Goal: Task Accomplishment & Management: Use online tool/utility

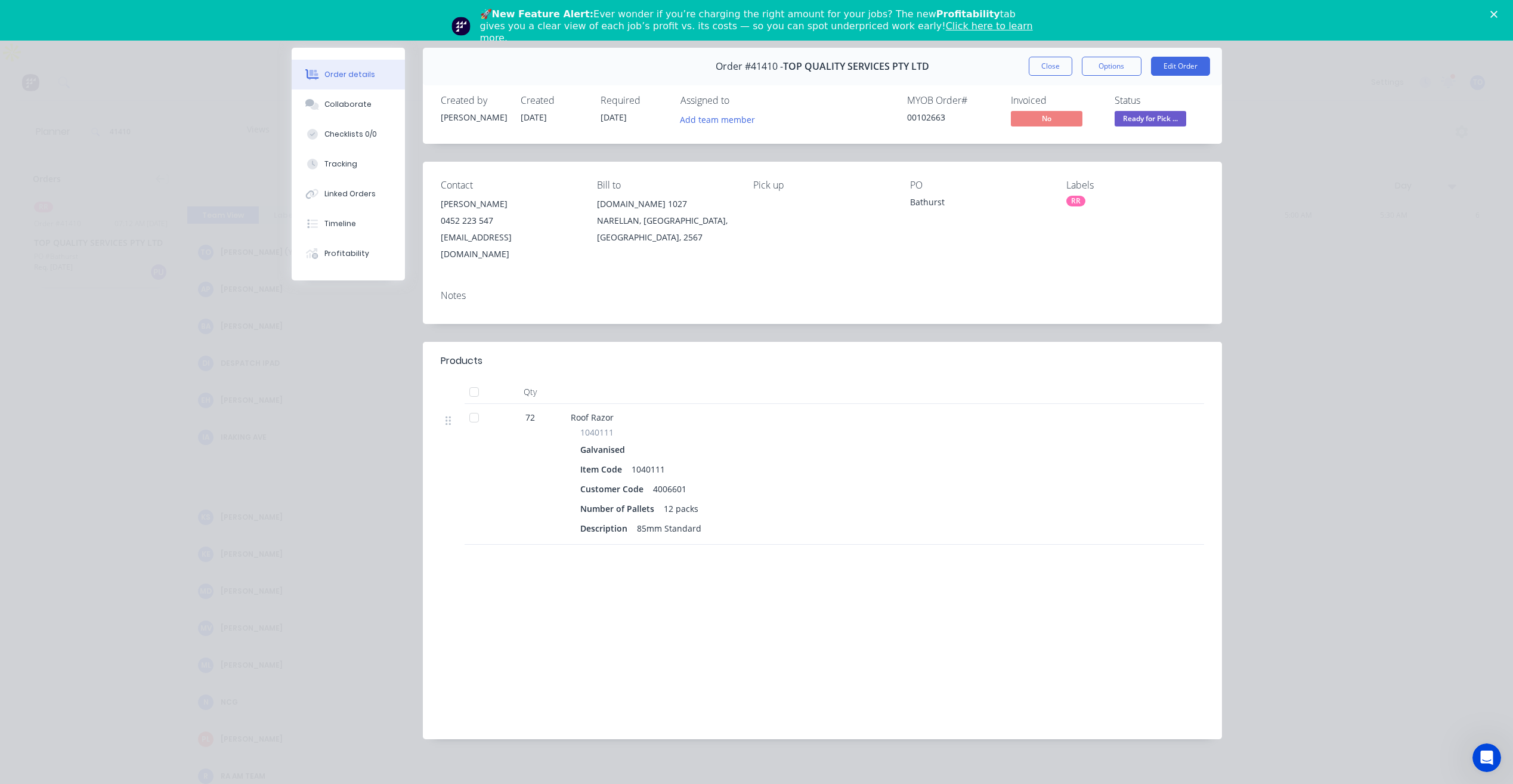
scroll to position [0, 1718]
drag, startPoint x: 1054, startPoint y: 64, endPoint x: 964, endPoint y: 77, distance: 90.9
click at [1054, 64] on button "Close" at bounding box center [1051, 66] width 44 height 19
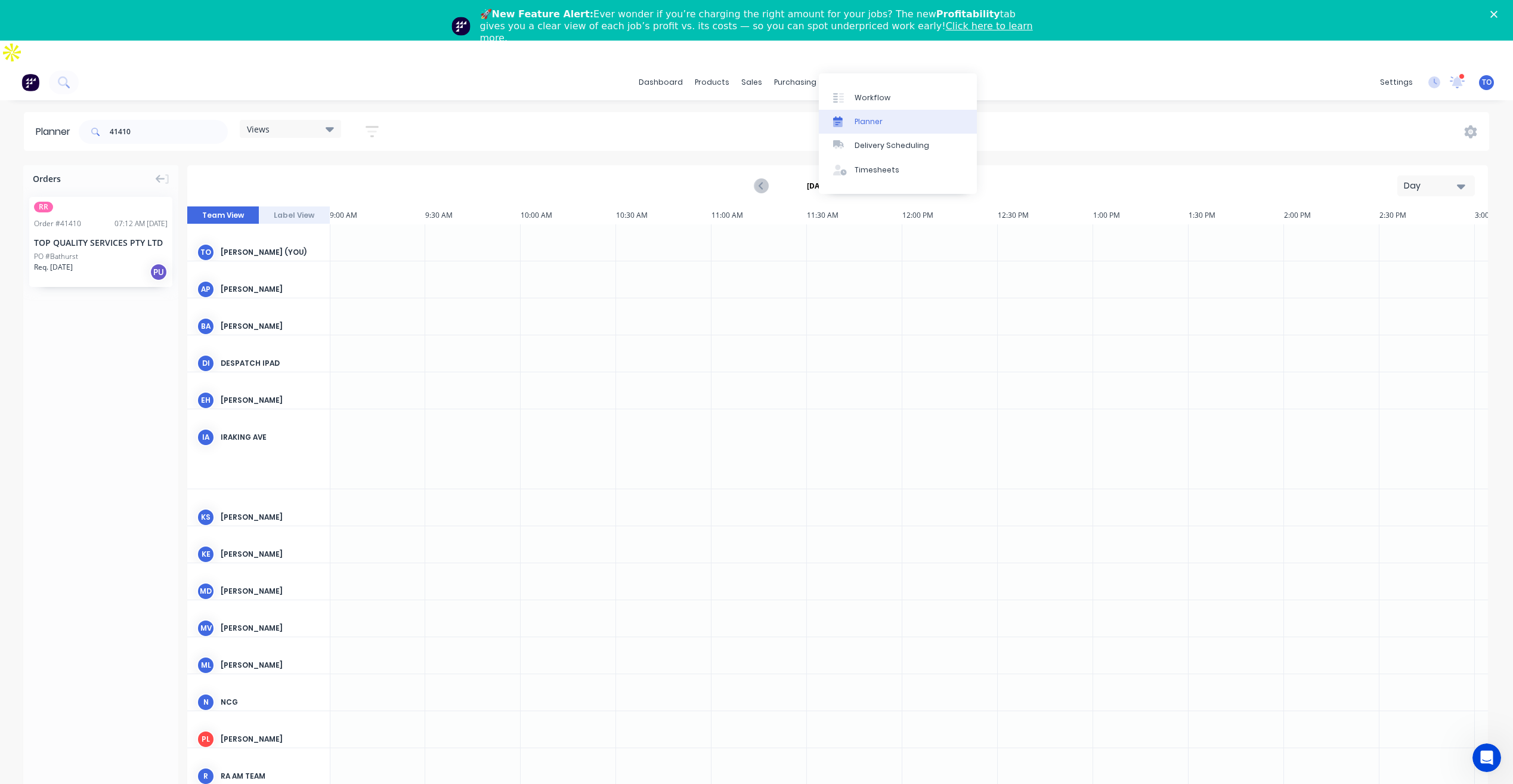
click at [871, 125] on div "Planner" at bounding box center [869, 122] width 28 height 11
click at [182, 120] on input "41410" at bounding box center [169, 132] width 118 height 24
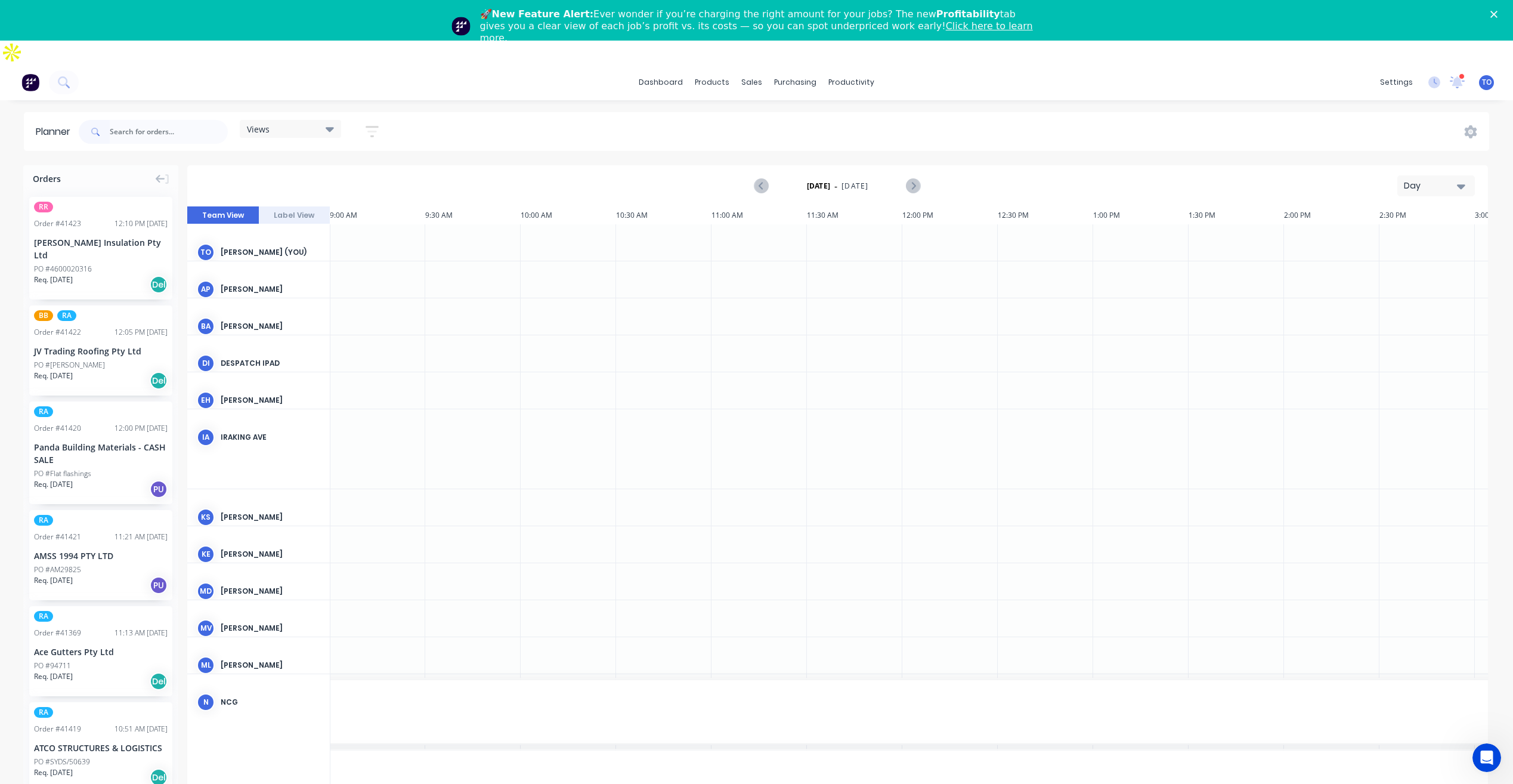
click at [1416, 180] on div "Day" at bounding box center [1431, 186] width 55 height 13
click at [1380, 230] on div "Week" at bounding box center [1415, 242] width 118 height 24
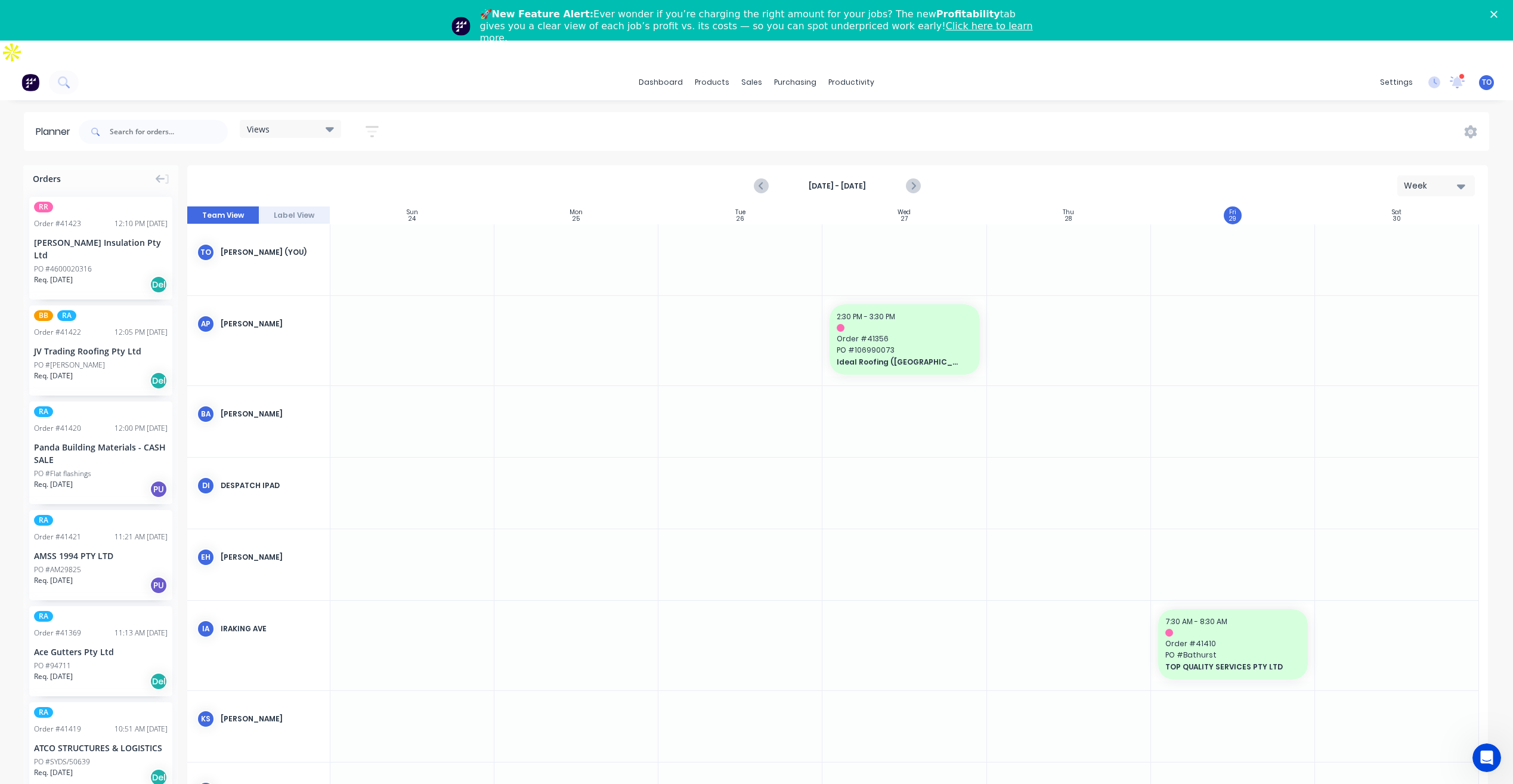
click at [372, 124] on icon "button" at bounding box center [372, 131] width 13 height 15
click at [363, 170] on icon "button" at bounding box center [359, 176] width 9 height 13
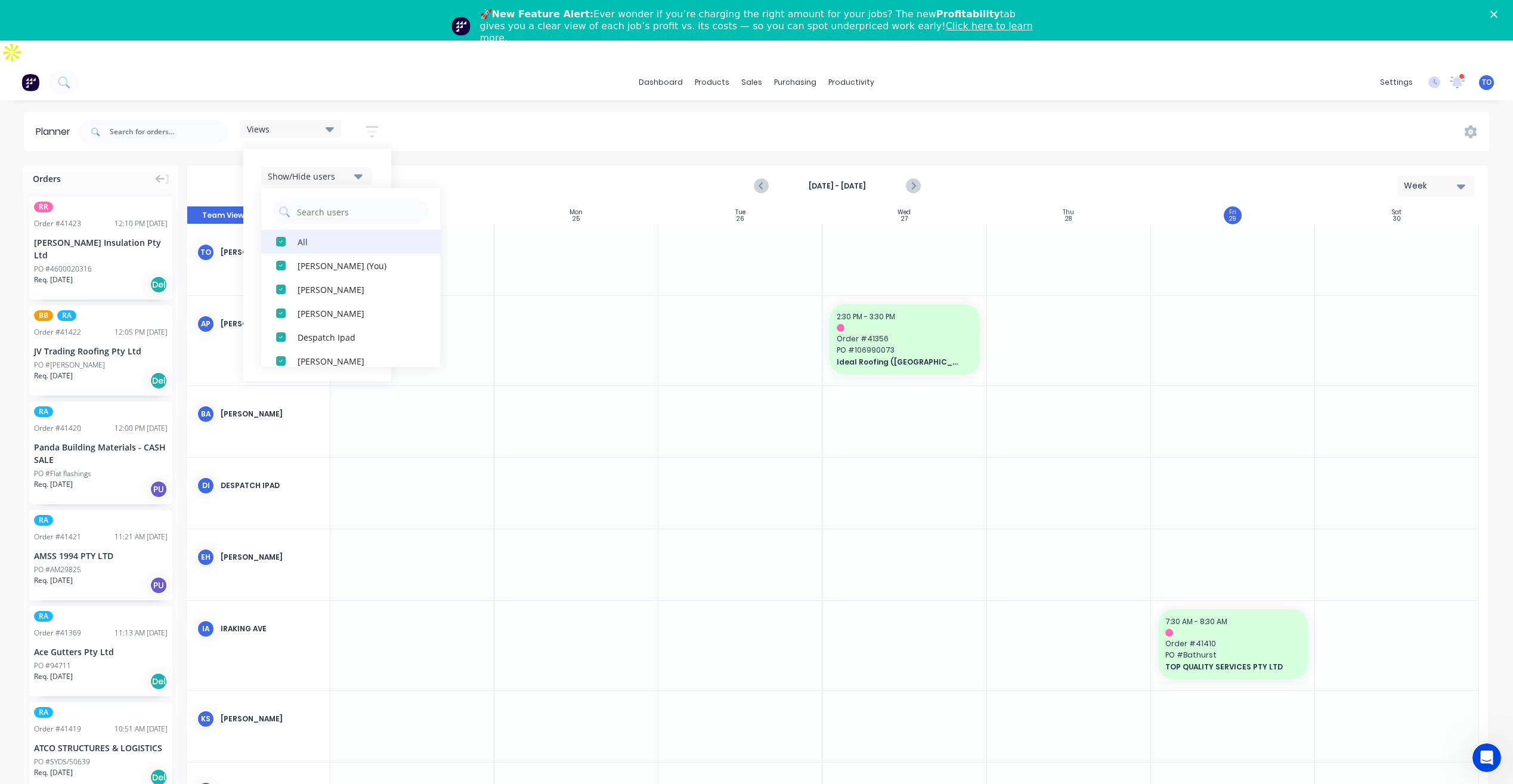
click at [313, 235] on div "All" at bounding box center [357, 241] width 119 height 13
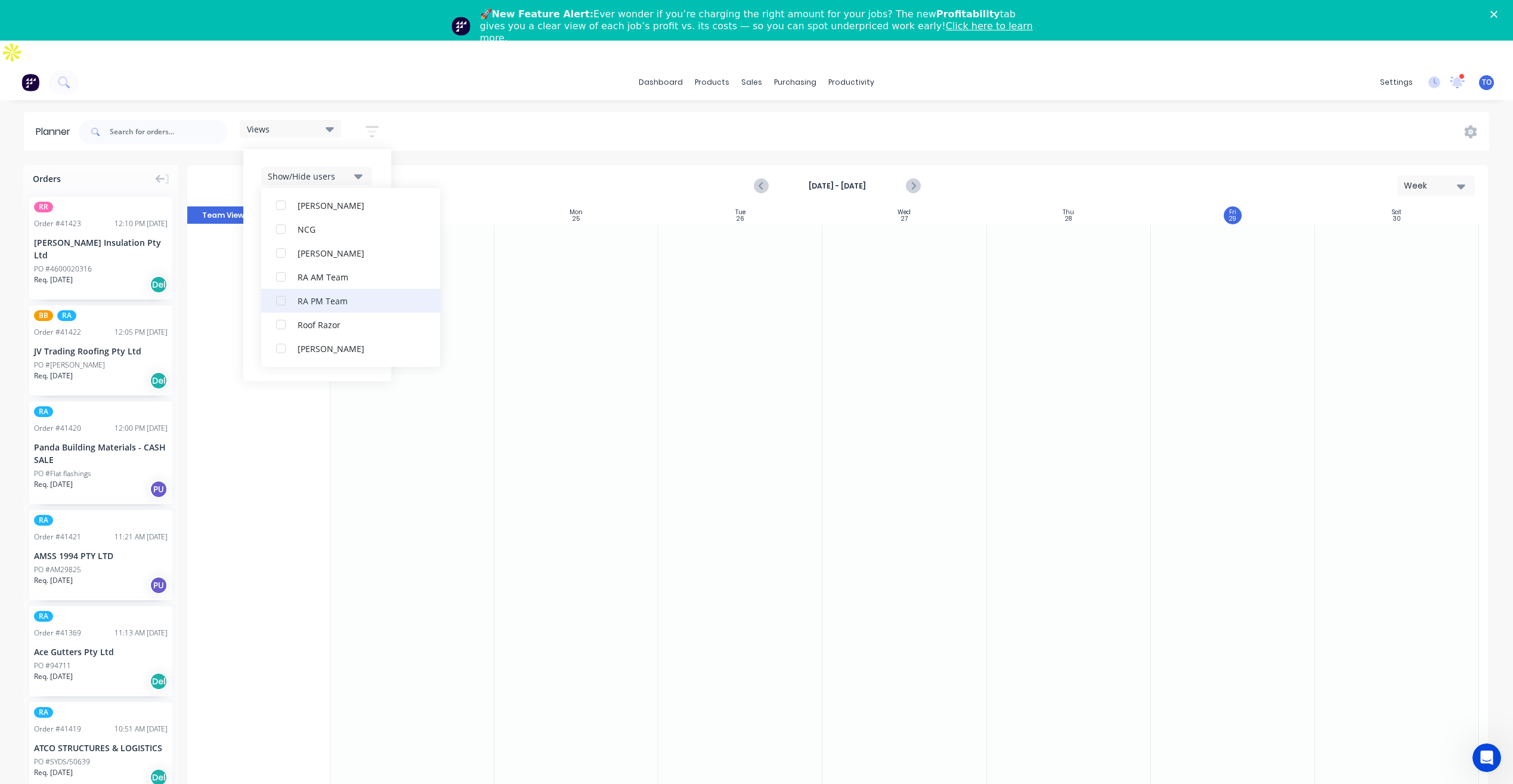
scroll to position [298, 0]
click at [340, 295] on div "RA PM Team" at bounding box center [357, 301] width 119 height 13
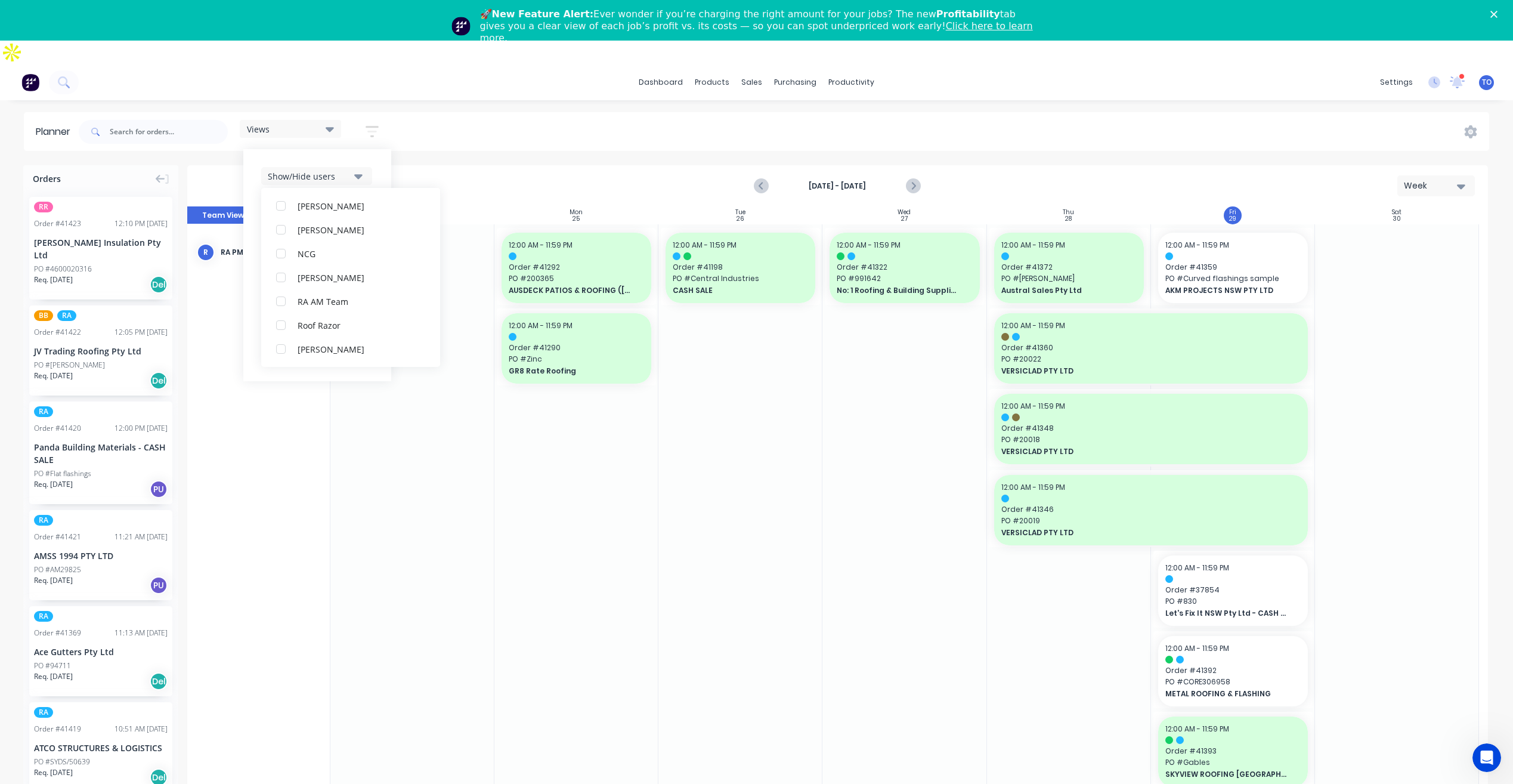
scroll to position [0, 0]
drag, startPoint x: 384, startPoint y: 146, endPoint x: 383, endPoint y: 157, distance: 11.0
click at [385, 149] on div "Show/Hide users All RA PM Team [PERSON_NAME] (You) [PERSON_NAME] [PERSON_NAME] …" at bounding box center [317, 265] width 148 height 232
click at [341, 206] on div "Show/Hide orders" at bounding box center [309, 212] width 83 height 13
click at [324, 235] on div "All" at bounding box center [357, 241] width 119 height 13
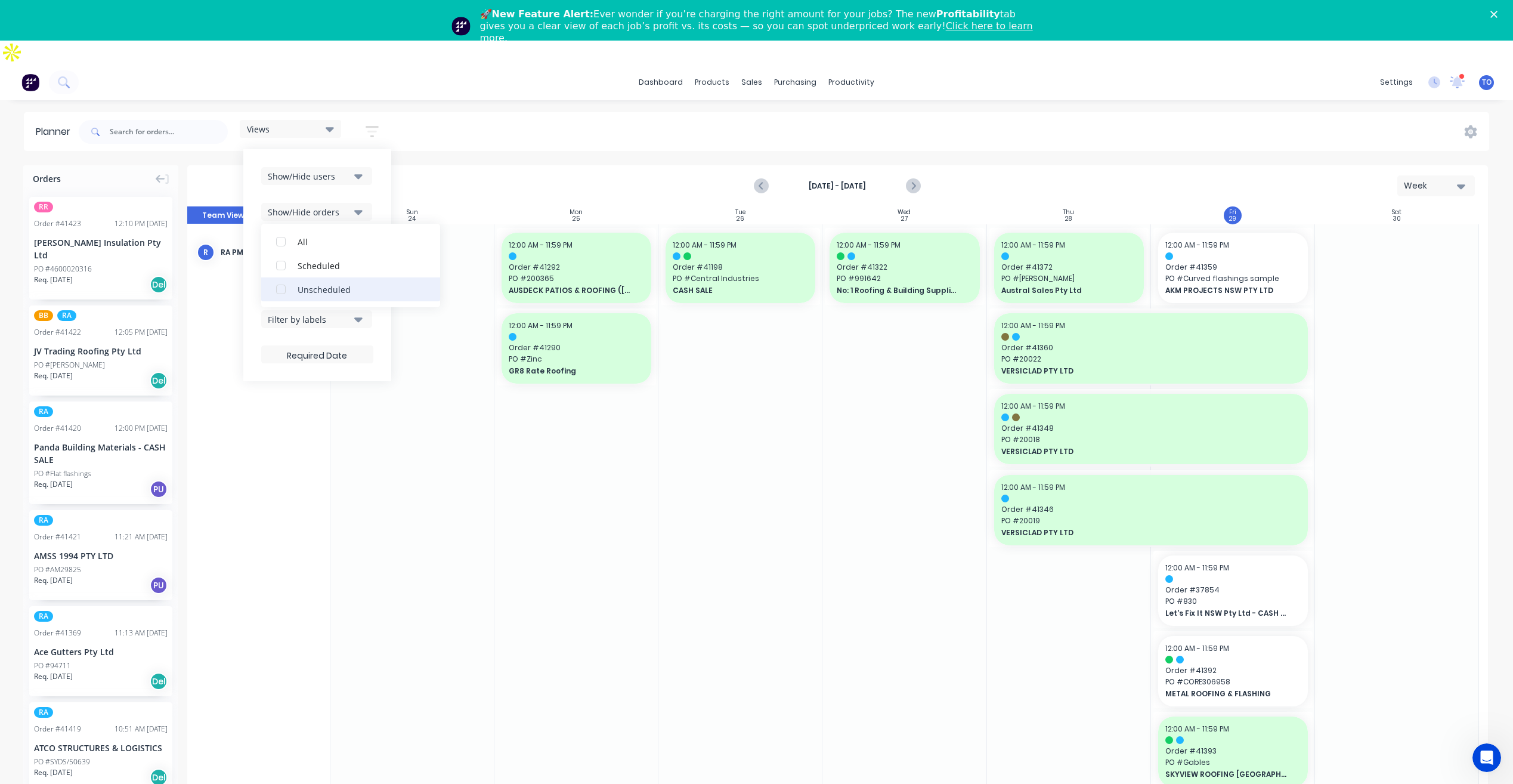
click at [325, 283] on div "Unscheduled" at bounding box center [357, 289] width 119 height 13
click at [381, 162] on div "Show/Hide users Show/Hide orders All Scheduled Unscheduled Filter by status Fil…" at bounding box center [317, 265] width 148 height 232
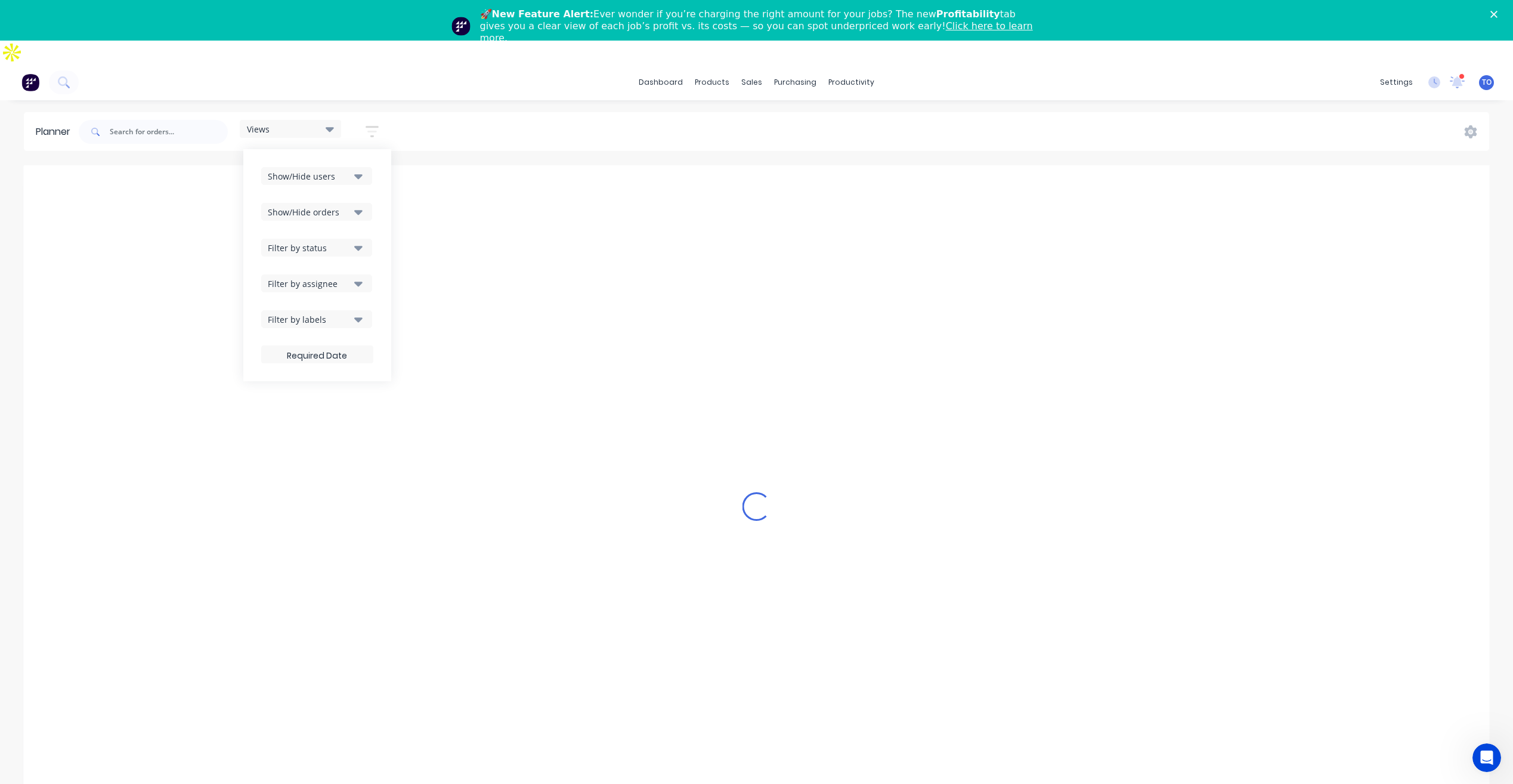
click at [351, 242] on div "Filter by status" at bounding box center [309, 248] width 83 height 13
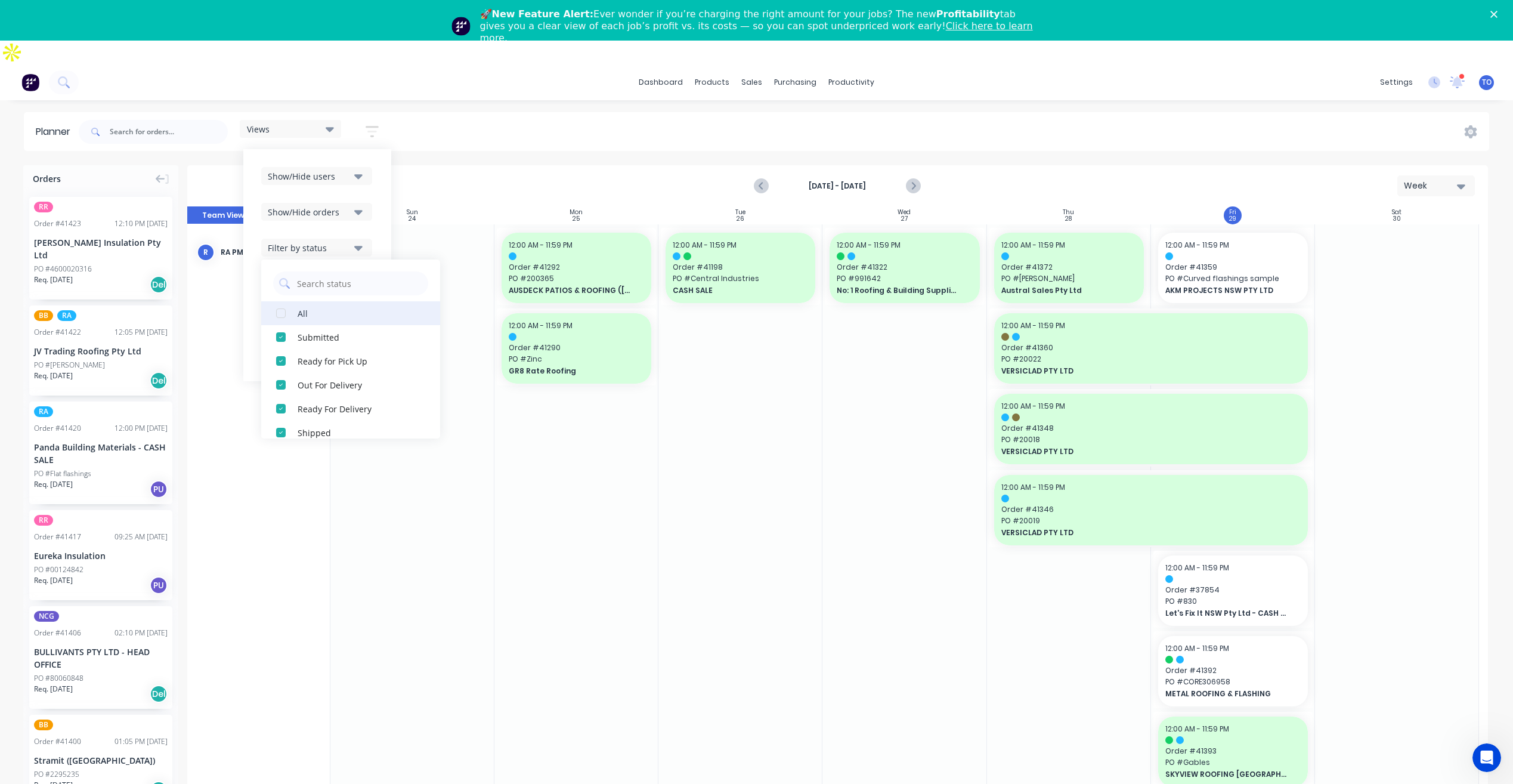
click at [320, 302] on button "All" at bounding box center [351, 313] width 179 height 24
click at [379, 197] on div "Show/Hide users Show/Hide orders Filter by status All Draft Quote Archived Deli…" at bounding box center [317, 265] width 148 height 232
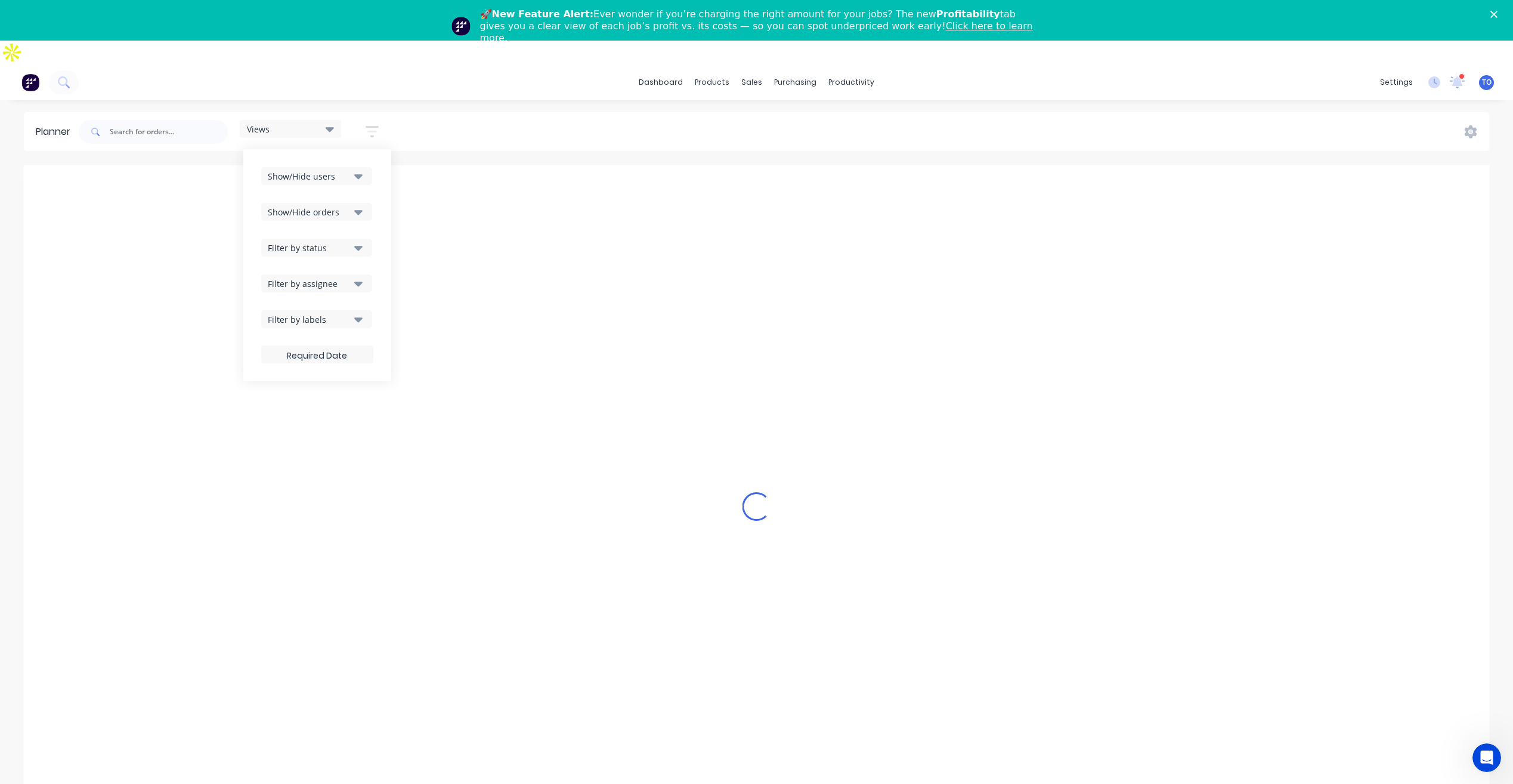
drag, startPoint x: 358, startPoint y: 251, endPoint x: 352, endPoint y: 252, distance: 6.1
click at [352, 274] on button "Filter by assignee" at bounding box center [316, 283] width 111 height 18
click at [379, 222] on div "Show/Hide users Show/Hide orders Filter by status Filter by assignee All Unassi…" at bounding box center [317, 265] width 148 height 232
click at [354, 274] on button "Filter by assignee" at bounding box center [316, 283] width 111 height 18
click at [362, 241] on icon "button" at bounding box center [359, 248] width 9 height 13
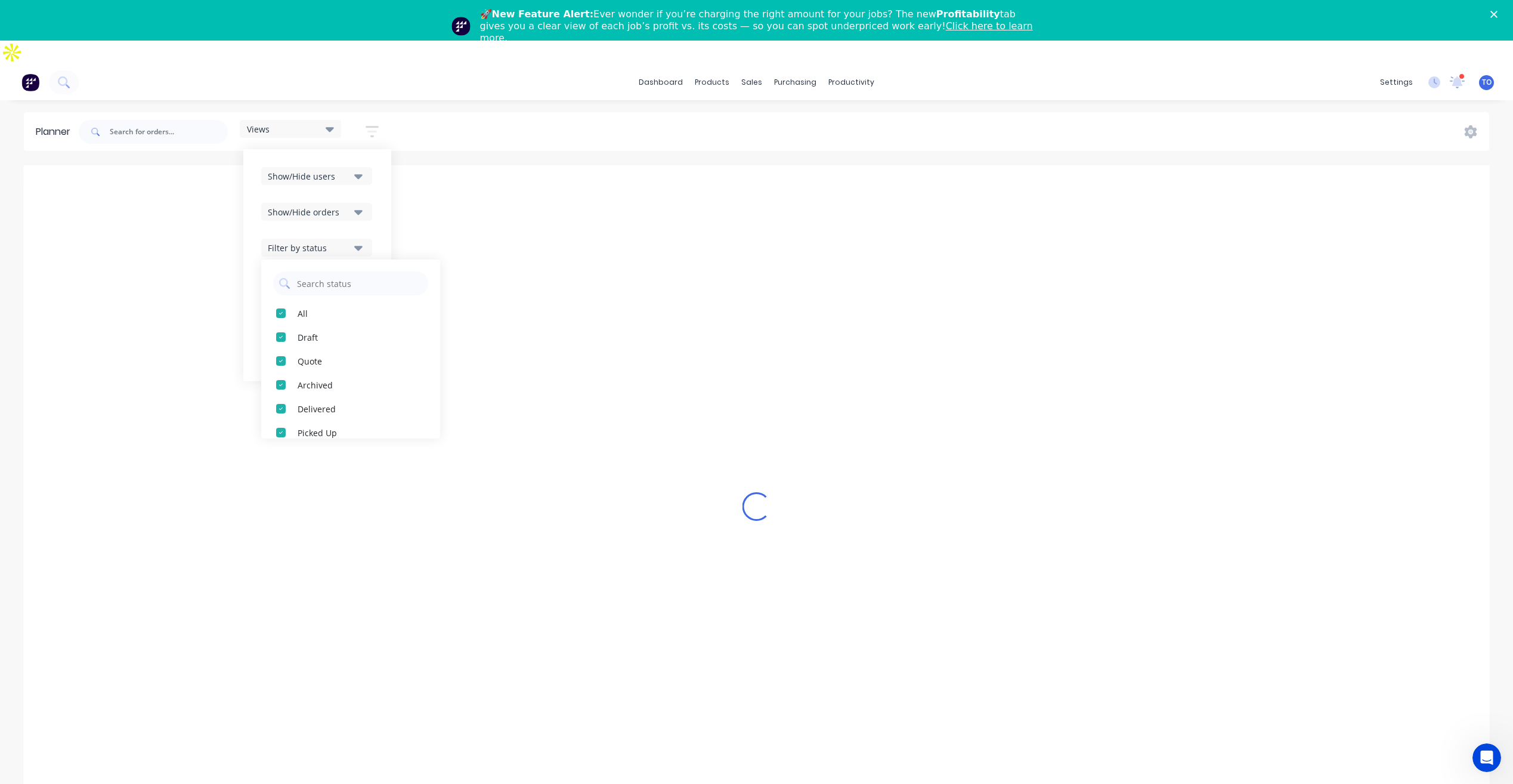
click at [358, 210] on icon "button" at bounding box center [359, 212] width 9 height 5
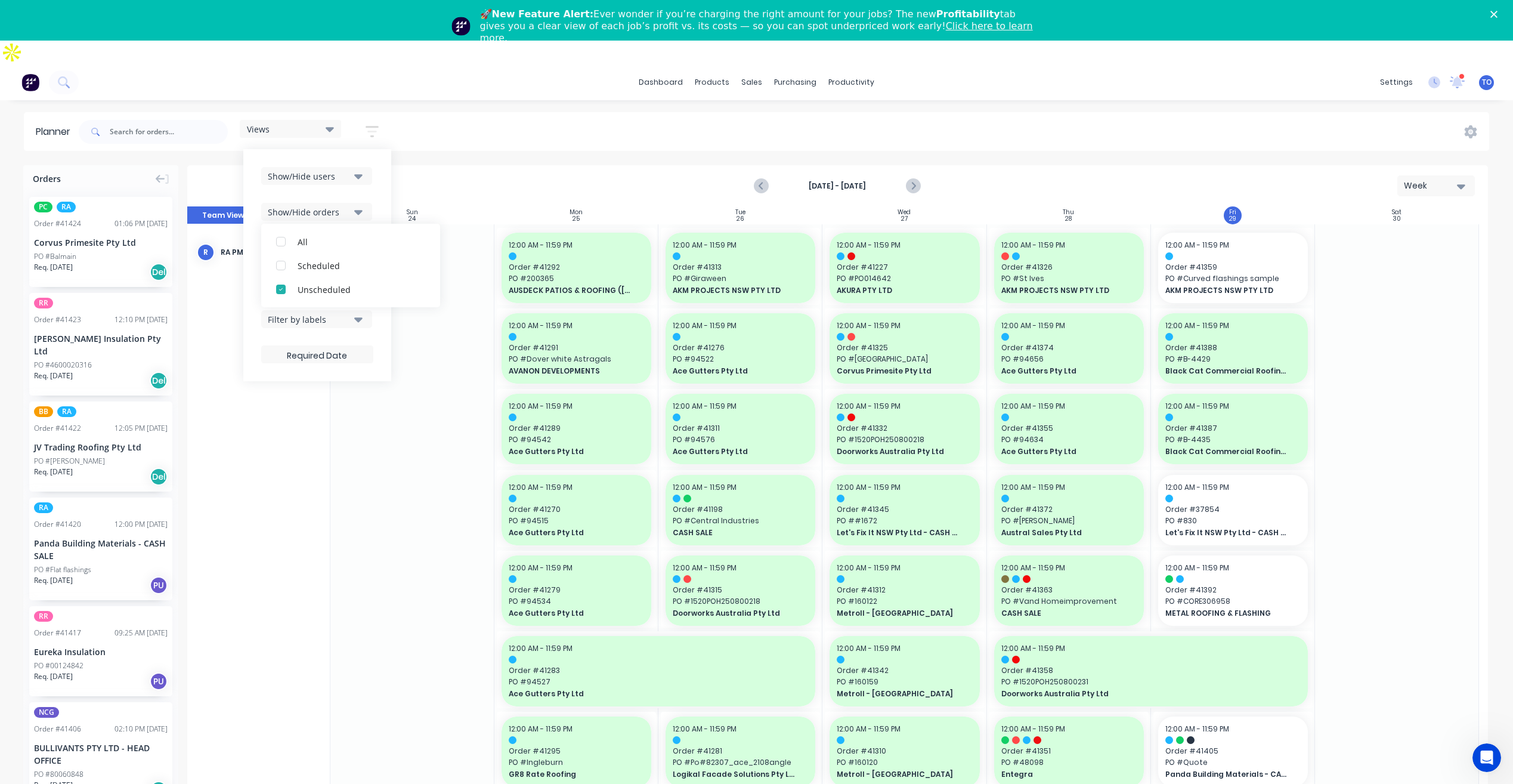
click at [993, 115] on div "Views Save new view None (Default) edit Iraking edit [PERSON_NAME] edit [PERSON…" at bounding box center [783, 132] width 1413 height 36
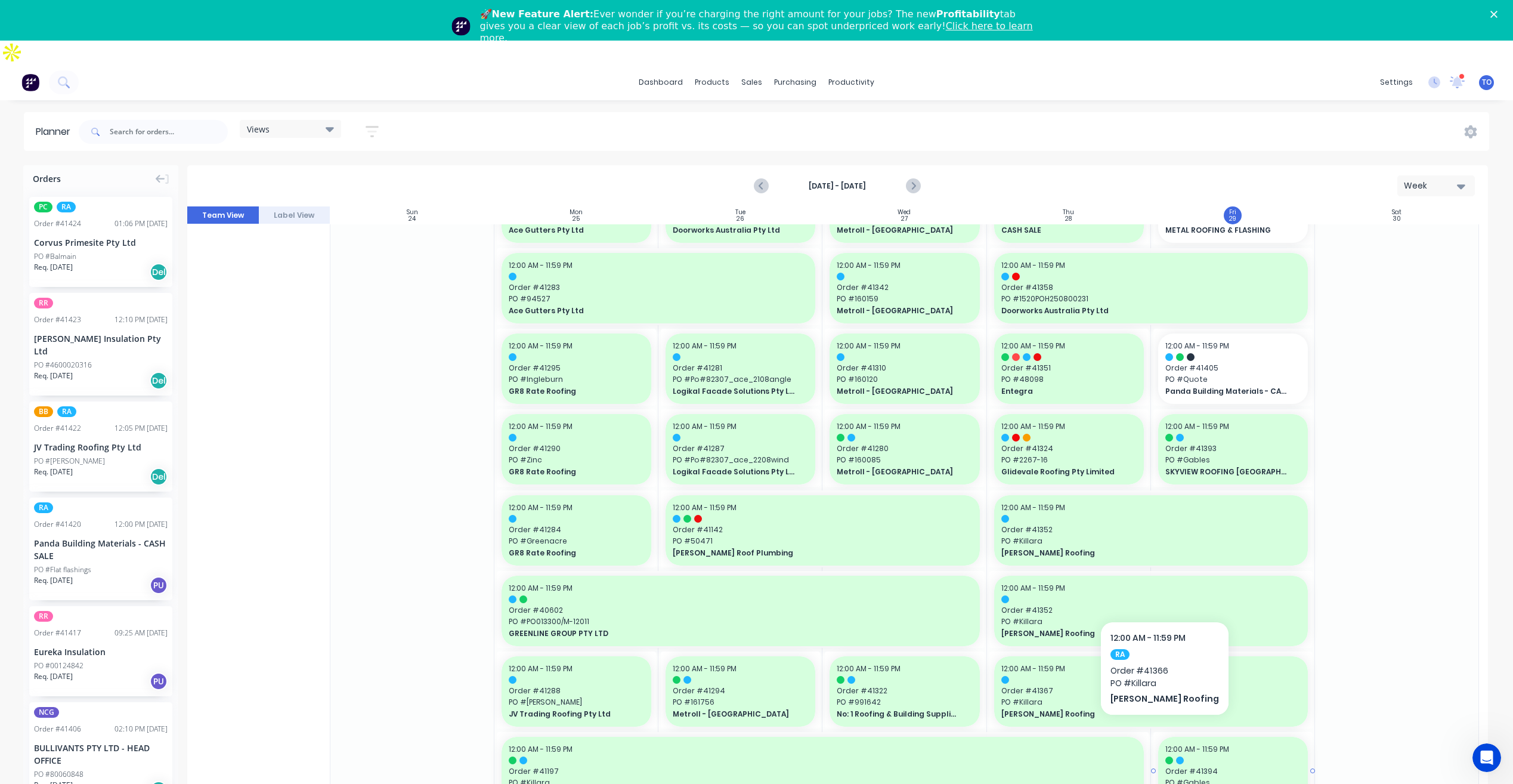
scroll to position [358, 0]
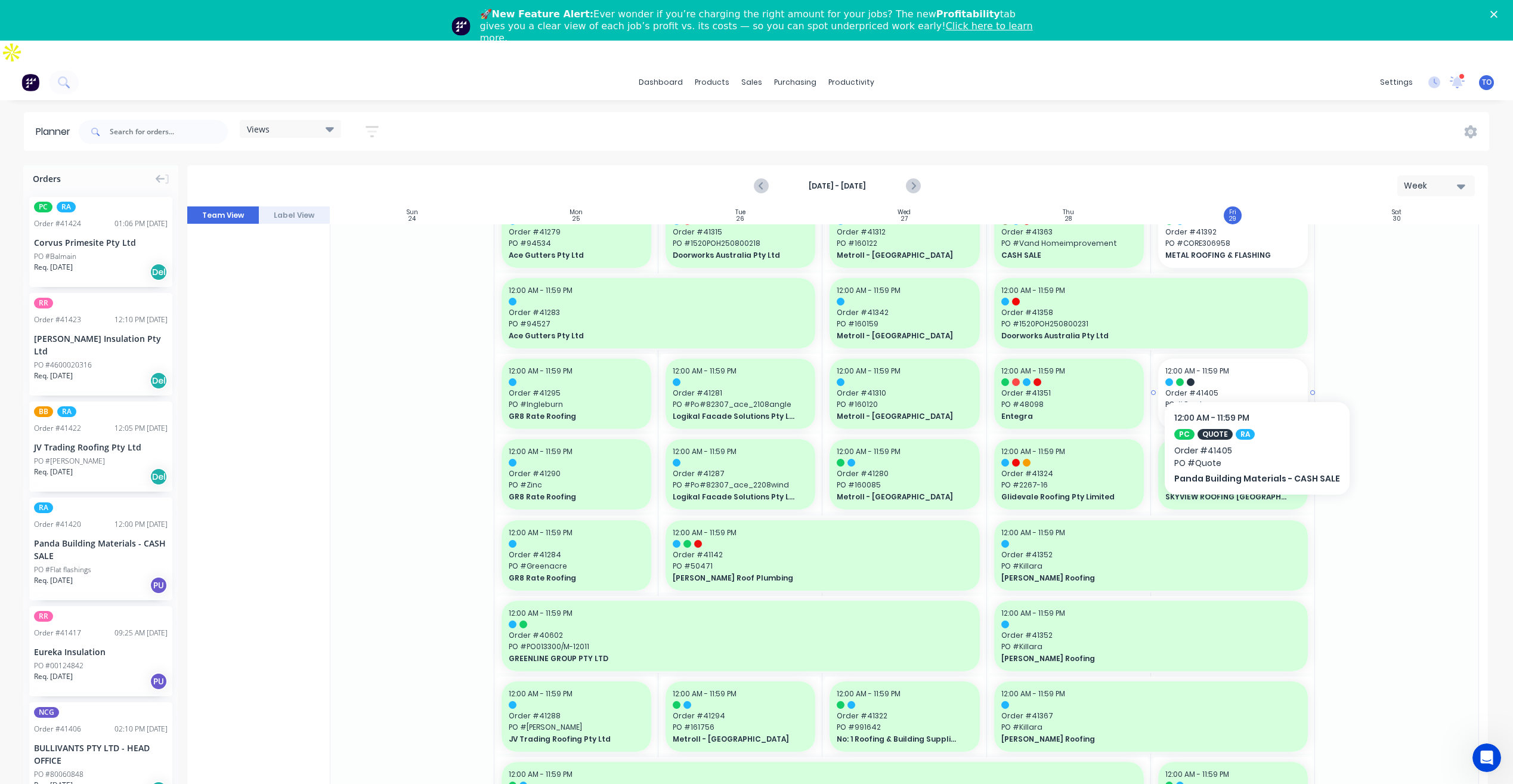
click at [1253, 388] on span "Order # 41405" at bounding box center [1233, 393] width 135 height 11
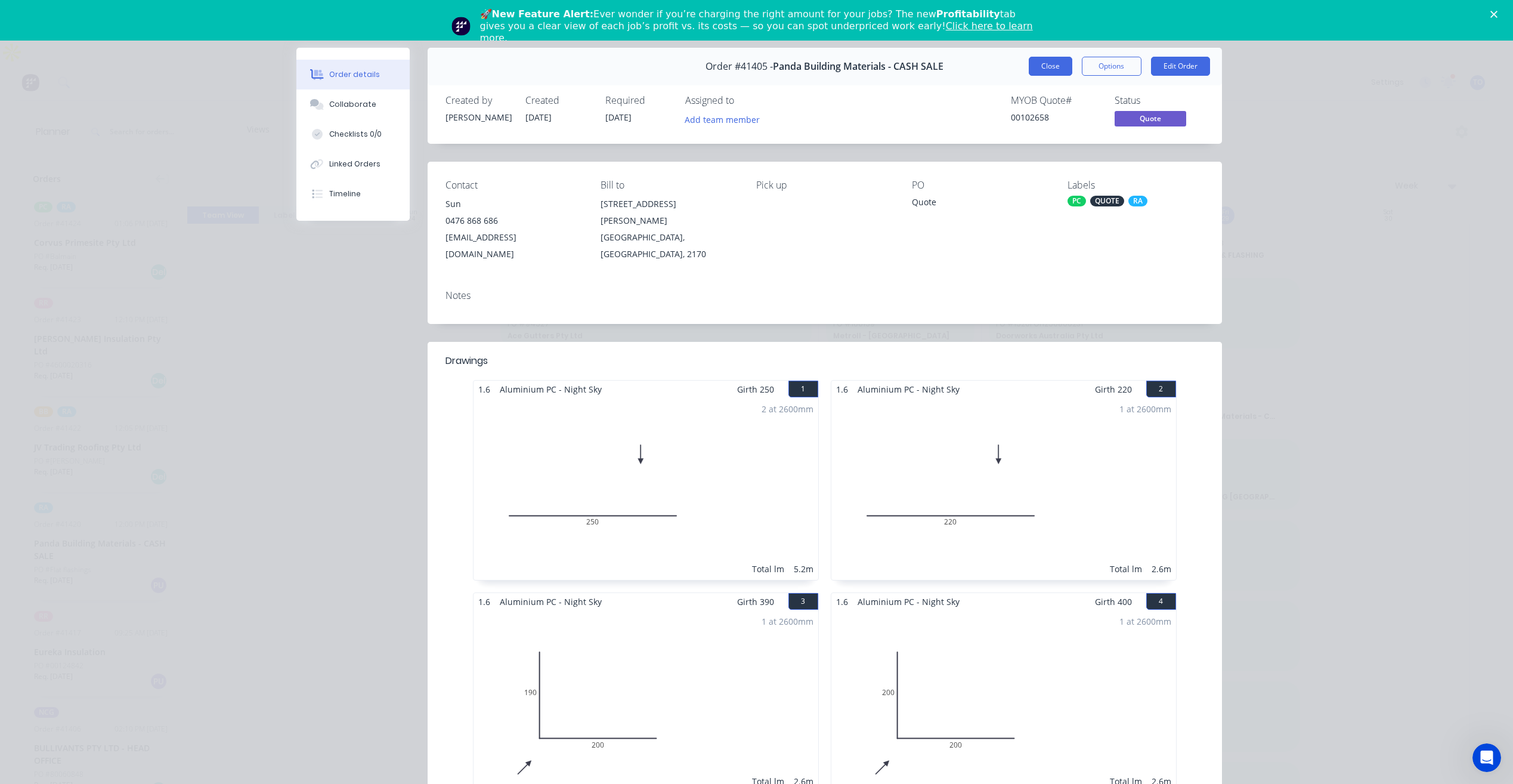
click at [1052, 70] on button "Close" at bounding box center [1051, 66] width 44 height 19
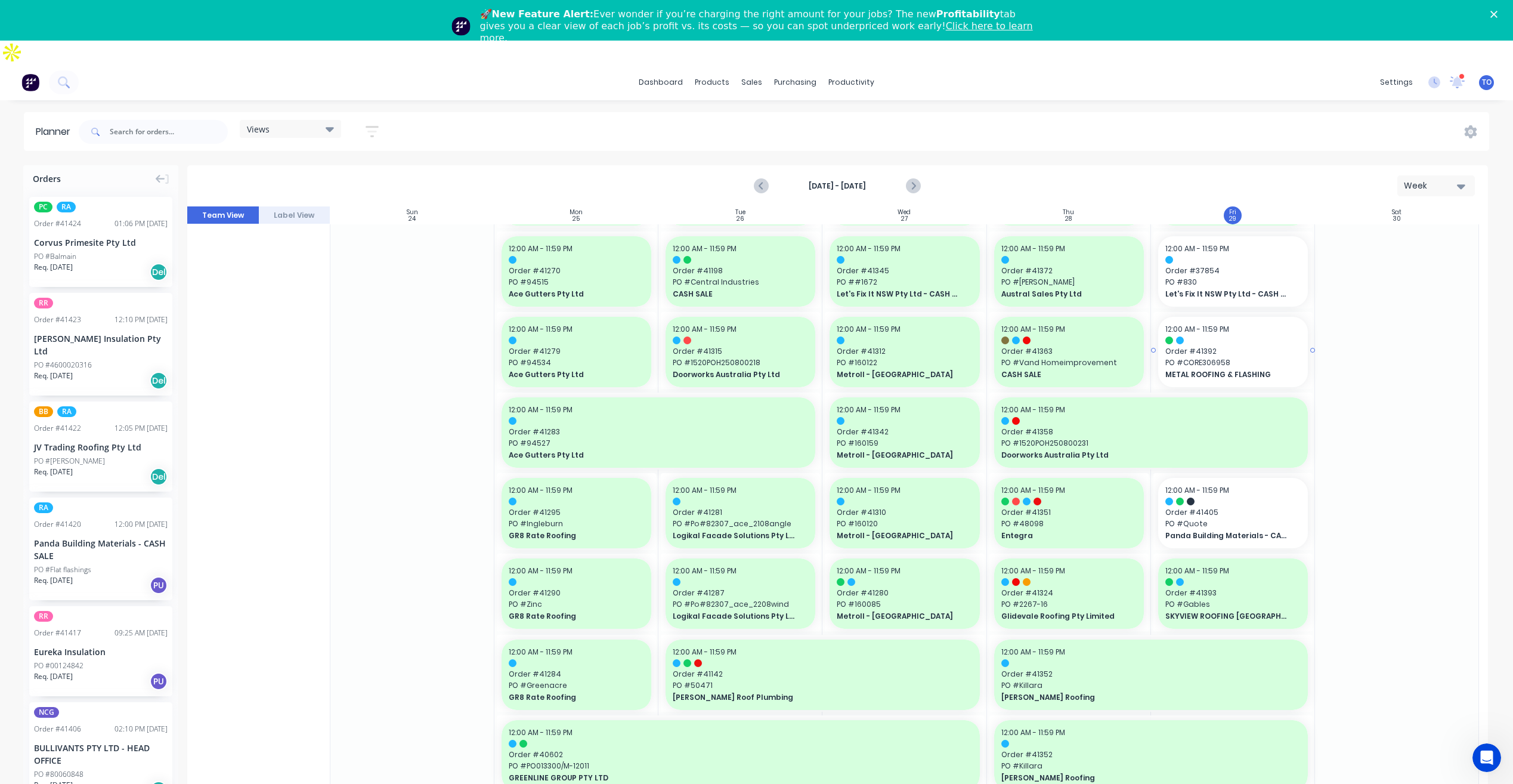
scroll to position [179, 0]
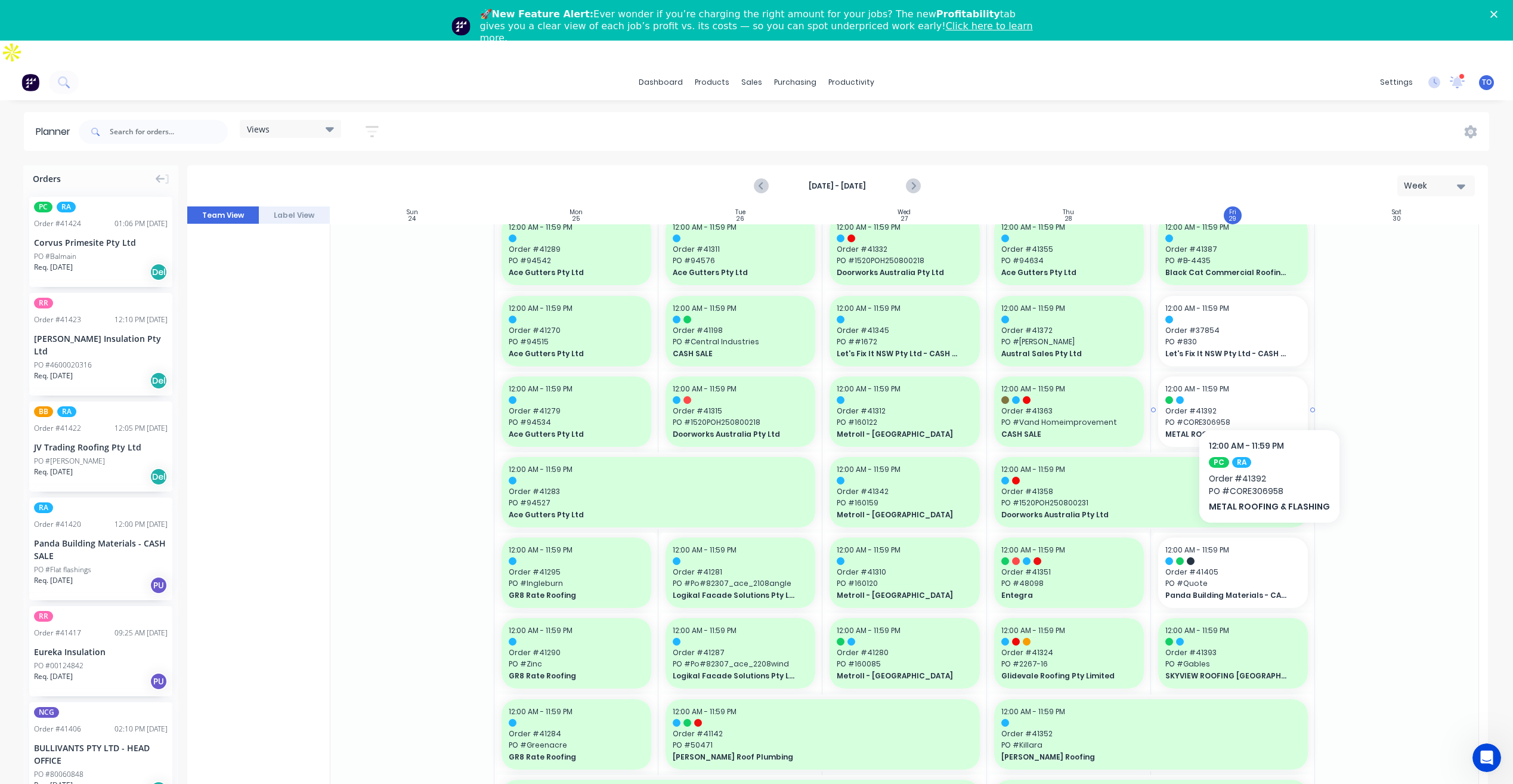
click at [1266, 417] on span "PO # CORE306958" at bounding box center [1233, 422] width 135 height 11
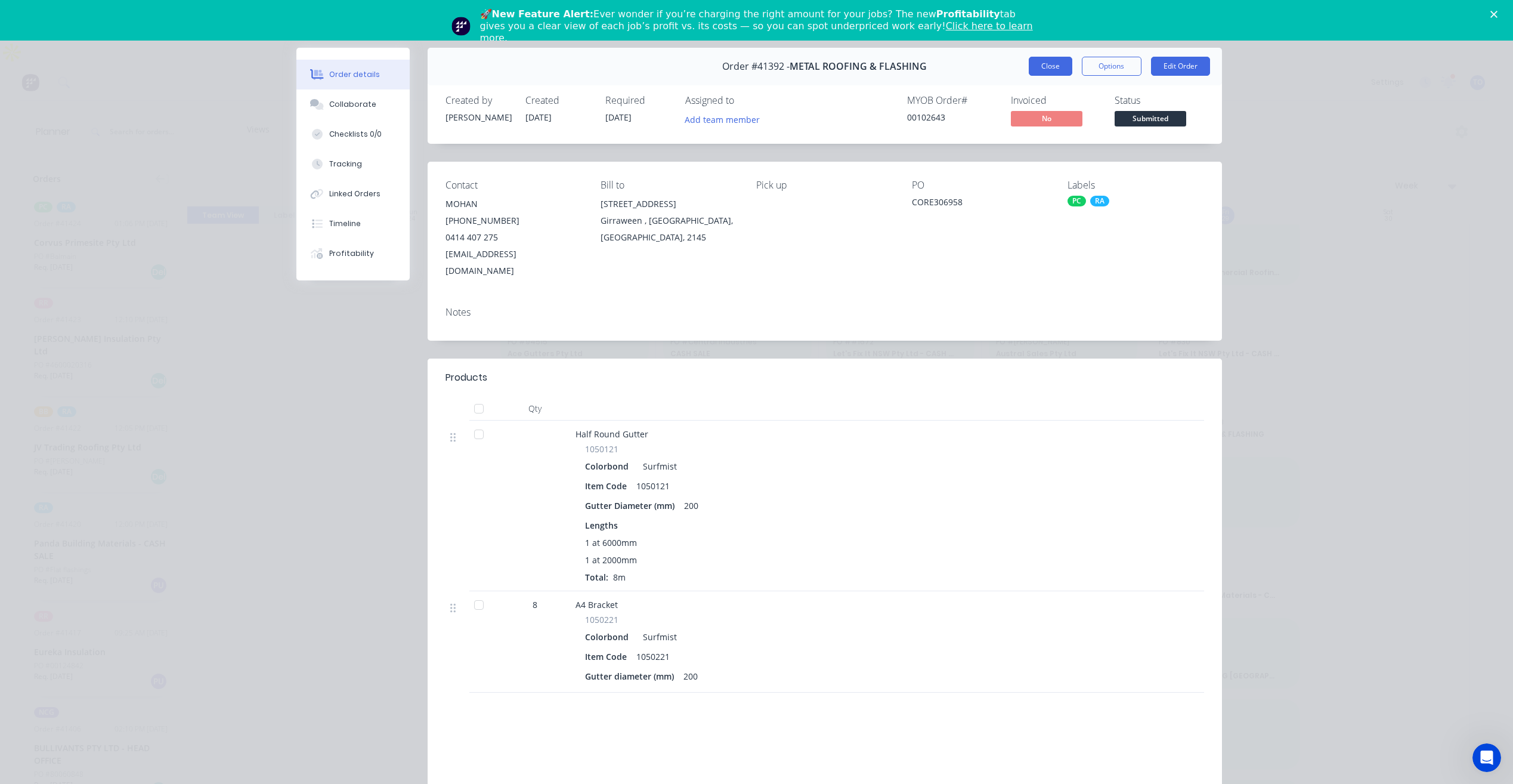
click at [1048, 69] on button "Close" at bounding box center [1051, 66] width 44 height 19
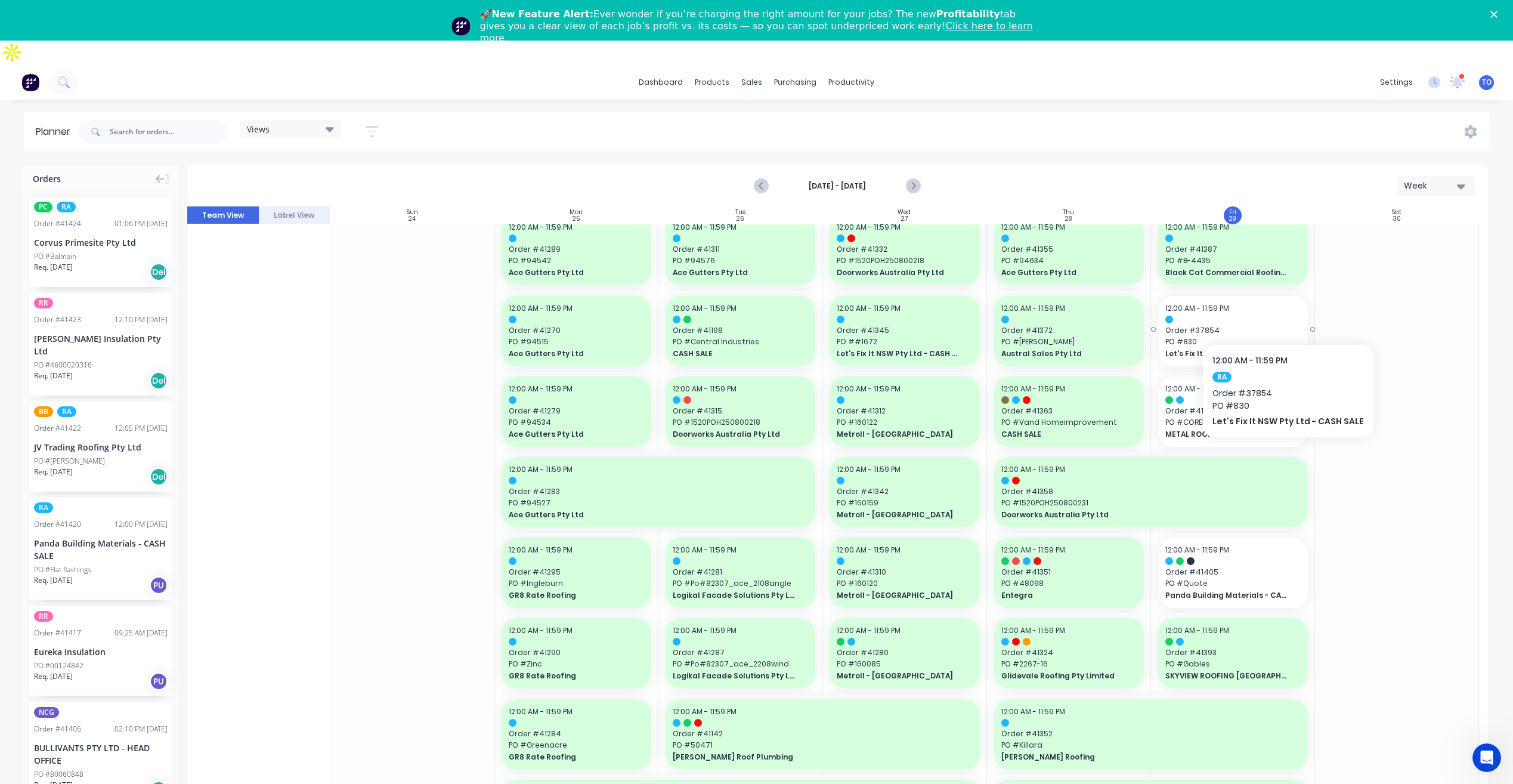
click at [1284, 325] on span "Order # 37854" at bounding box center [1233, 331] width 135 height 11
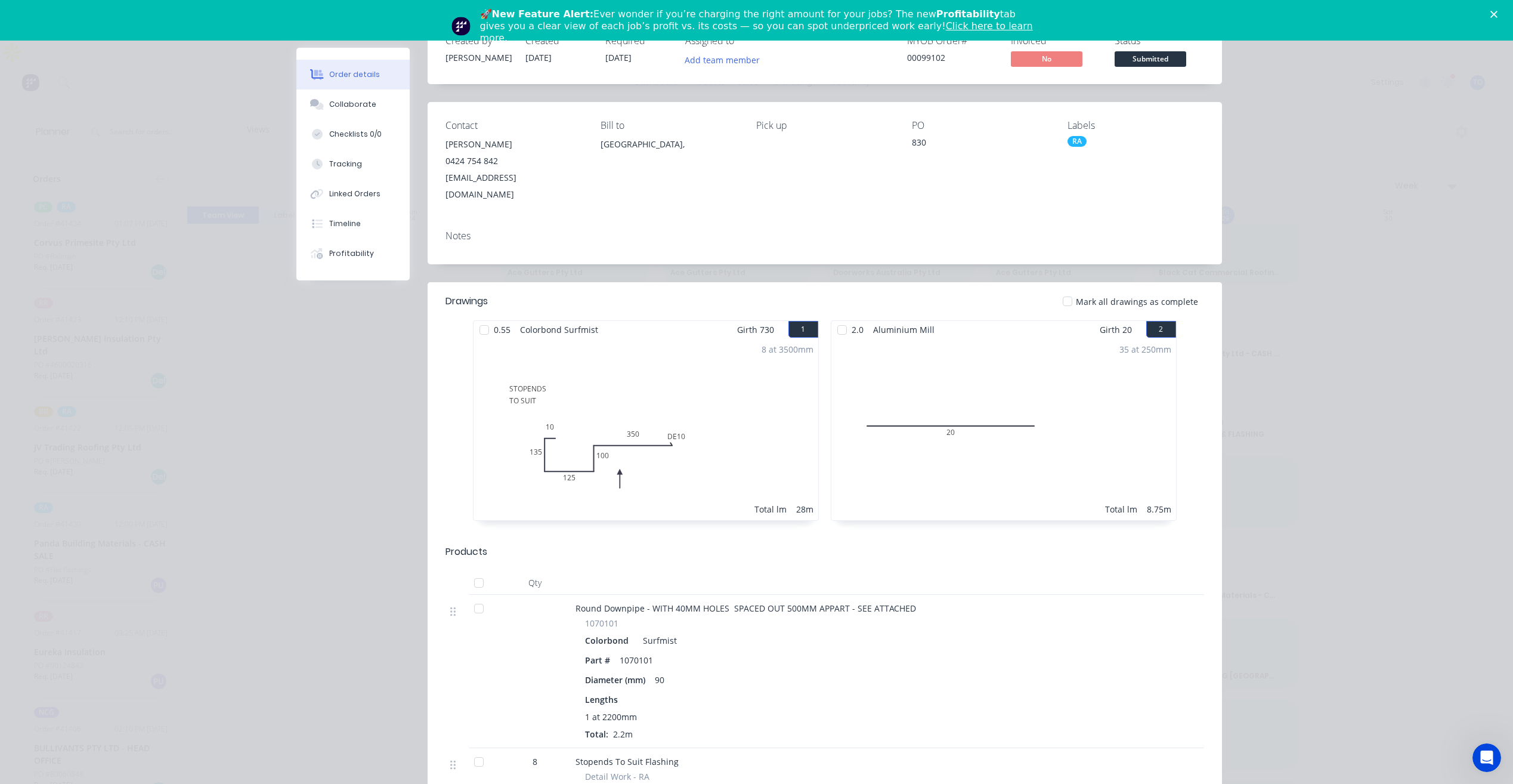
scroll to position [0, 0]
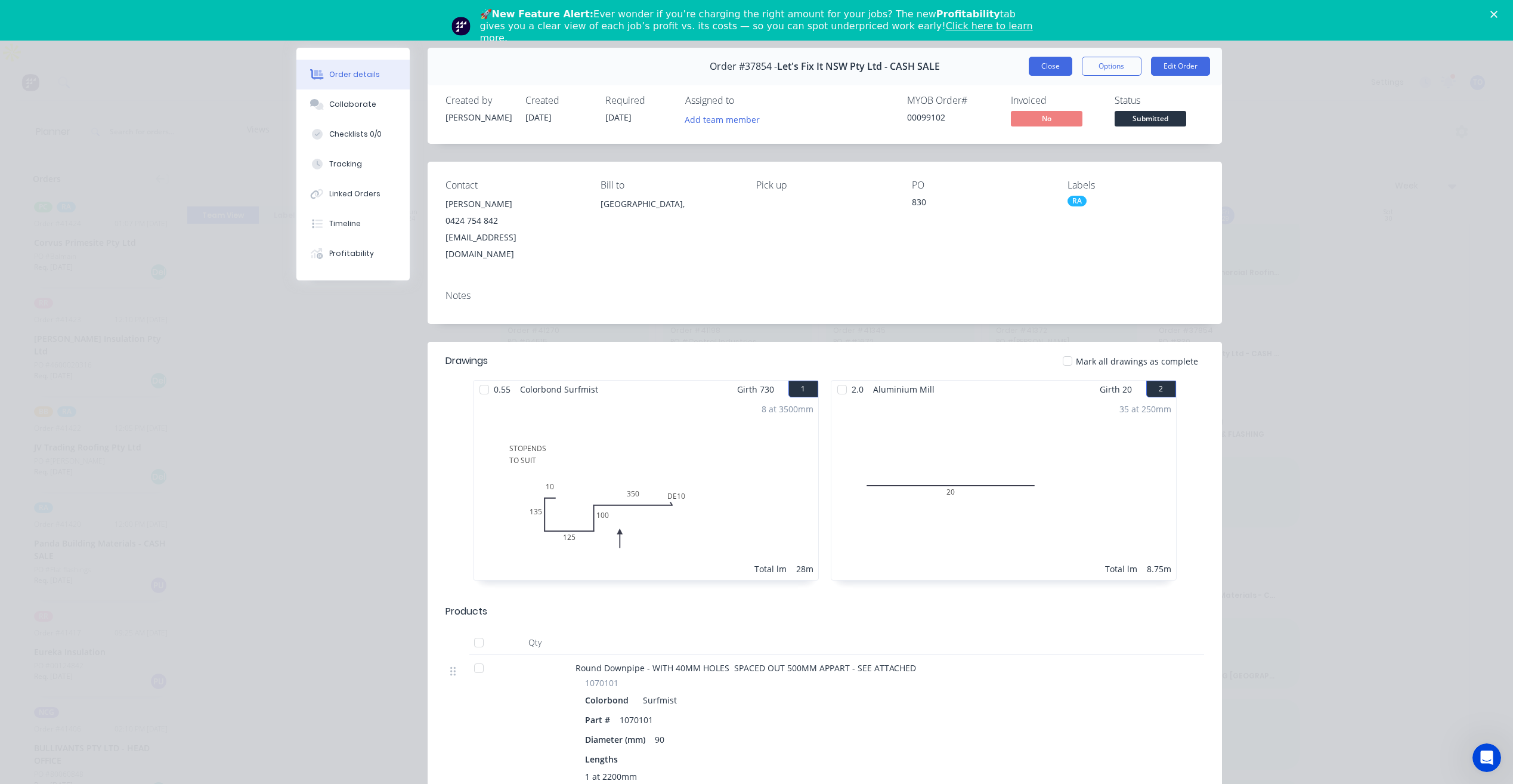
click at [1053, 70] on button "Close" at bounding box center [1051, 66] width 44 height 19
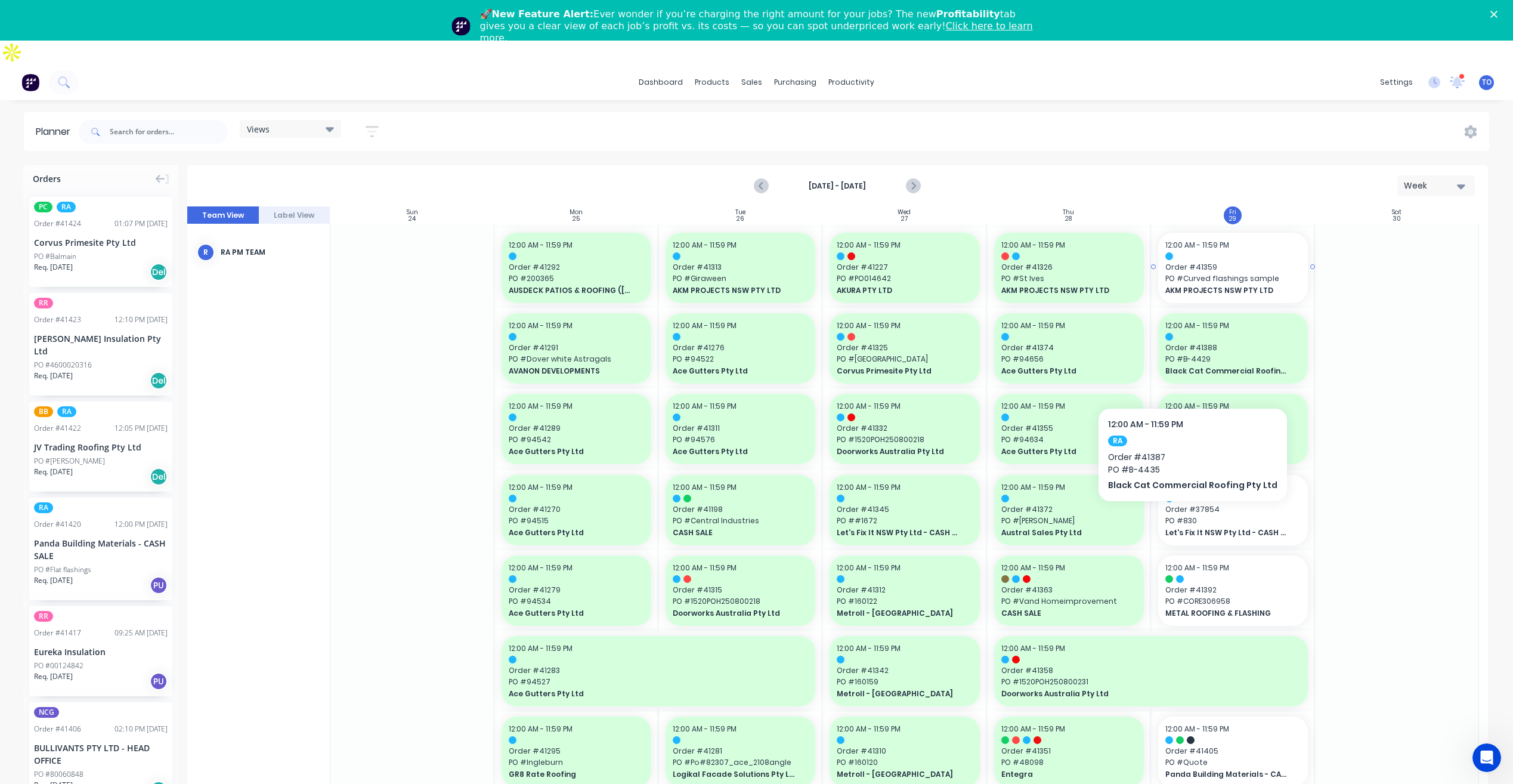
click at [1261, 273] on span "PO # Curved flashings sample" at bounding box center [1233, 278] width 135 height 11
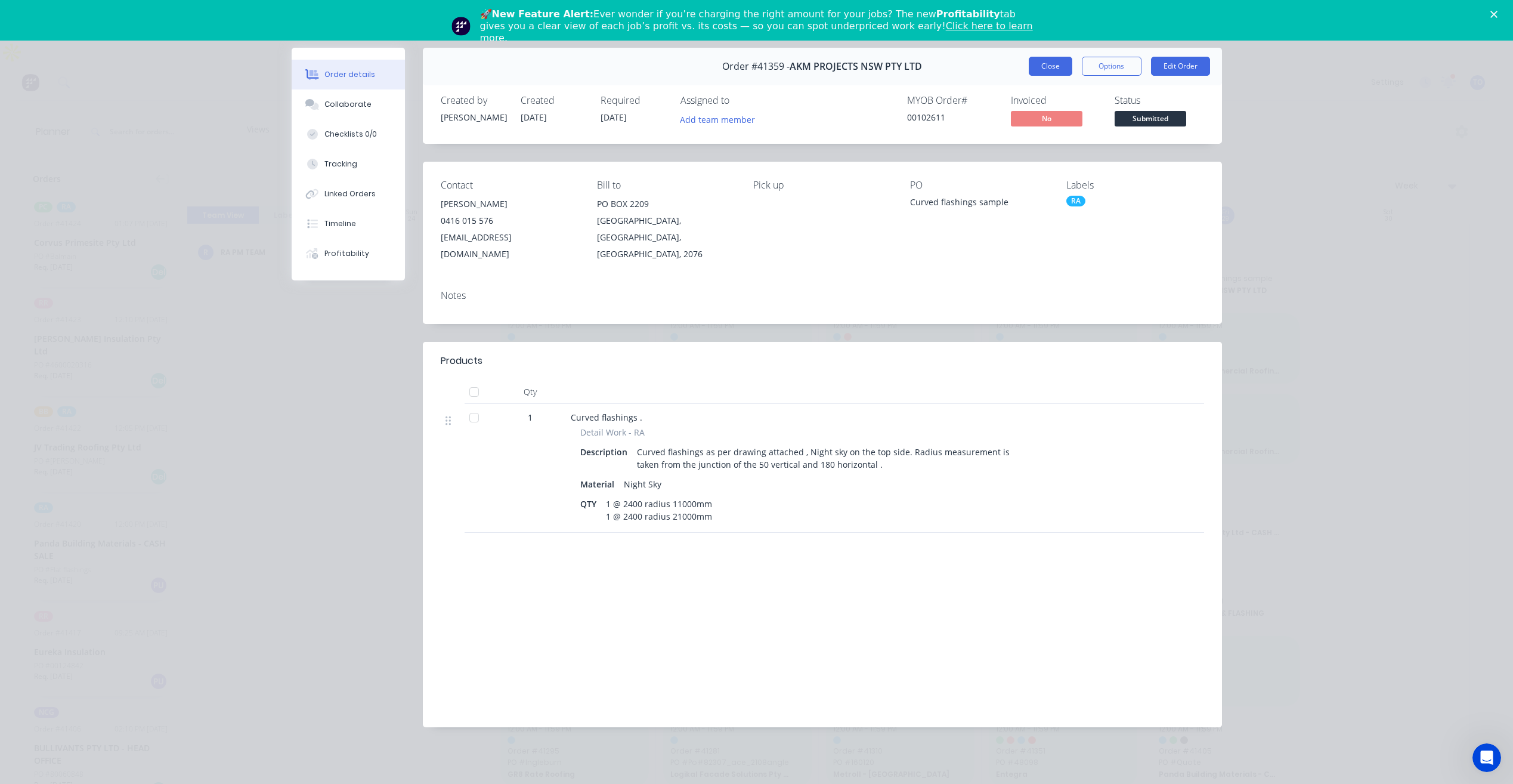
click at [1058, 63] on button "Close" at bounding box center [1051, 66] width 44 height 19
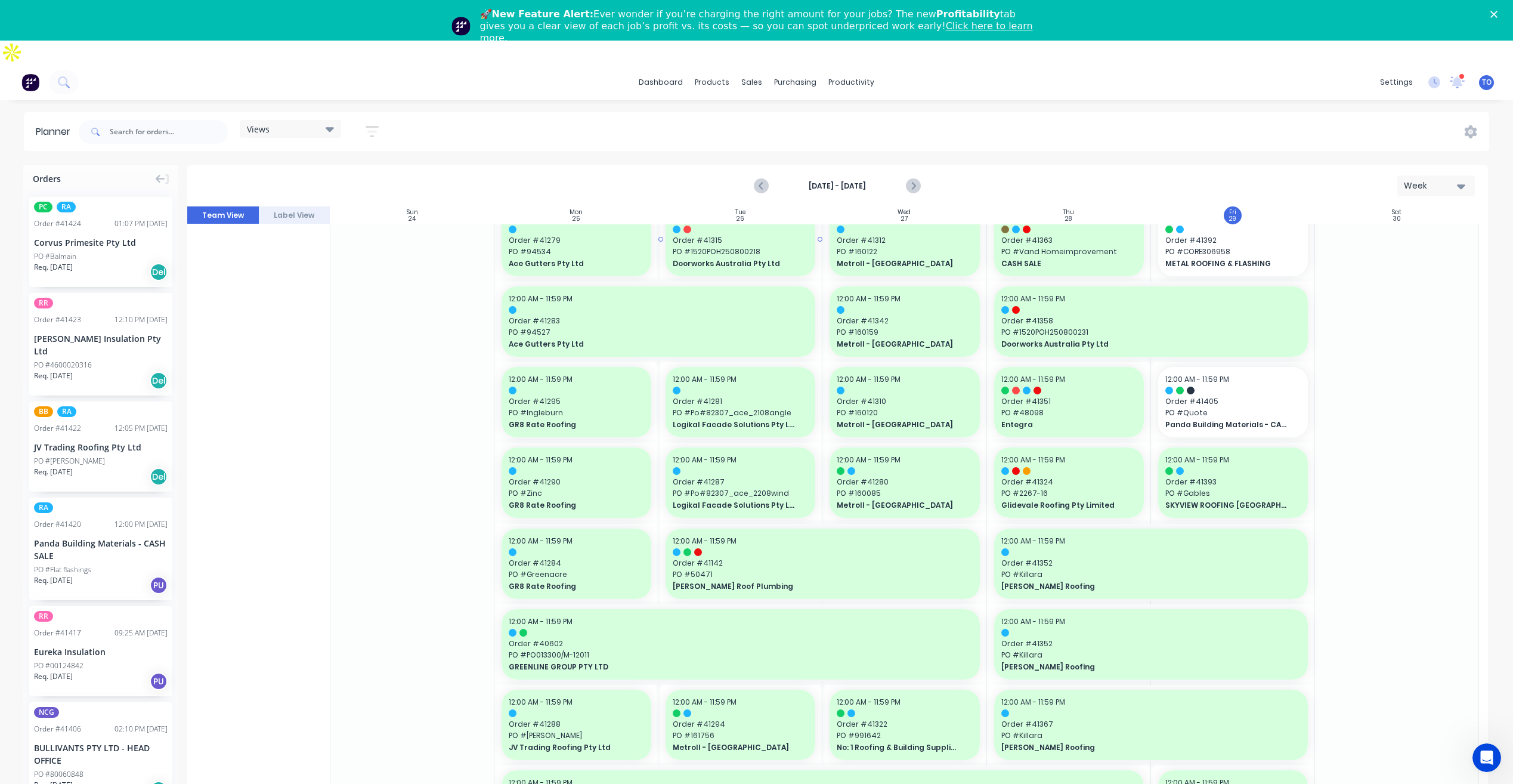
scroll to position [298, 0]
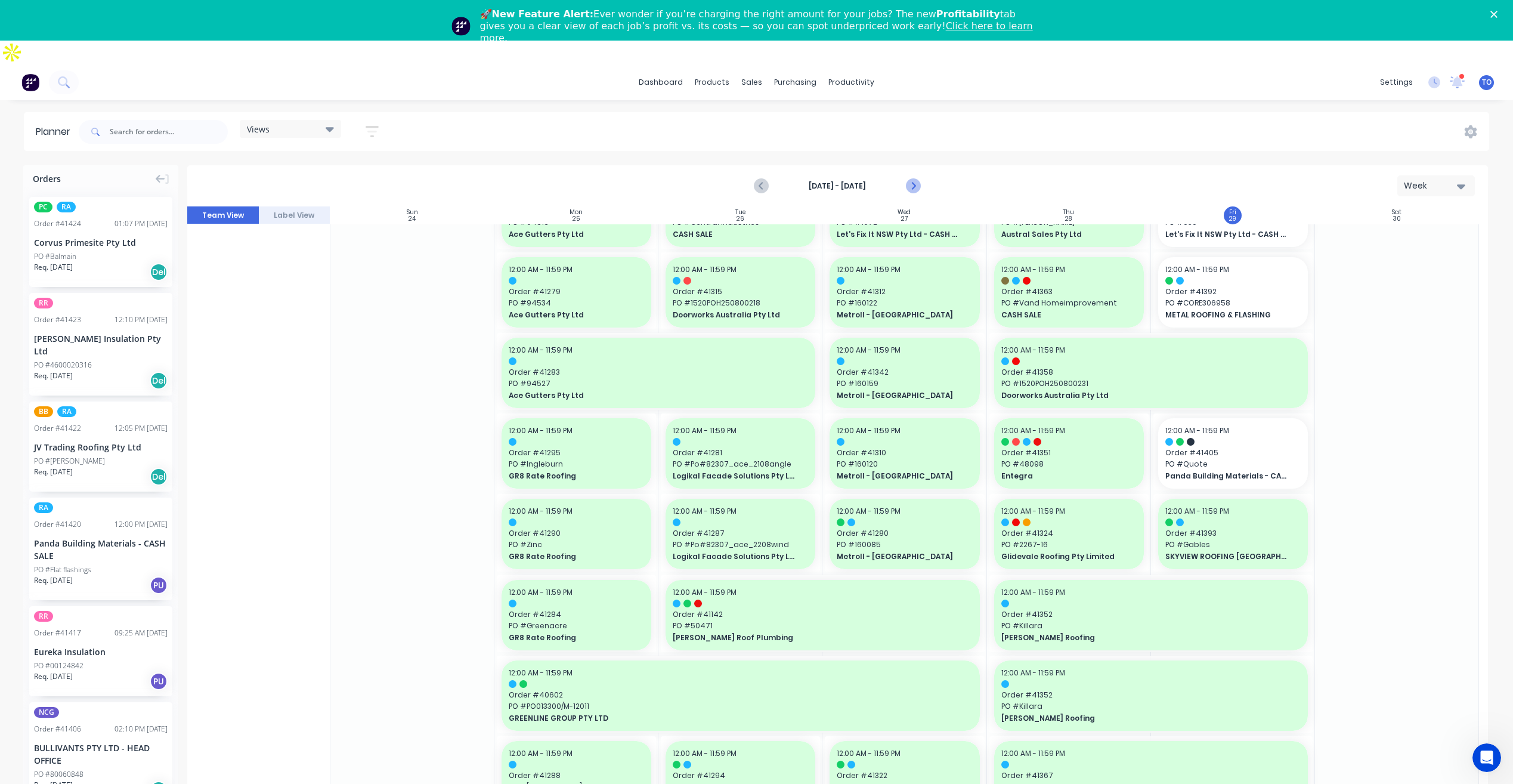
click at [913, 182] on icon "Next page" at bounding box center [913, 186] width 5 height 9
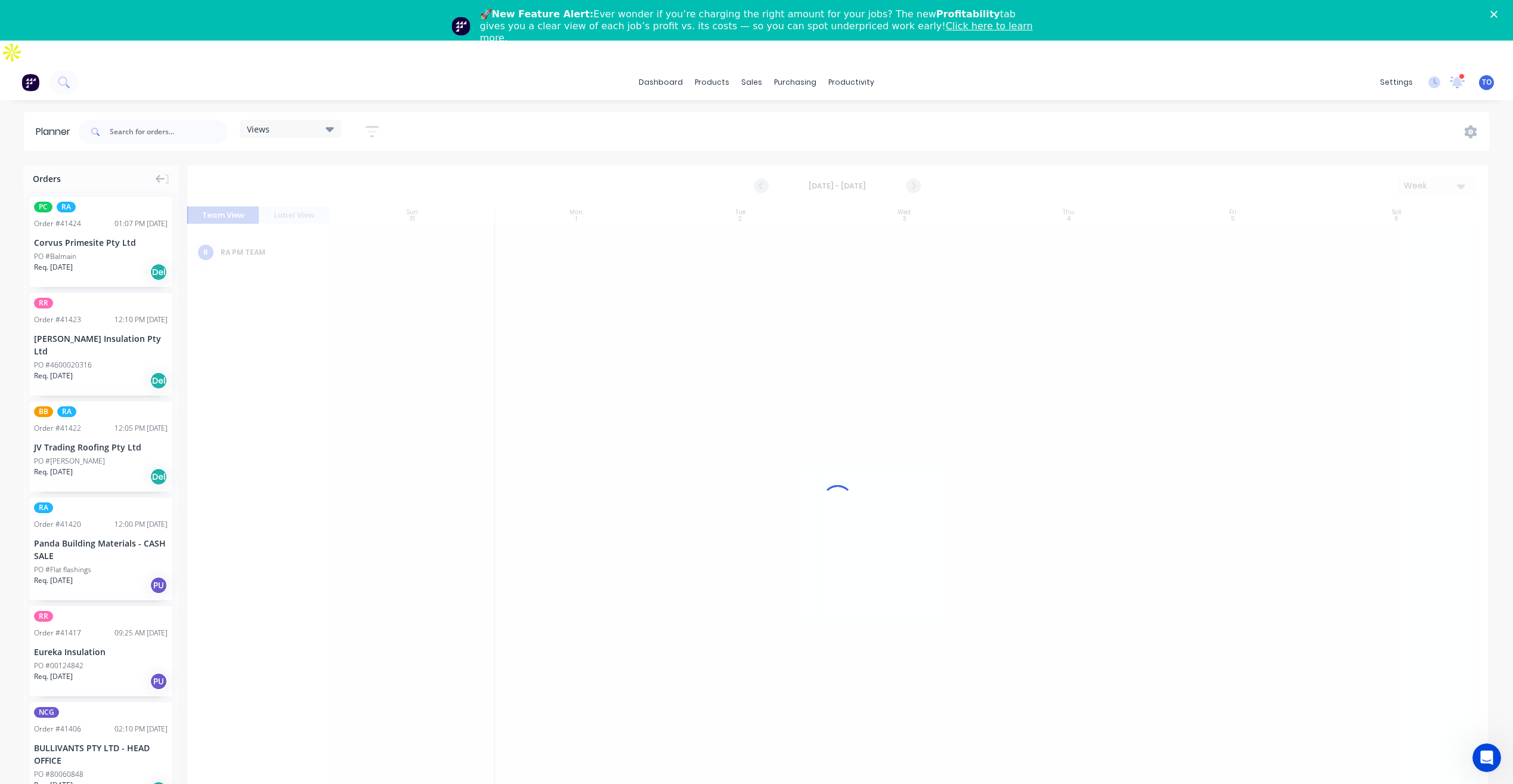
scroll to position [0, 0]
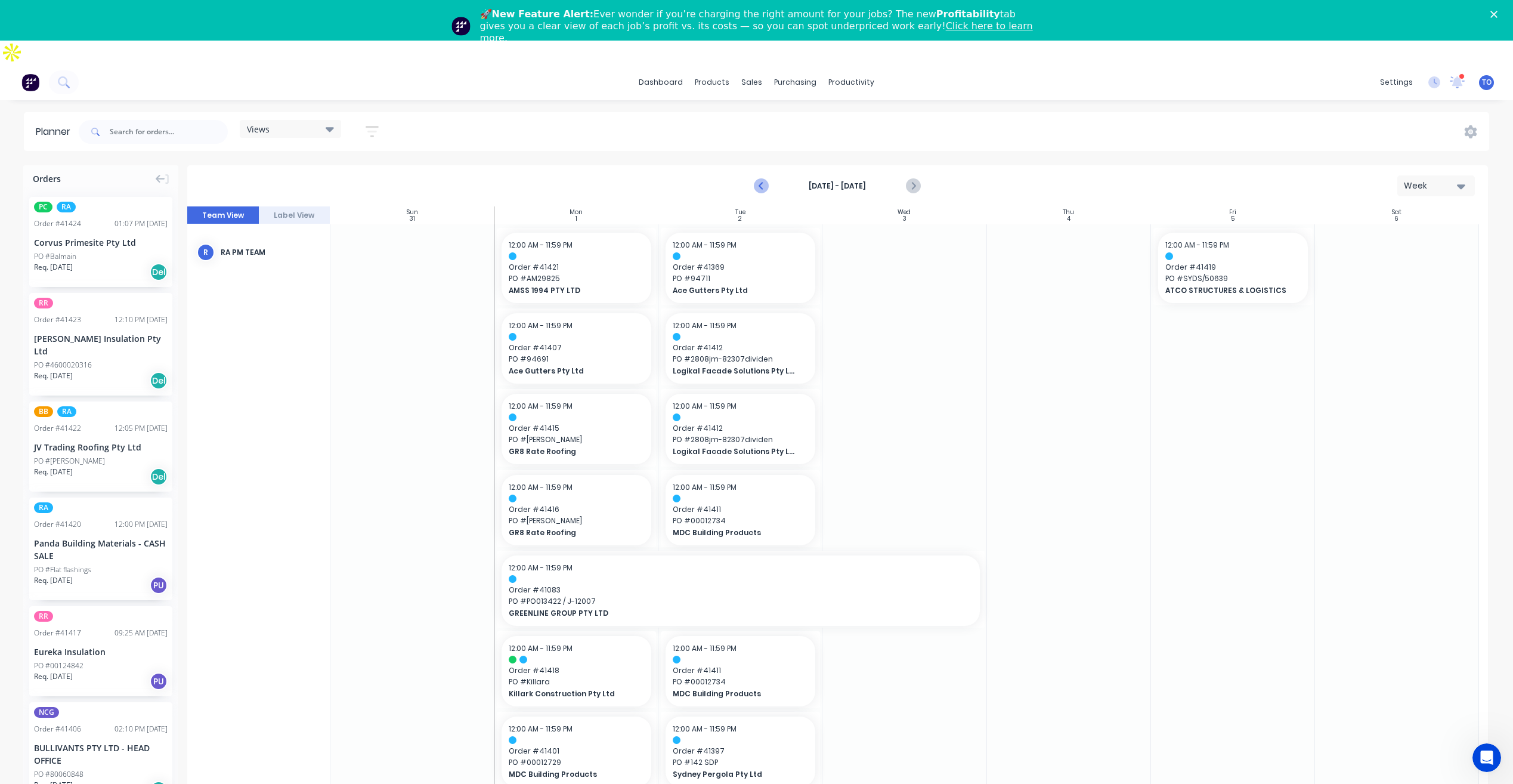
click at [756, 174] on button "Previous page" at bounding box center [762, 186] width 24 height 24
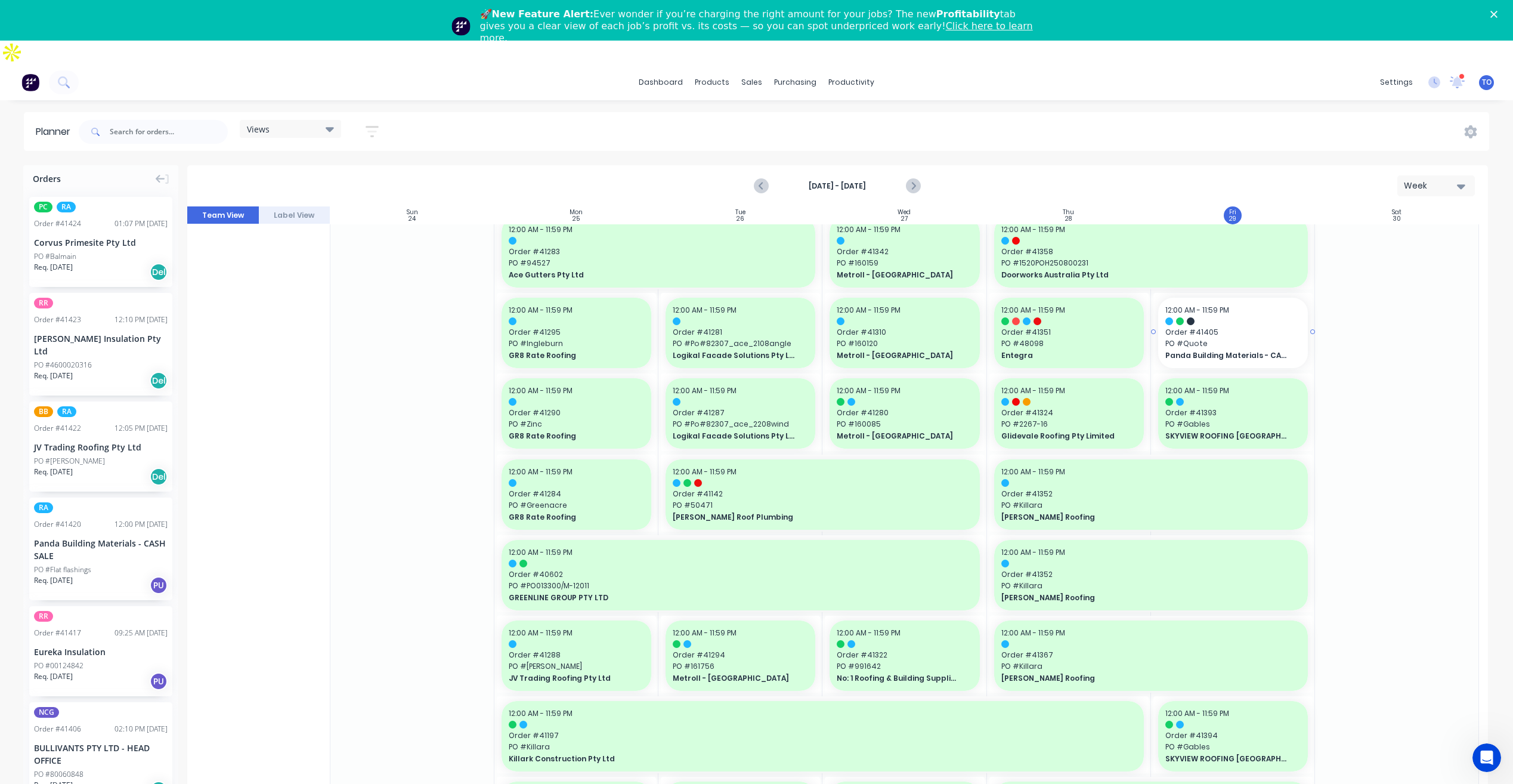
scroll to position [418, 0]
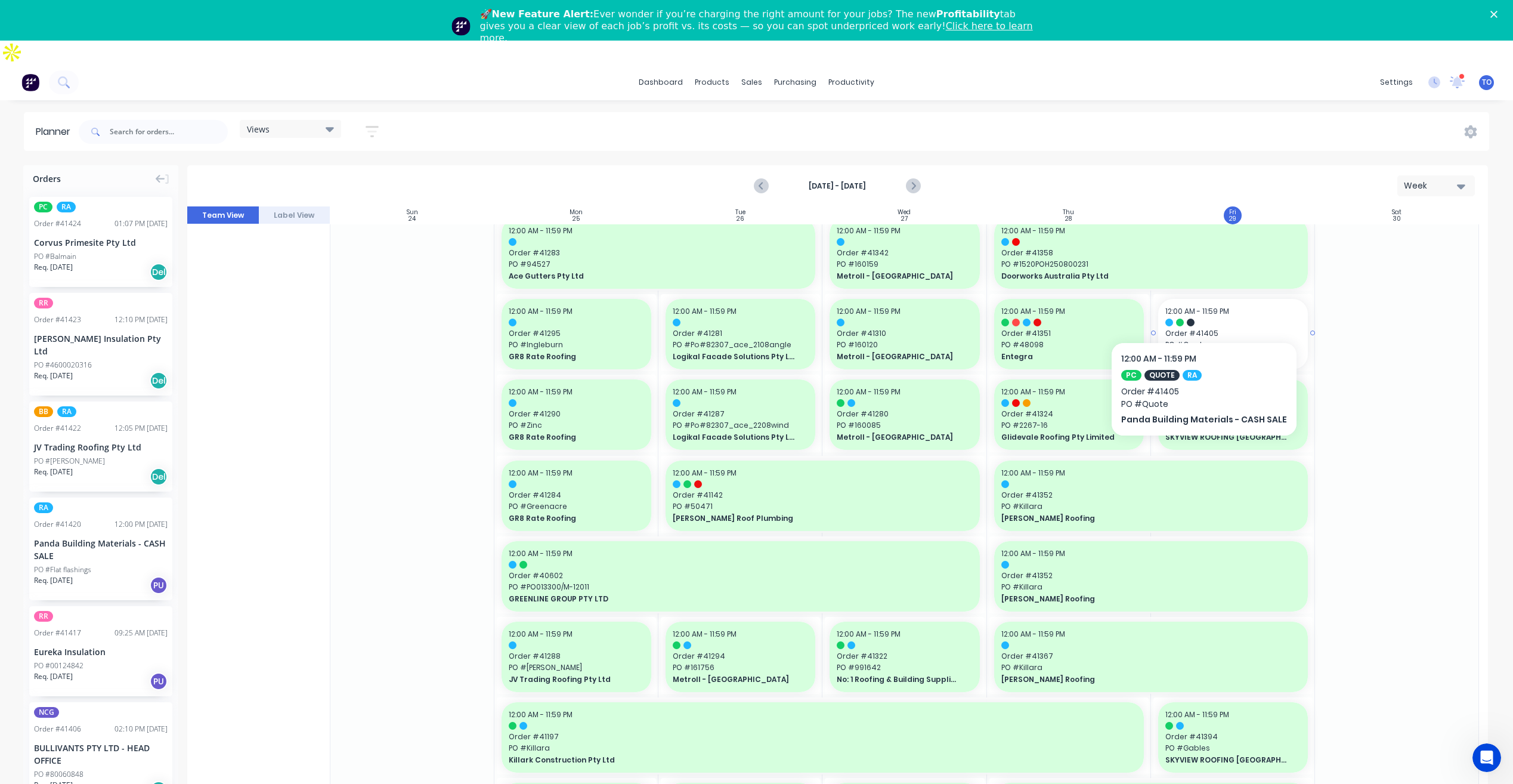
click at [1200, 328] on span "Order # 41405" at bounding box center [1233, 333] width 135 height 11
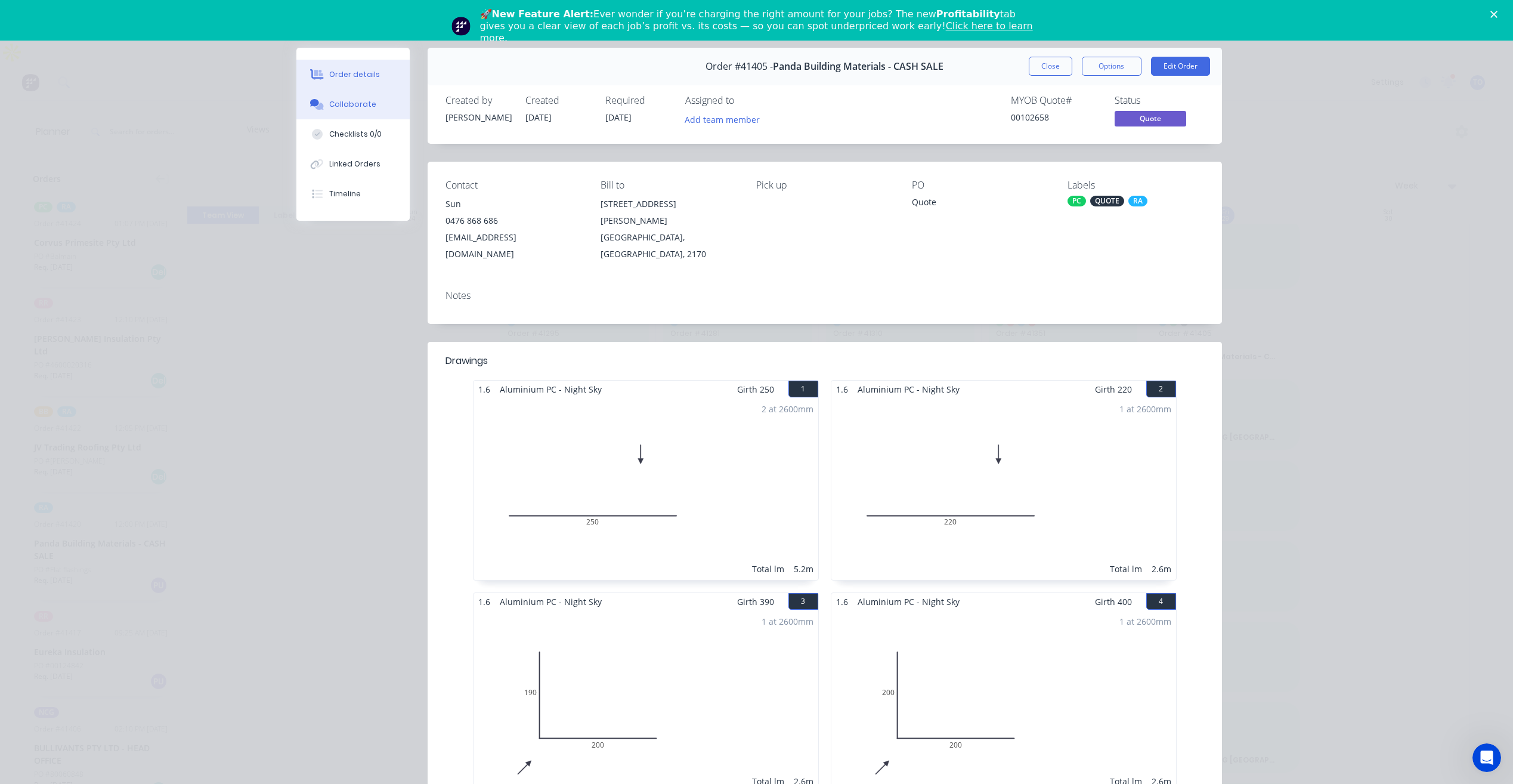
click at [363, 103] on div "Collaborate" at bounding box center [353, 104] width 47 height 11
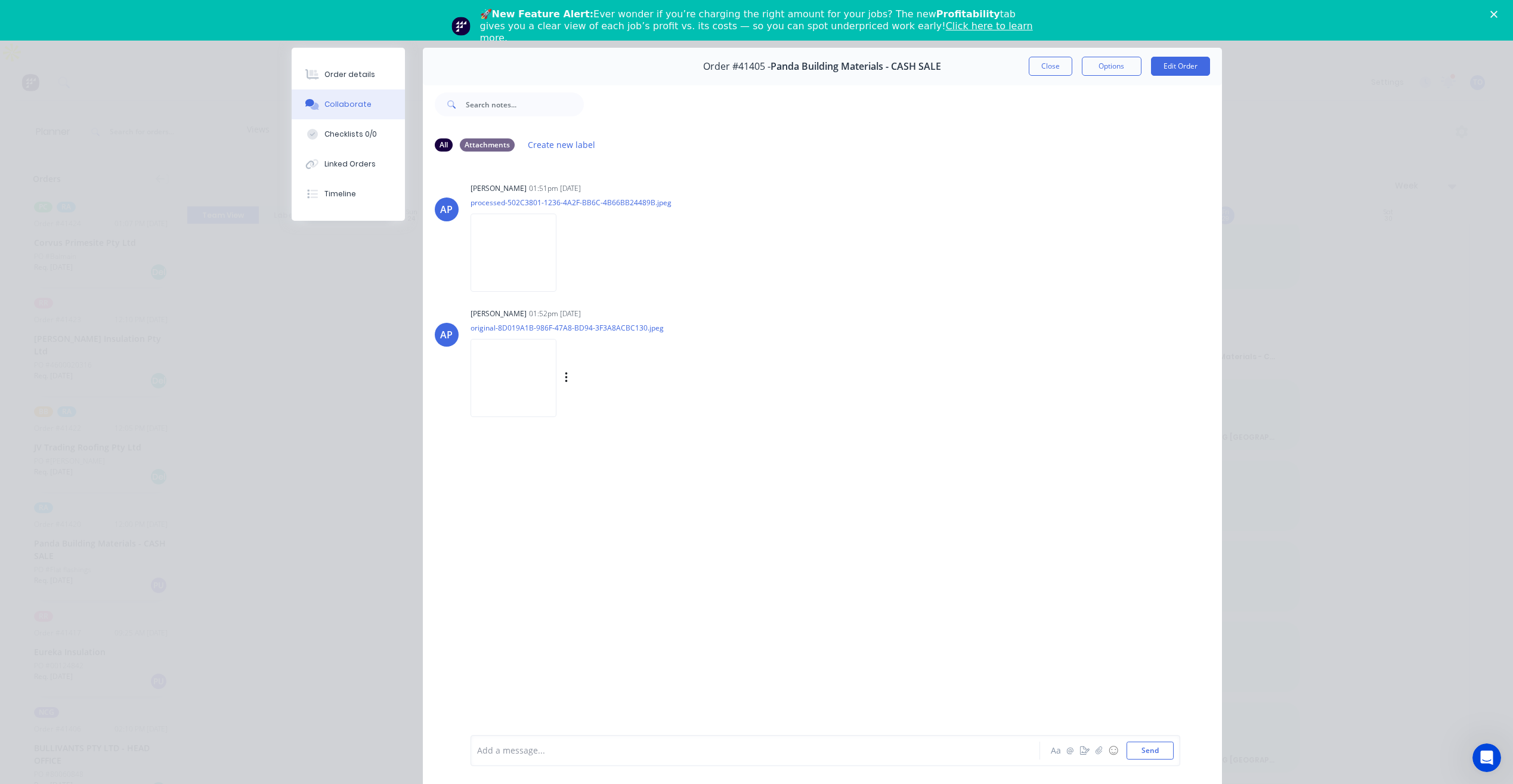
click at [503, 376] on img at bounding box center [514, 378] width 86 height 78
click at [518, 260] on img at bounding box center [514, 252] width 86 height 78
click at [339, 76] on div "Order details" at bounding box center [350, 74] width 51 height 11
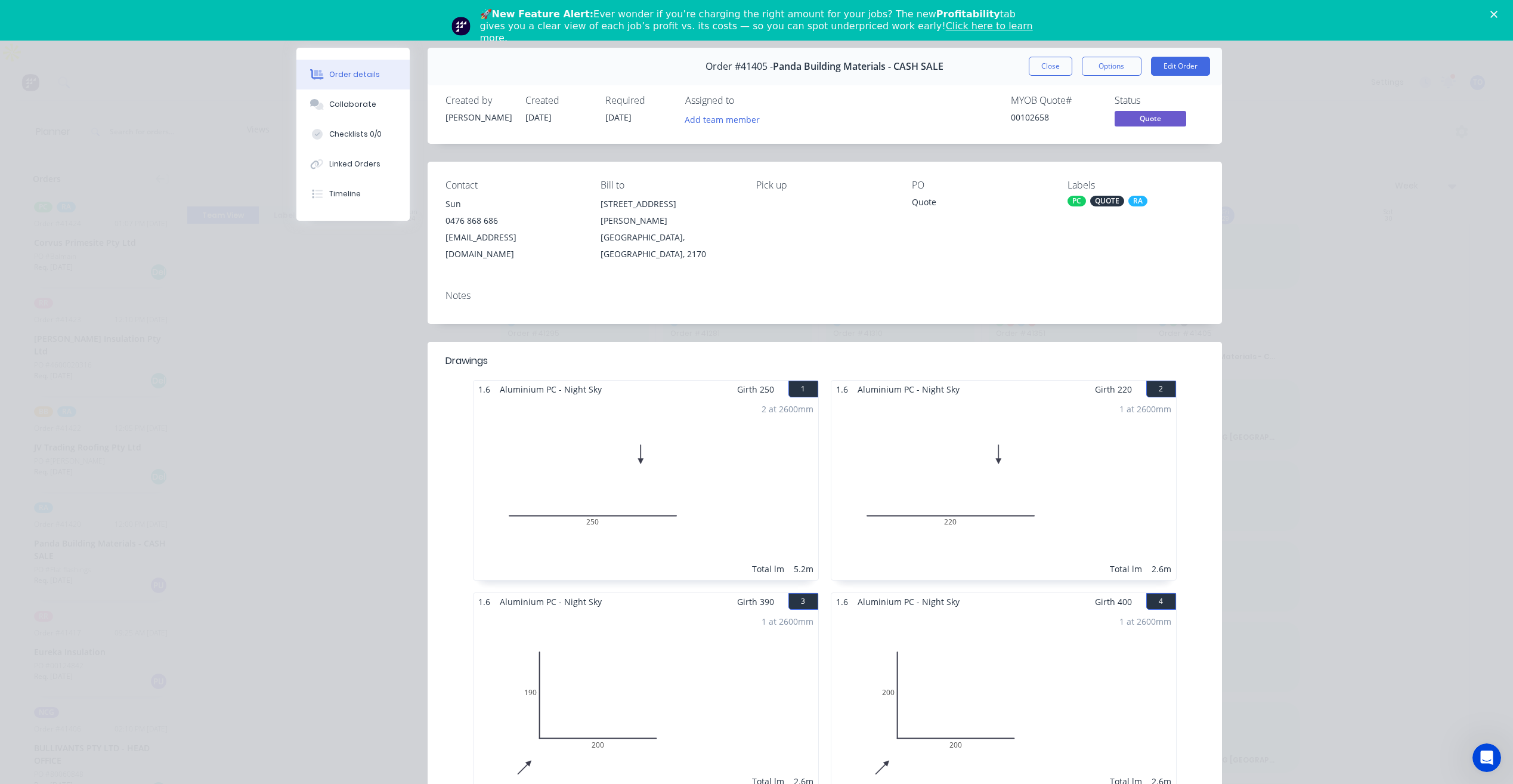
drag, startPoint x: 1276, startPoint y: 311, endPoint x: 1261, endPoint y: 302, distance: 17.5
click at [1276, 311] on div "Order details Collaborate Checklists 0/0 Linked Orders Timeline Order details C…" at bounding box center [756, 392] width 1513 height 784
click at [1152, 117] on span "Quote" at bounding box center [1150, 118] width 72 height 15
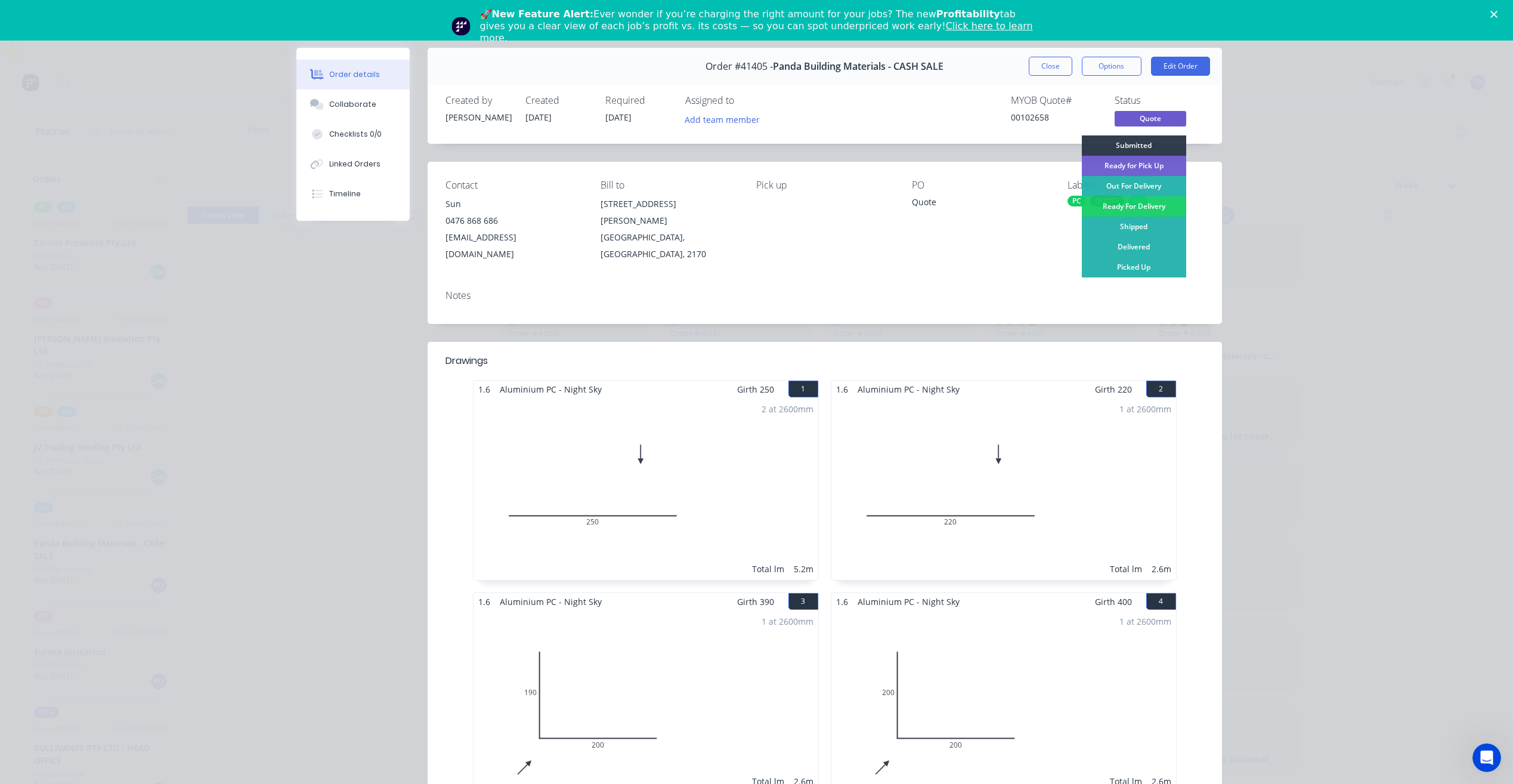
click at [1304, 290] on div "Order details Collaborate Checklists 0/0 Linked Orders Timeline Order details C…" at bounding box center [756, 392] width 1513 height 784
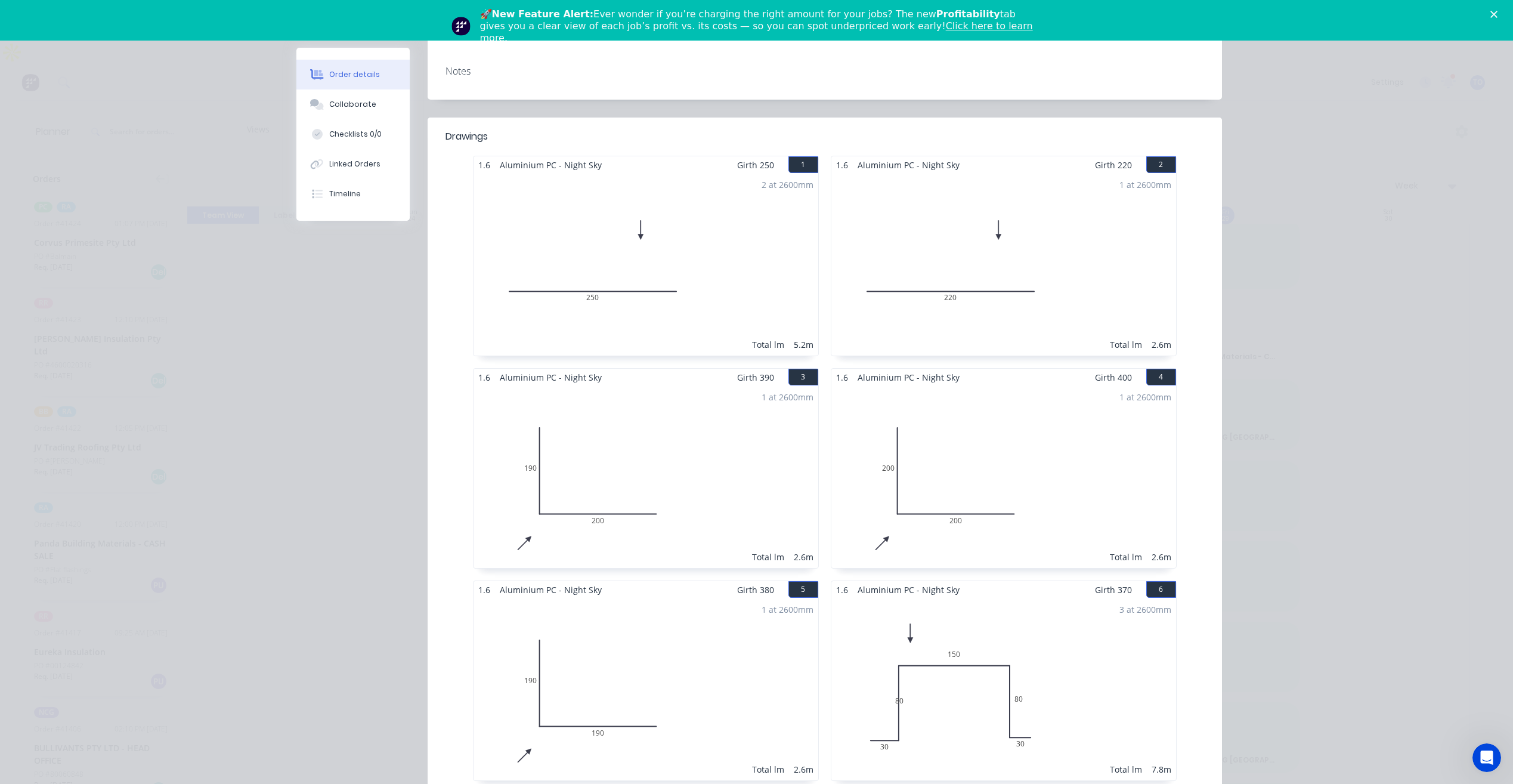
scroll to position [0, 0]
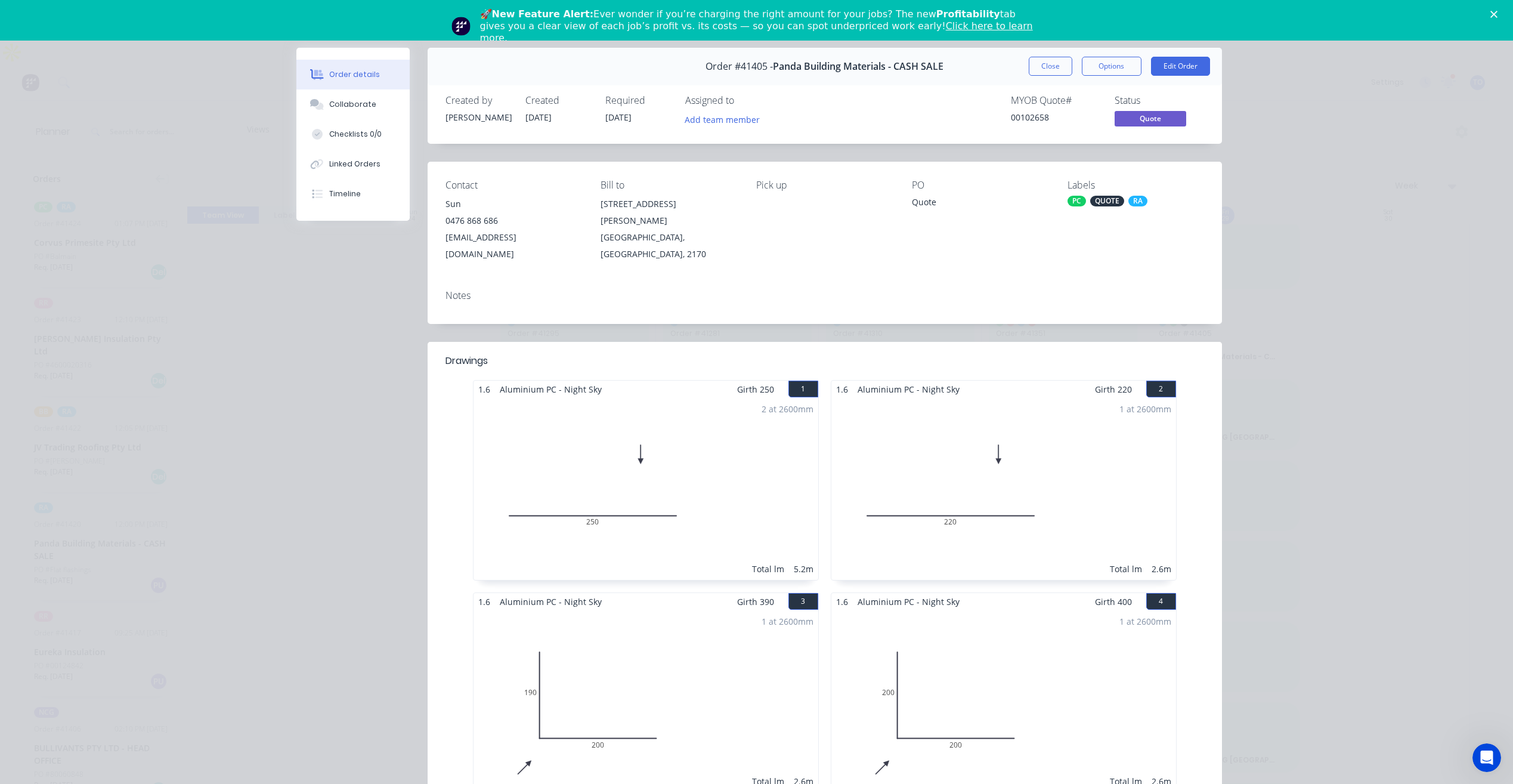
click at [1131, 117] on span "Quote" at bounding box center [1150, 118] width 72 height 15
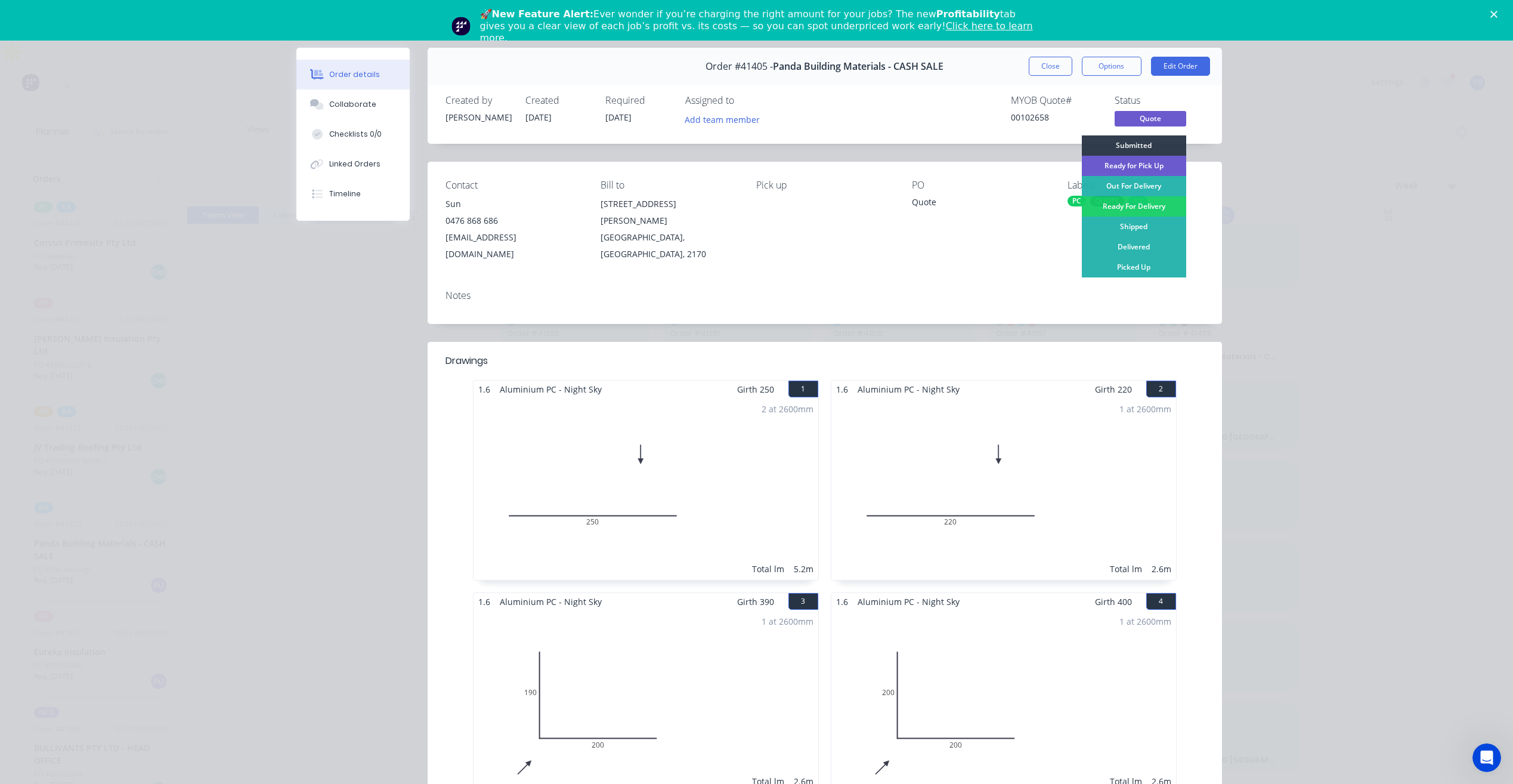
click at [1129, 164] on div "Ready for Pick Up" at bounding box center [1135, 166] width 105 height 21
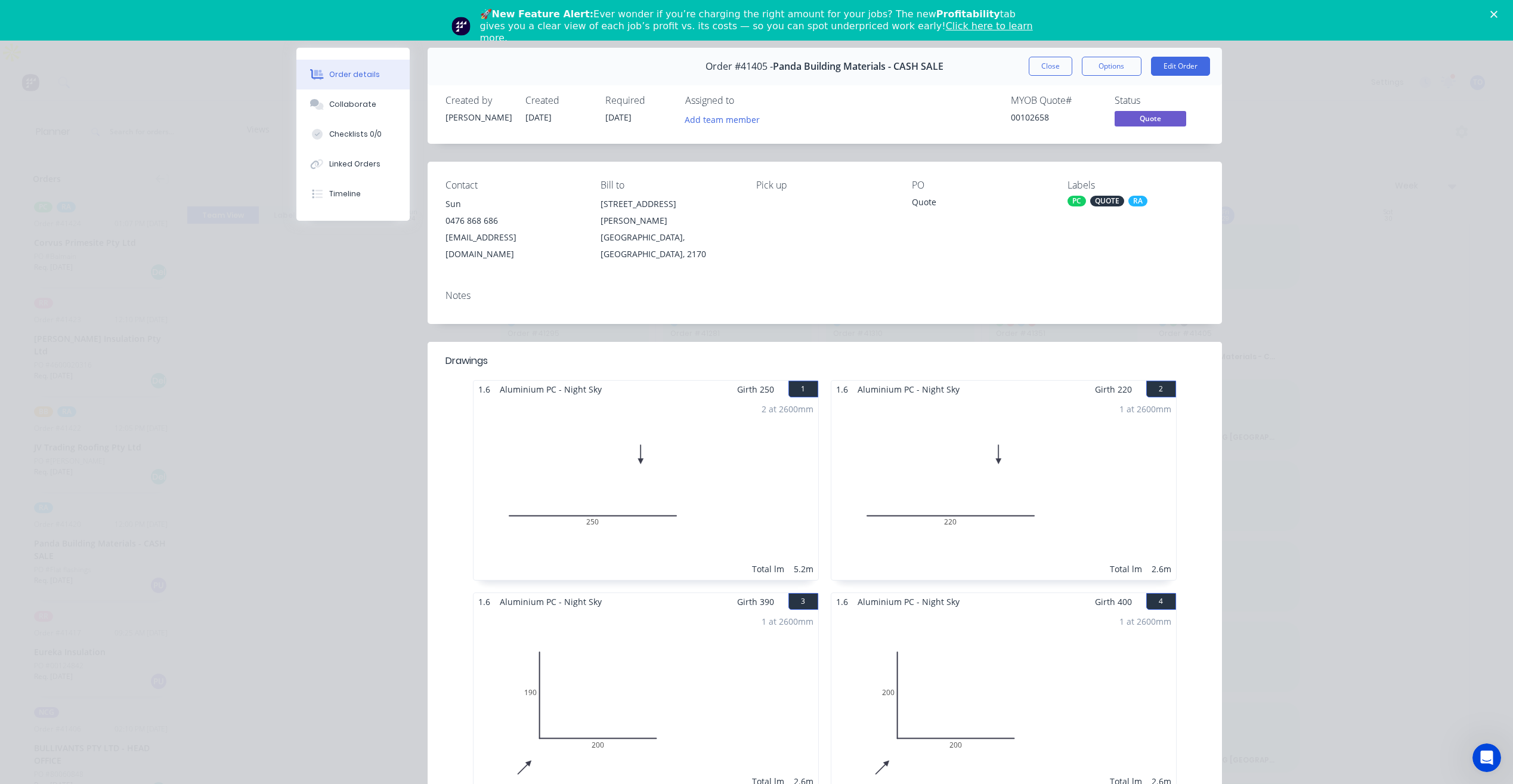
click at [1261, 211] on div "Order details Collaborate Checklists 0/0 Linked Orders Timeline Order details C…" at bounding box center [756, 392] width 1513 height 784
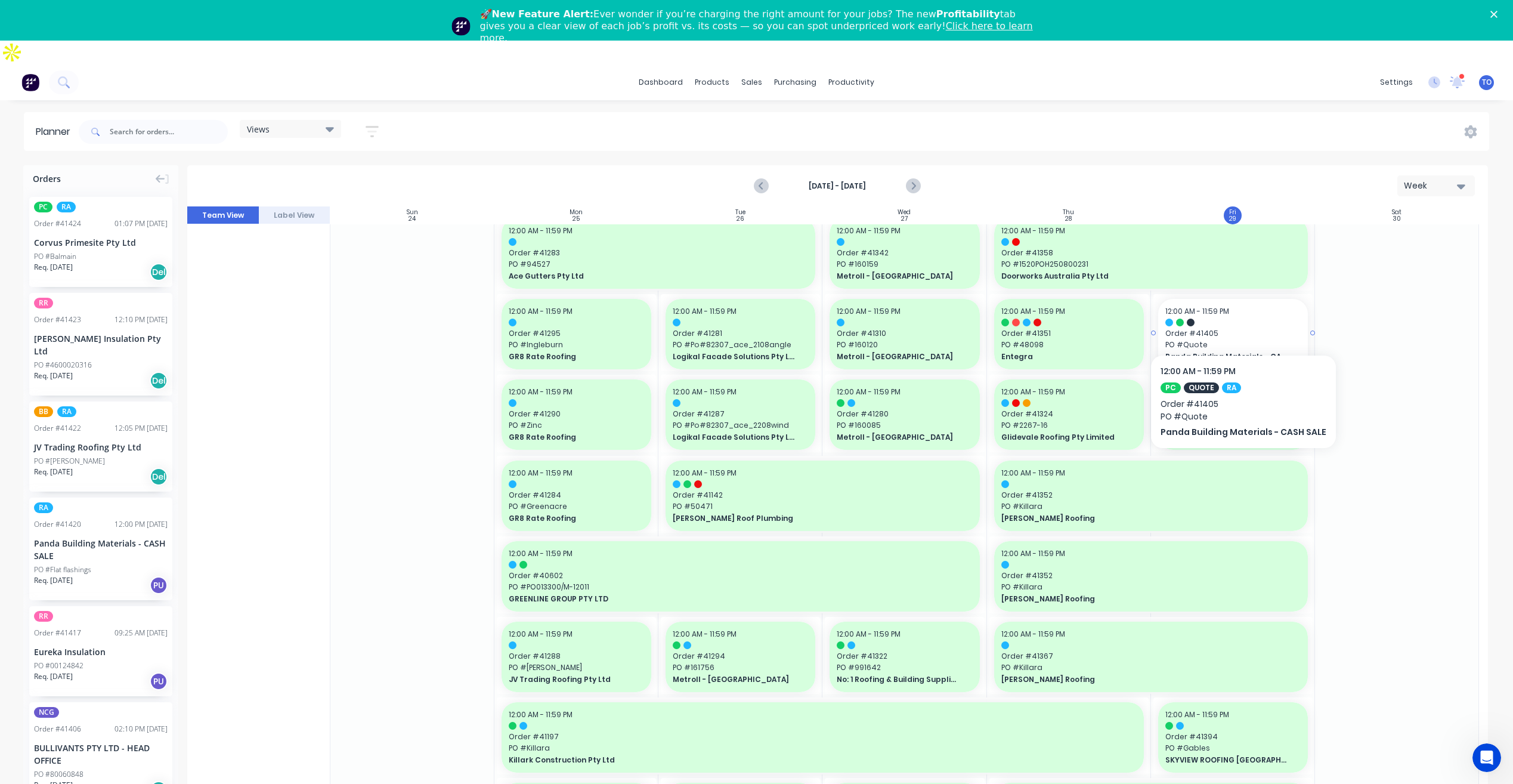
click at [1239, 339] on span "PO # Quote" at bounding box center [1233, 345] width 135 height 11
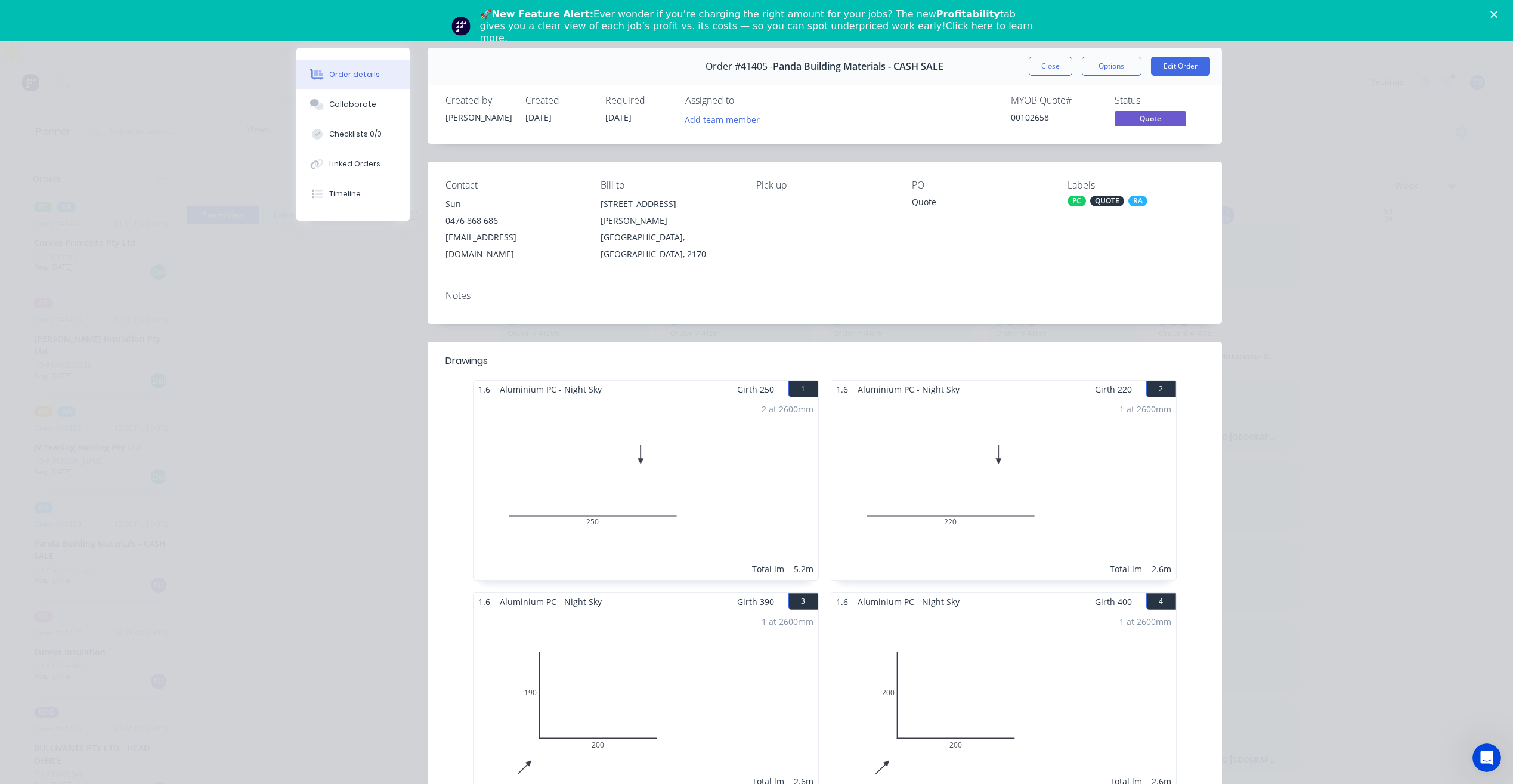
click at [1118, 196] on div "QUOTE" at bounding box center [1107, 201] width 34 height 11
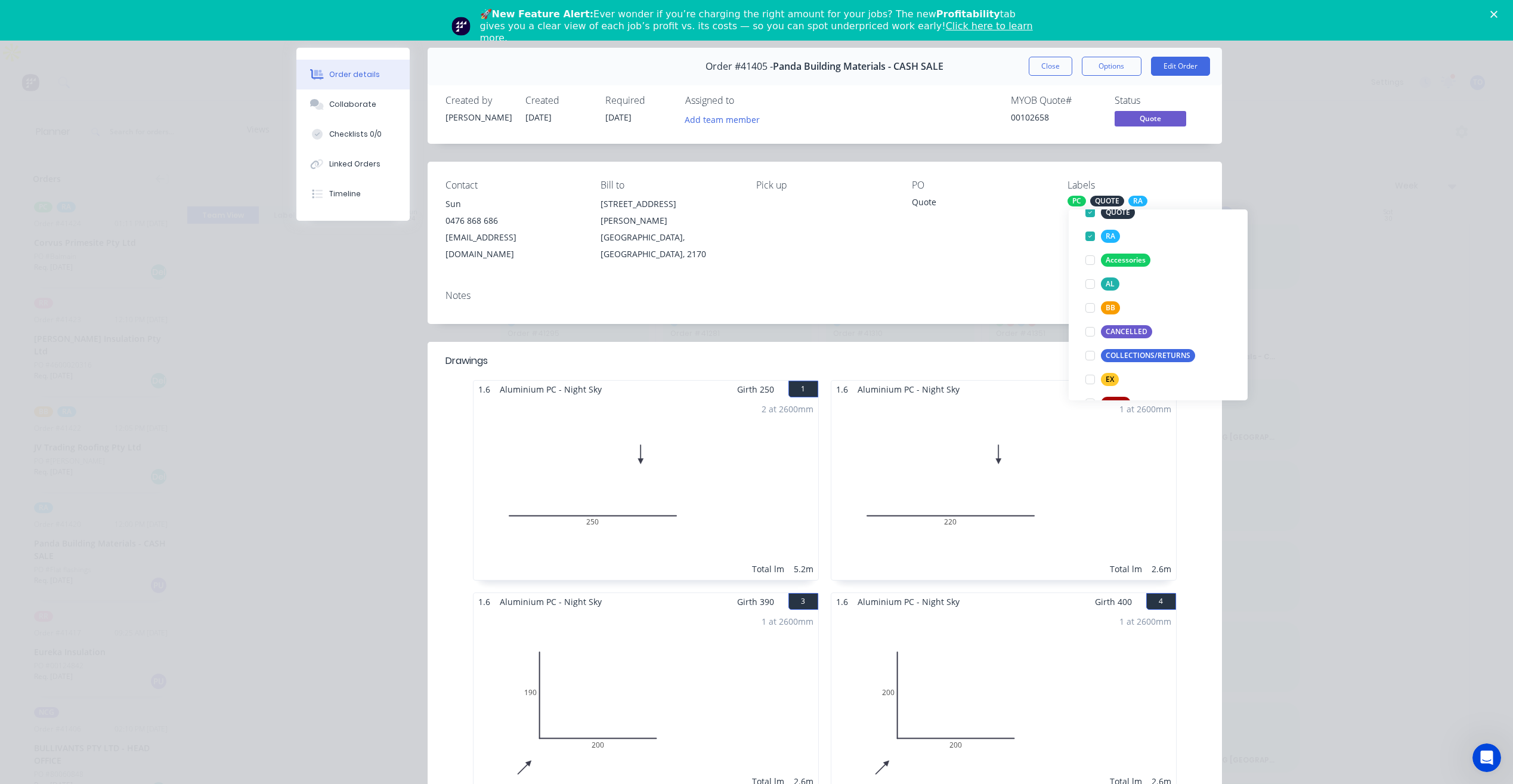
scroll to position [60, 0]
click at [1091, 272] on div at bounding box center [1090, 269] width 24 height 24
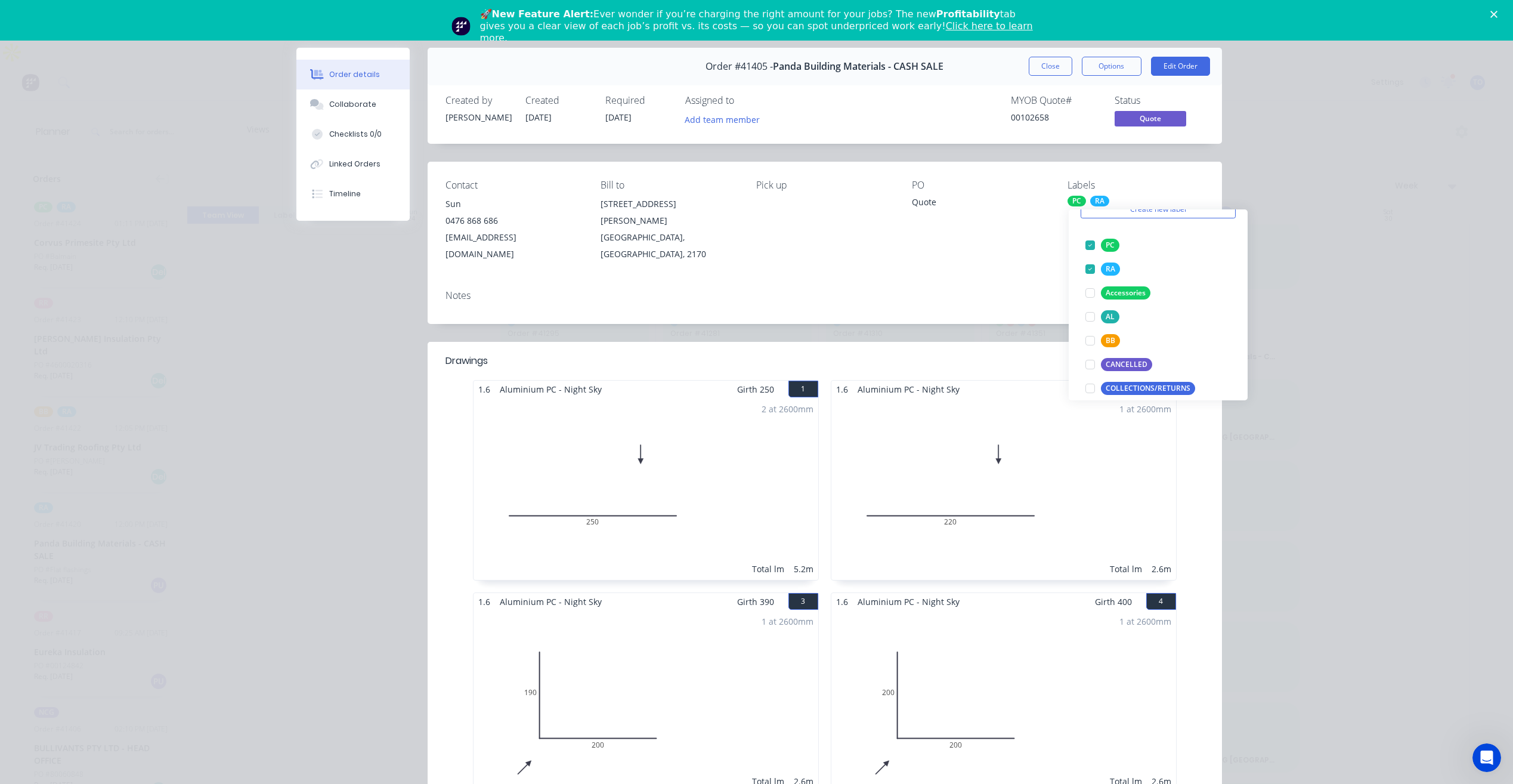
click at [1027, 256] on div "Contact Sun [PHONE_NUMBER] [EMAIL_ADDRESS][DOMAIN_NAME] Bill to [STREET_ADDRESS…" at bounding box center [824, 221] width 795 height 119
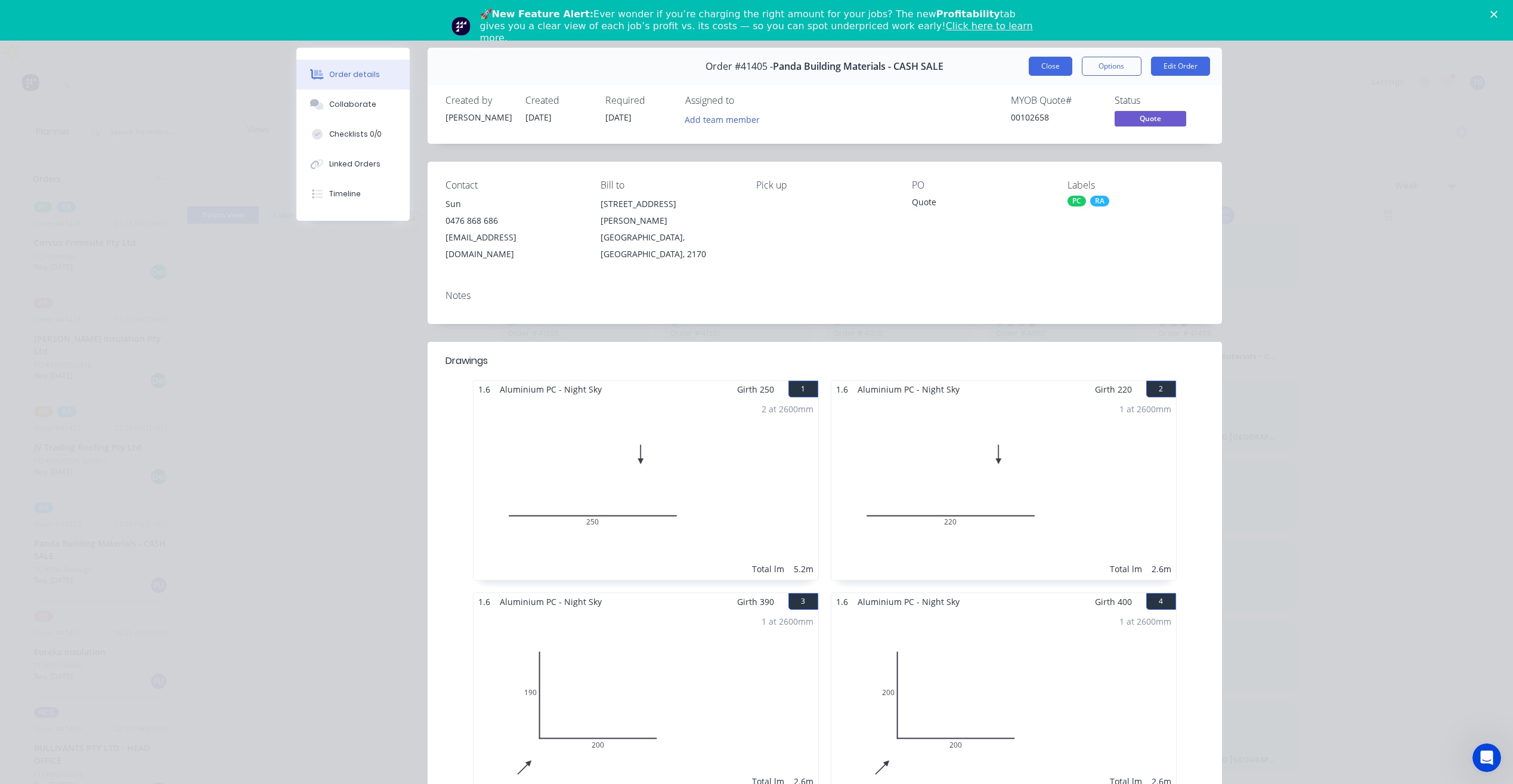
click at [1057, 67] on button "Close" at bounding box center [1051, 66] width 44 height 19
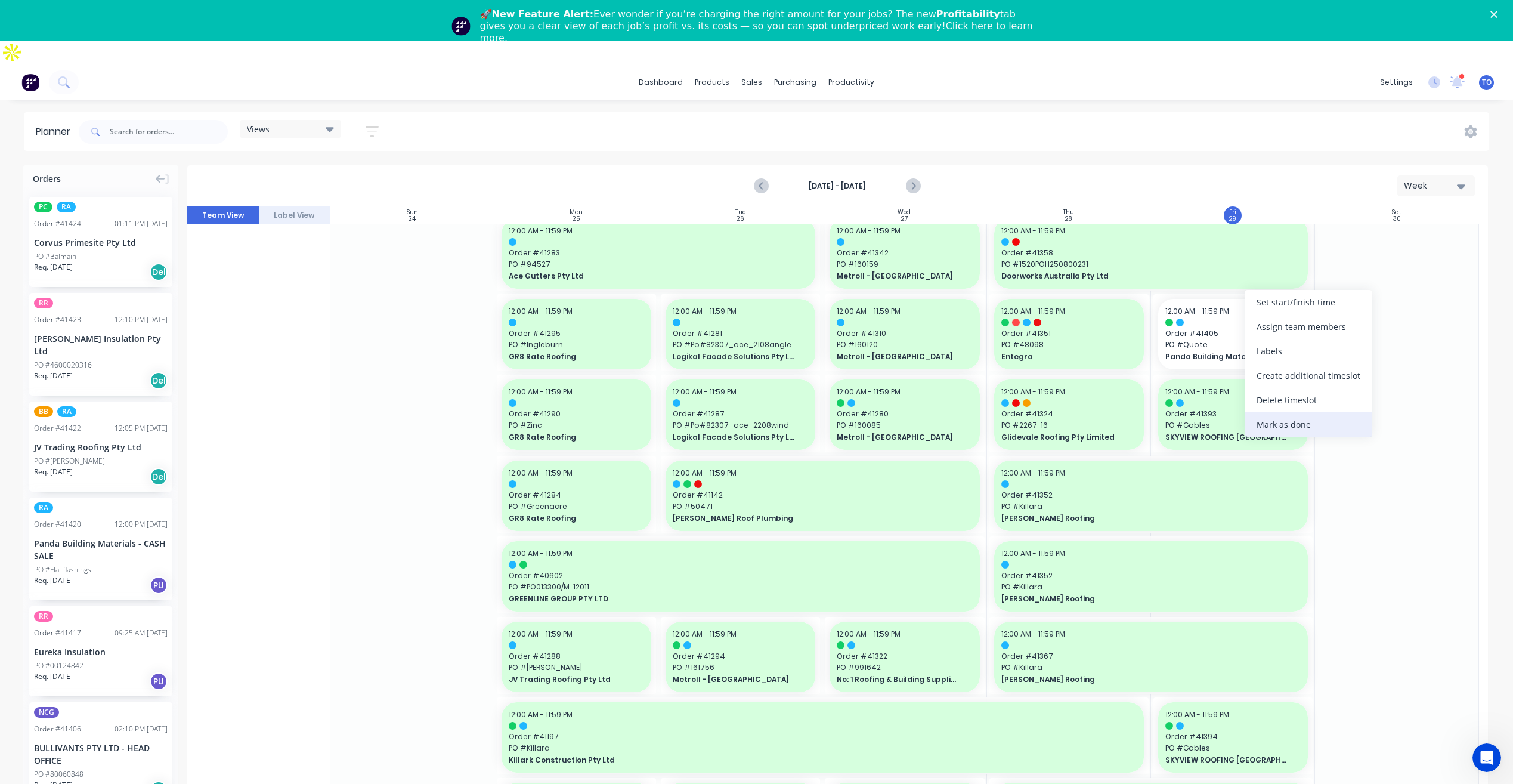
click at [1274, 424] on div "Mark as done" at bounding box center [1308, 424] width 128 height 25
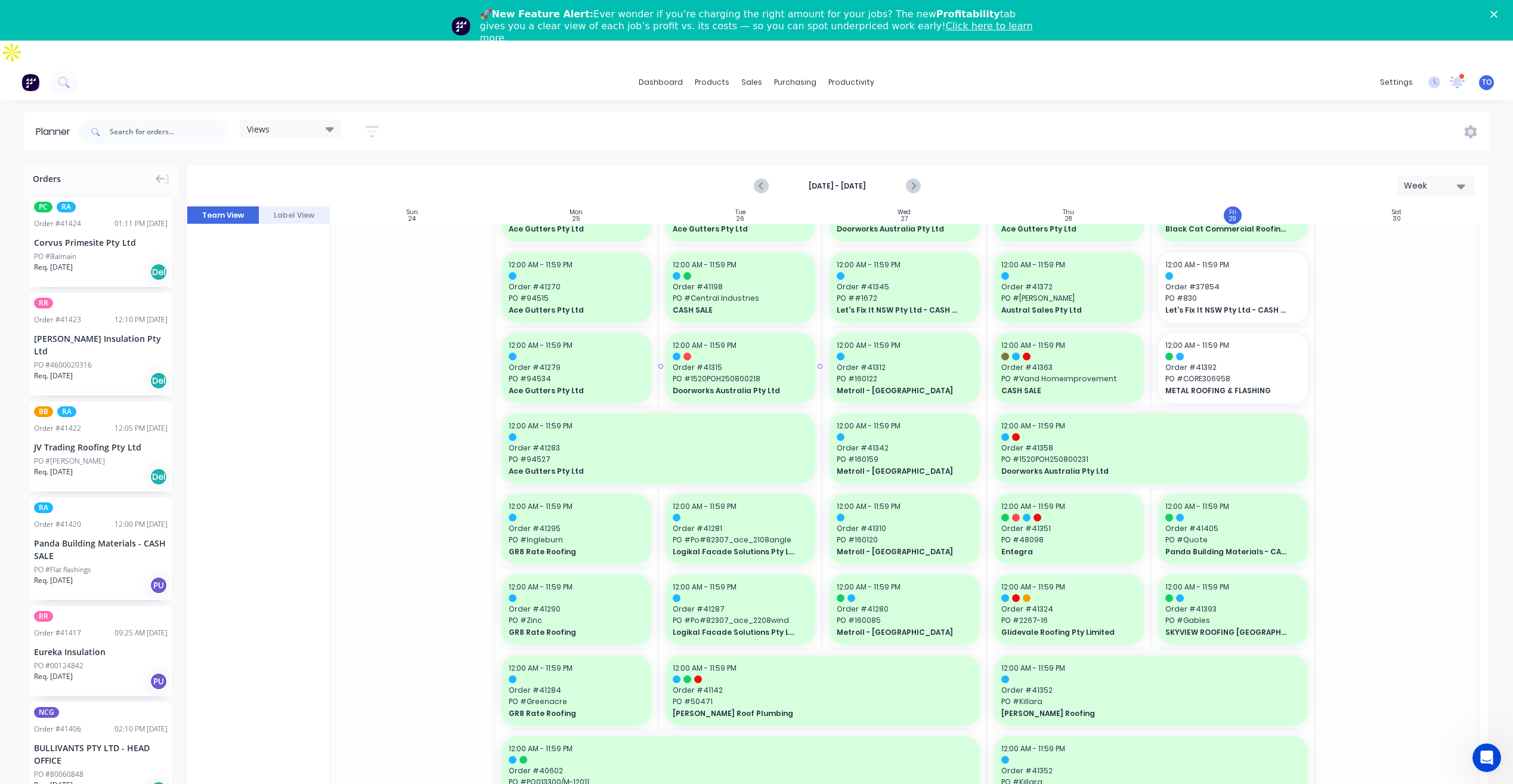
scroll to position [212, 0]
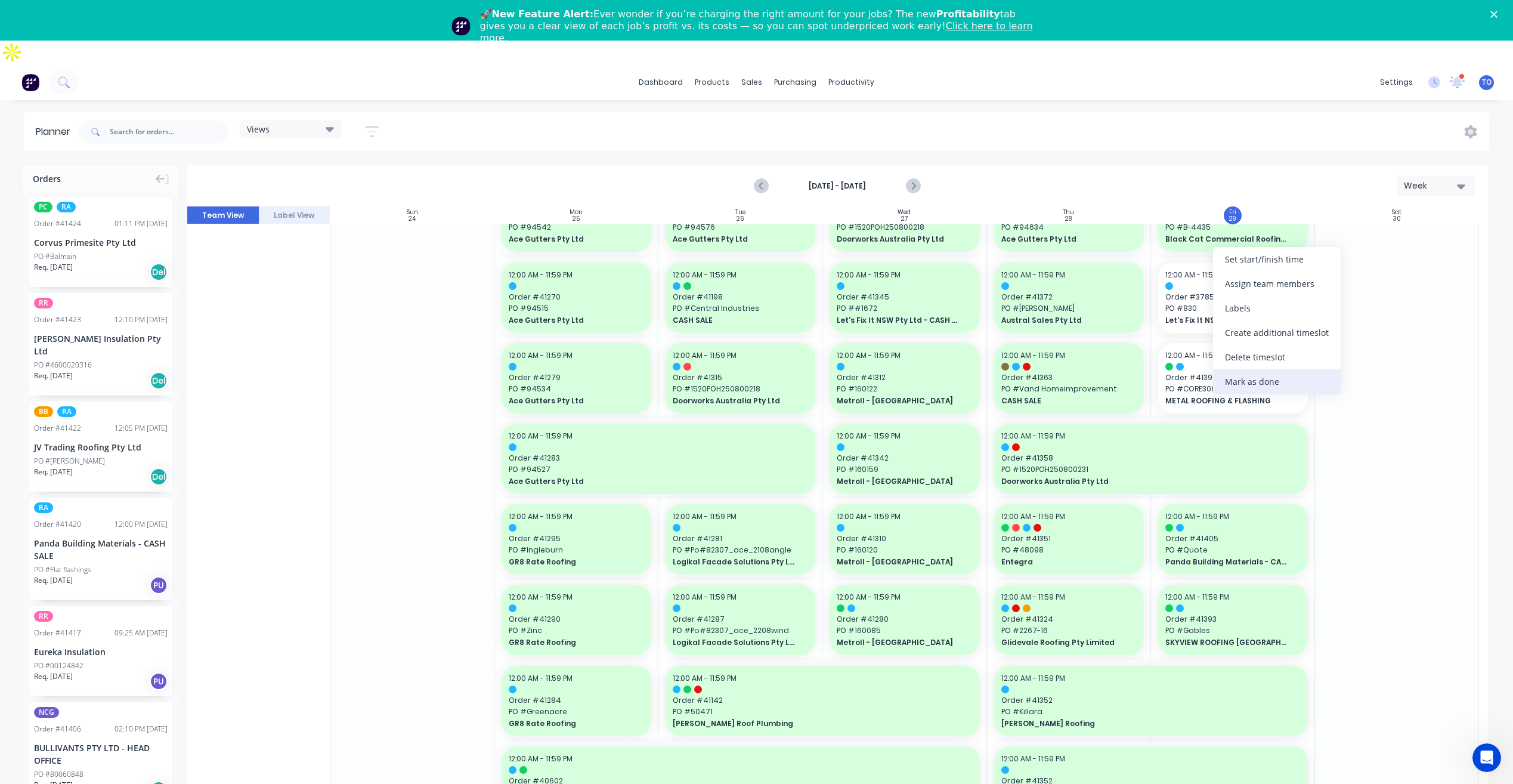
click at [1253, 386] on div "Mark as done" at bounding box center [1277, 381] width 128 height 25
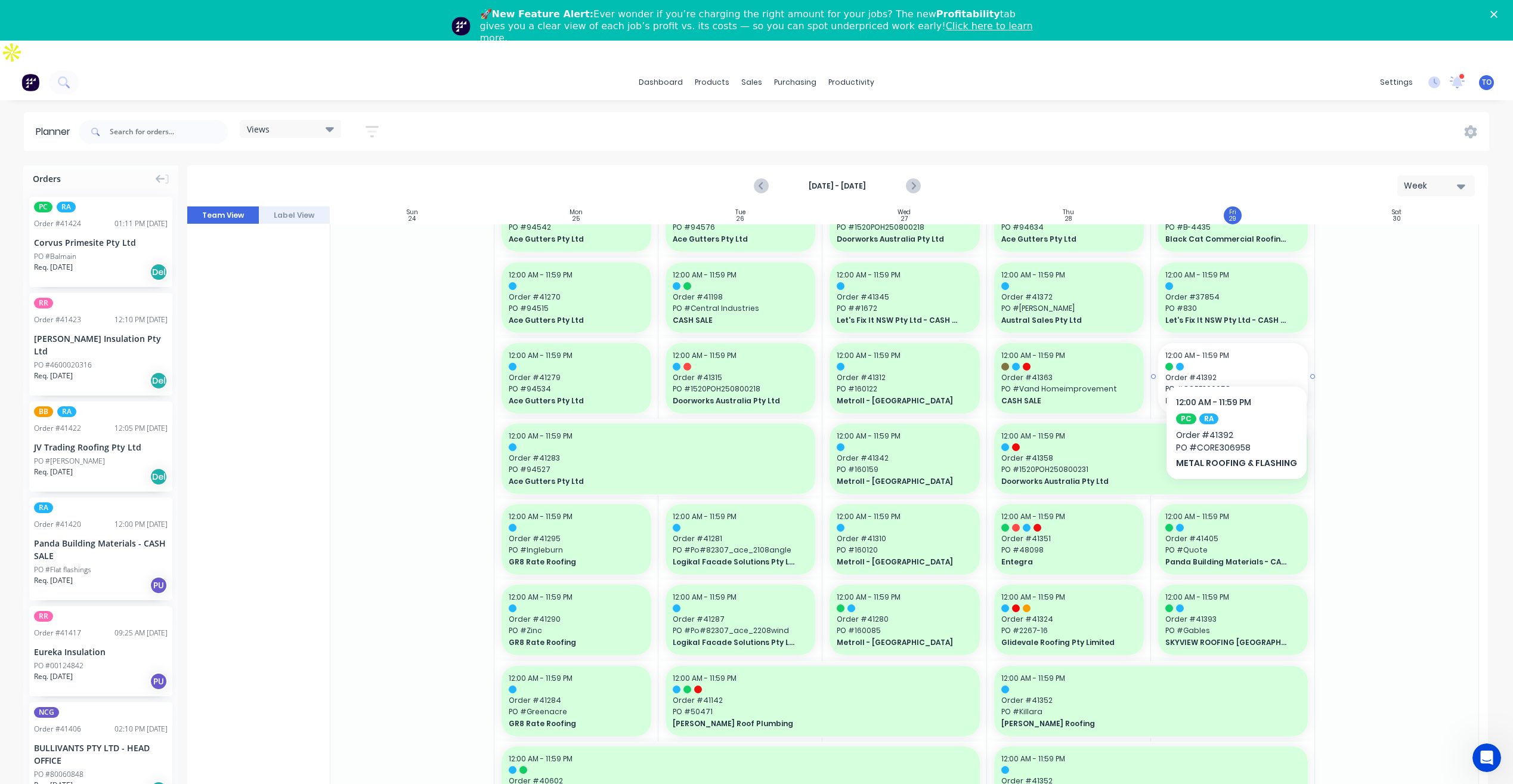
click at [1233, 372] on span "Order # 41392" at bounding box center [1233, 378] width 135 height 11
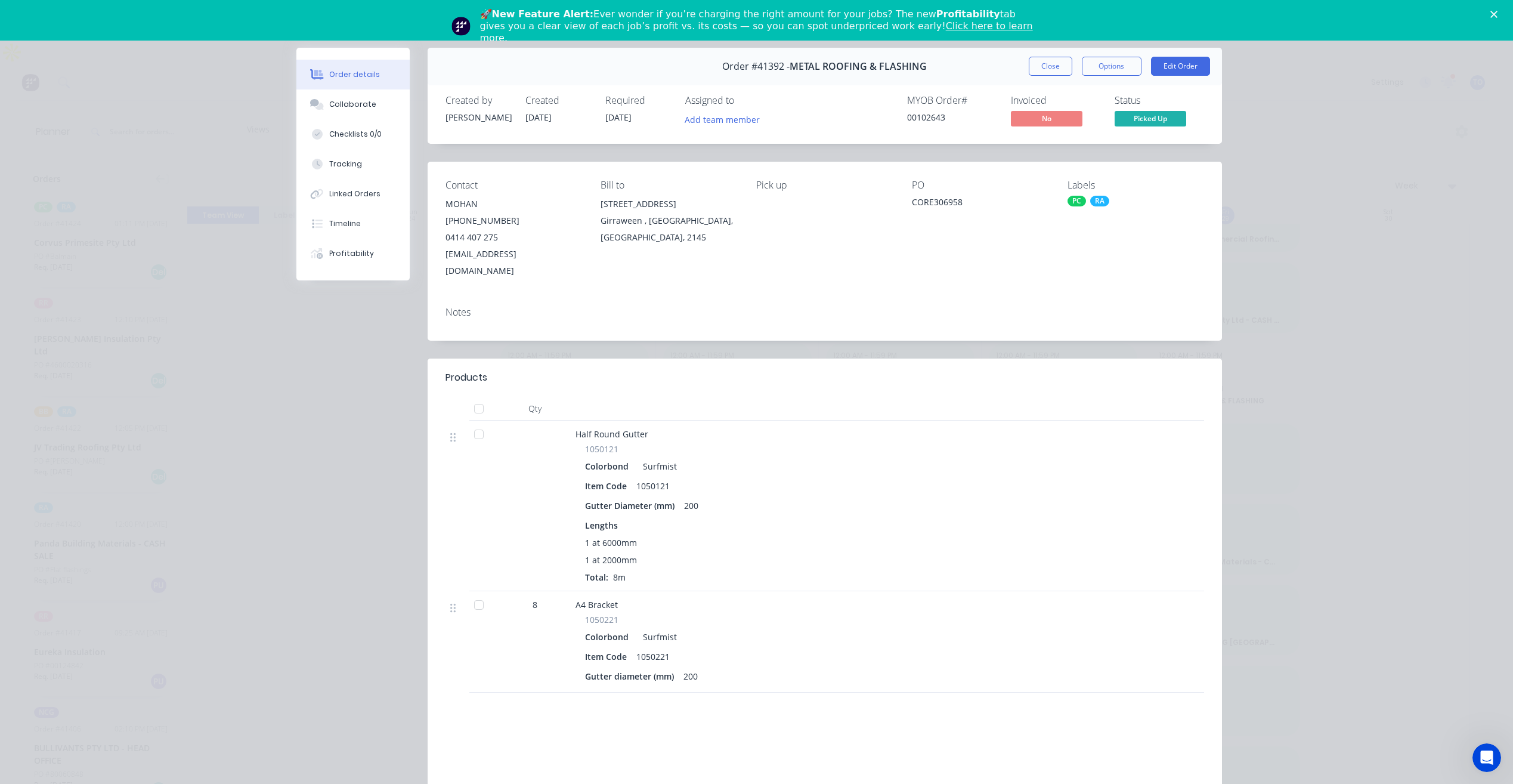
drag, startPoint x: 1037, startPoint y: 73, endPoint x: 977, endPoint y: 84, distance: 61.0
click at [1037, 72] on button "Close" at bounding box center [1051, 66] width 44 height 19
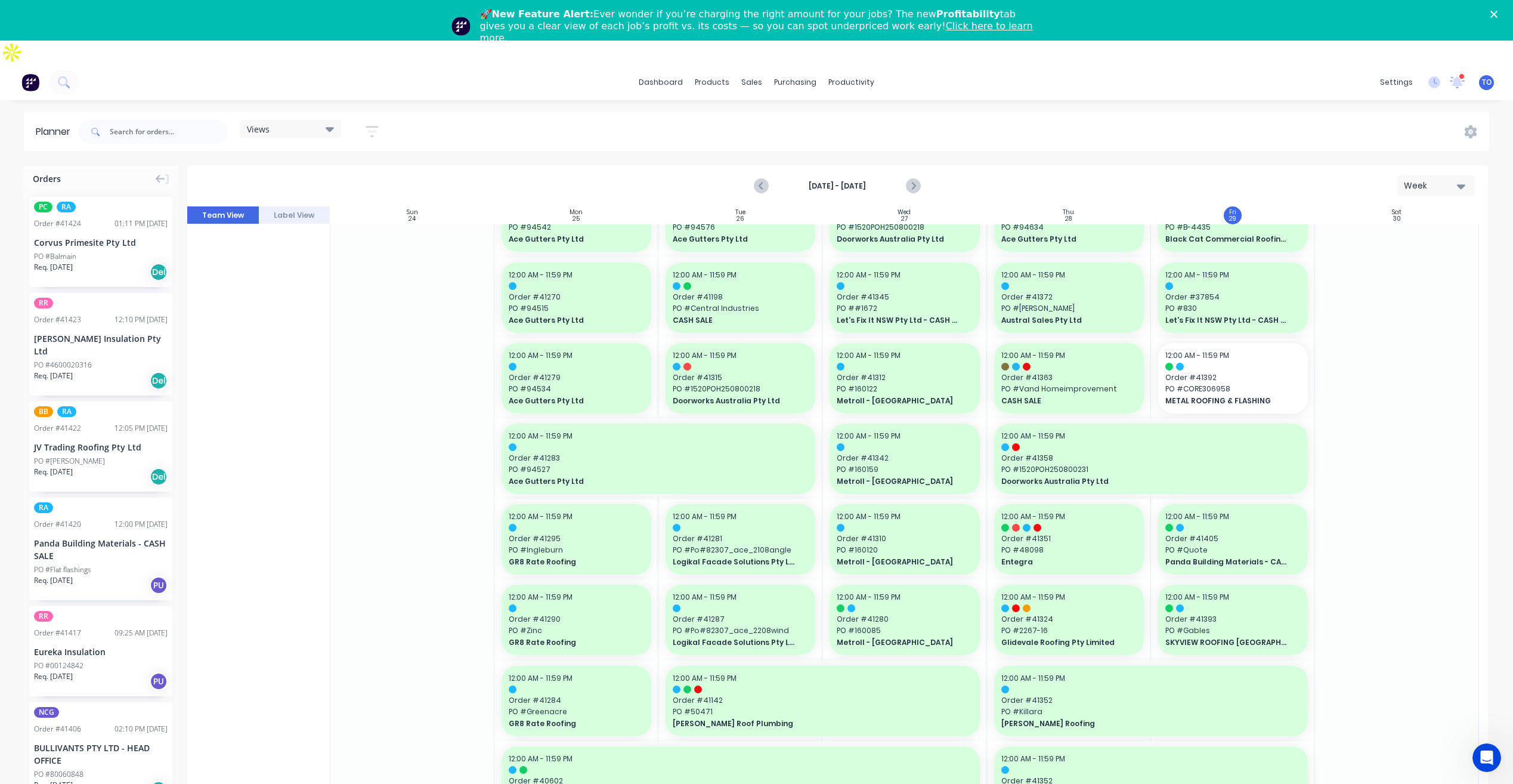
click at [105, 237] on div "PC RA Order # 41424 01:11 PM [DATE] Corvus Primesite Pty Ltd PO #Balmain Req. […" at bounding box center [101, 242] width 143 height 90
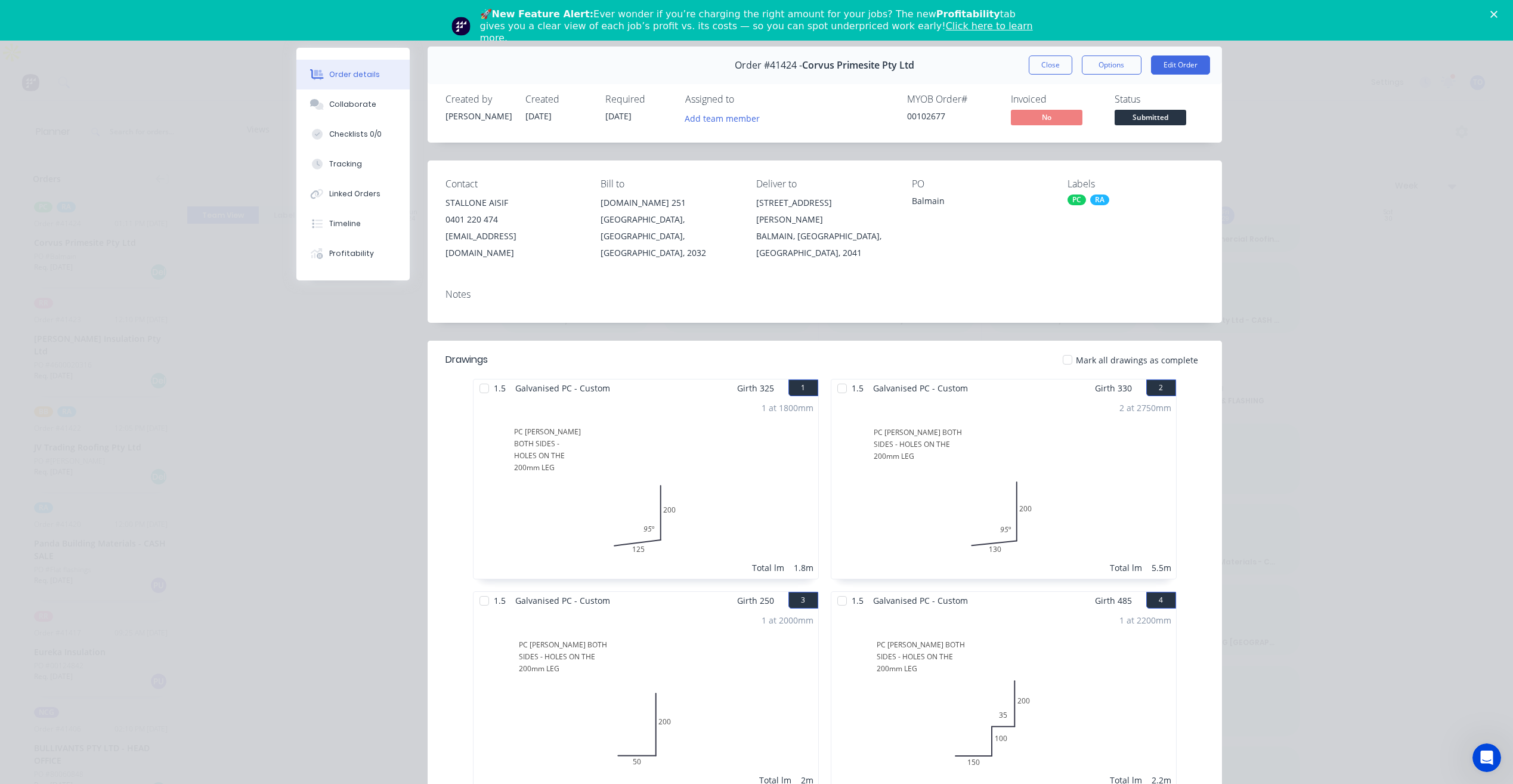
scroll to position [0, 0]
click at [1176, 15] on div "🚀 New Feature Alert: Ever wonder if you’re charging the right amount for your j…" at bounding box center [756, 26] width 1513 height 43
drag, startPoint x: 1039, startPoint y: 68, endPoint x: 460, endPoint y: 265, distance: 611.6
click at [1039, 68] on button "Close" at bounding box center [1051, 66] width 44 height 19
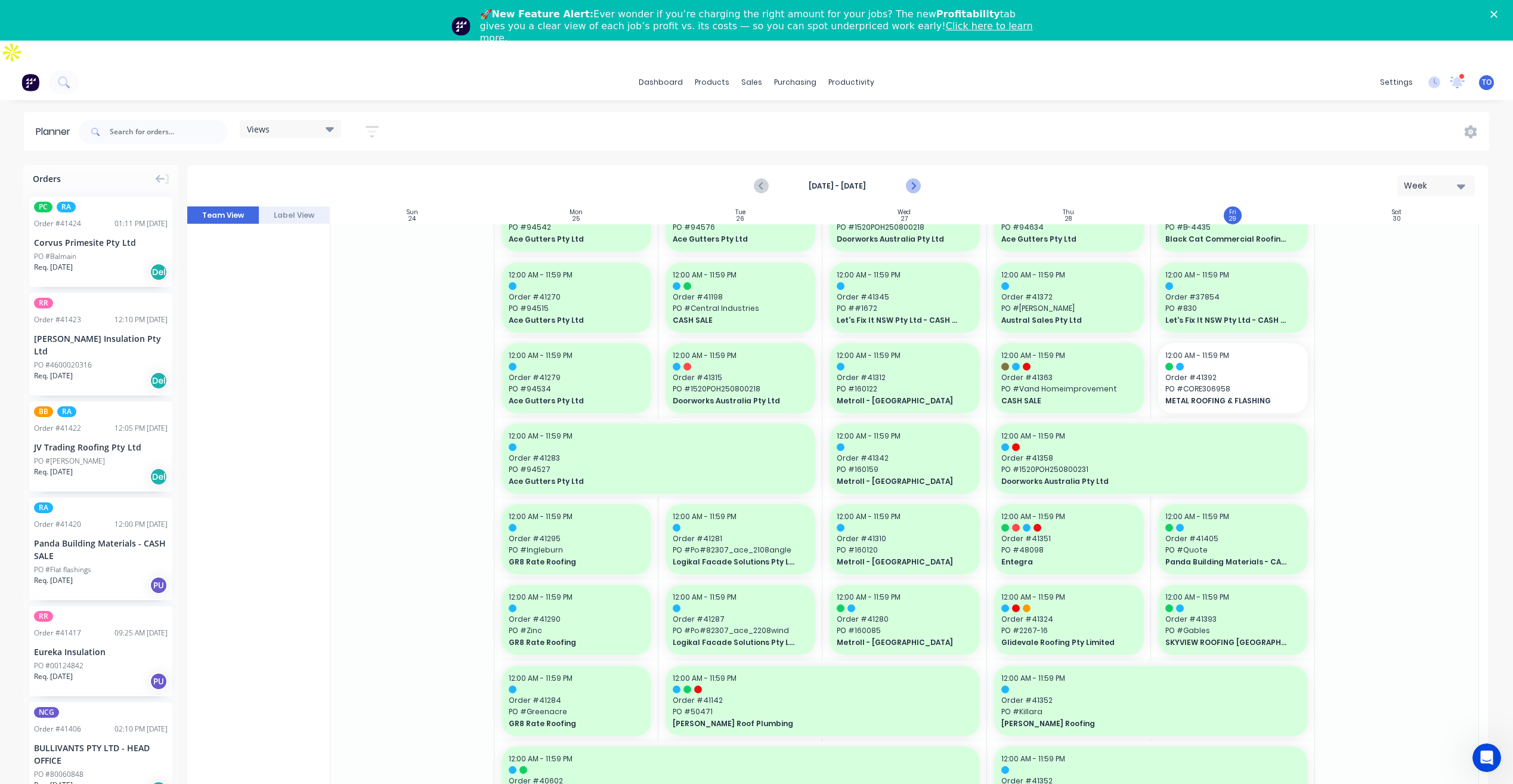
click at [917, 179] on icon "Next page" at bounding box center [913, 186] width 15 height 15
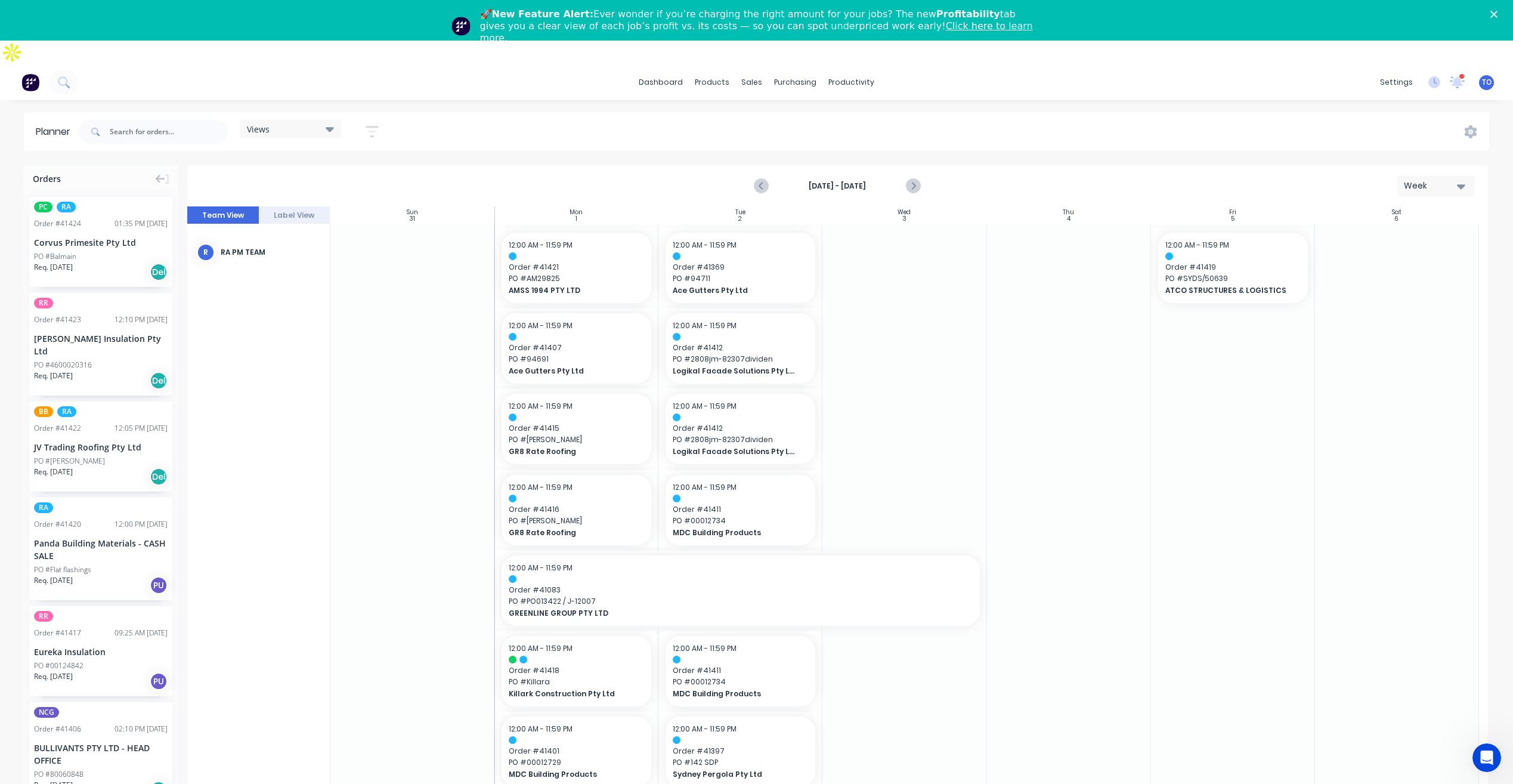
click at [89, 251] on div "PO #Balmain" at bounding box center [101, 256] width 134 height 11
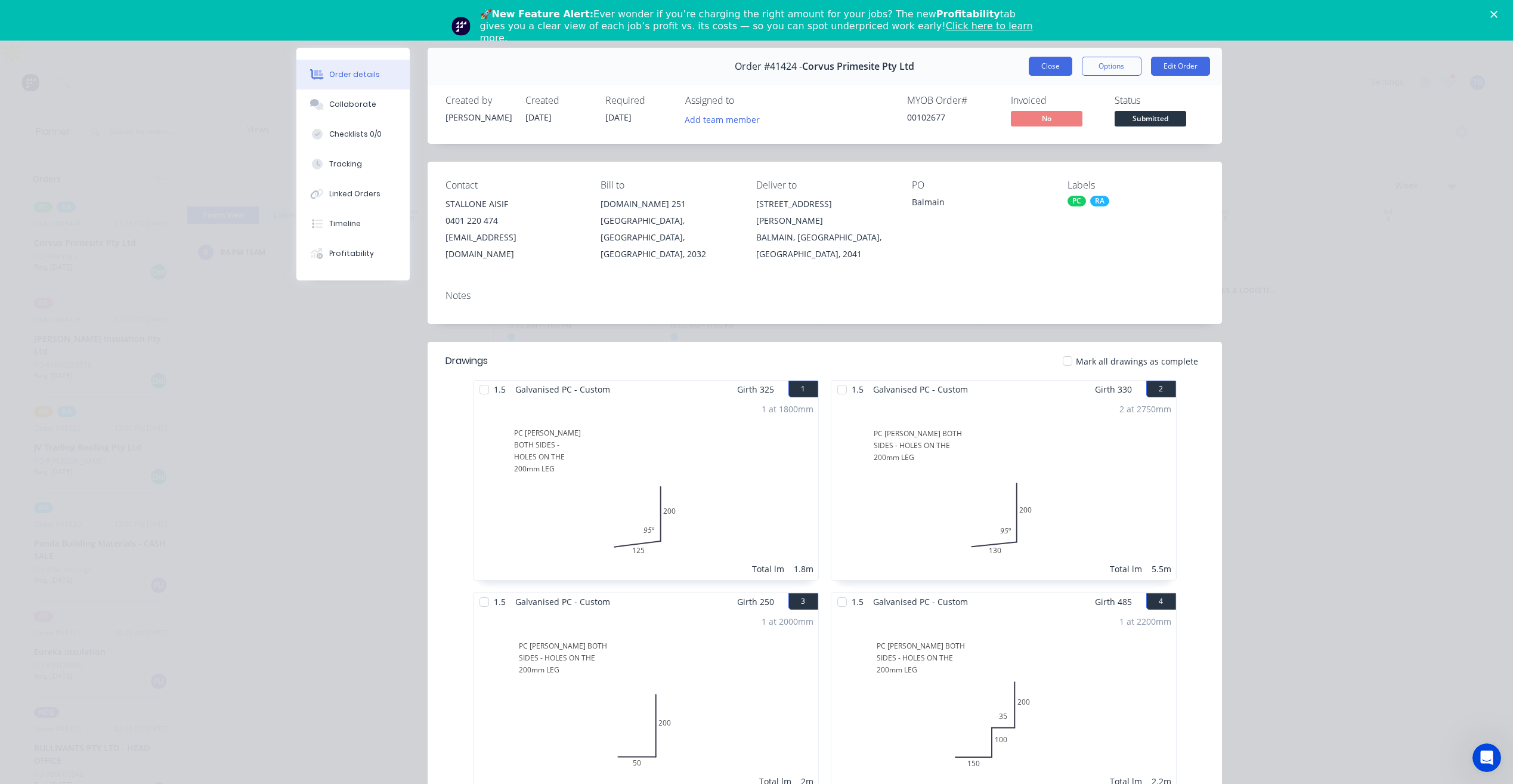
click at [1055, 70] on button "Close" at bounding box center [1051, 66] width 44 height 19
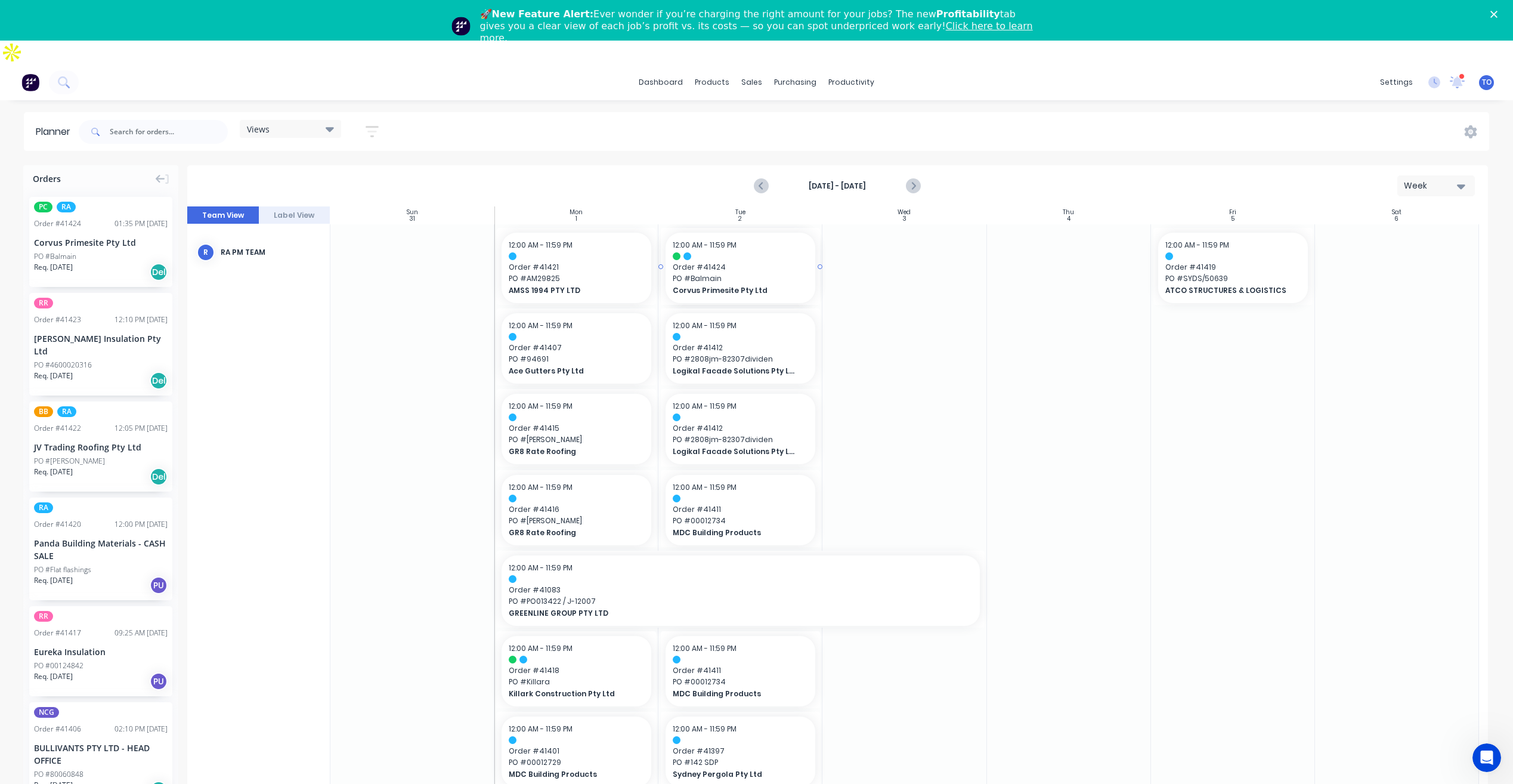
drag, startPoint x: 88, startPoint y: 225, endPoint x: 711, endPoint y: 278, distance: 625.3
click at [767, 179] on icon "Previous page" at bounding box center [762, 186] width 15 height 15
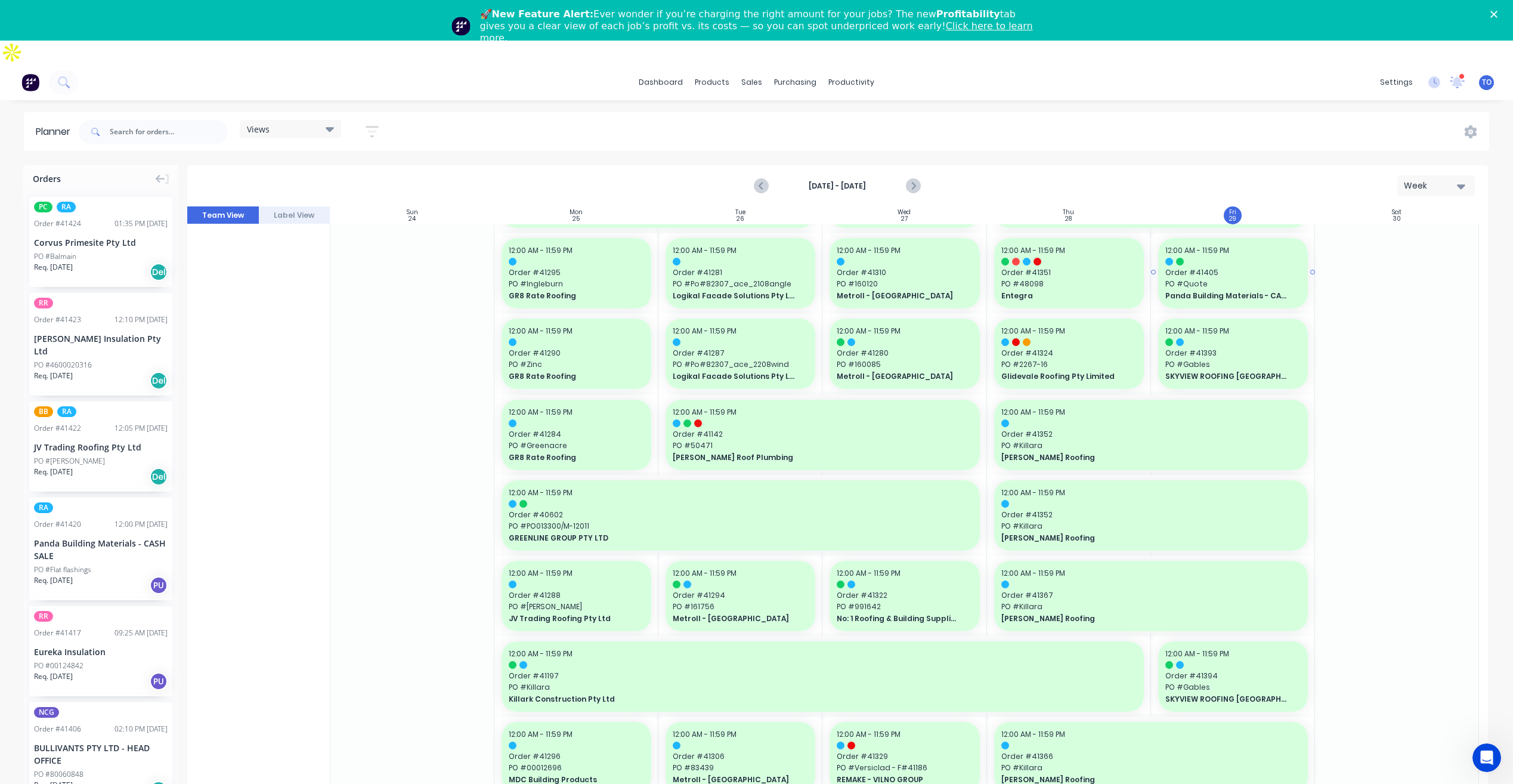
scroll to position [298, 0]
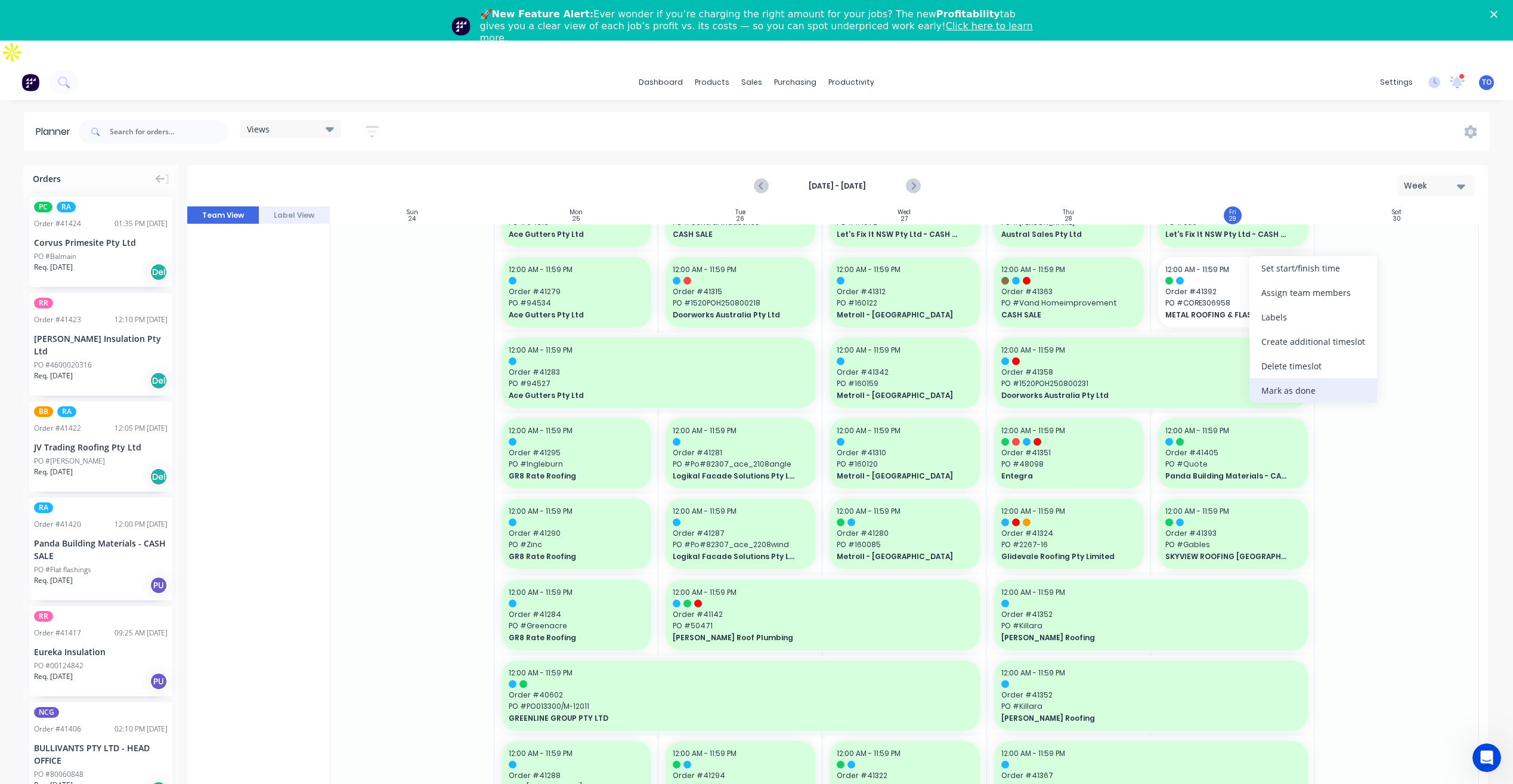
click at [1287, 387] on div "Mark as done" at bounding box center [1314, 390] width 128 height 25
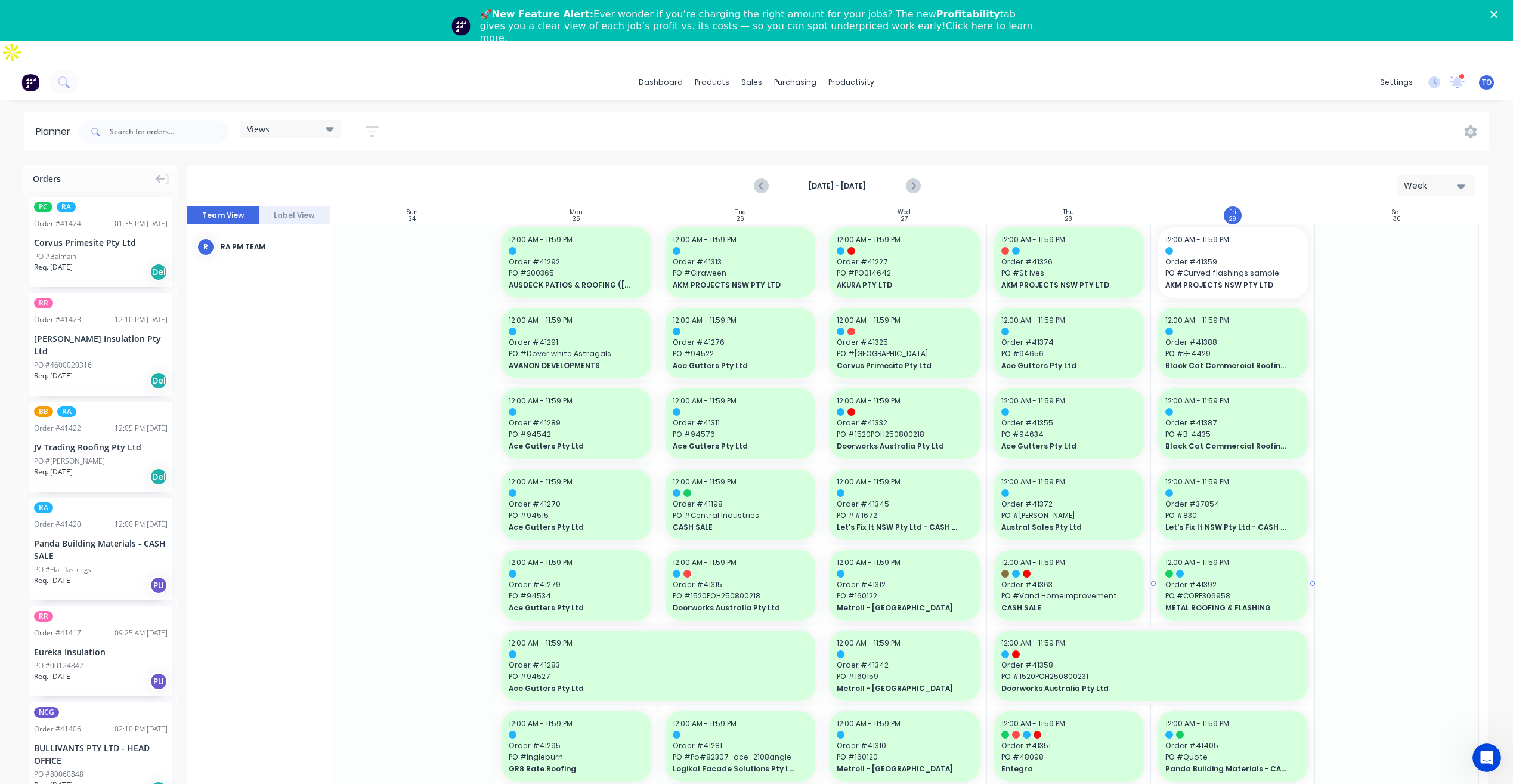
scroll to position [0, 0]
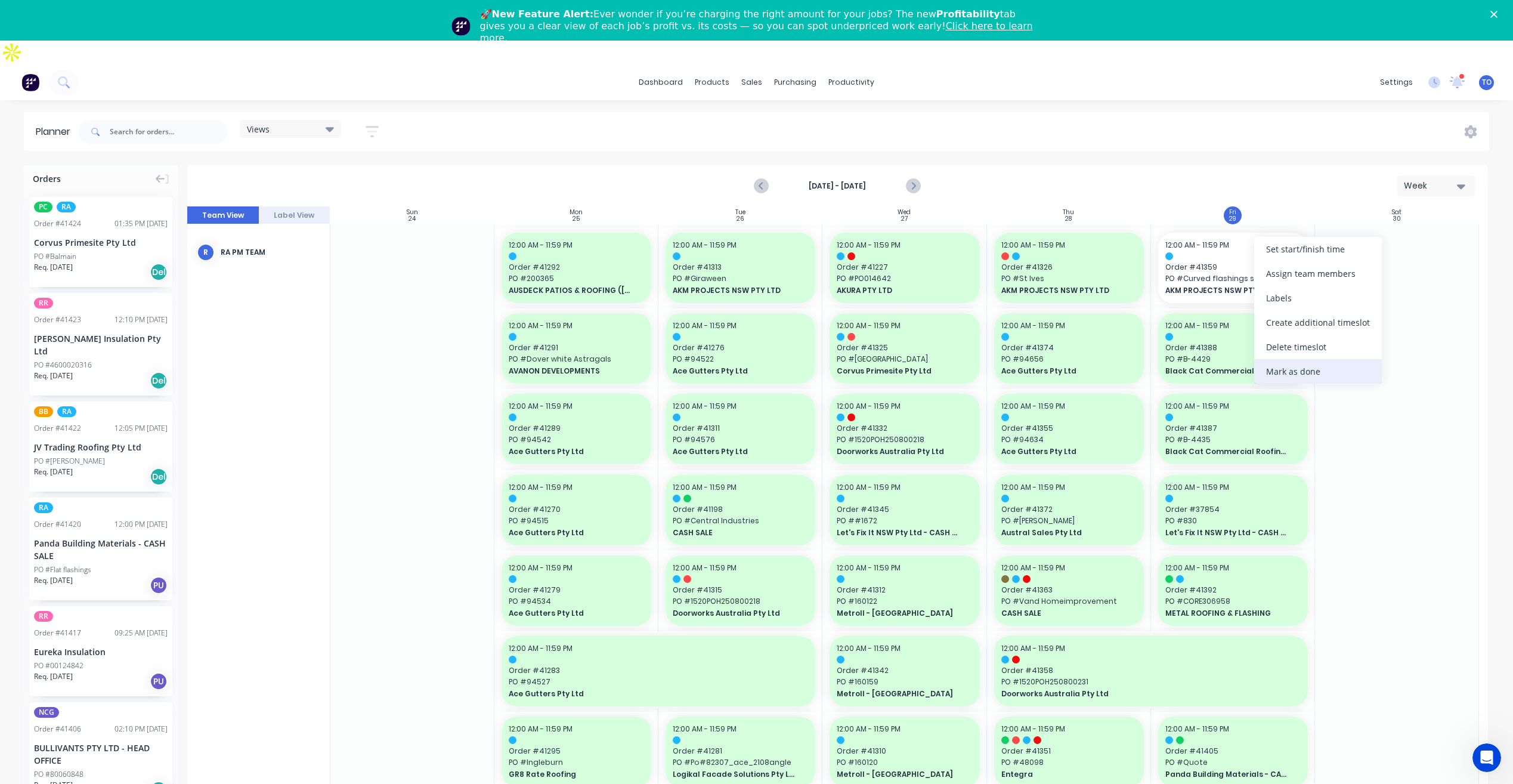
click at [1300, 376] on div "Mark as done" at bounding box center [1318, 371] width 128 height 25
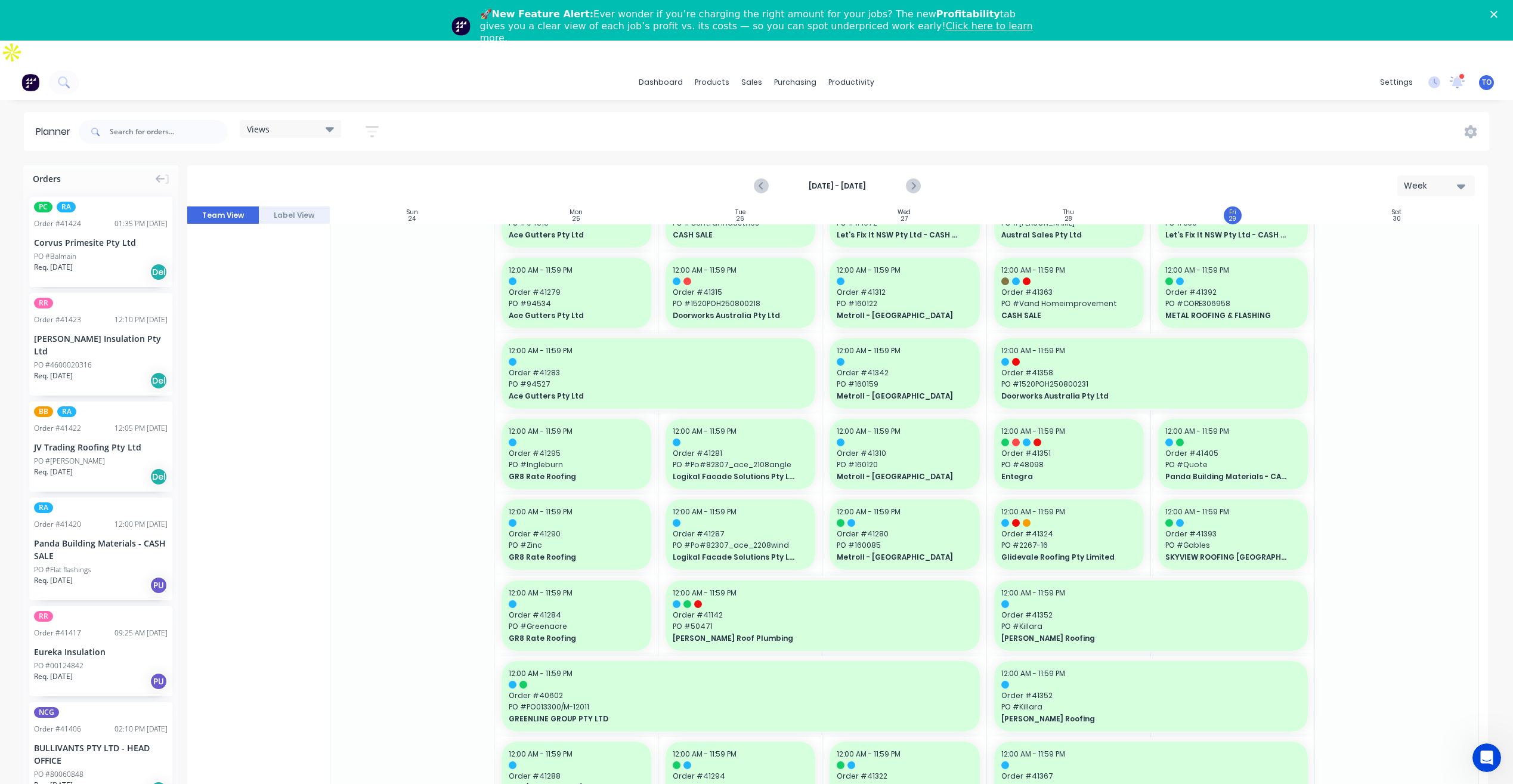
scroll to position [298, 0]
click at [920, 179] on icon "Next page" at bounding box center [913, 186] width 15 height 15
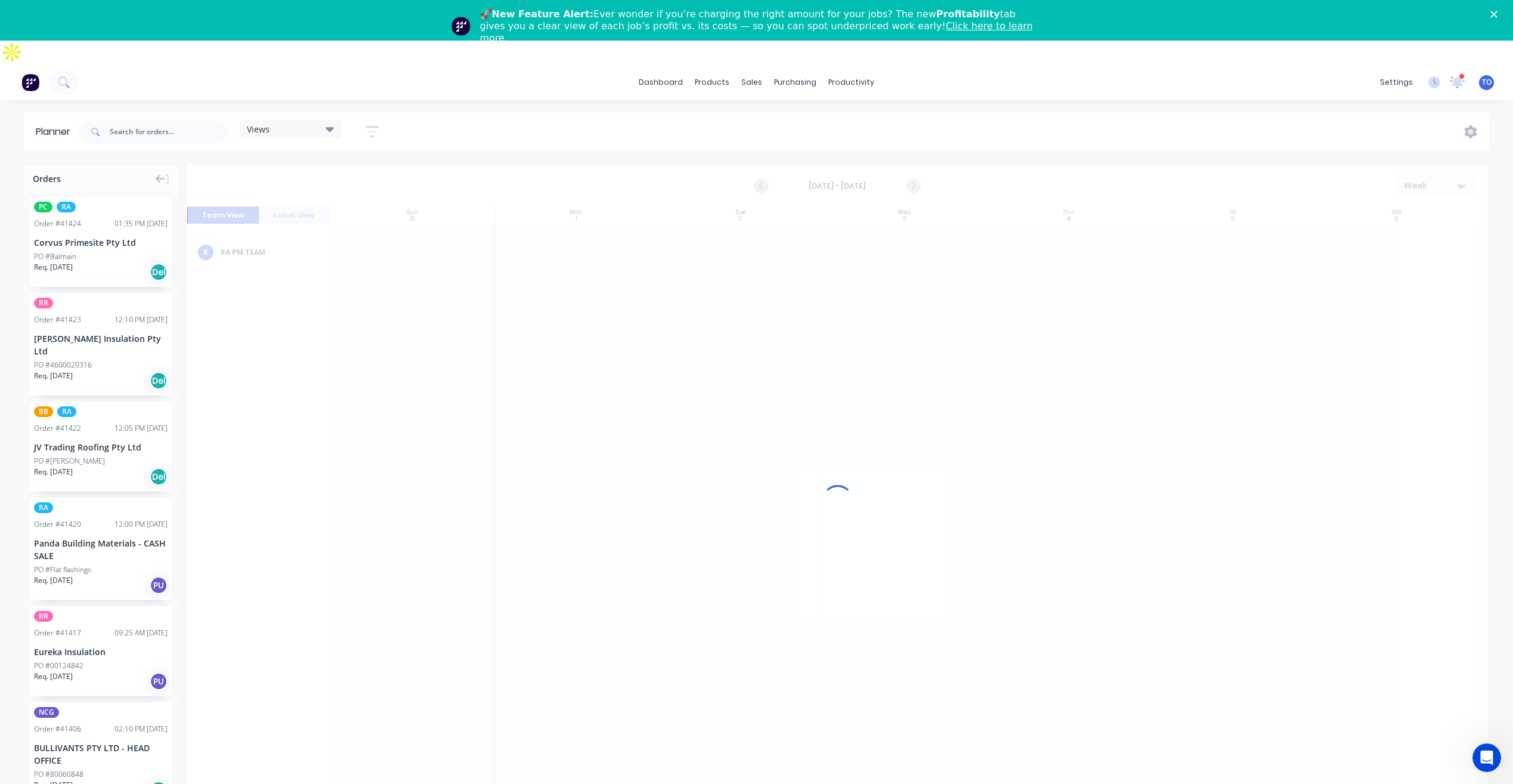
scroll to position [0, 0]
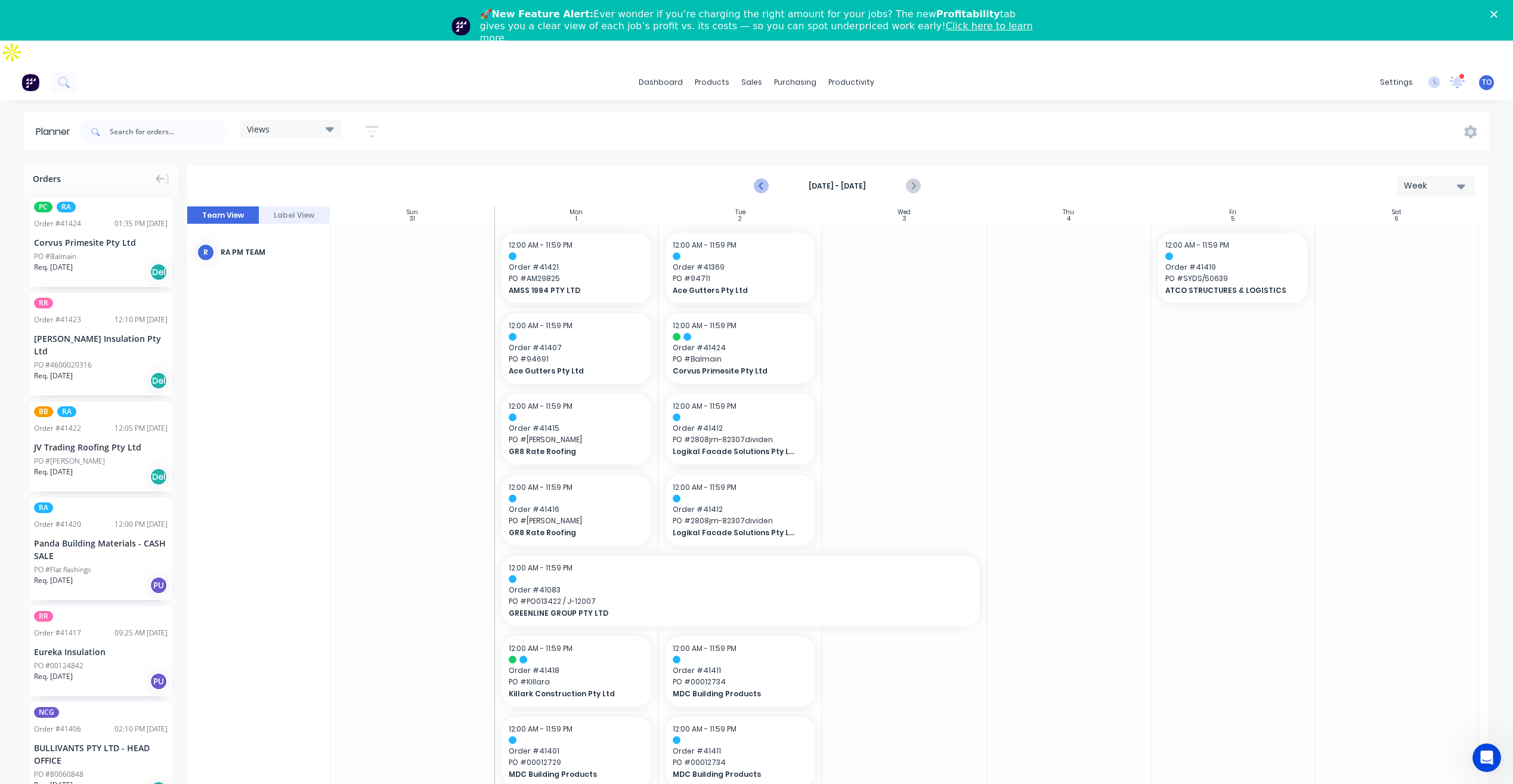
click at [756, 179] on icon "Previous page" at bounding box center [762, 186] width 15 height 15
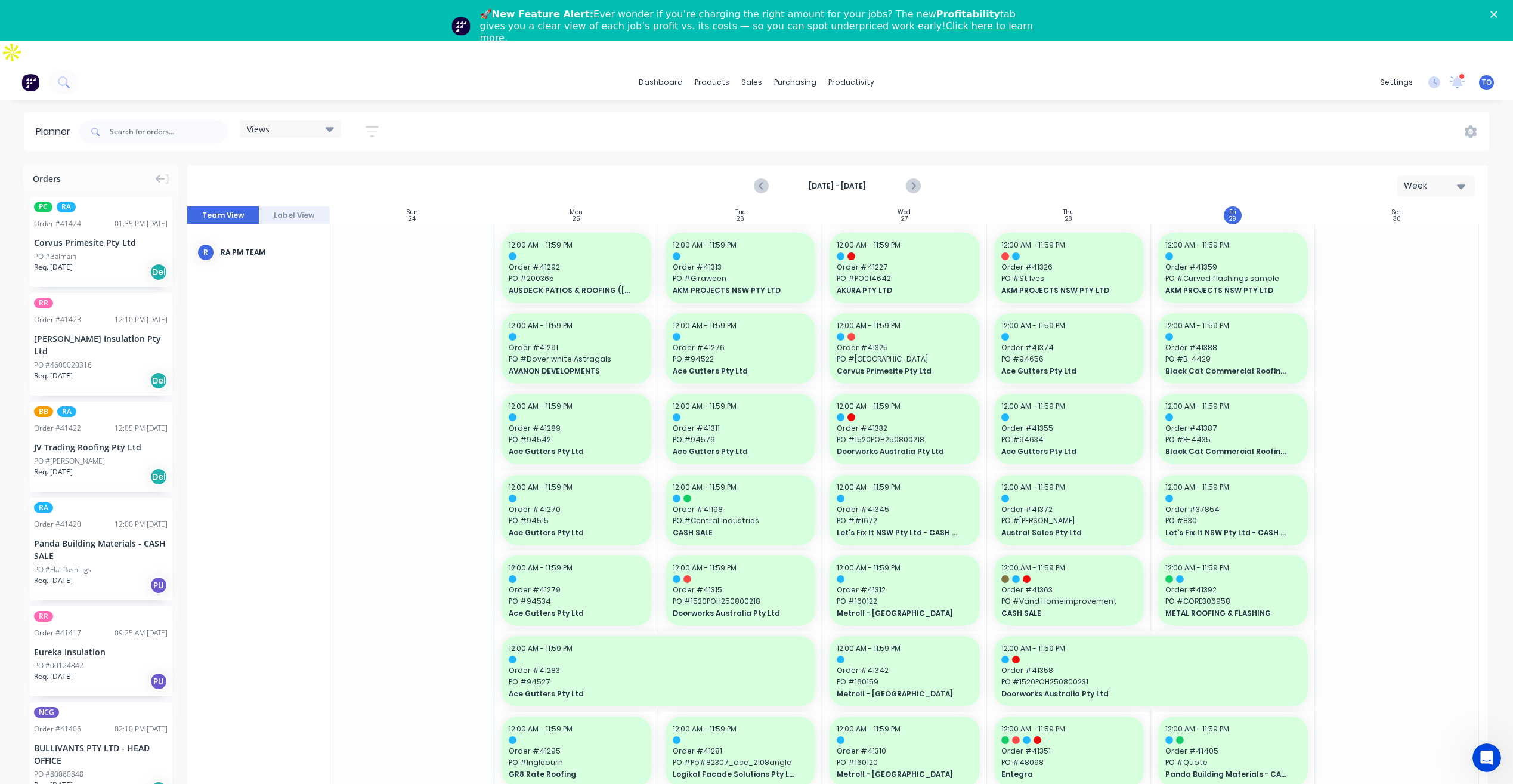
click at [378, 124] on icon "button" at bounding box center [372, 131] width 13 height 15
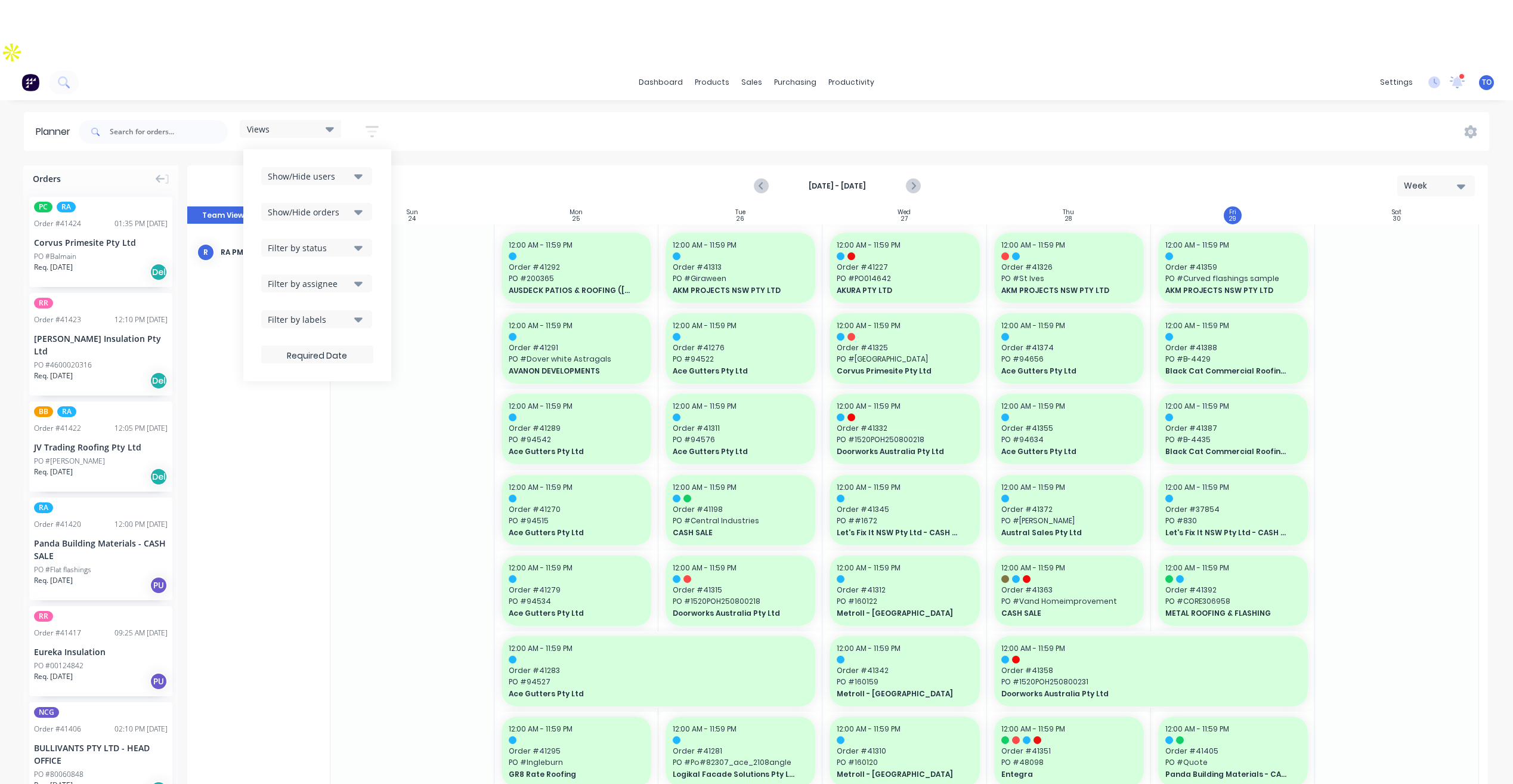
click at [343, 167] on button "Show/Hide users" at bounding box center [316, 176] width 111 height 18
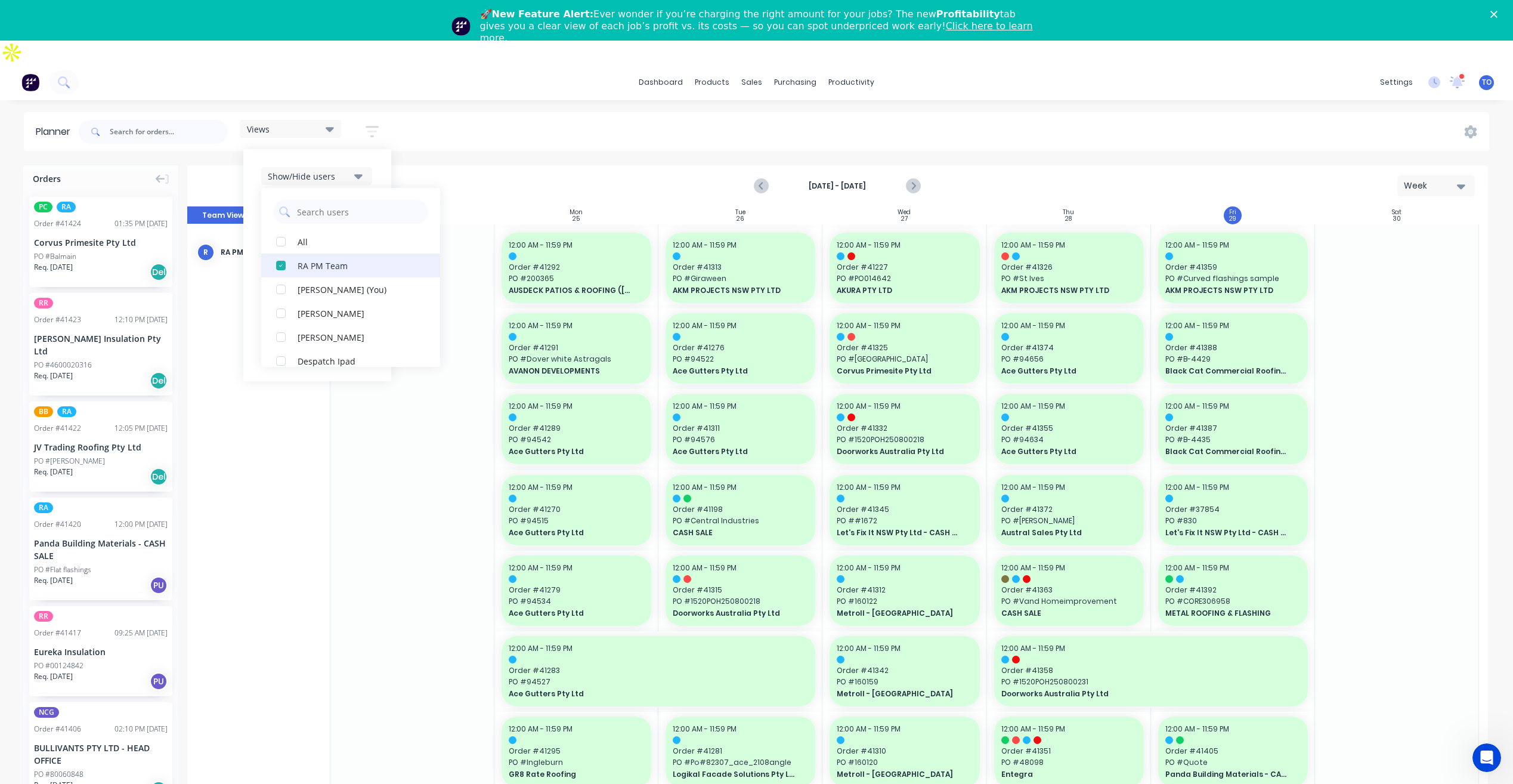
click at [280, 254] on div "button" at bounding box center [281, 266] width 24 height 24
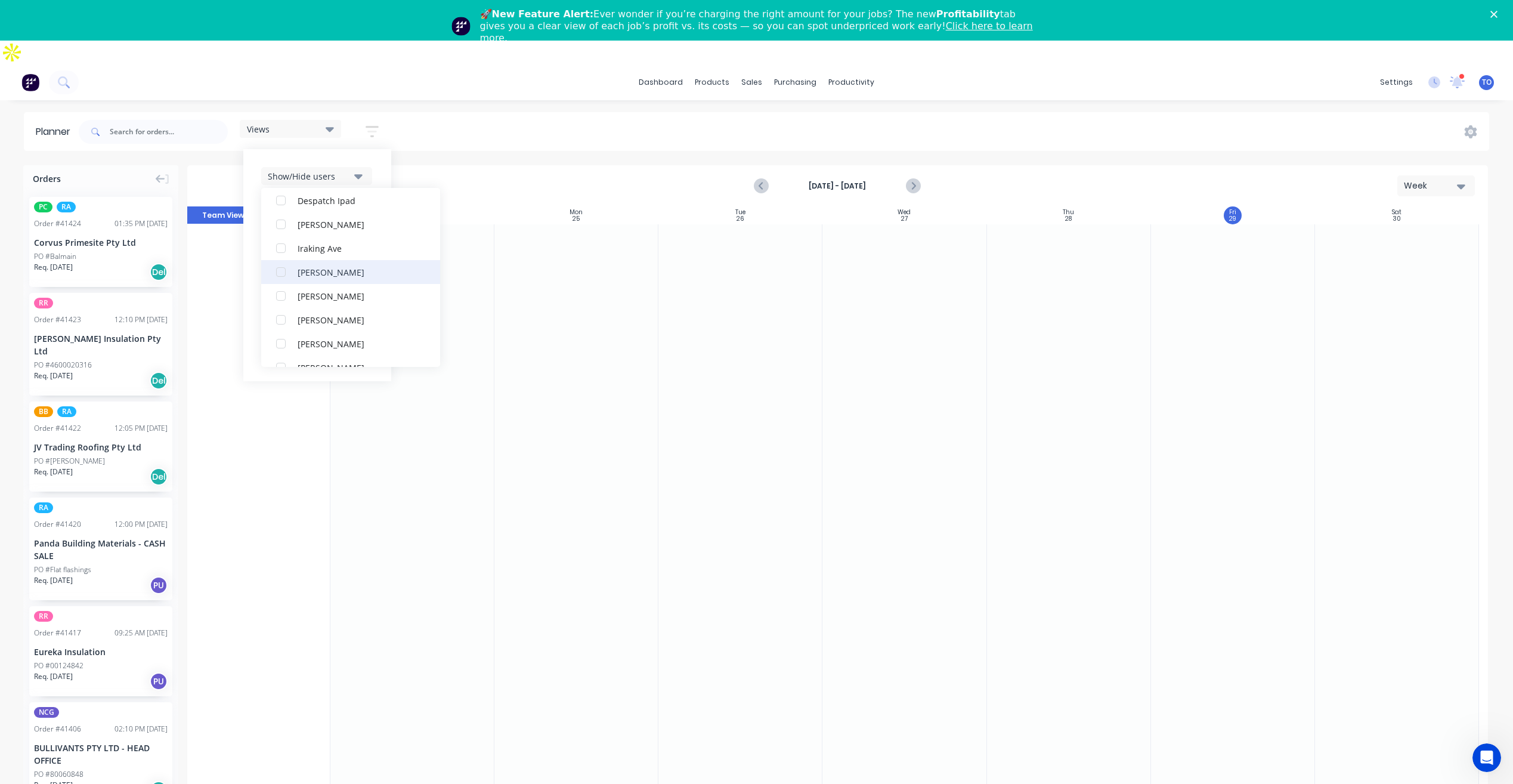
scroll to position [179, 0]
click at [283, 337] on div "button" at bounding box center [281, 349] width 24 height 24
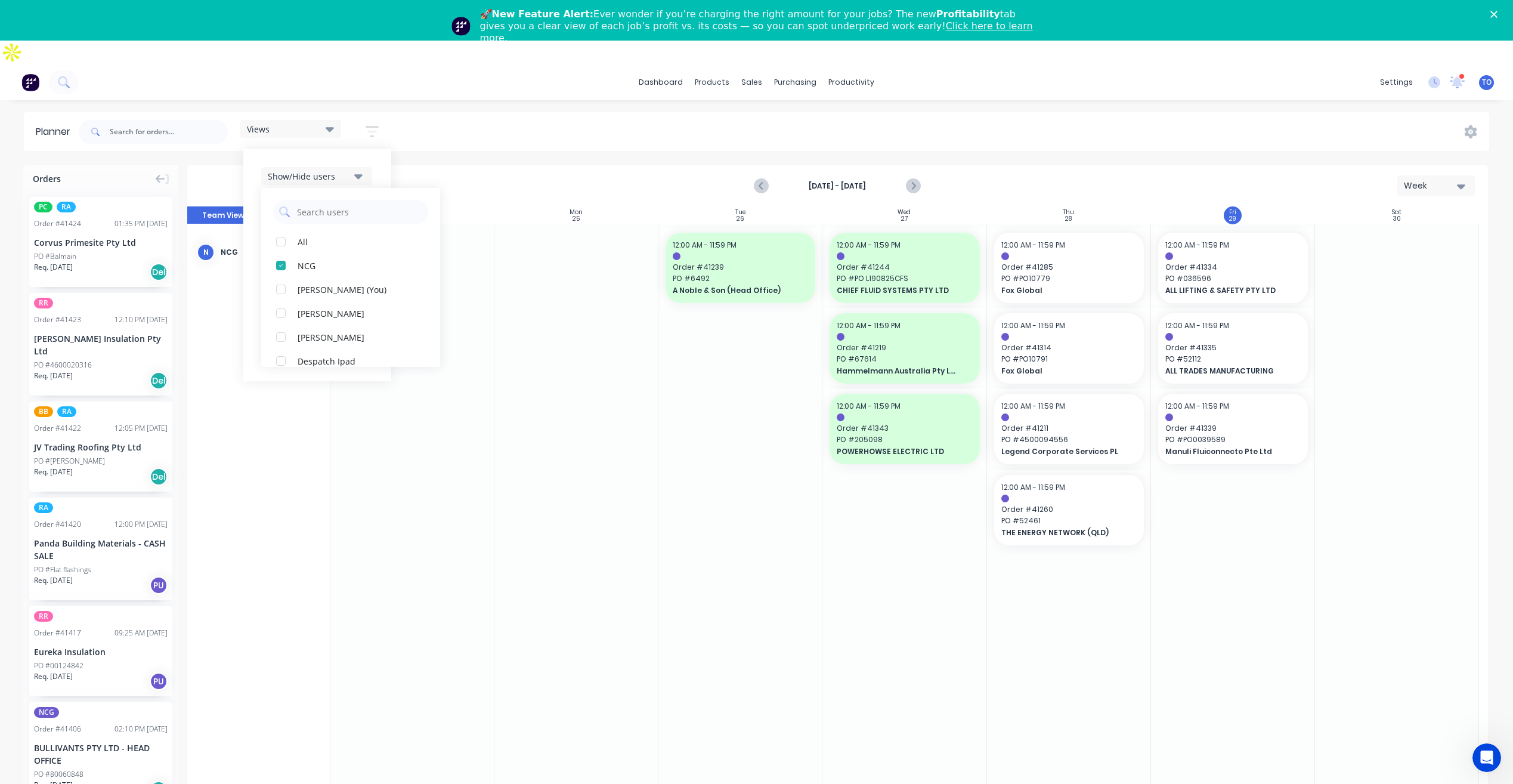
click at [615, 114] on div "Views Save new view None (Default) edit Iraking edit kyle edit Michael's View e…" at bounding box center [783, 132] width 1413 height 36
click at [182, 120] on input "text" at bounding box center [169, 132] width 118 height 24
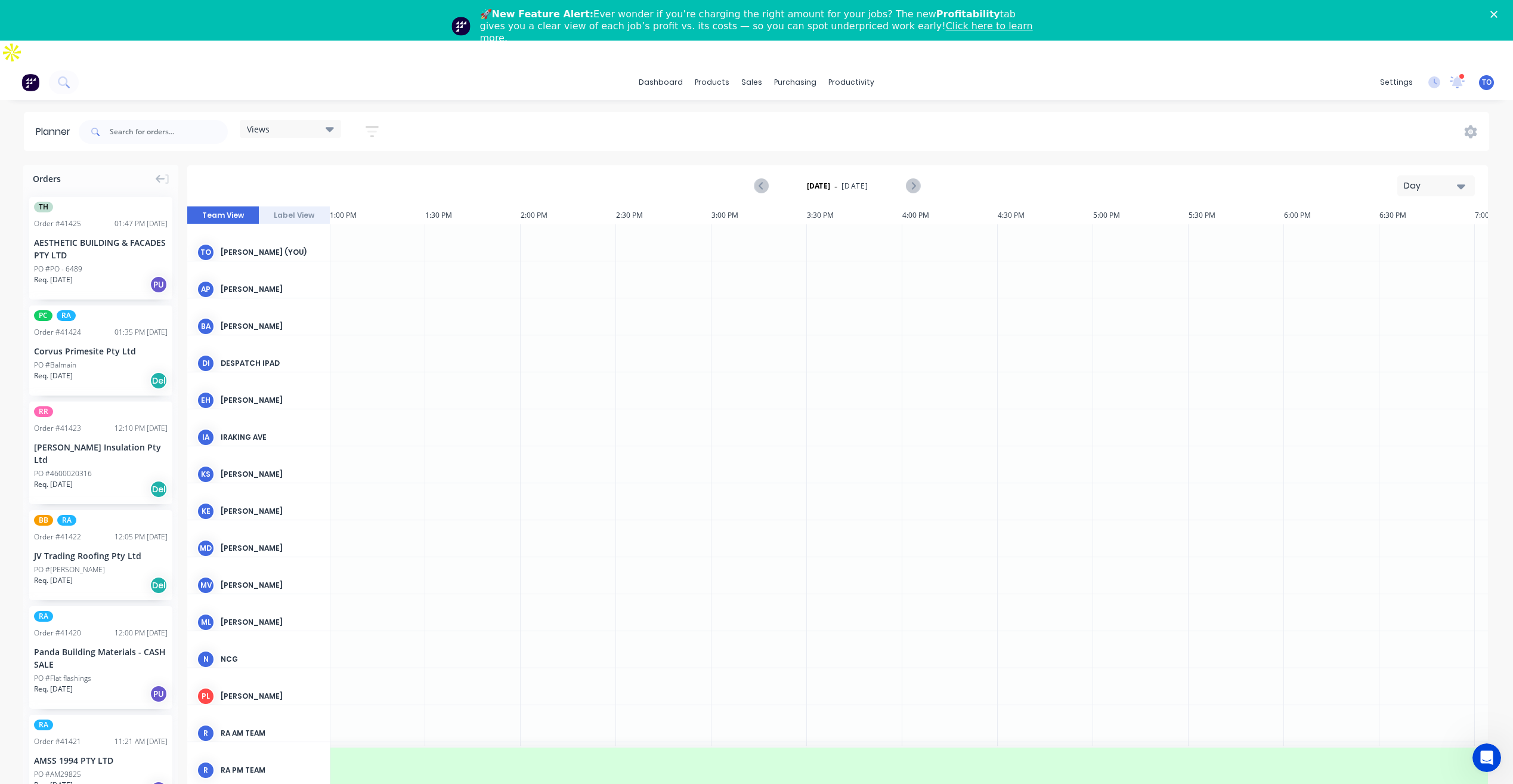
click at [1443, 180] on div "Day" at bounding box center [1431, 186] width 55 height 13
click at [1400, 230] on div "Week" at bounding box center [1415, 242] width 118 height 24
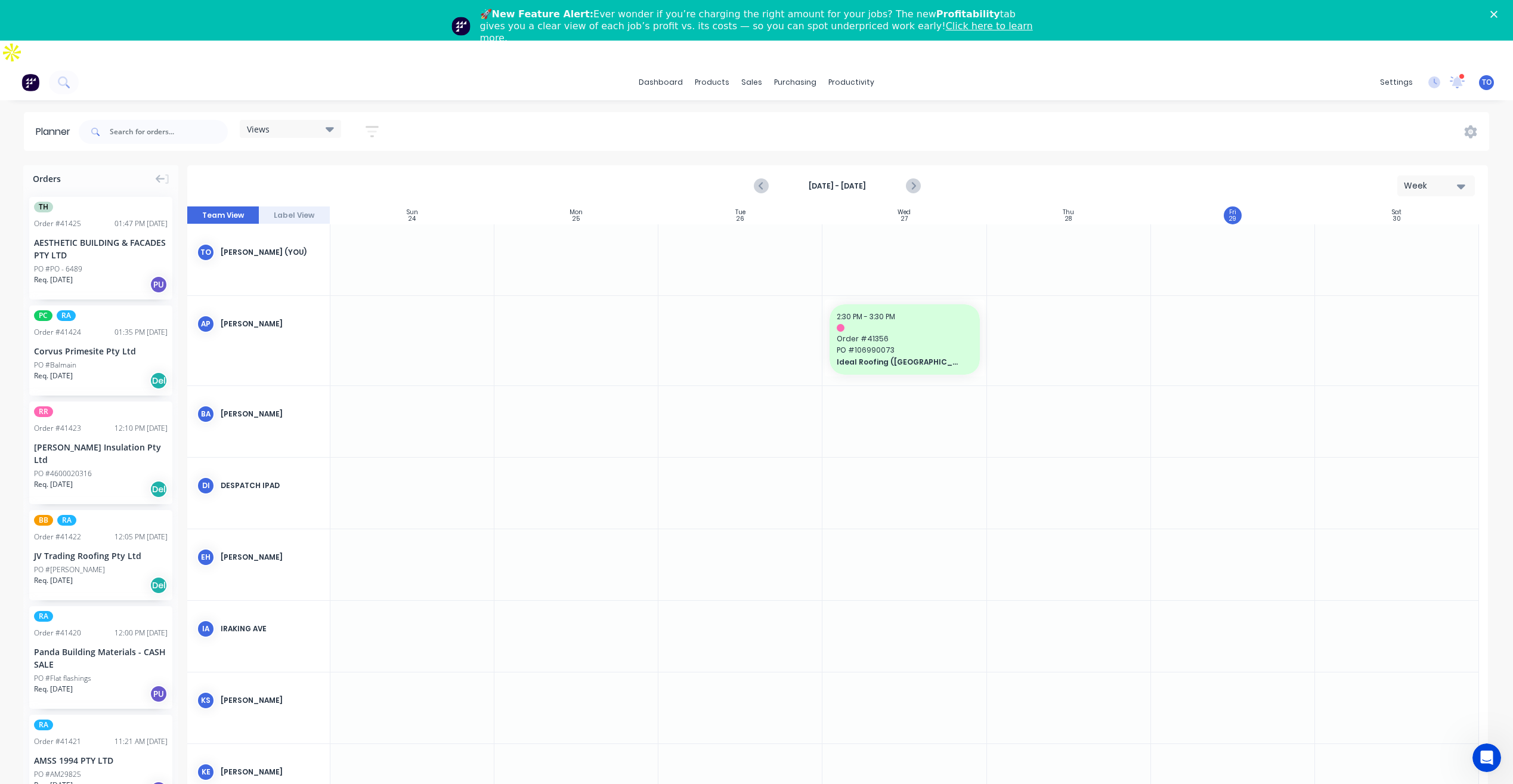
click at [1425, 180] on div "Week" at bounding box center [1431, 186] width 55 height 13
drag, startPoint x: 958, startPoint y: 105, endPoint x: 731, endPoint y: 115, distance: 227.2
click at [952, 114] on div "Views Save new view None (Default) edit Iraking edit kyle edit Michael's View e…" at bounding box center [783, 132] width 1413 height 36
click at [382, 120] on button "button" at bounding box center [372, 131] width 38 height 23
click at [344, 170] on div "Show/Hide users" at bounding box center [309, 176] width 83 height 13
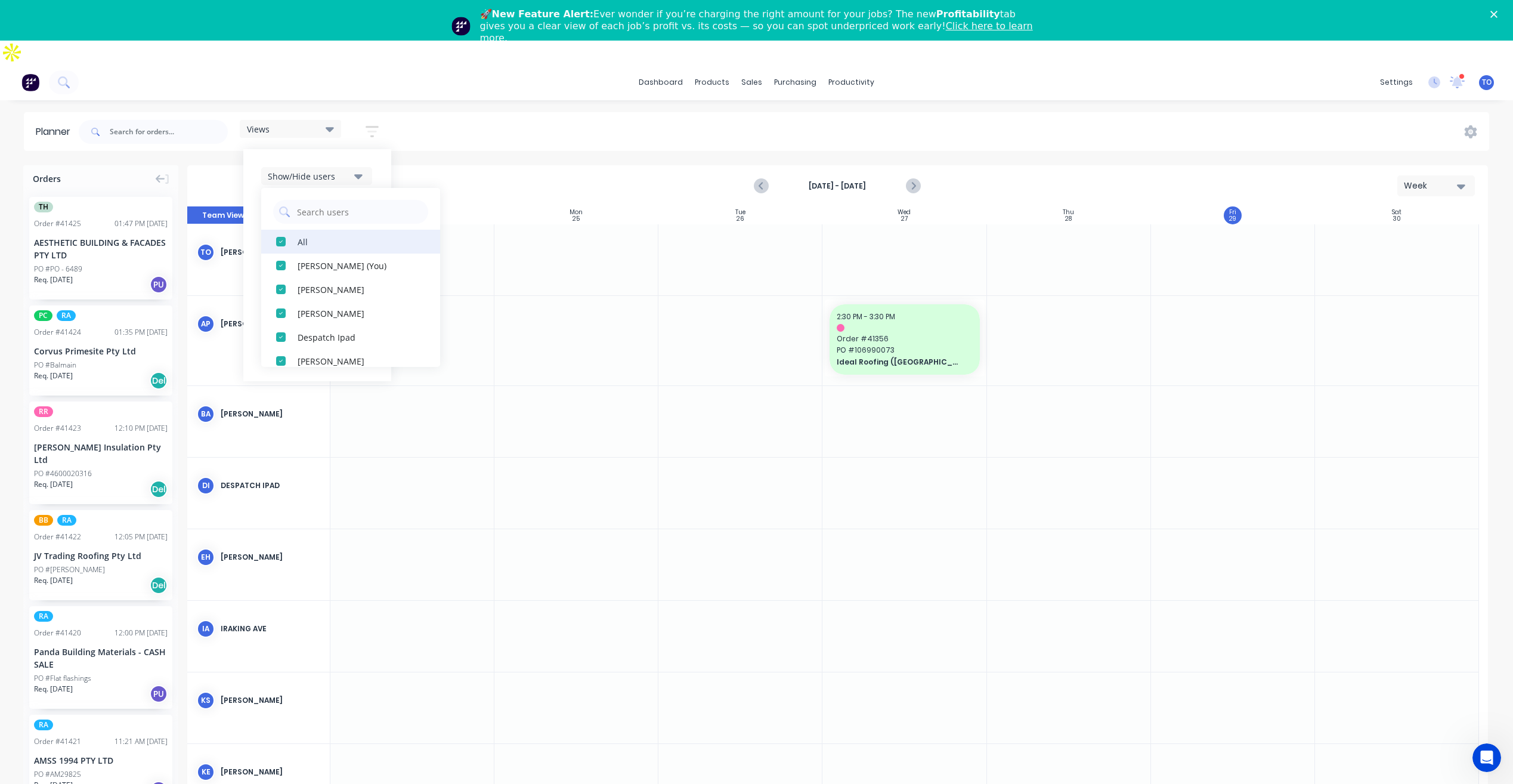
click at [310, 235] on div "All" at bounding box center [357, 241] width 119 height 13
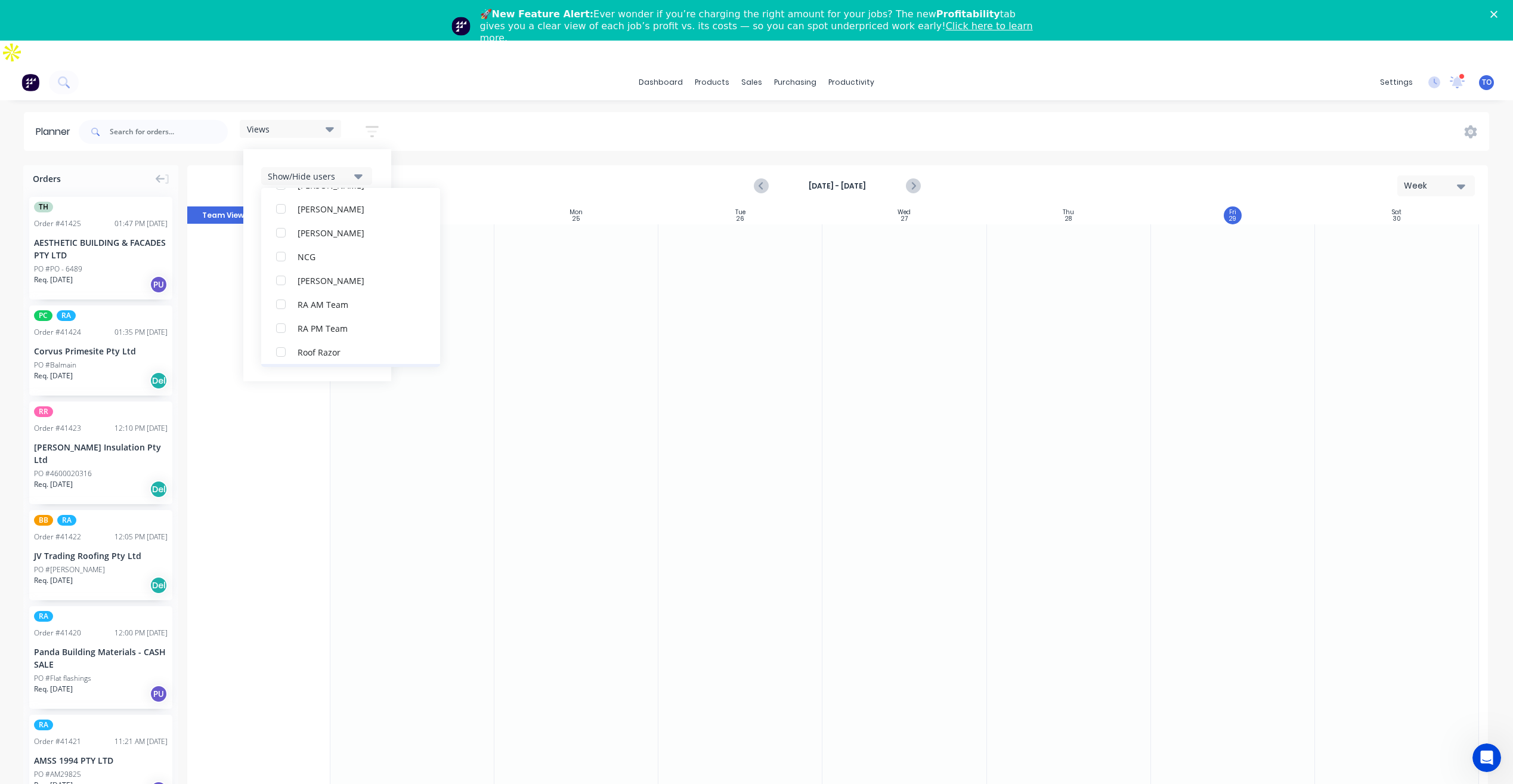
scroll to position [298, 0]
click at [312, 295] on div "RA PM Team" at bounding box center [357, 301] width 119 height 13
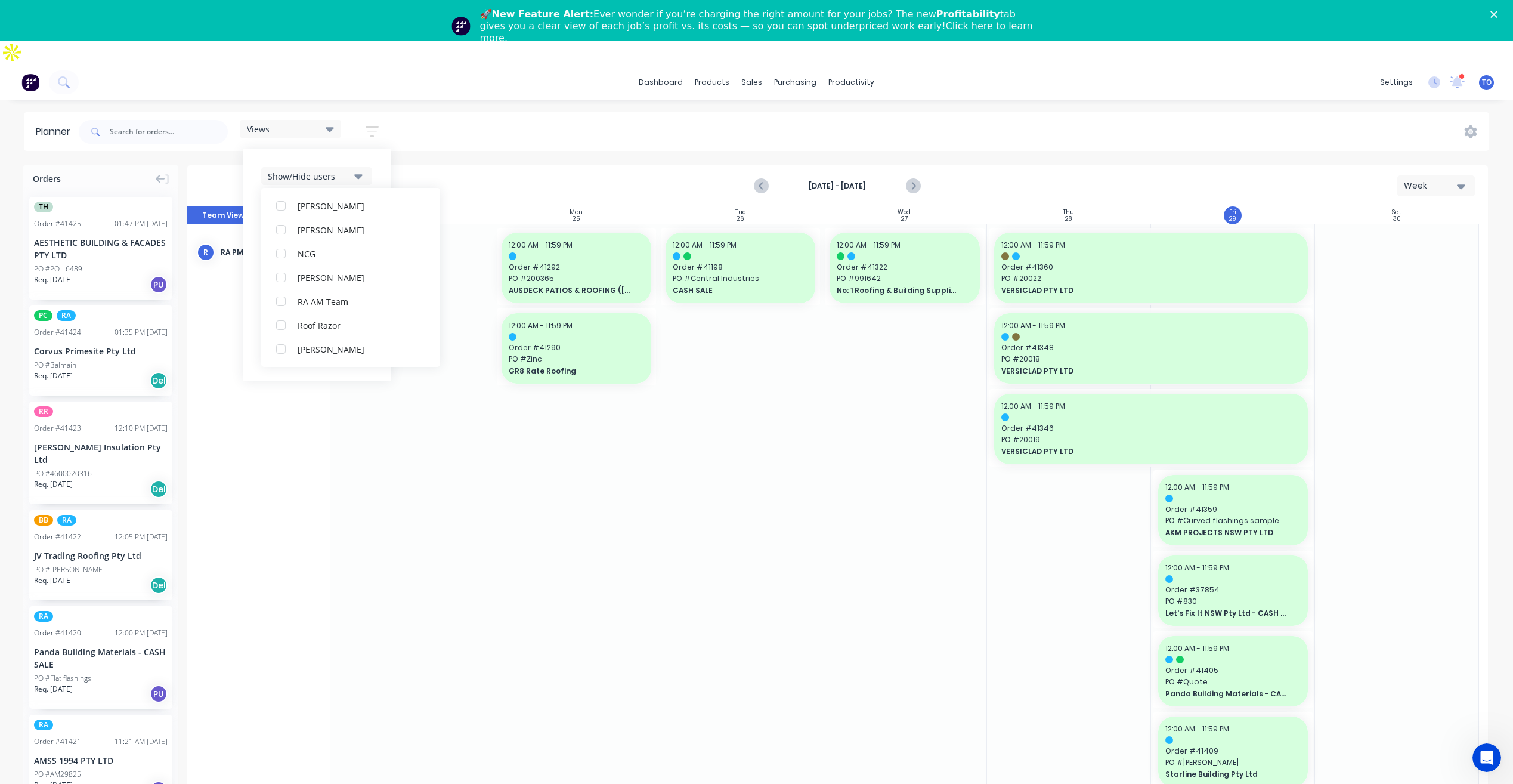
scroll to position [0, 0]
click at [680, 119] on div "Views Save new view None (Default) edit Iraking edit kyle edit Michael's View e…" at bounding box center [783, 132] width 1413 height 36
click at [371, 124] on icon "button" at bounding box center [372, 131] width 13 height 15
click at [355, 203] on button "Show/Hide orders" at bounding box center [316, 211] width 111 height 18
click at [306, 235] on div "All" at bounding box center [357, 241] width 119 height 13
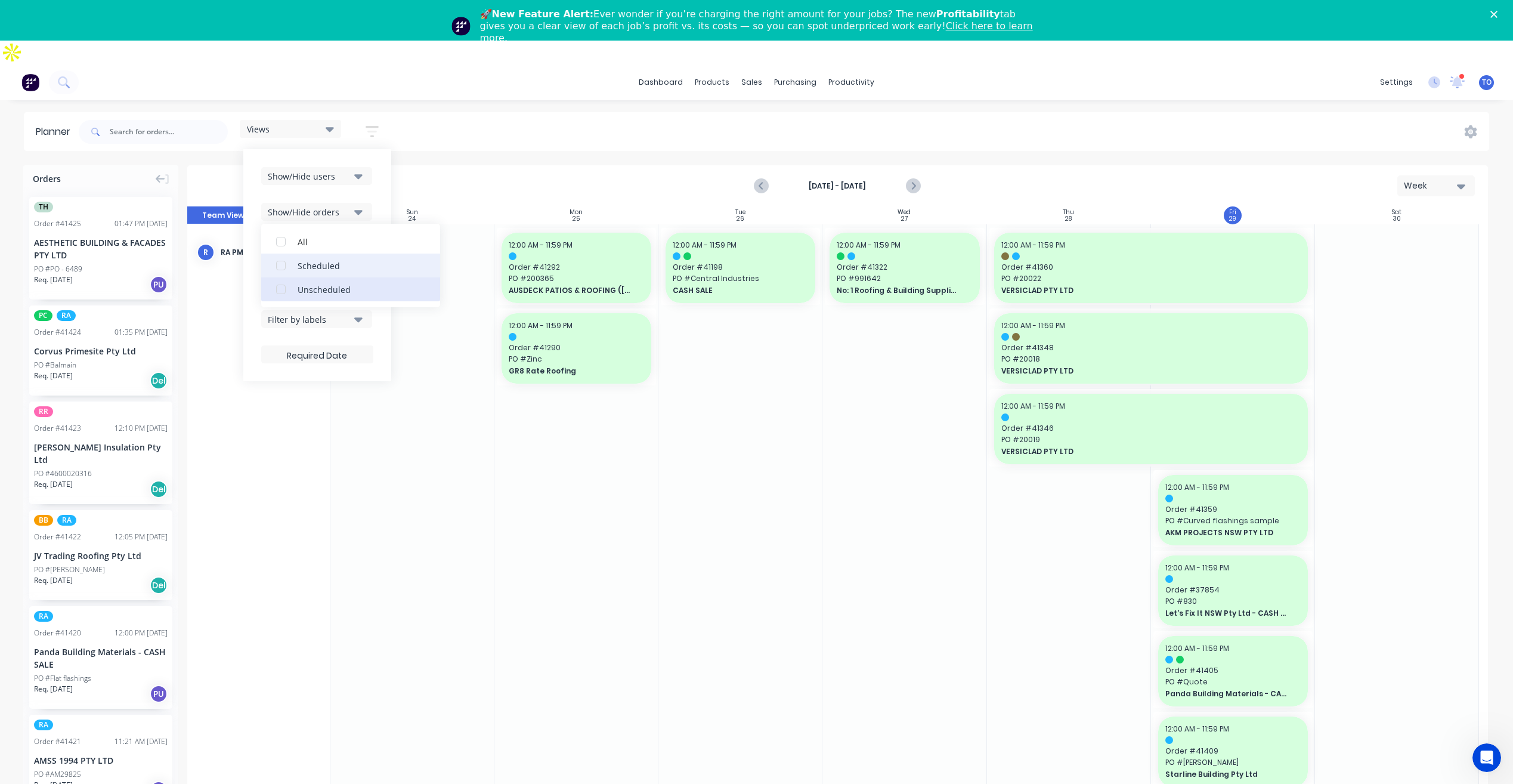
click at [308, 283] on div "Unscheduled" at bounding box center [357, 289] width 119 height 13
click at [359, 170] on icon "button" at bounding box center [359, 176] width 9 height 13
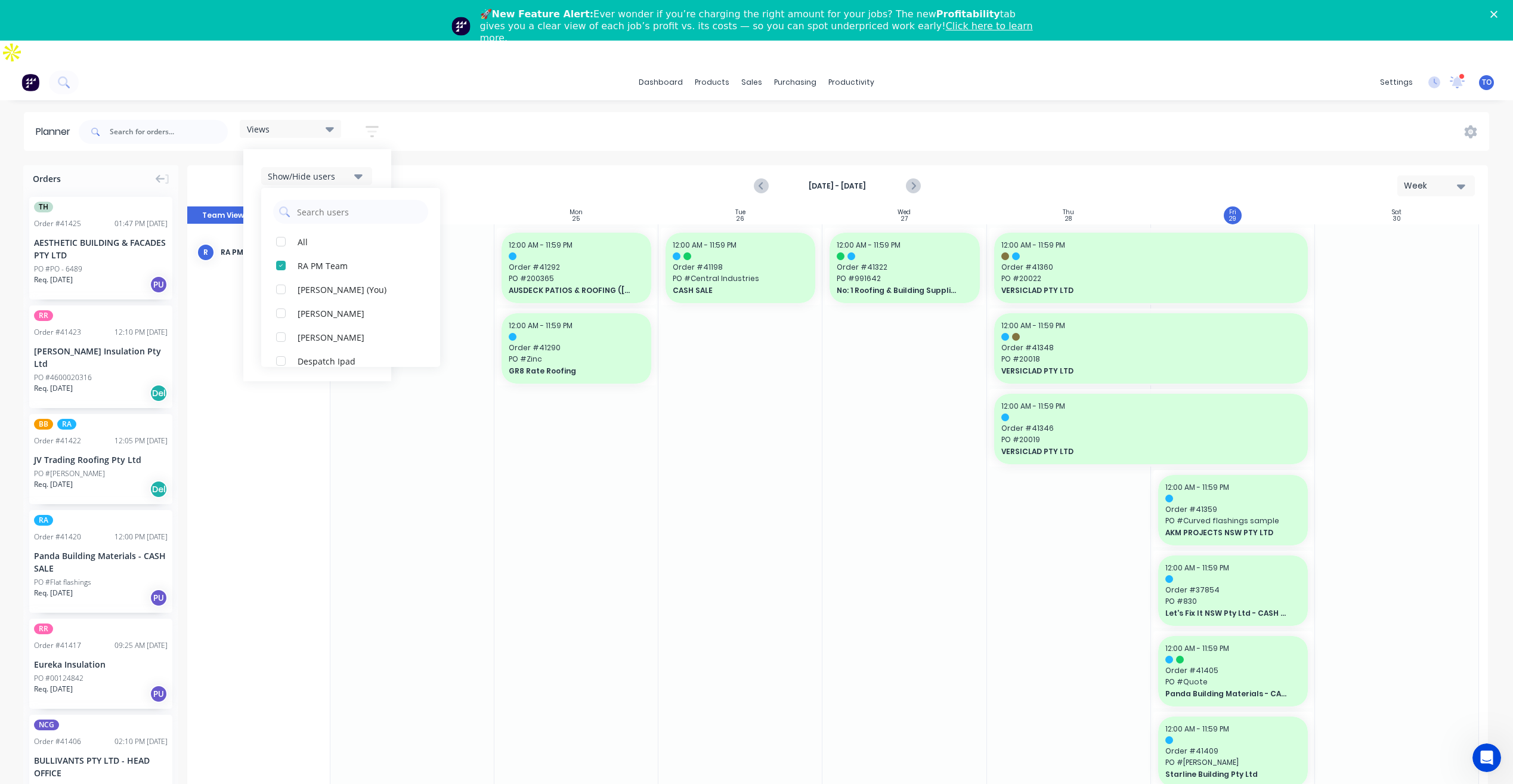
click at [386, 149] on div "Show/Hide users All RA PM Team [PERSON_NAME] (You) [PERSON_NAME] [PERSON_NAME] …" at bounding box center [317, 265] width 148 height 232
click at [355, 241] on icon "button" at bounding box center [359, 248] width 9 height 13
click at [301, 307] on div "All" at bounding box center [357, 313] width 119 height 13
click at [385, 192] on div "Show/Hide users Show/Hide orders Filter by status All Draft Quote Archived Deli…" at bounding box center [317, 265] width 148 height 232
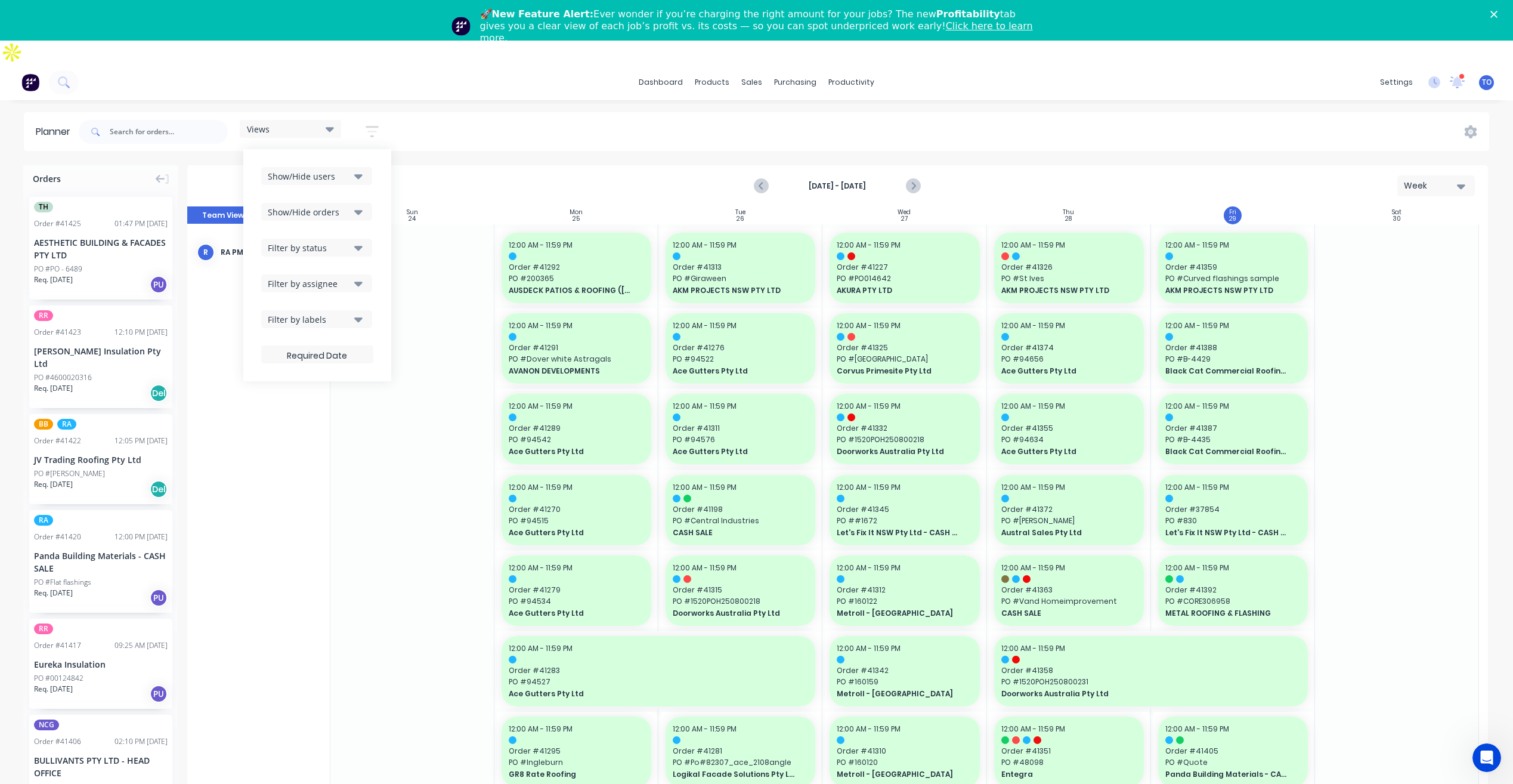
click at [357, 246] on icon "button" at bounding box center [359, 248] width 9 height 5
drag, startPoint x: 379, startPoint y: 197, endPoint x: 363, endPoint y: 271, distance: 75.7
click at [380, 199] on div "Show/Hide users Show/Hide orders Filter by status All Draft Quote Archived Deli…" at bounding box center [317, 265] width 148 height 232
click at [366, 274] on button "Filter by assignee" at bounding box center [316, 283] width 111 height 18
click at [344, 206] on div "Show/Hide orders" at bounding box center [309, 212] width 83 height 13
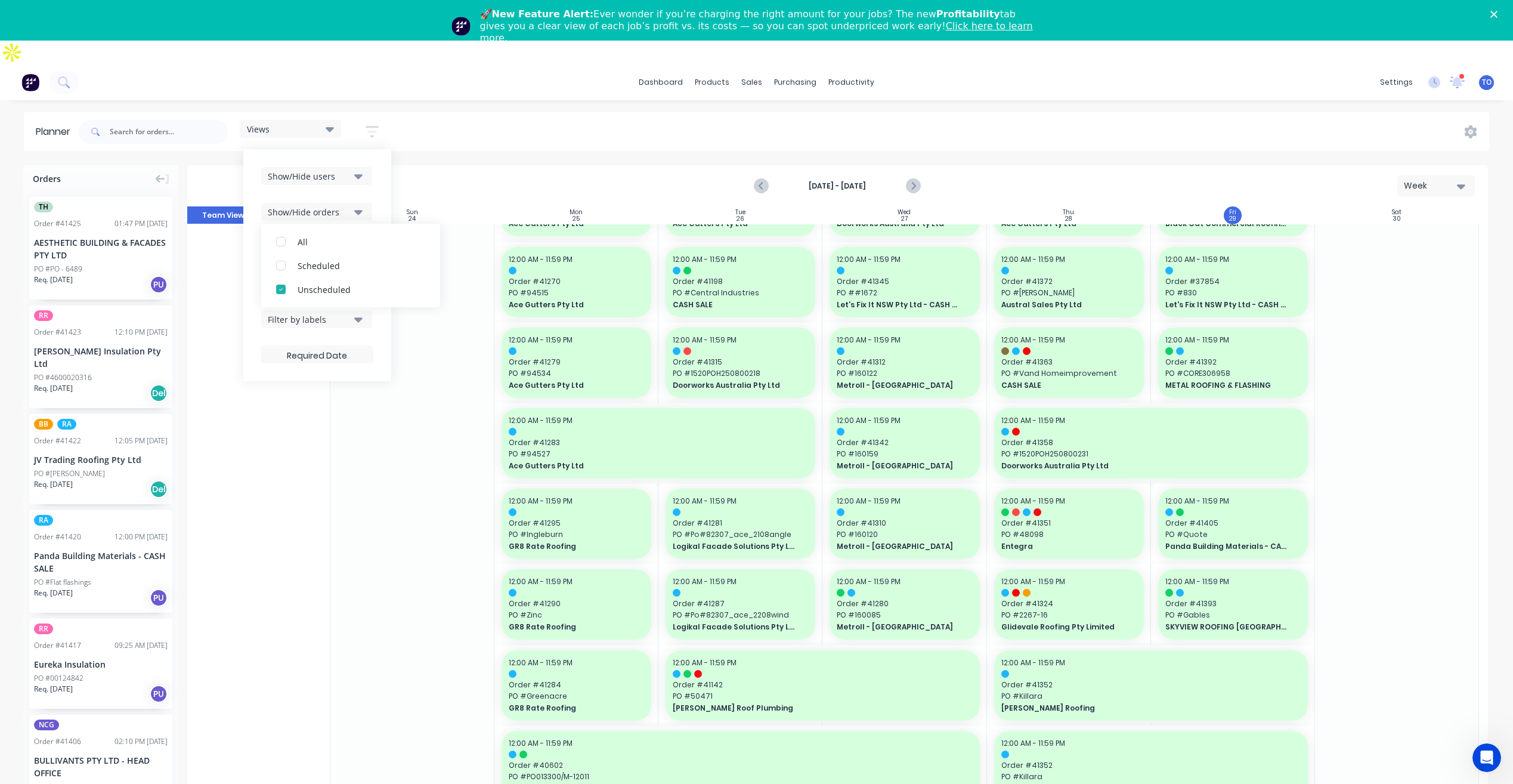
scroll to position [239, 0]
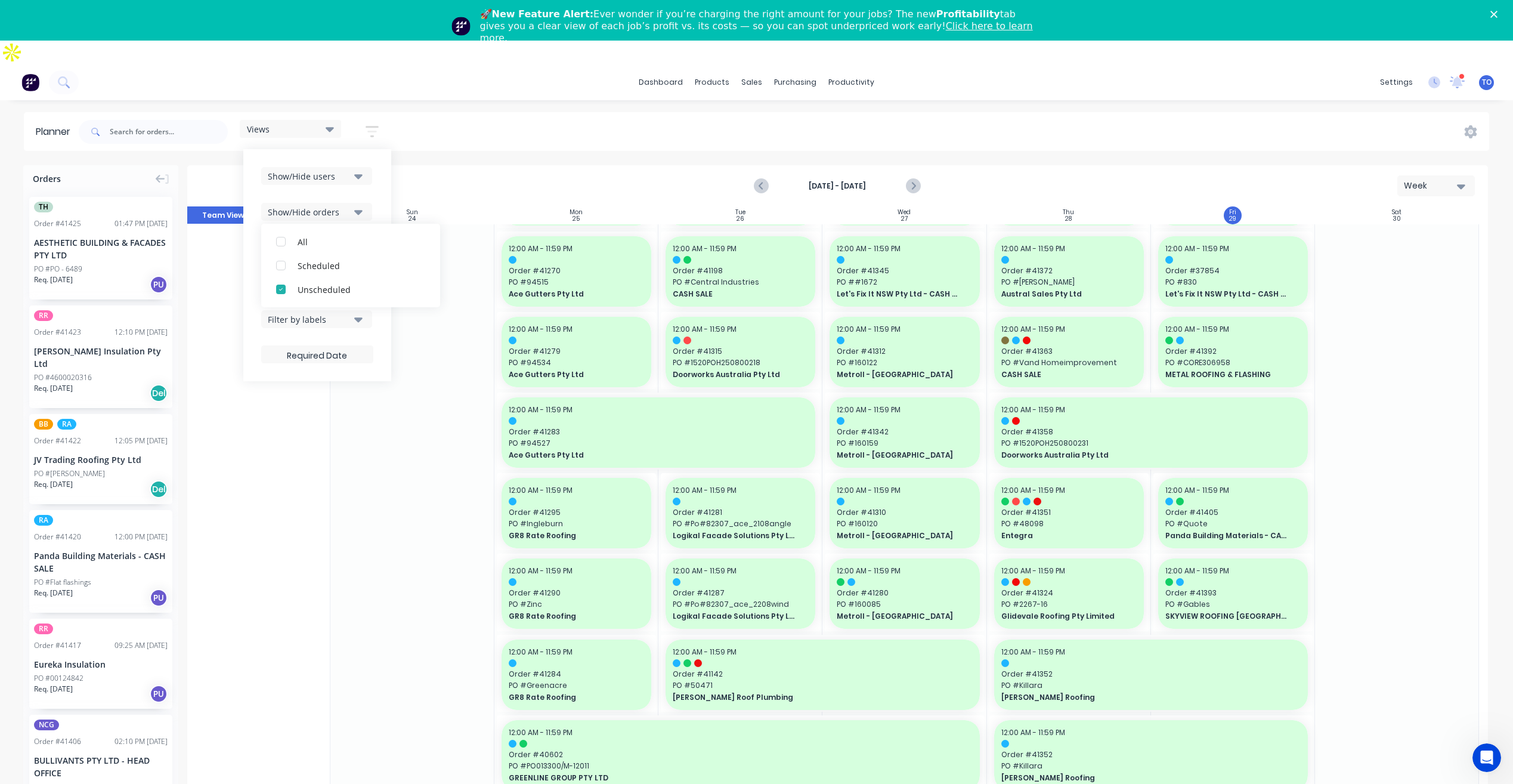
click at [364, 167] on button "Show/Hide users" at bounding box center [316, 176] width 111 height 18
click at [286, 254] on div "button" at bounding box center [281, 266] width 24 height 24
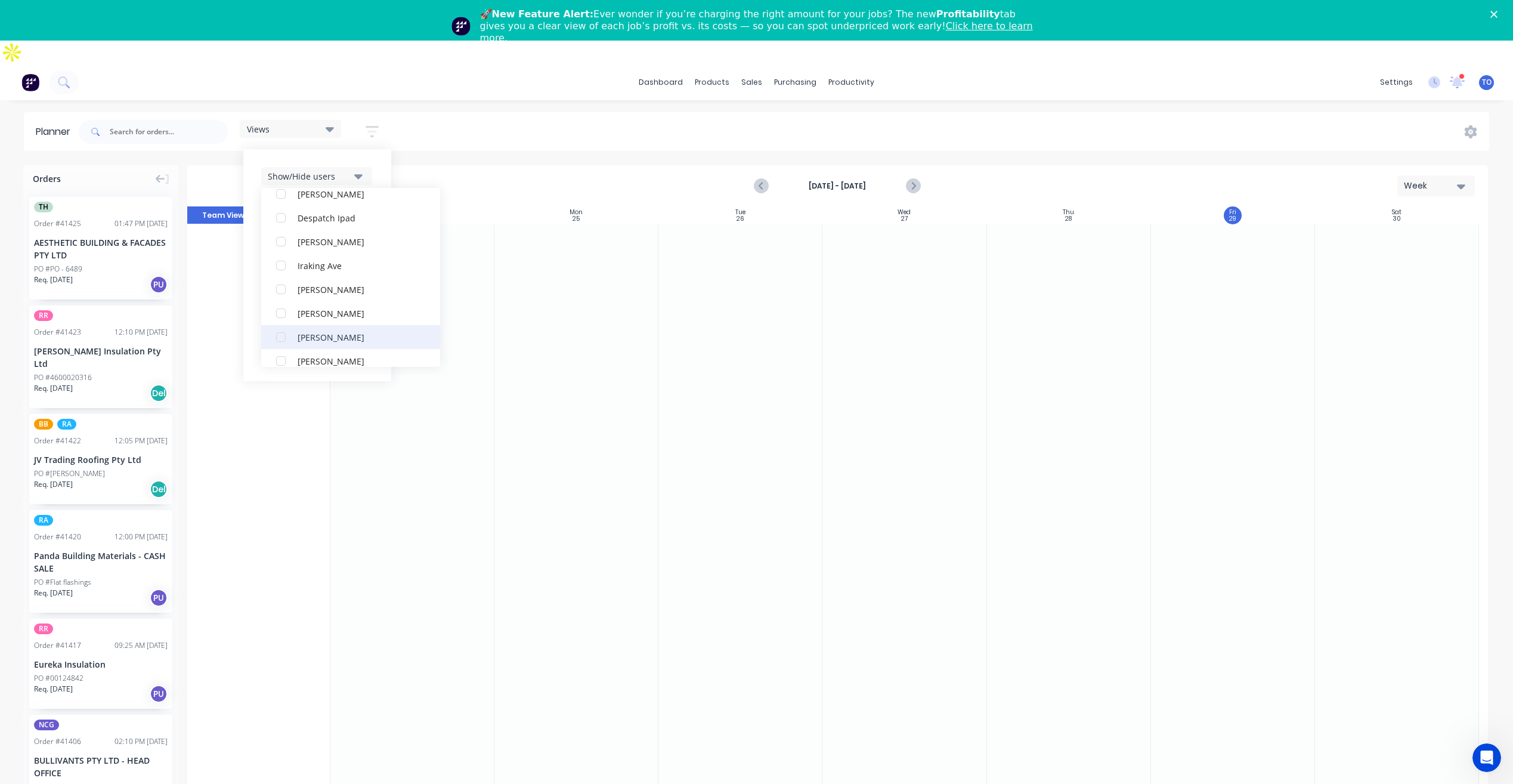
scroll to position [179, 0]
click at [280, 337] on div "button" at bounding box center [281, 349] width 24 height 24
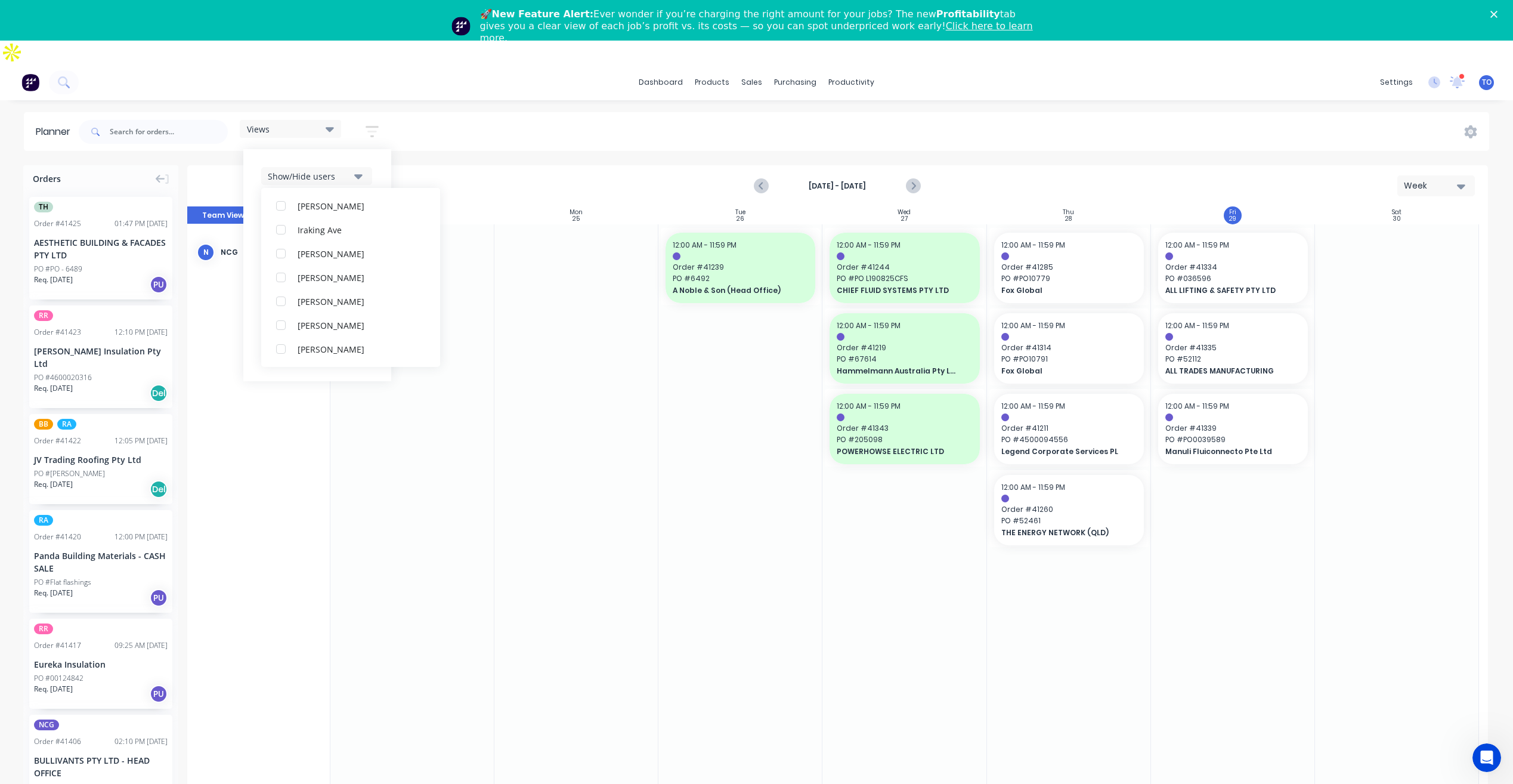
scroll to position [0, 0]
click at [630, 114] on div "Views Save new view None (Default) edit Iraking edit kyle edit Michael's View e…" at bounding box center [783, 132] width 1413 height 36
click at [1089, 273] on span "PO # PO10779" at bounding box center [1069, 278] width 135 height 11
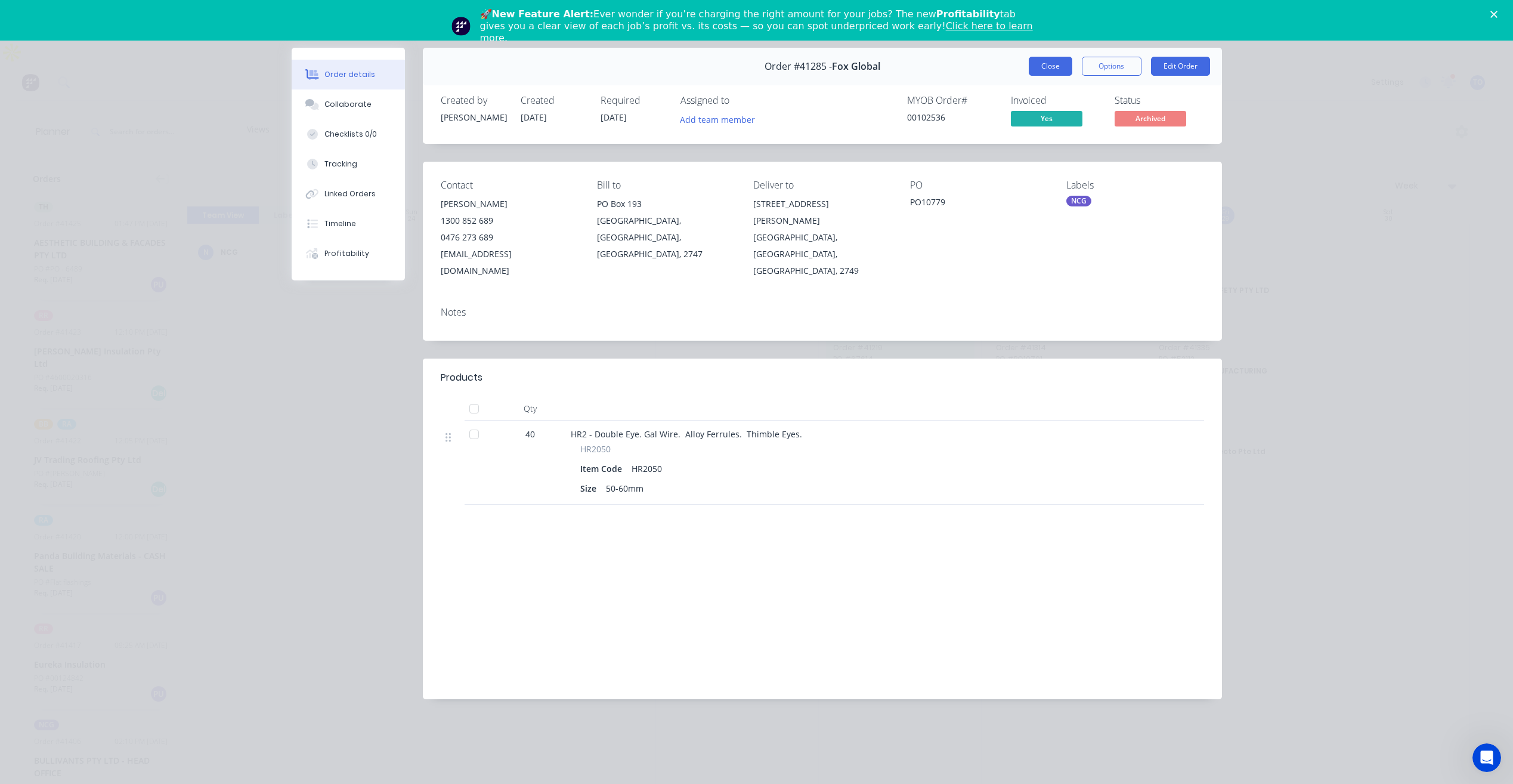
click at [1059, 70] on button "Close" at bounding box center [1051, 66] width 44 height 19
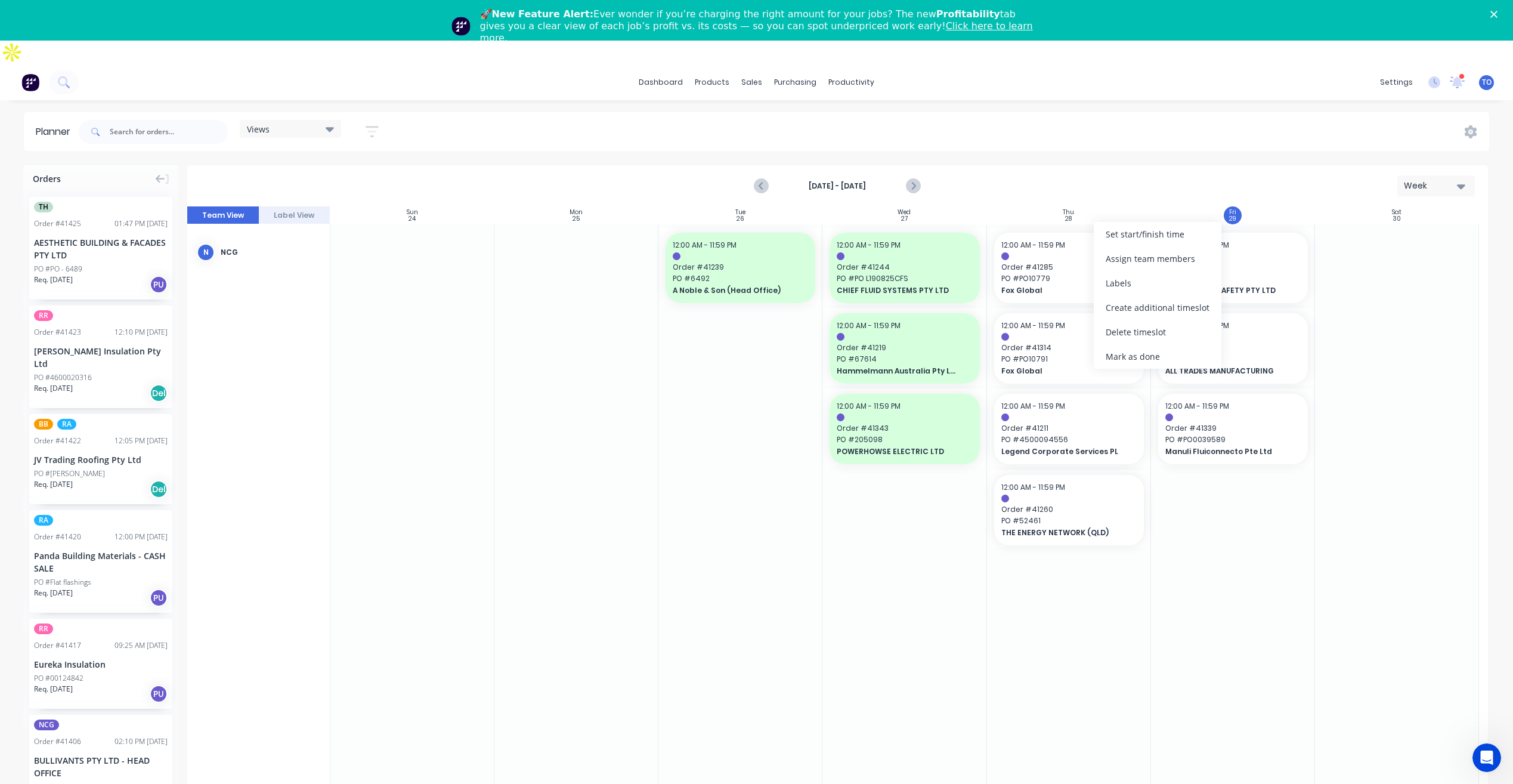
click at [1131, 359] on div "Mark as done" at bounding box center [1158, 356] width 128 height 25
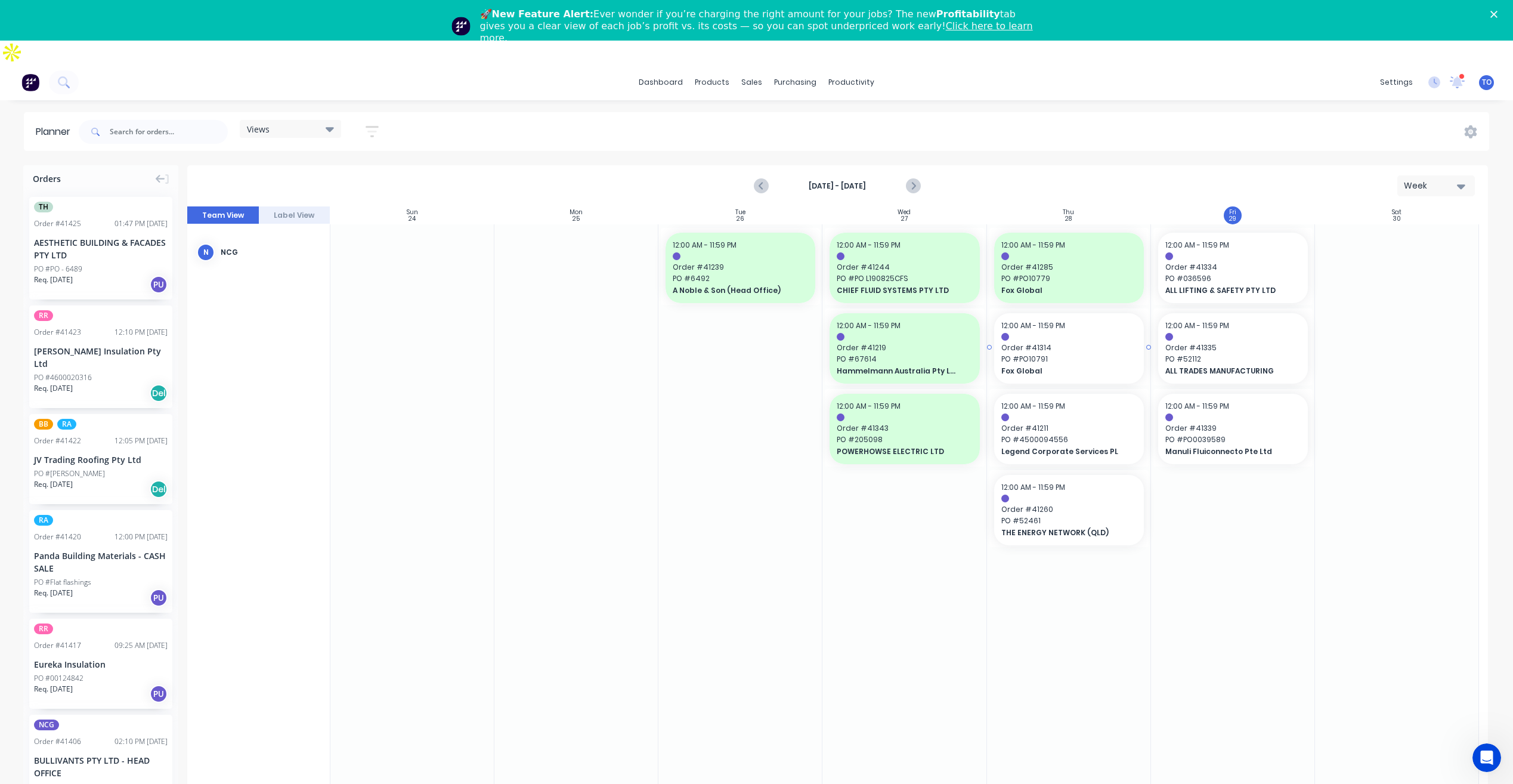
click at [1076, 366] on span "Fox Global" at bounding box center [1062, 371] width 122 height 11
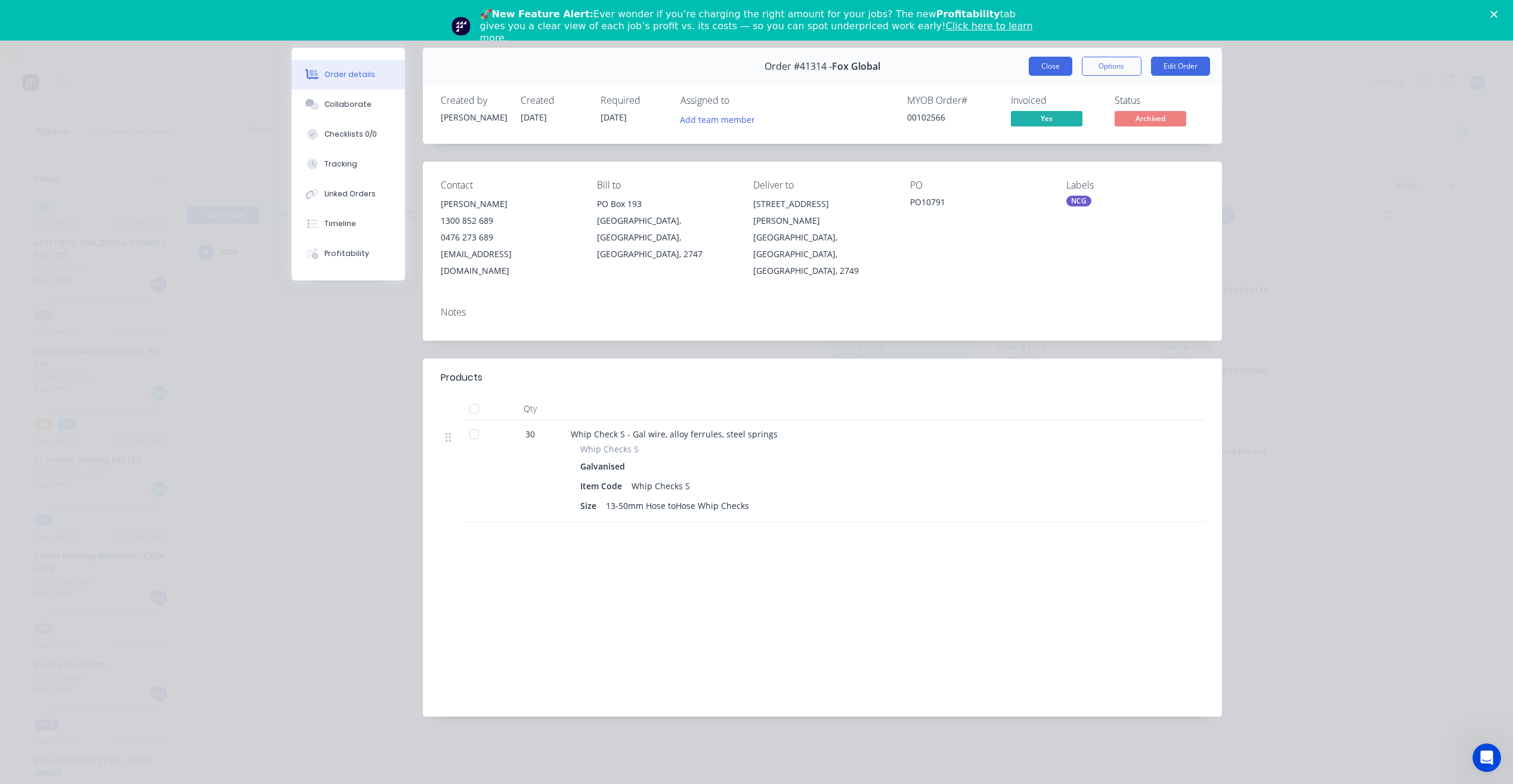
click at [1054, 60] on button "Close" at bounding box center [1051, 66] width 44 height 19
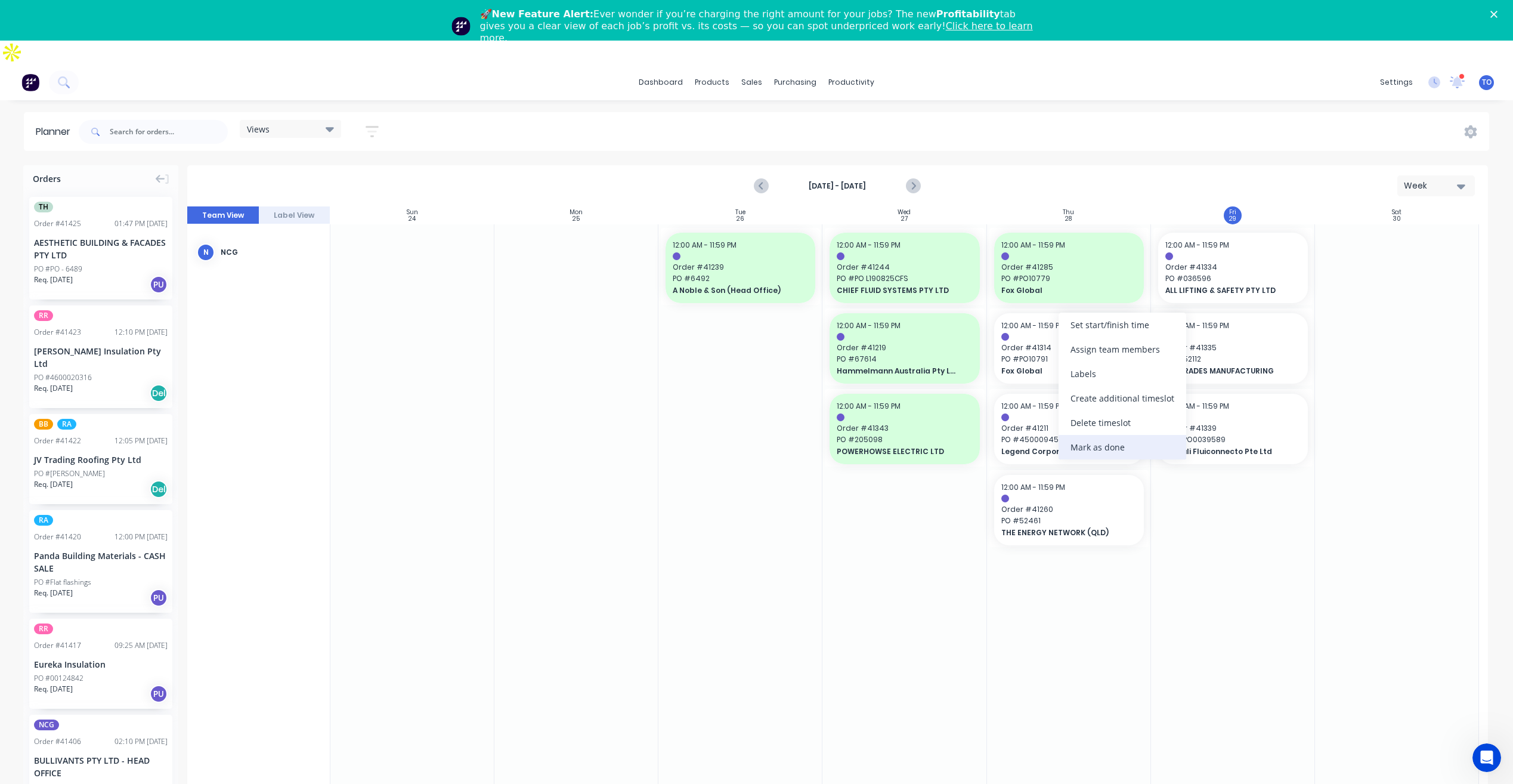
click at [1109, 451] on div "Mark as done" at bounding box center [1123, 447] width 128 height 25
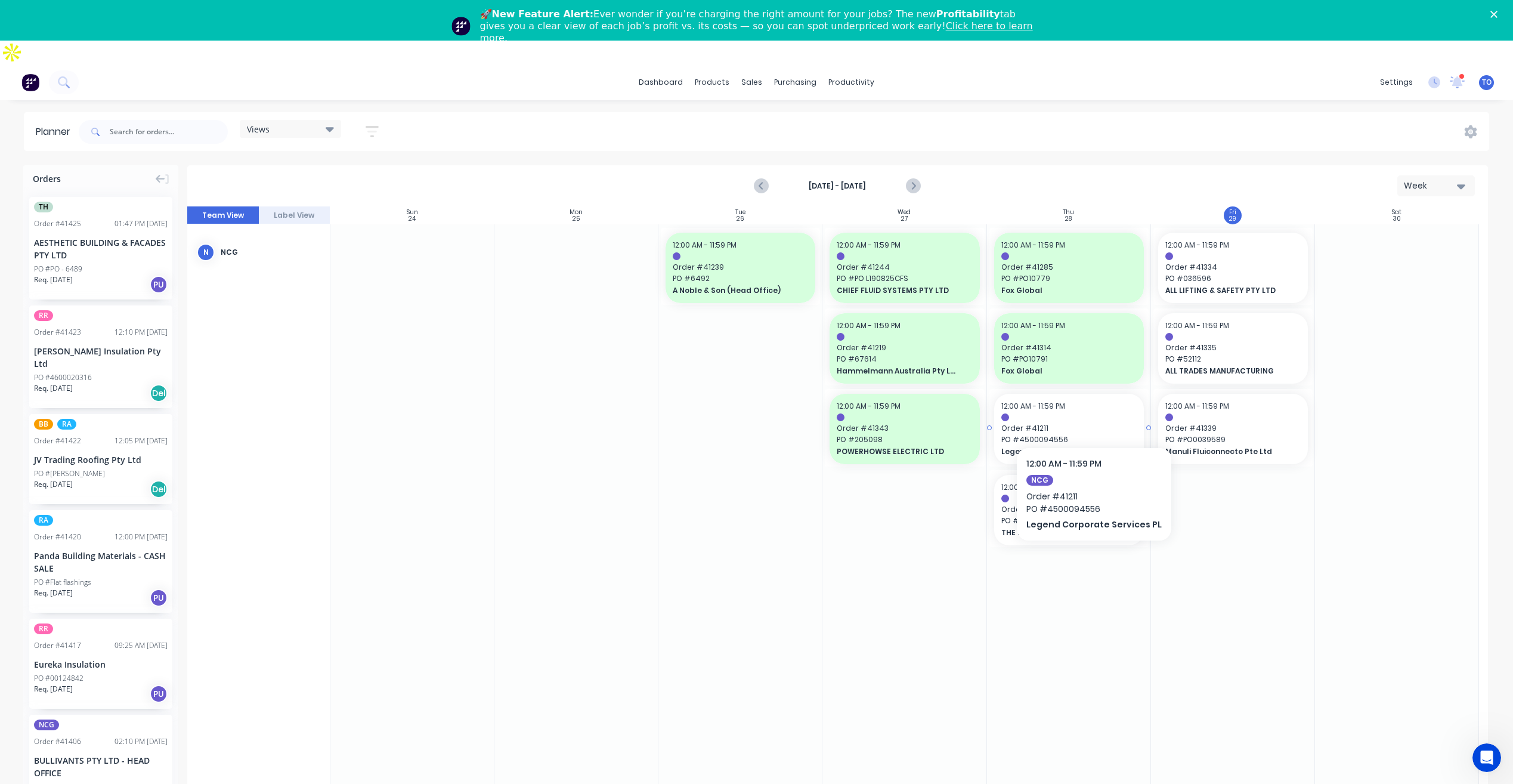
click at [1089, 434] on span "PO # 4500094556" at bounding box center [1069, 439] width 135 height 11
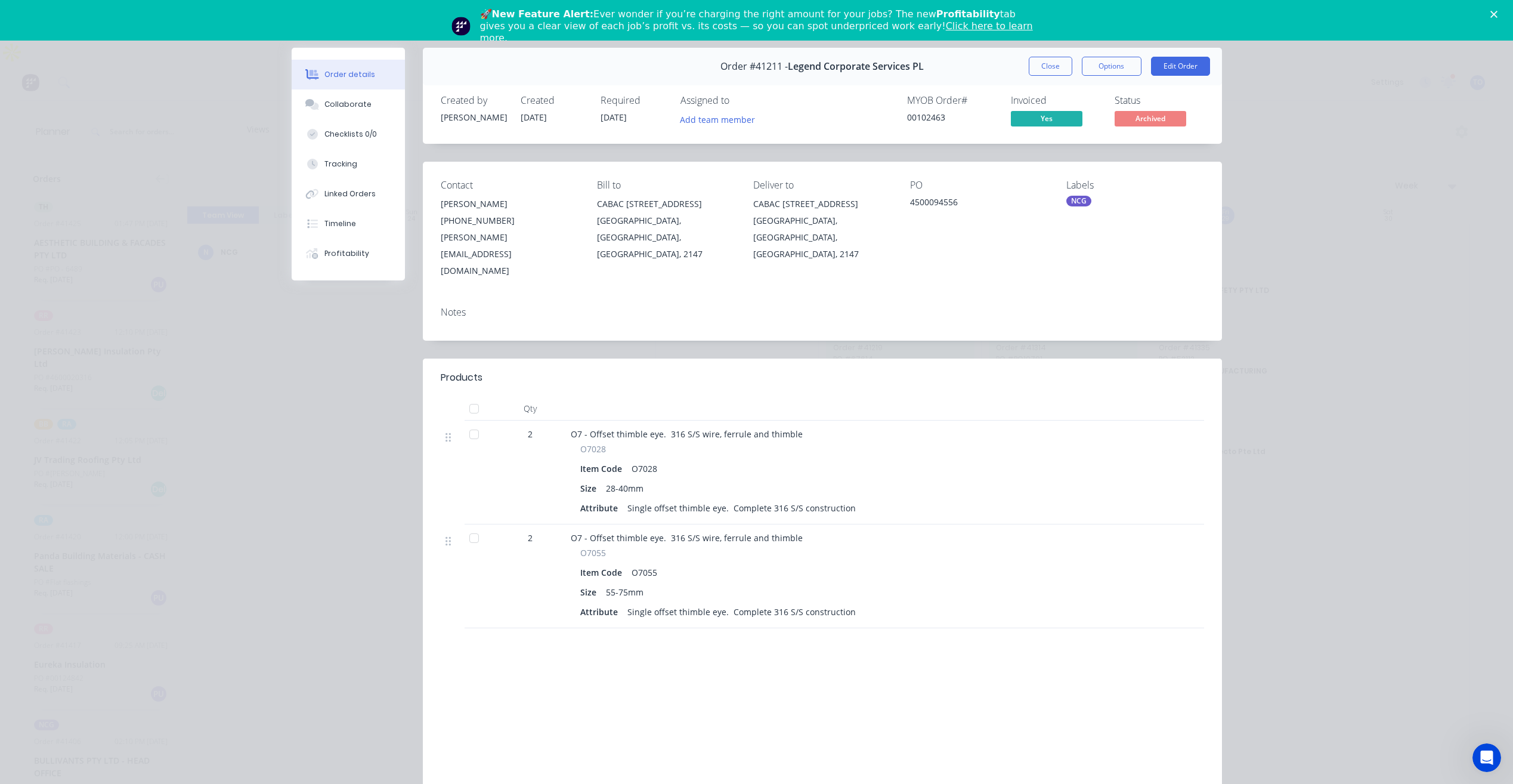
drag, startPoint x: 1050, startPoint y: 70, endPoint x: 1053, endPoint y: 62, distance: 8.5
click at [1050, 70] on button "Close" at bounding box center [1051, 66] width 44 height 19
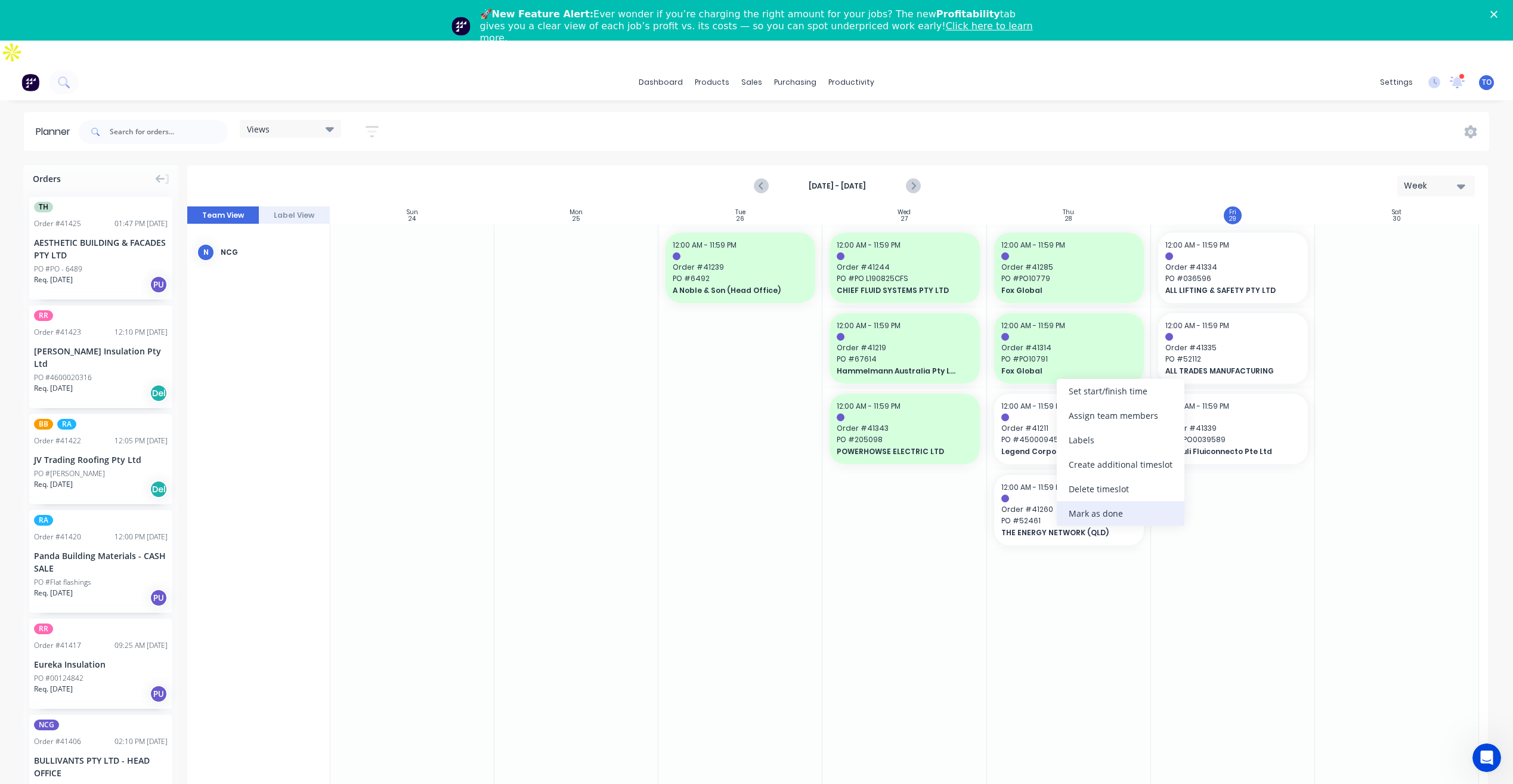
click at [1097, 516] on div "Mark as done" at bounding box center [1121, 513] width 128 height 25
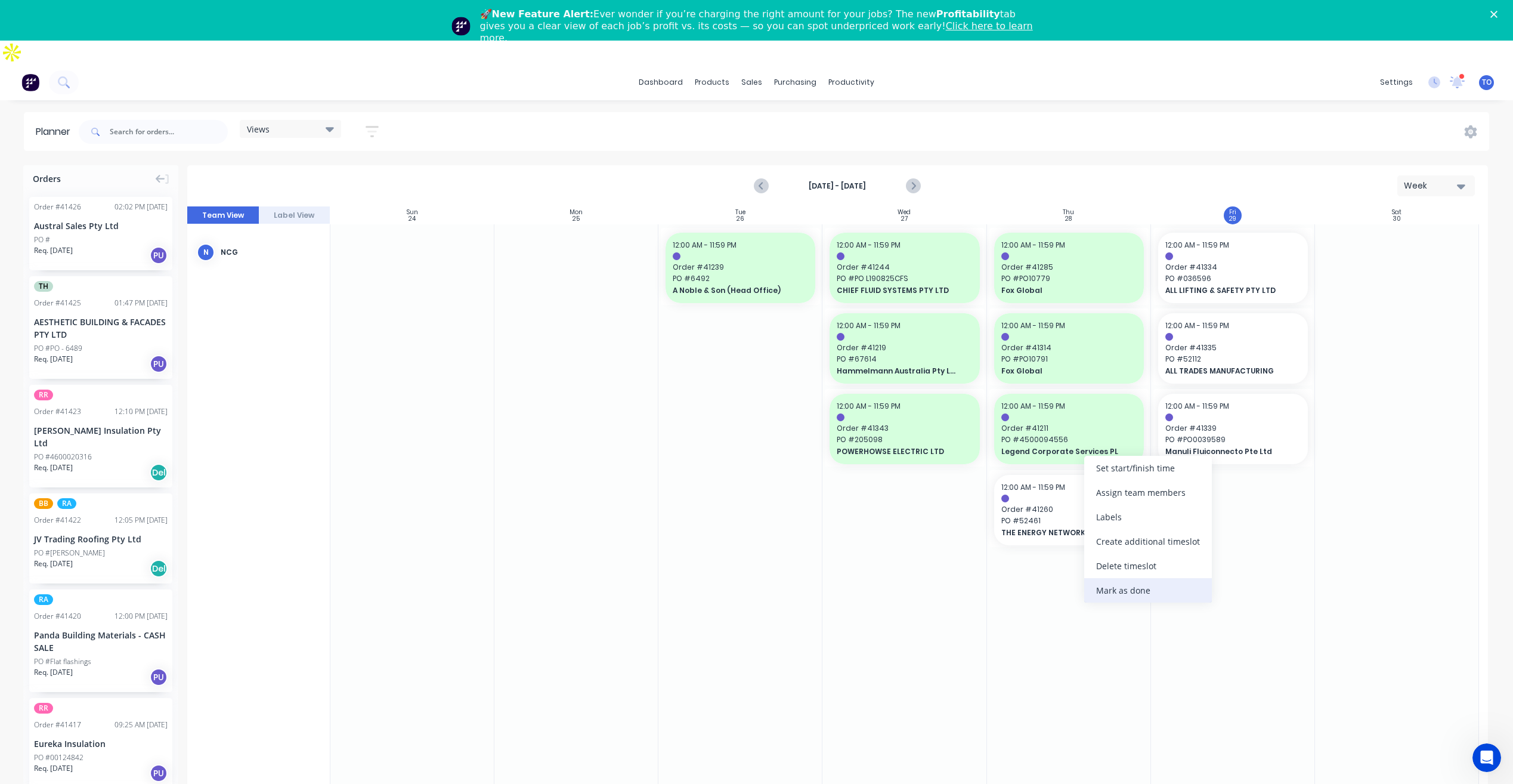
click at [1117, 590] on div "Mark as done" at bounding box center [1148, 590] width 128 height 25
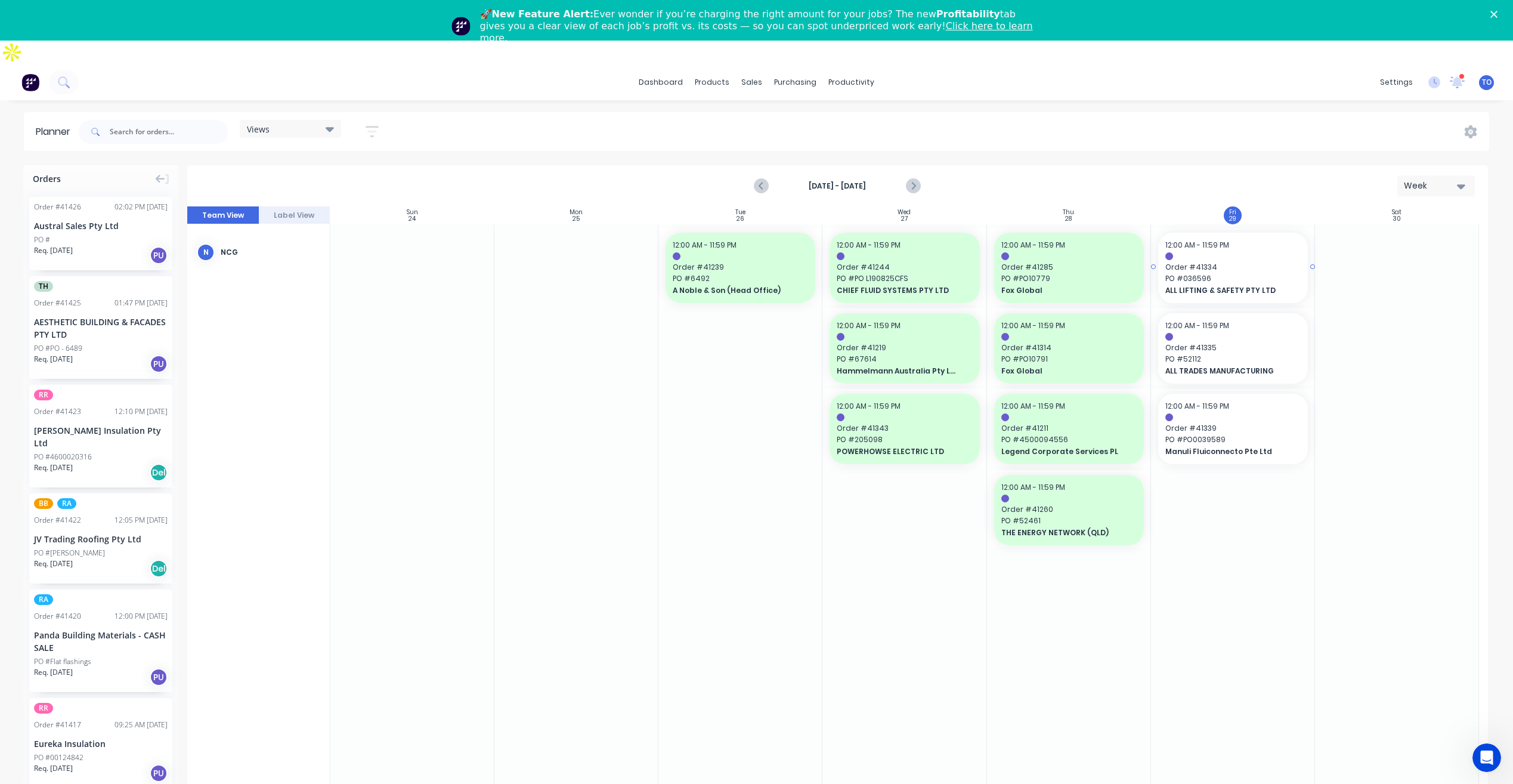
click at [1227, 262] on span "Order # 41334" at bounding box center [1233, 267] width 135 height 11
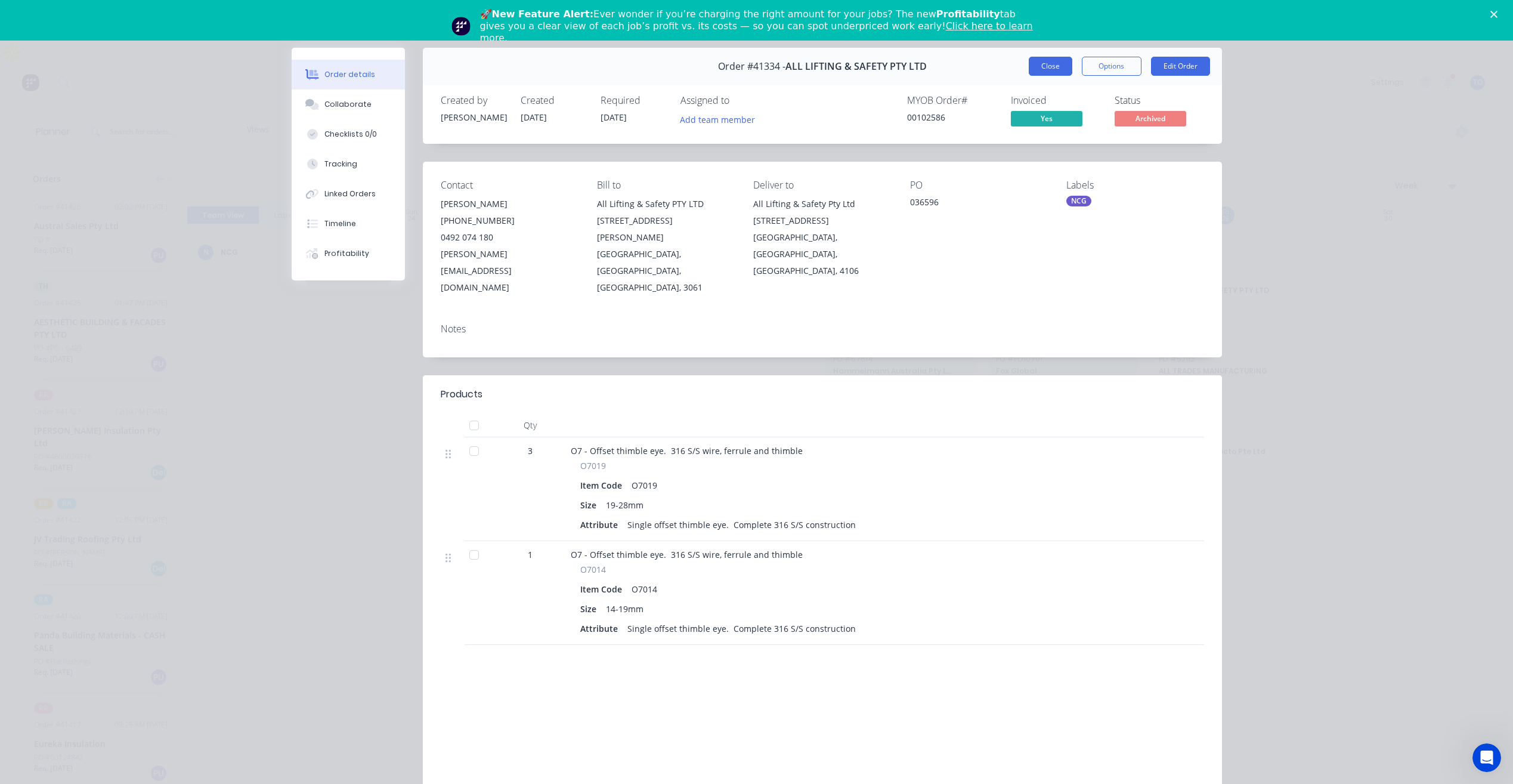
click at [1033, 68] on button "Close" at bounding box center [1051, 66] width 44 height 19
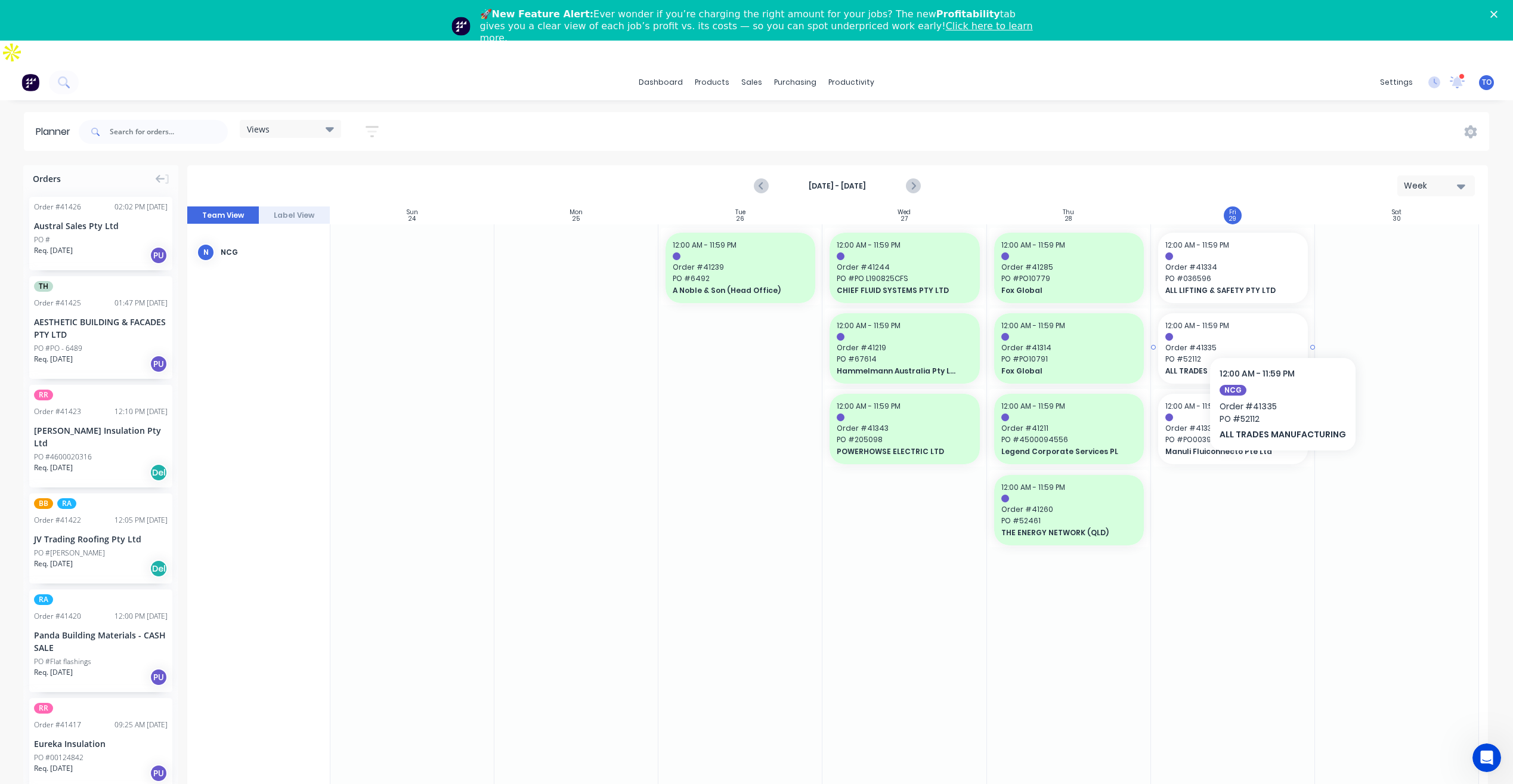
click at [1280, 343] on span "Order # 41335" at bounding box center [1233, 348] width 135 height 11
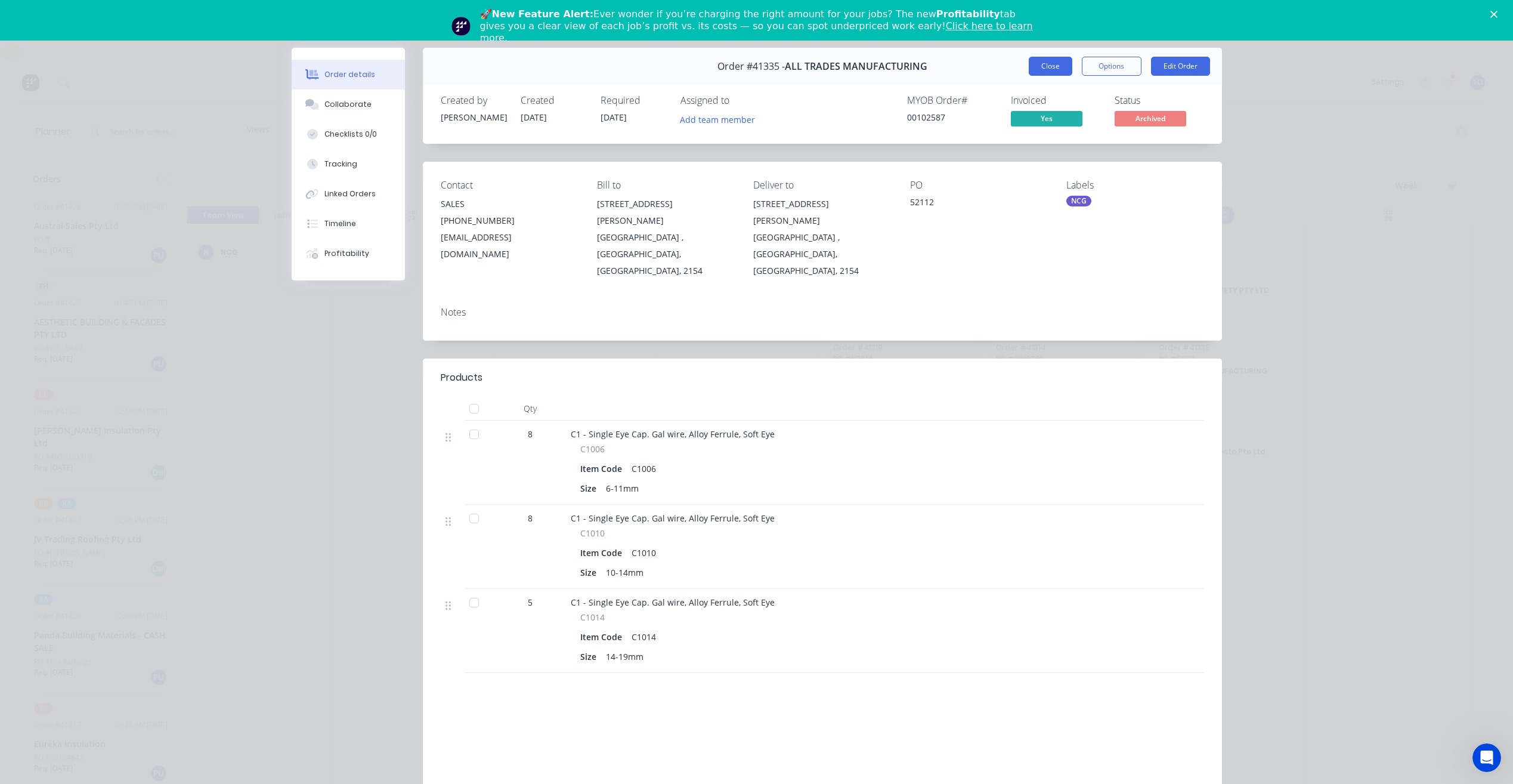
click at [1060, 63] on button "Close" at bounding box center [1051, 66] width 44 height 19
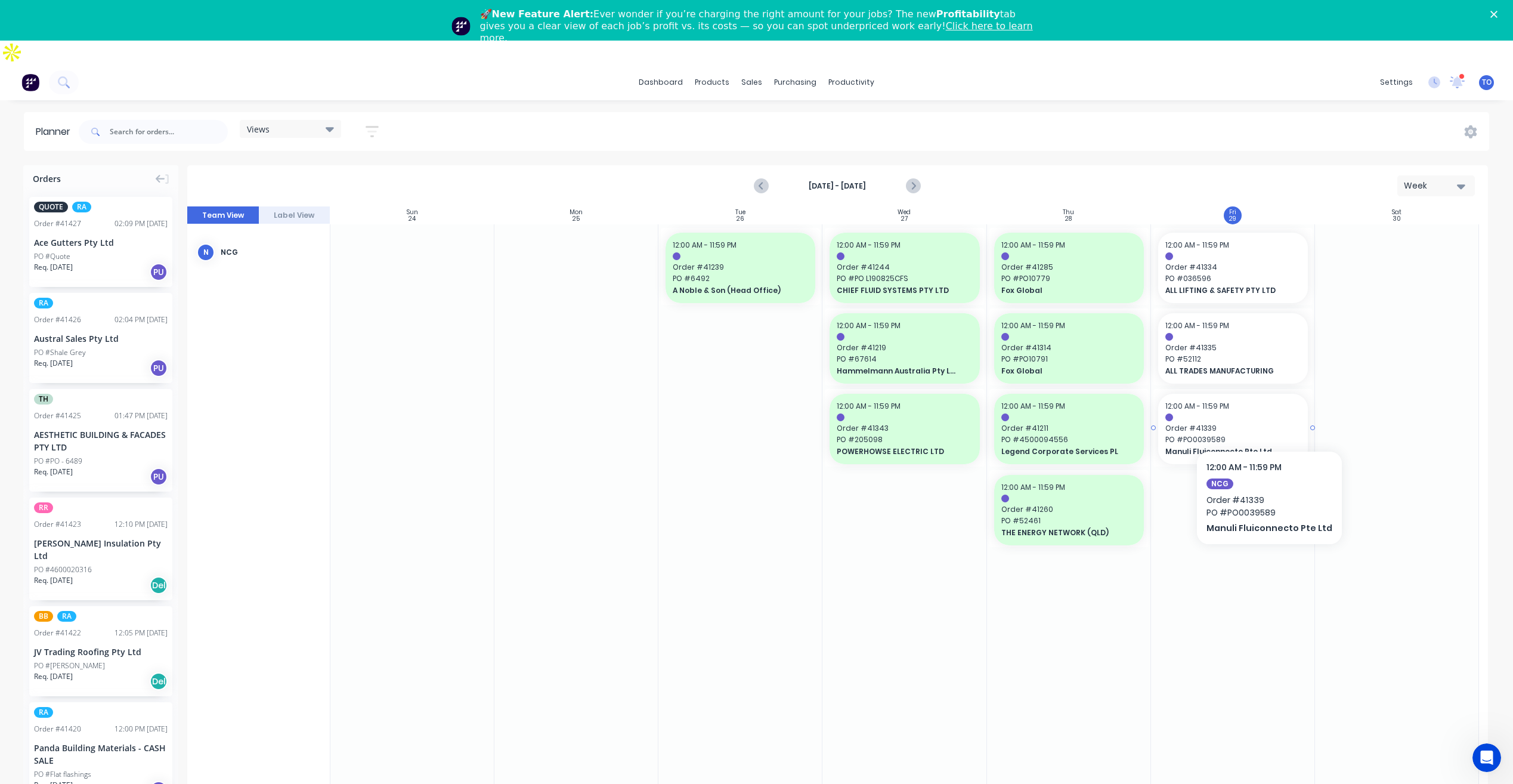
click at [1264, 434] on span "PO # PO0039589" at bounding box center [1233, 439] width 135 height 11
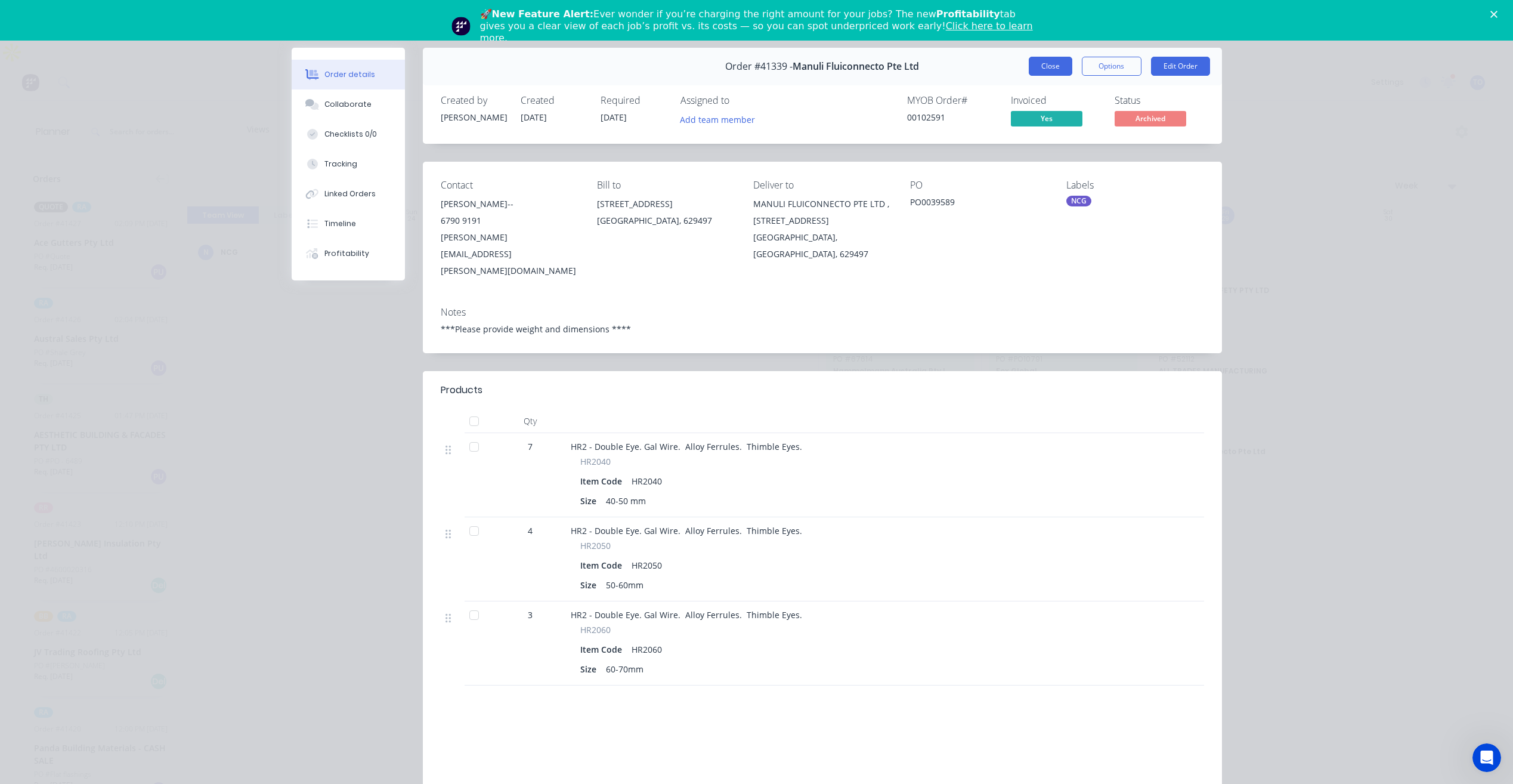
click at [1053, 64] on button "Close" at bounding box center [1051, 66] width 44 height 19
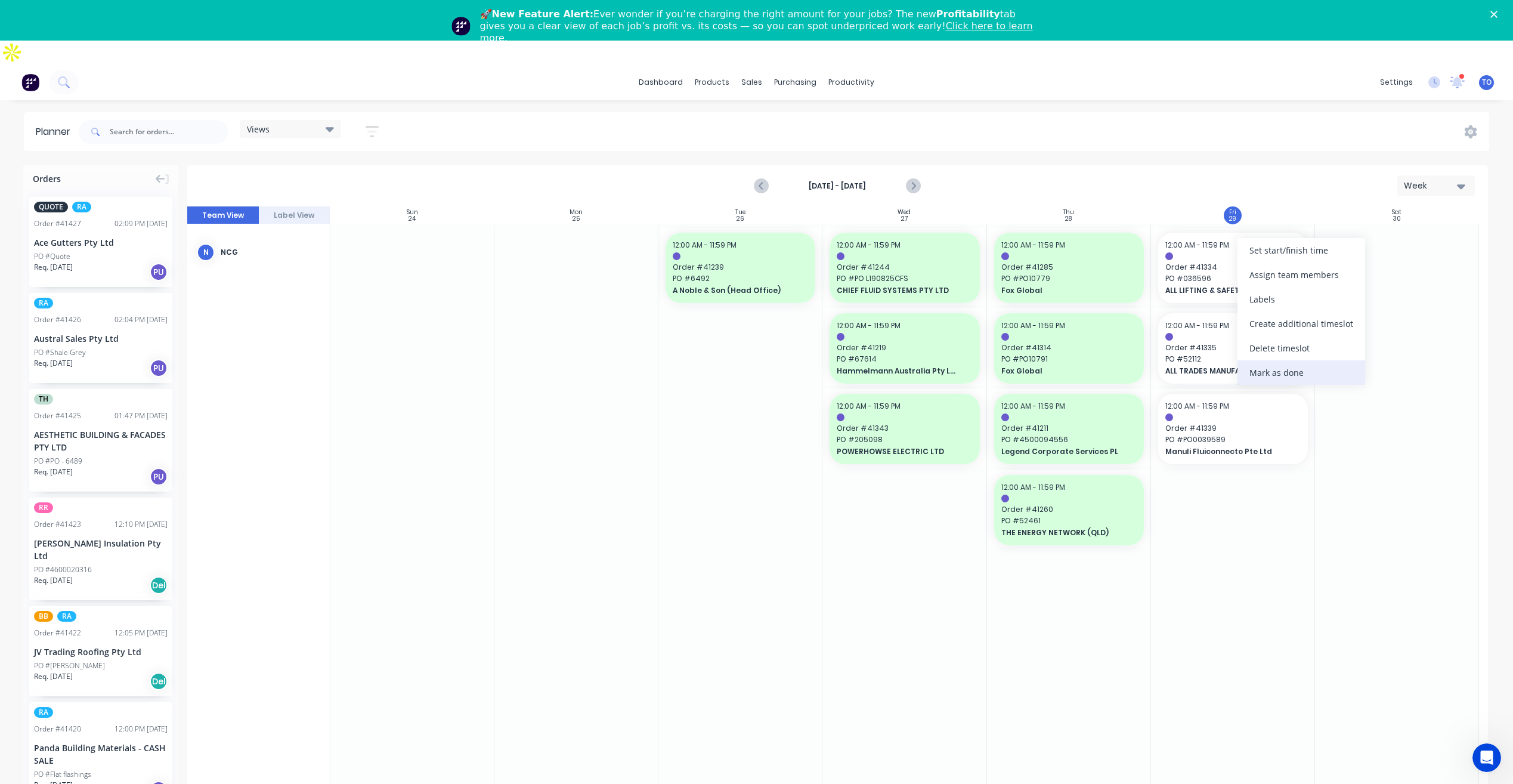
click at [1252, 373] on div "Mark as done" at bounding box center [1302, 372] width 128 height 25
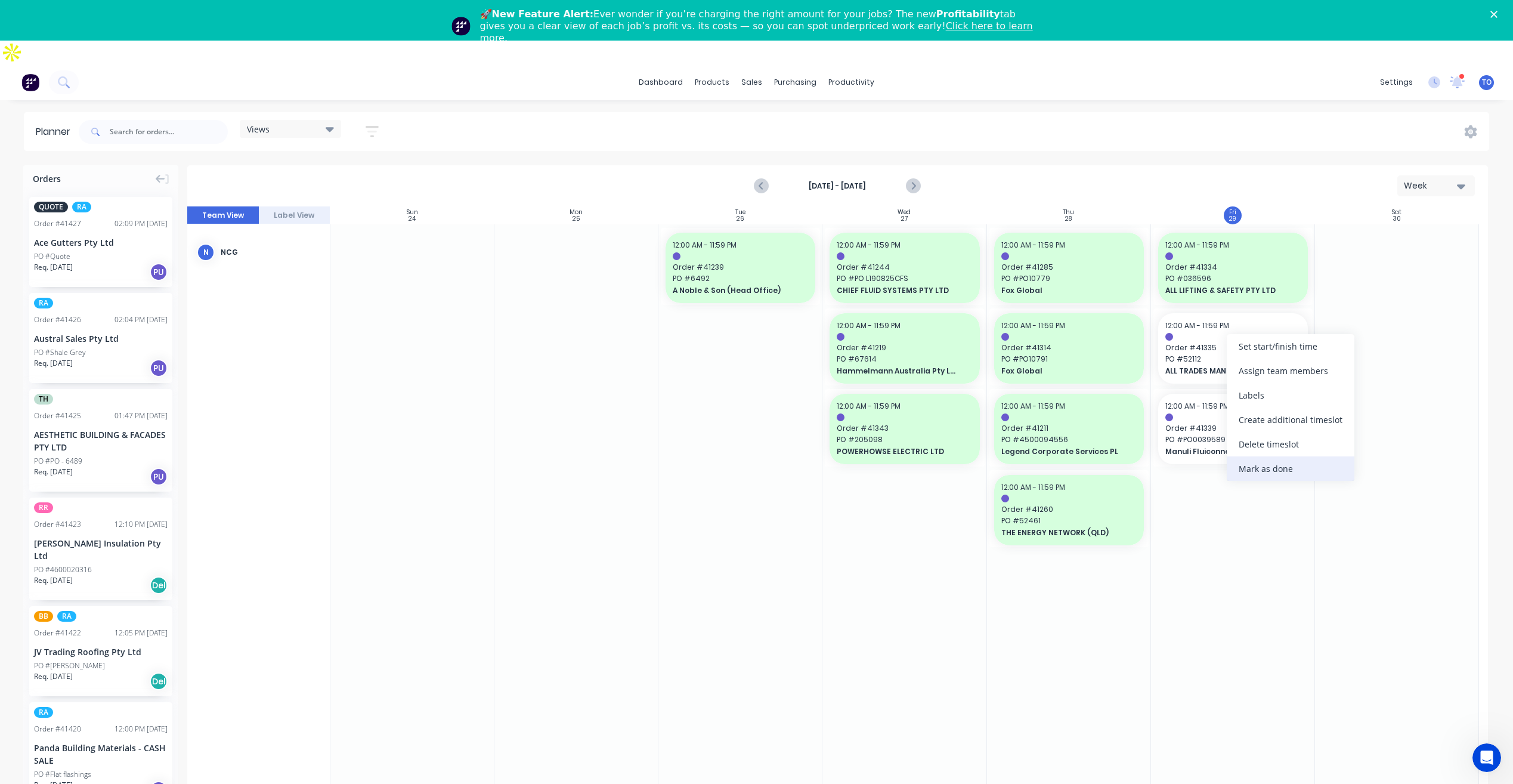
click at [1240, 474] on div "Mark as done" at bounding box center [1290, 469] width 128 height 25
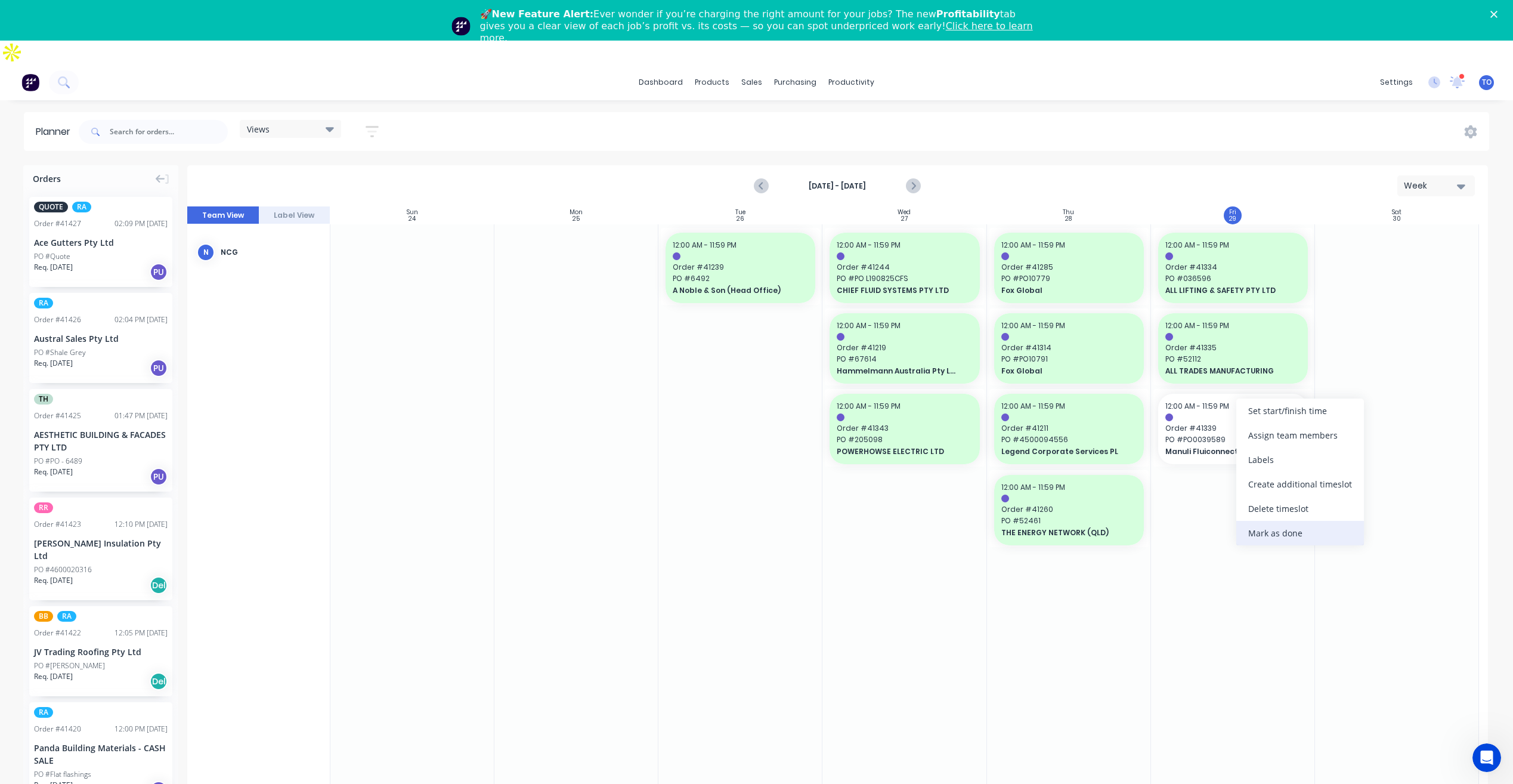
click at [1284, 537] on div "Mark as done" at bounding box center [1300, 533] width 128 height 25
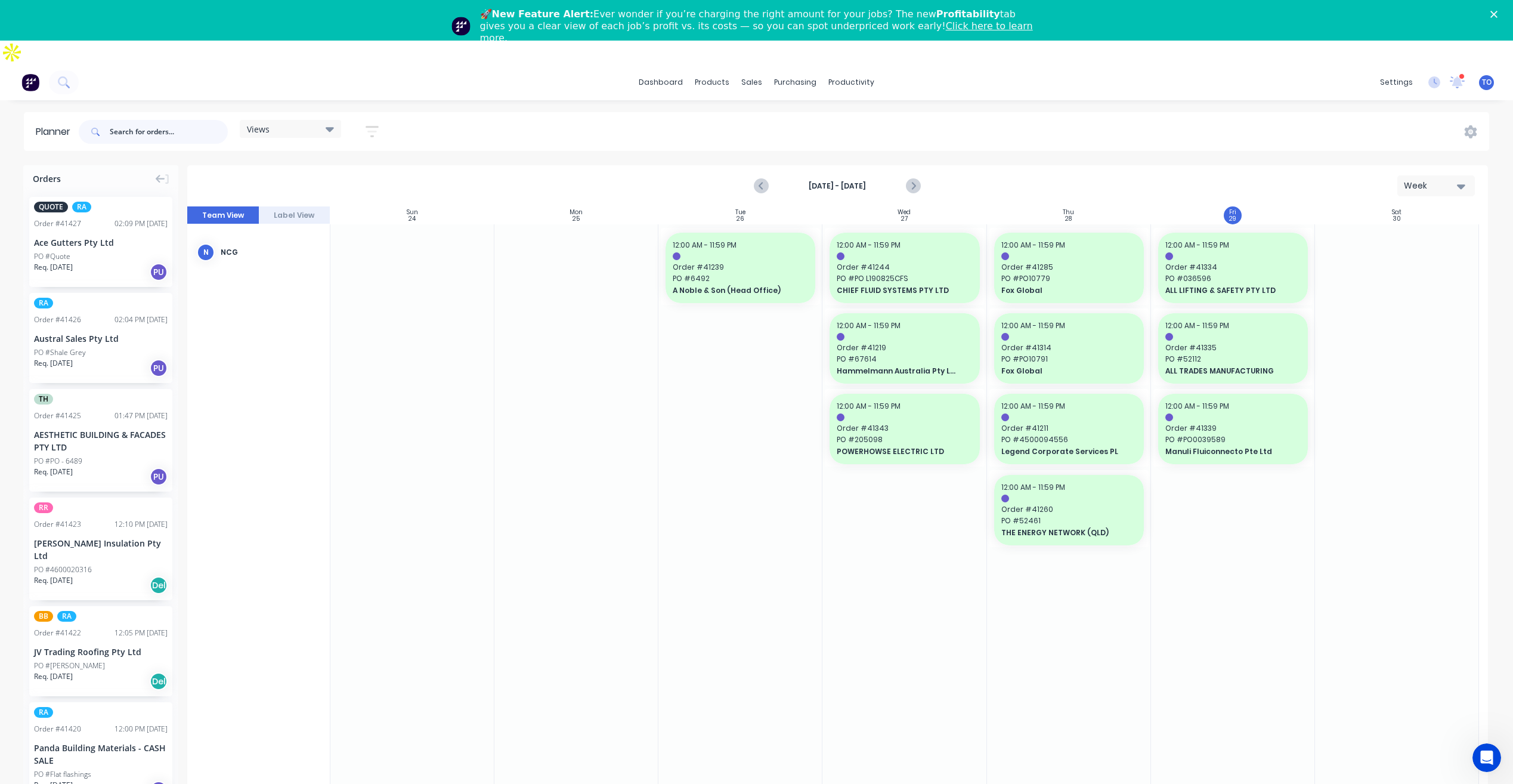
click at [186, 120] on input "text" at bounding box center [169, 132] width 118 height 24
type input "NCG"
click at [286, 67] on div "dashboard products sales purchasing productivity dashboard products Product Cat…" at bounding box center [756, 82] width 1513 height 36
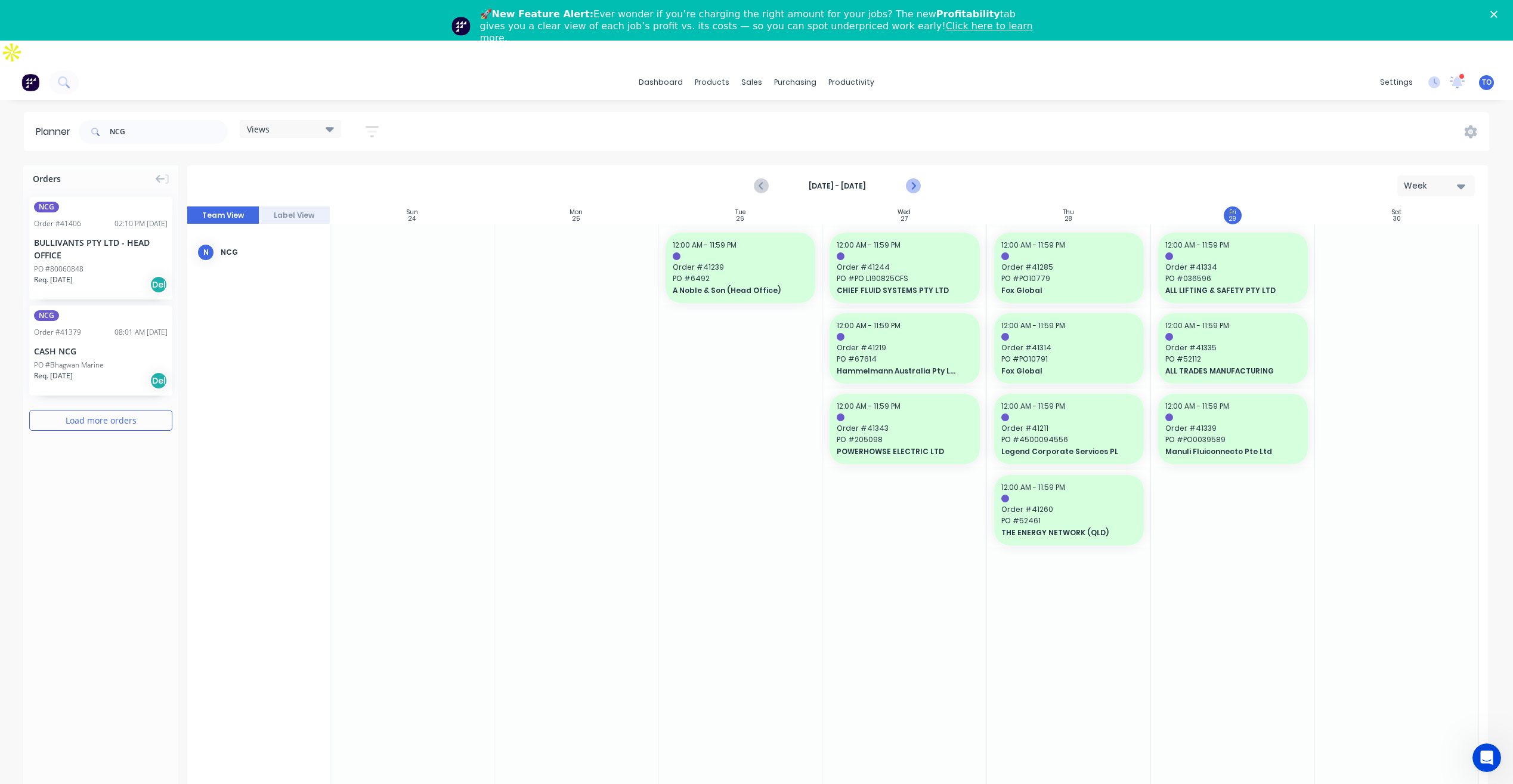
click at [911, 179] on icon "Next page" at bounding box center [913, 186] width 15 height 15
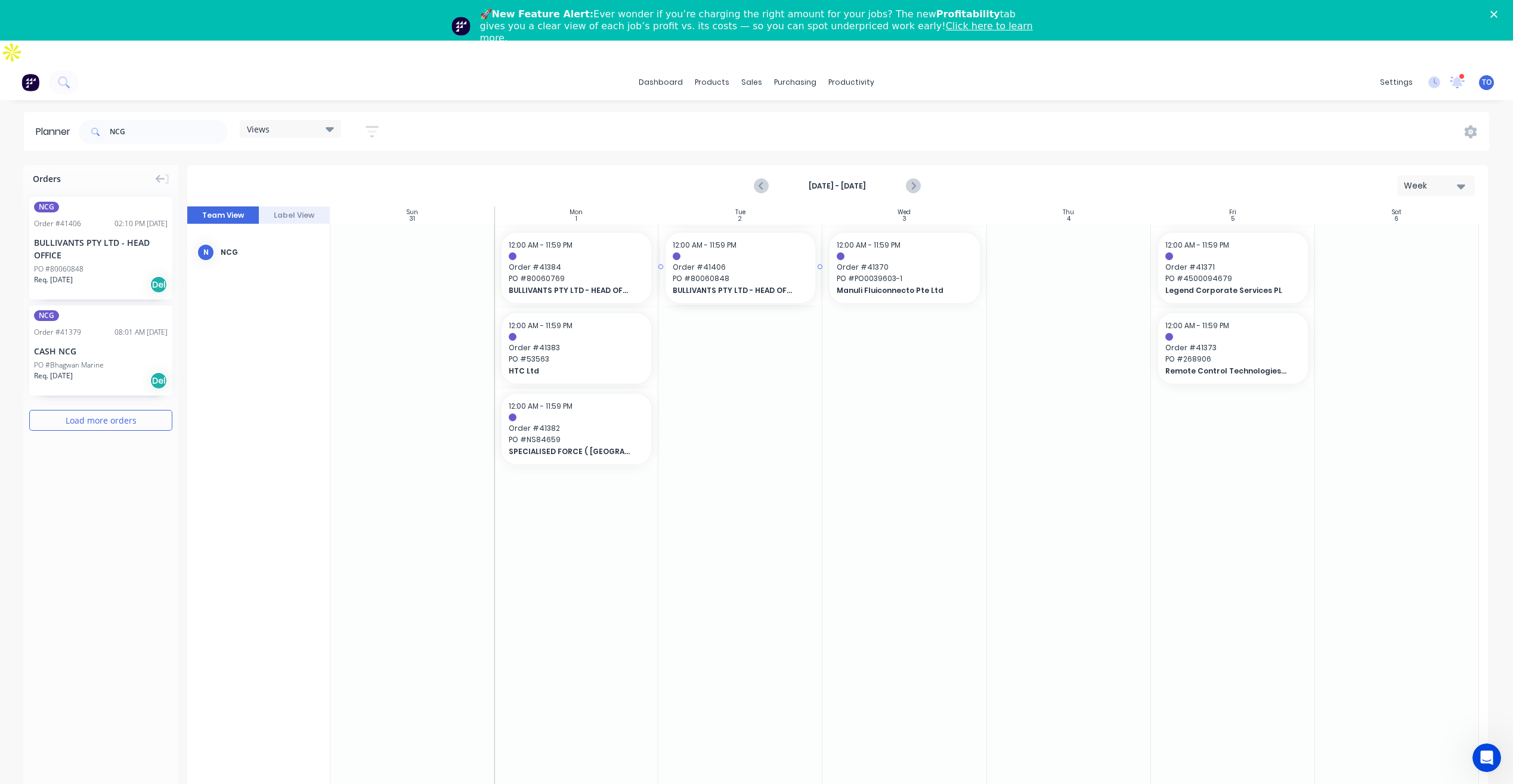
drag, startPoint x: 72, startPoint y: 205, endPoint x: 699, endPoint y: 272, distance: 630.6
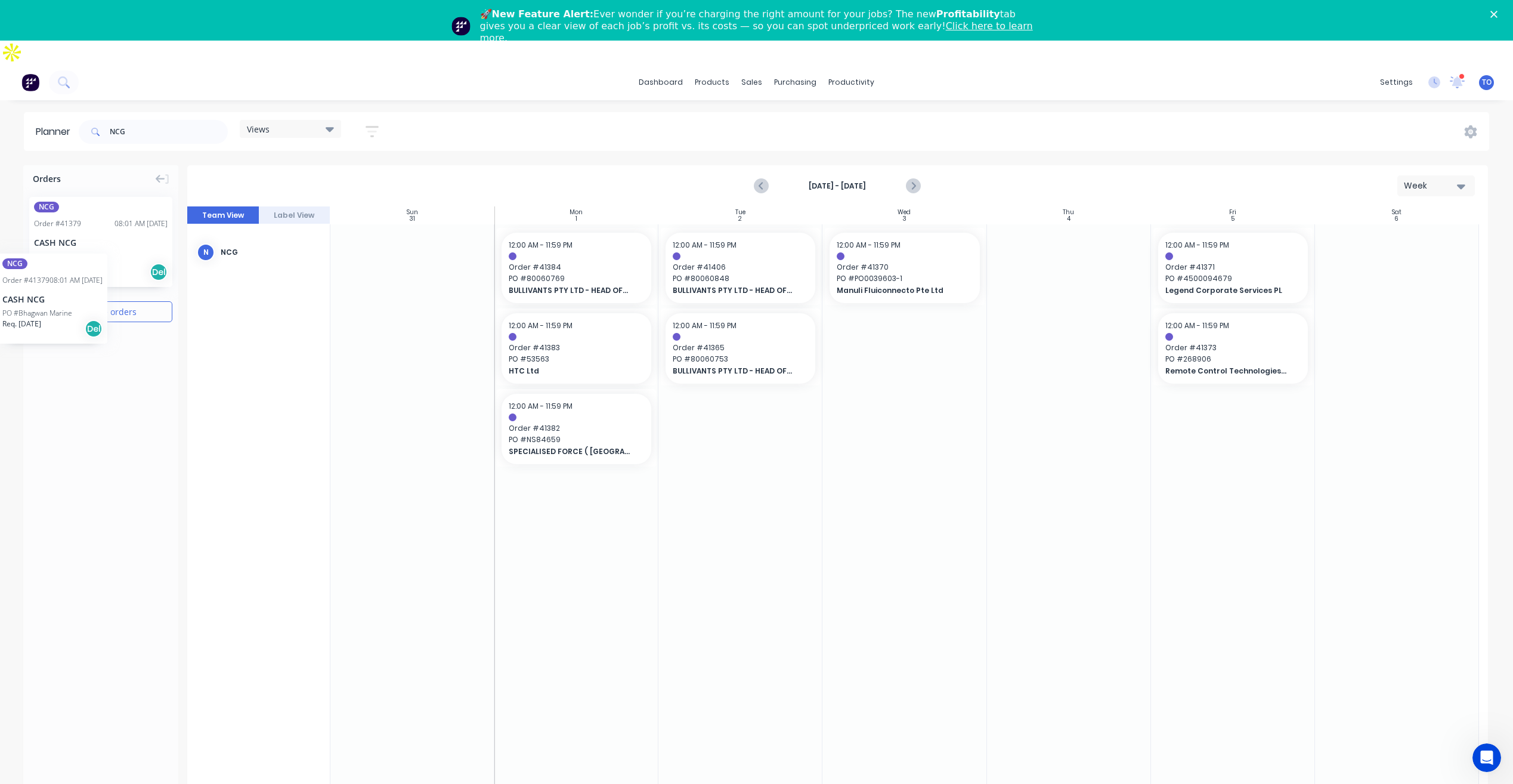
drag, startPoint x: 83, startPoint y: 208, endPoint x: 52, endPoint y: 224, distance: 34.9
click at [923, 174] on button "Next page" at bounding box center [913, 186] width 24 height 24
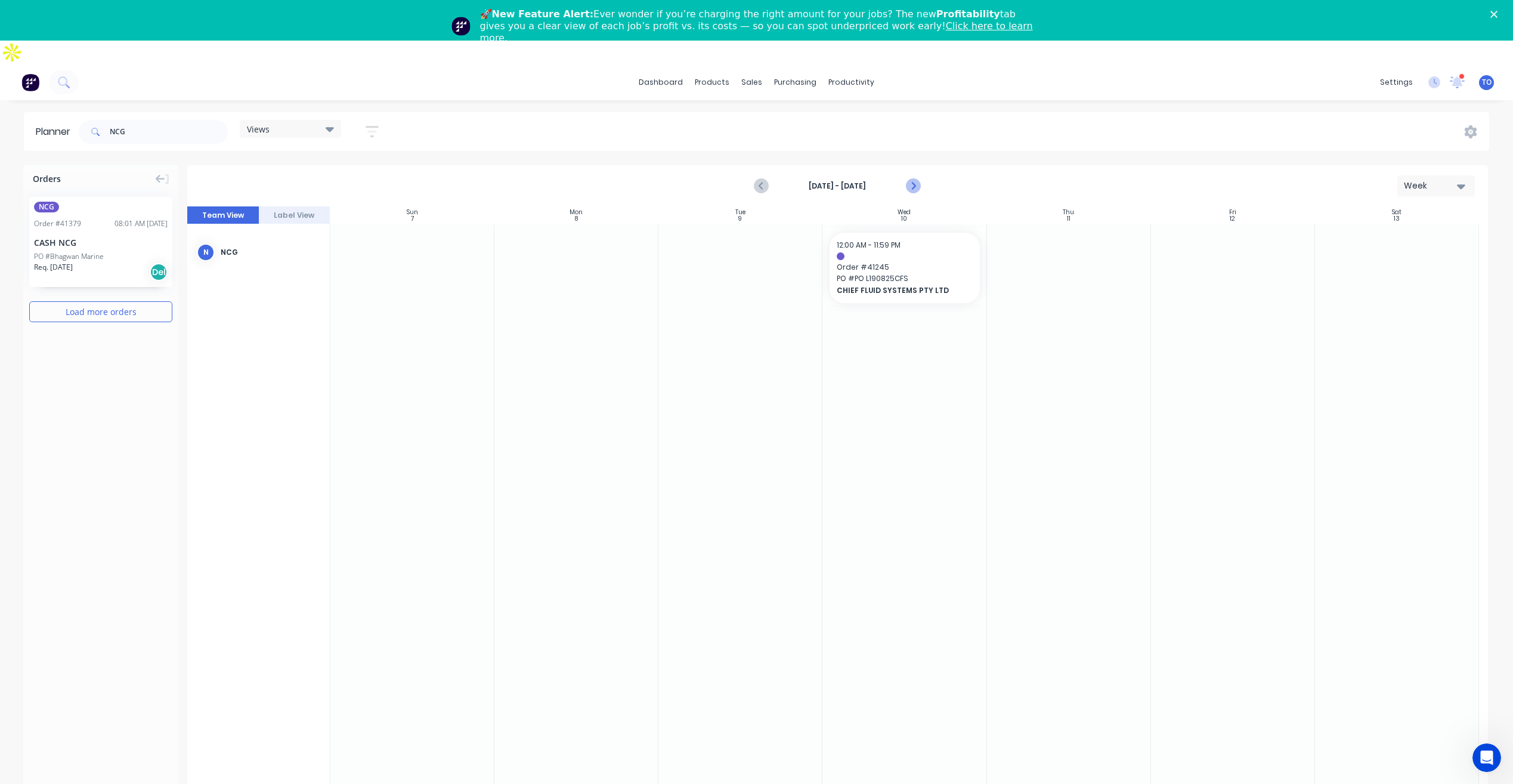
click at [921, 174] on button "Next page" at bounding box center [913, 186] width 24 height 24
click at [756, 179] on icon "Previous page" at bounding box center [762, 186] width 15 height 15
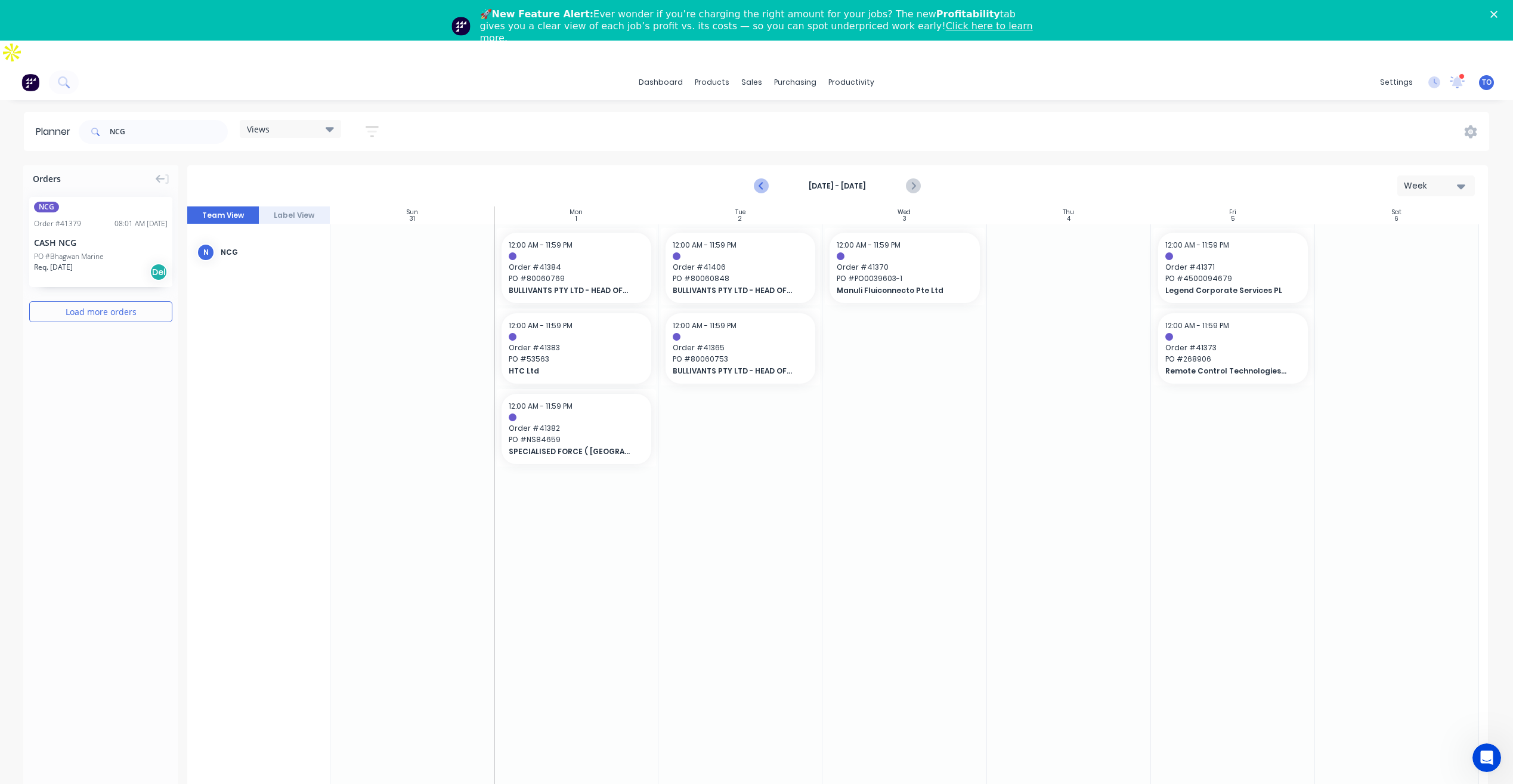
click at [758, 179] on icon "Previous page" at bounding box center [762, 186] width 15 height 15
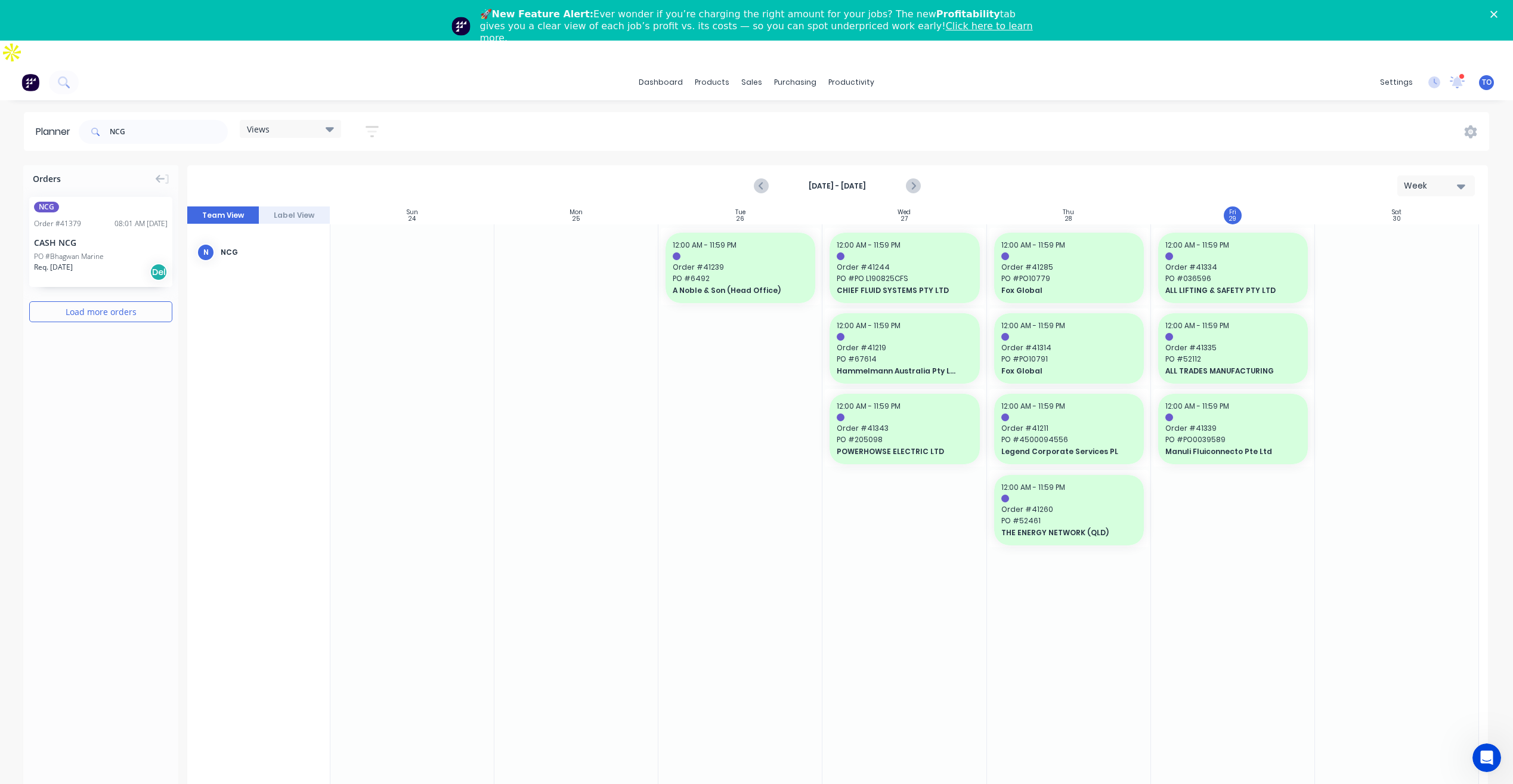
click at [121, 236] on div "CASH NCG" at bounding box center [101, 242] width 134 height 13
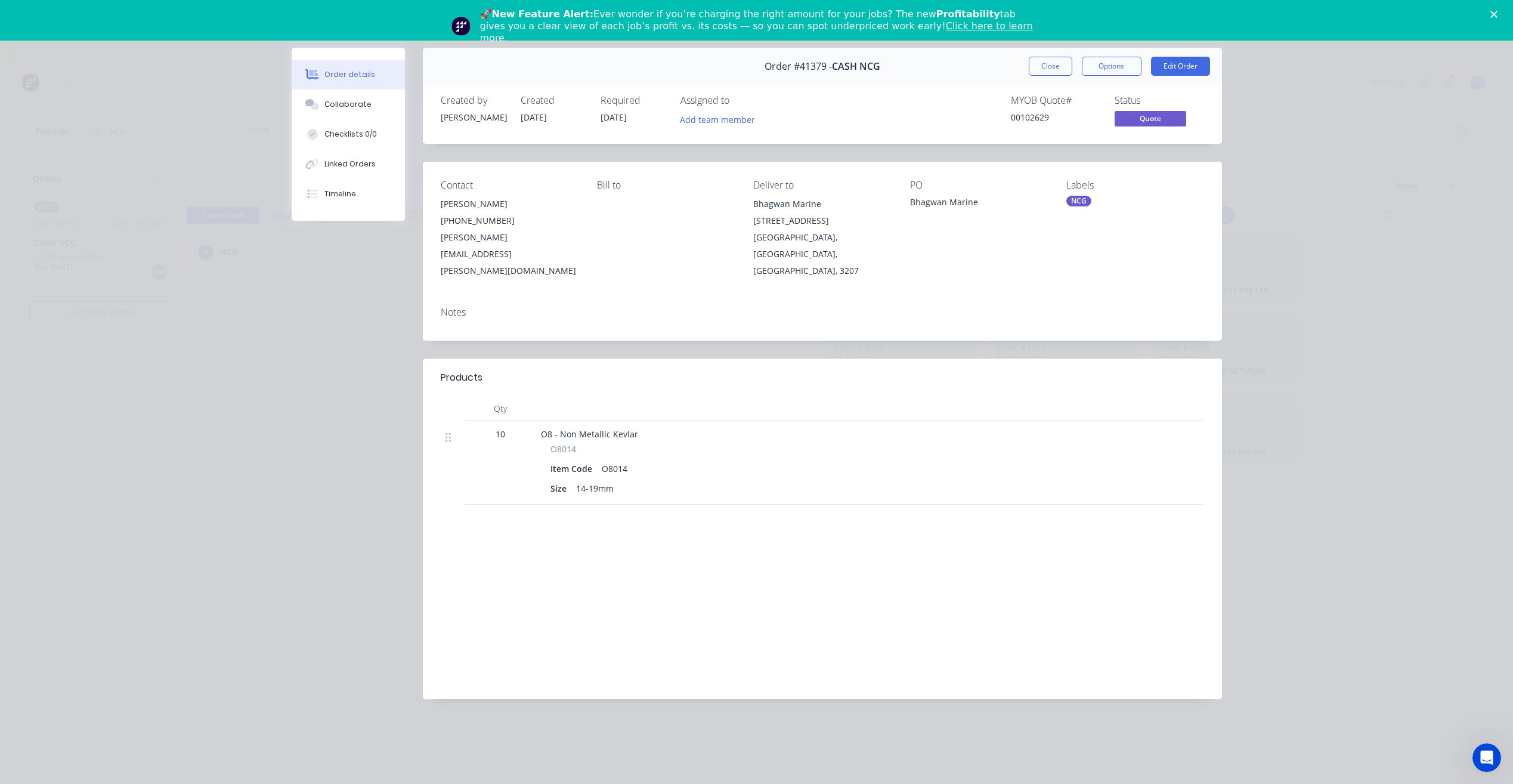
click at [1076, 194] on div "Labels NCG" at bounding box center [1135, 229] width 137 height 99
click at [1084, 202] on div "NCG" at bounding box center [1079, 201] width 25 height 11
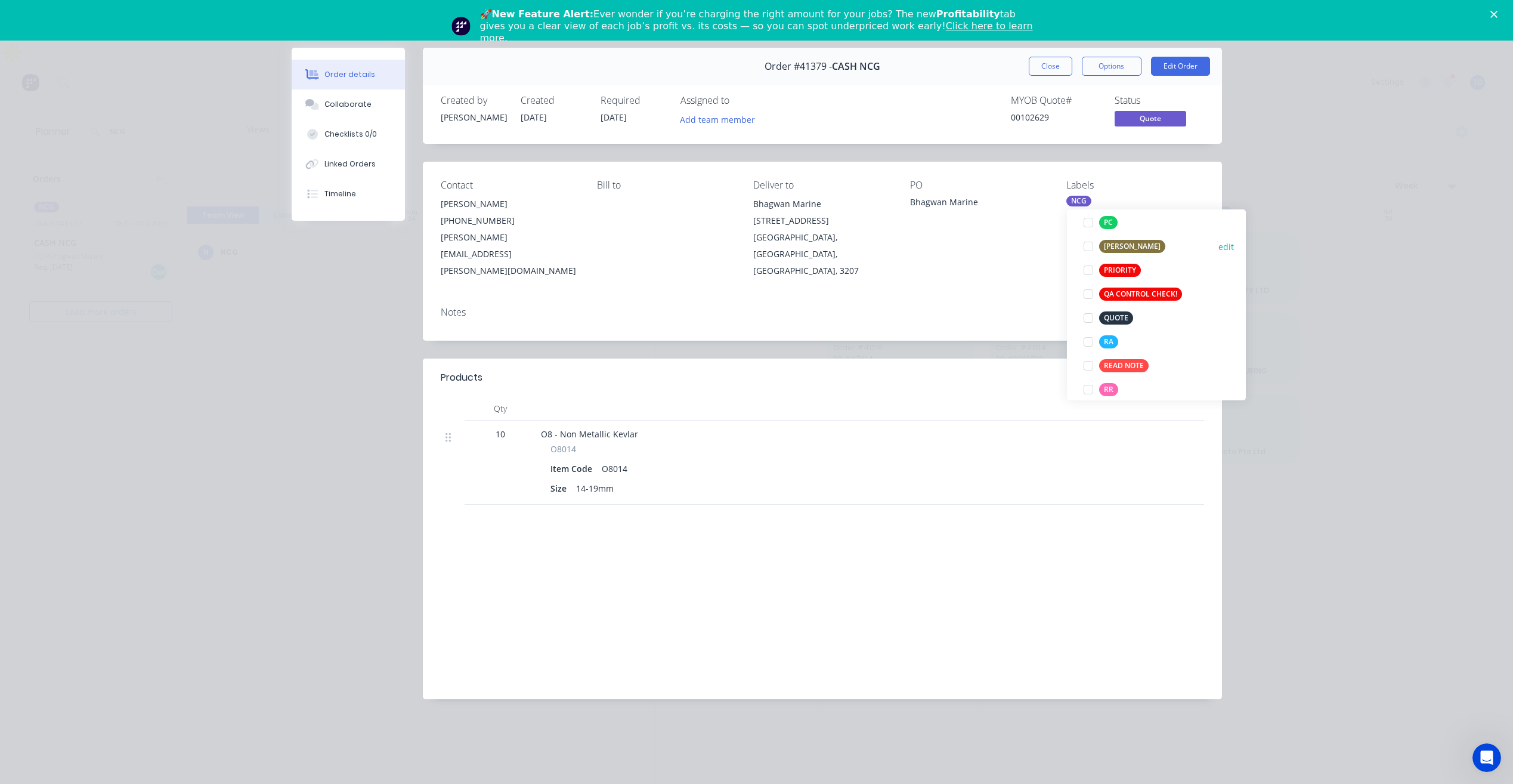
scroll to position [298, 0]
click at [1085, 317] on div at bounding box center [1089, 317] width 24 height 24
drag, startPoint x: 651, startPoint y: 248, endPoint x: 799, endPoint y: 223, distance: 150.1
click at [661, 244] on div "Bill to" at bounding box center [665, 229] width 137 height 99
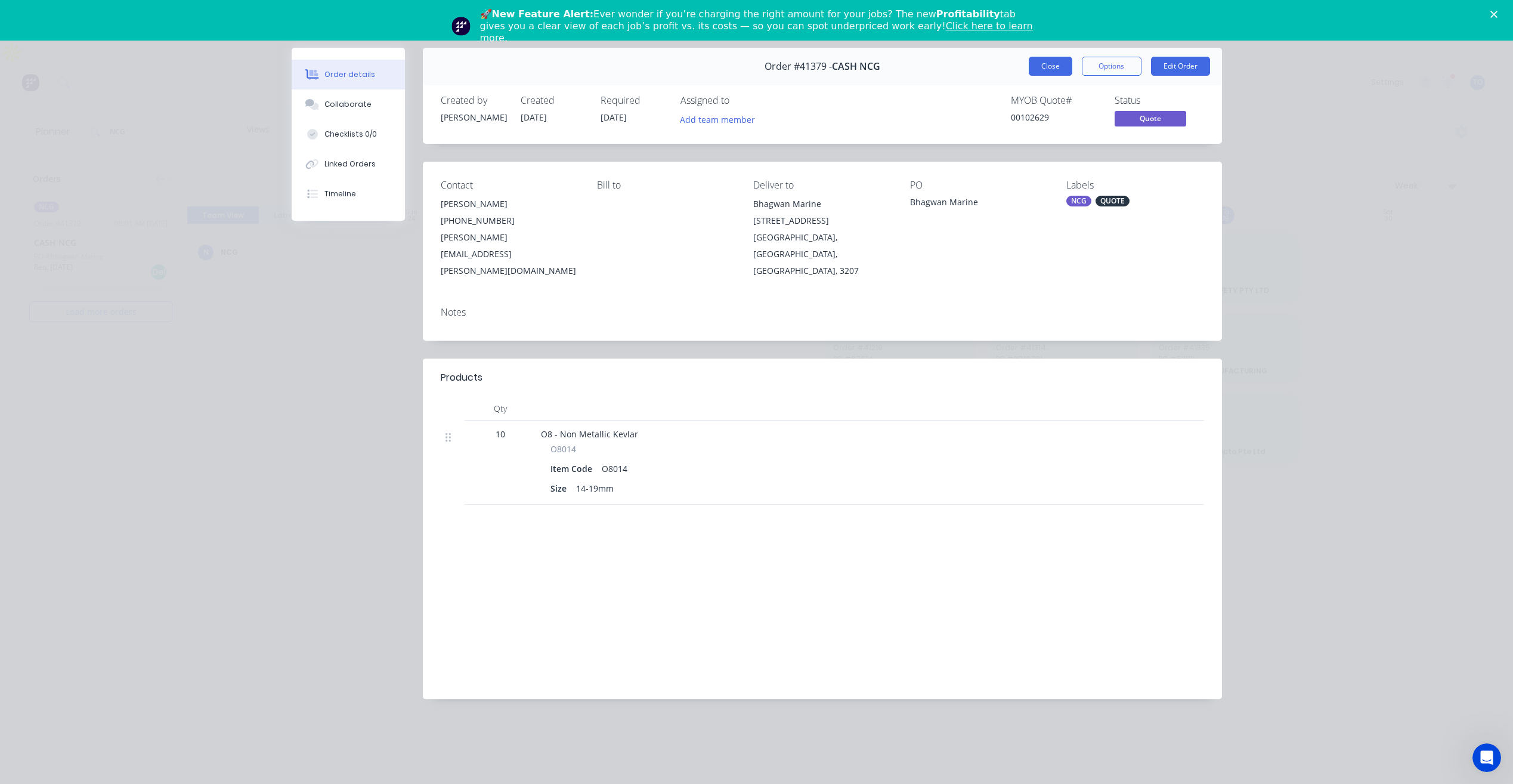
click at [1052, 69] on button "Close" at bounding box center [1051, 66] width 44 height 19
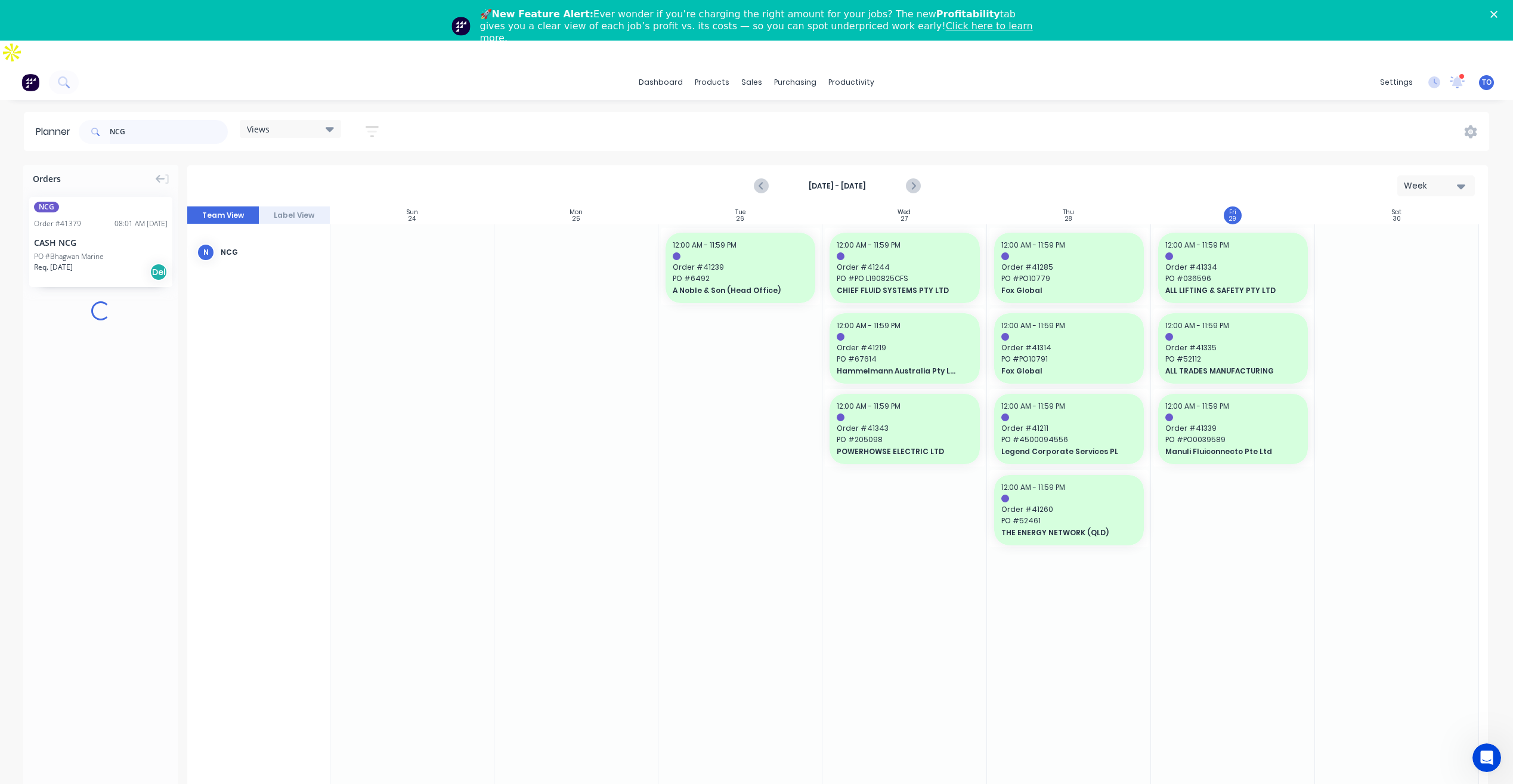
click at [160, 120] on input "NCG" at bounding box center [169, 132] width 118 height 24
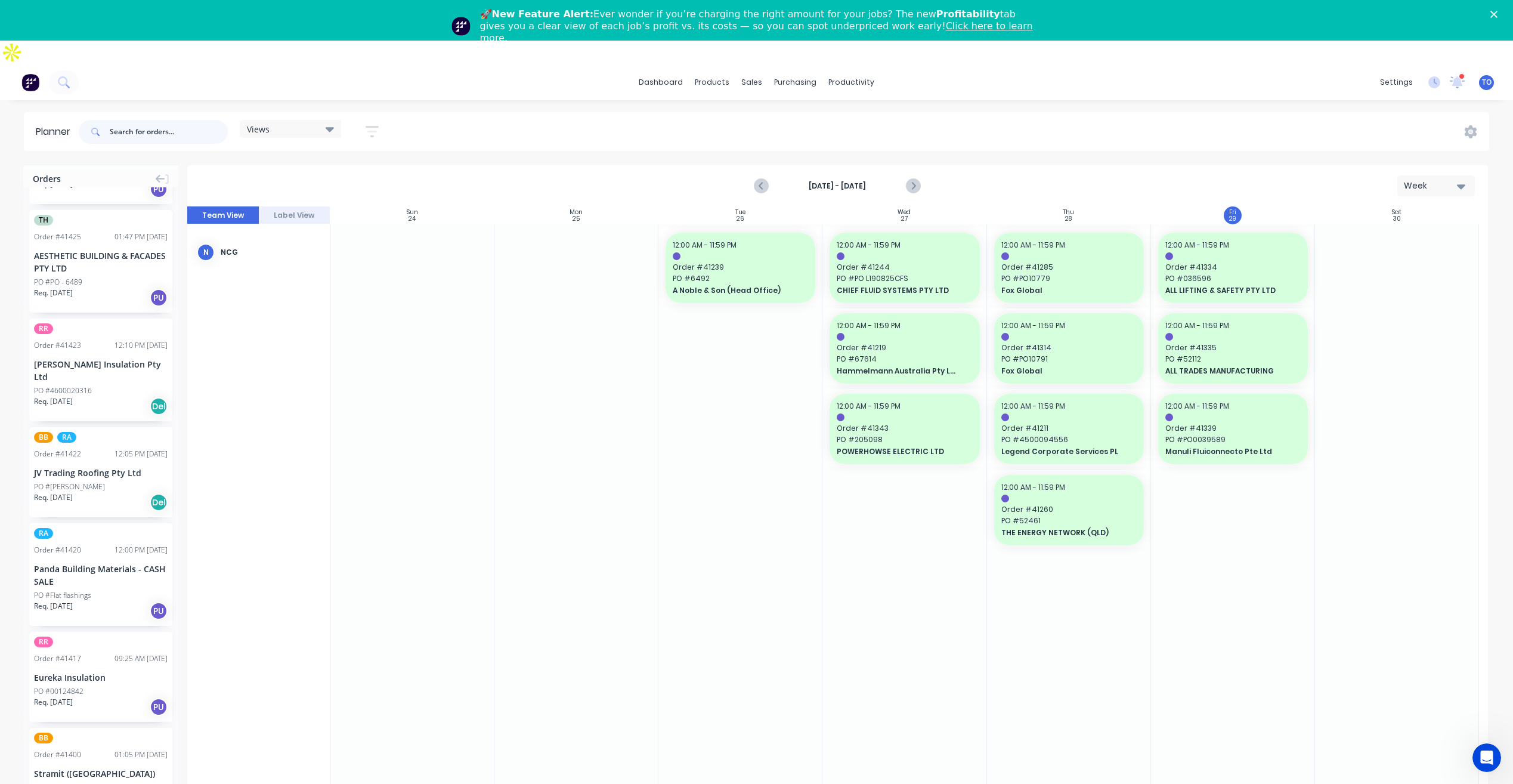
scroll to position [298, 0]
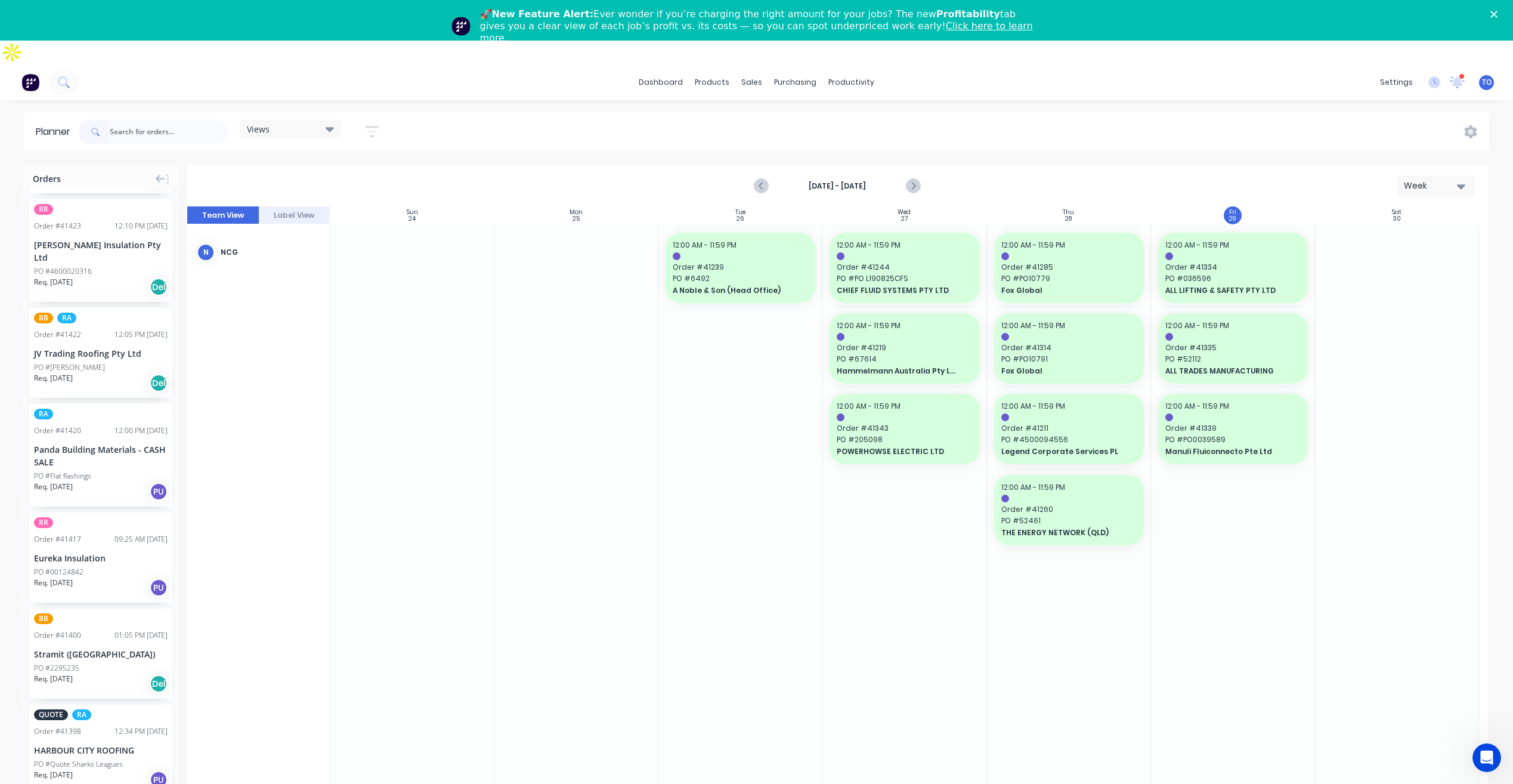
click at [93, 443] on div "Panda Building Materials - CASH SALE" at bounding box center [101, 456] width 134 height 25
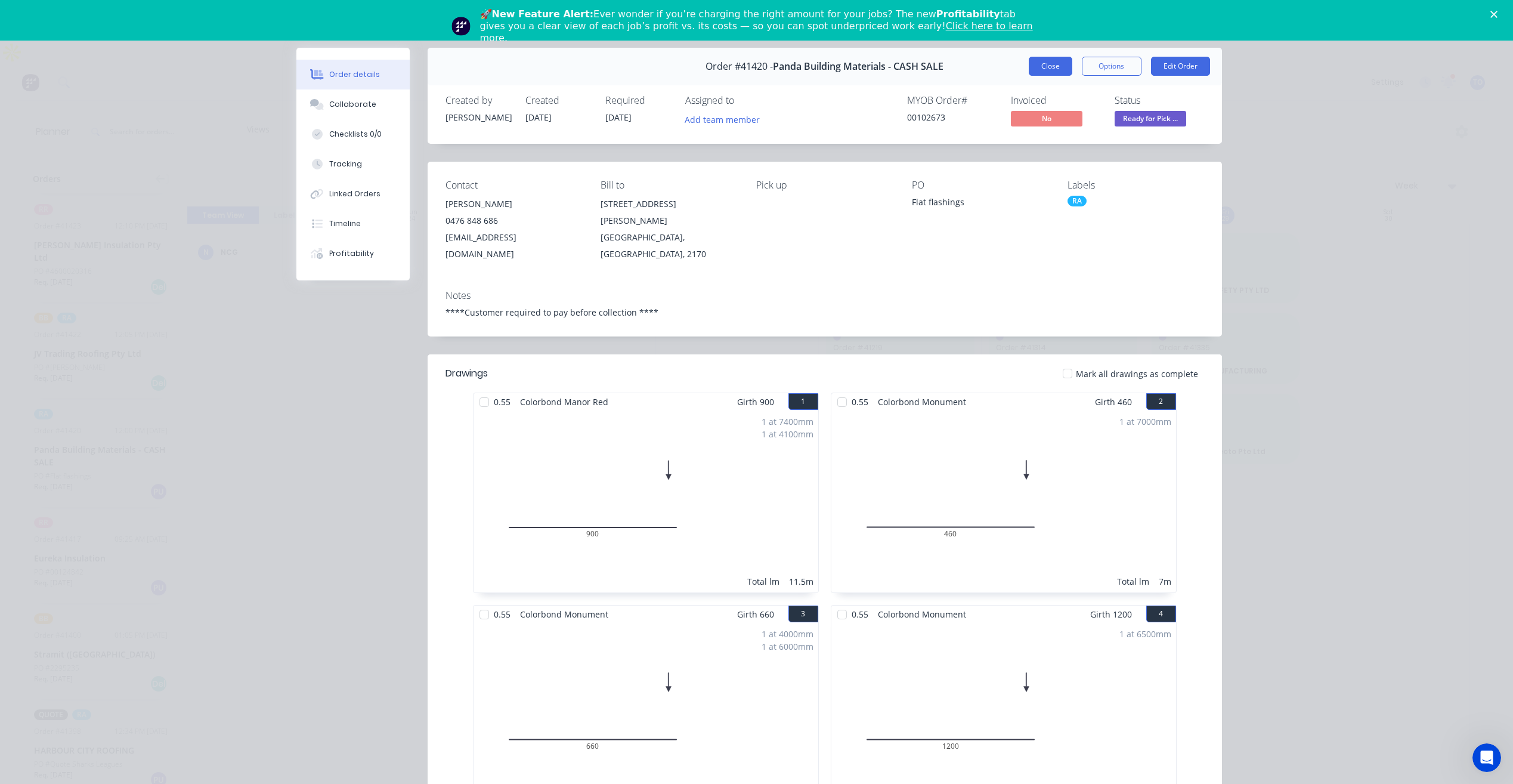
click at [1039, 75] on button "Close" at bounding box center [1051, 66] width 44 height 19
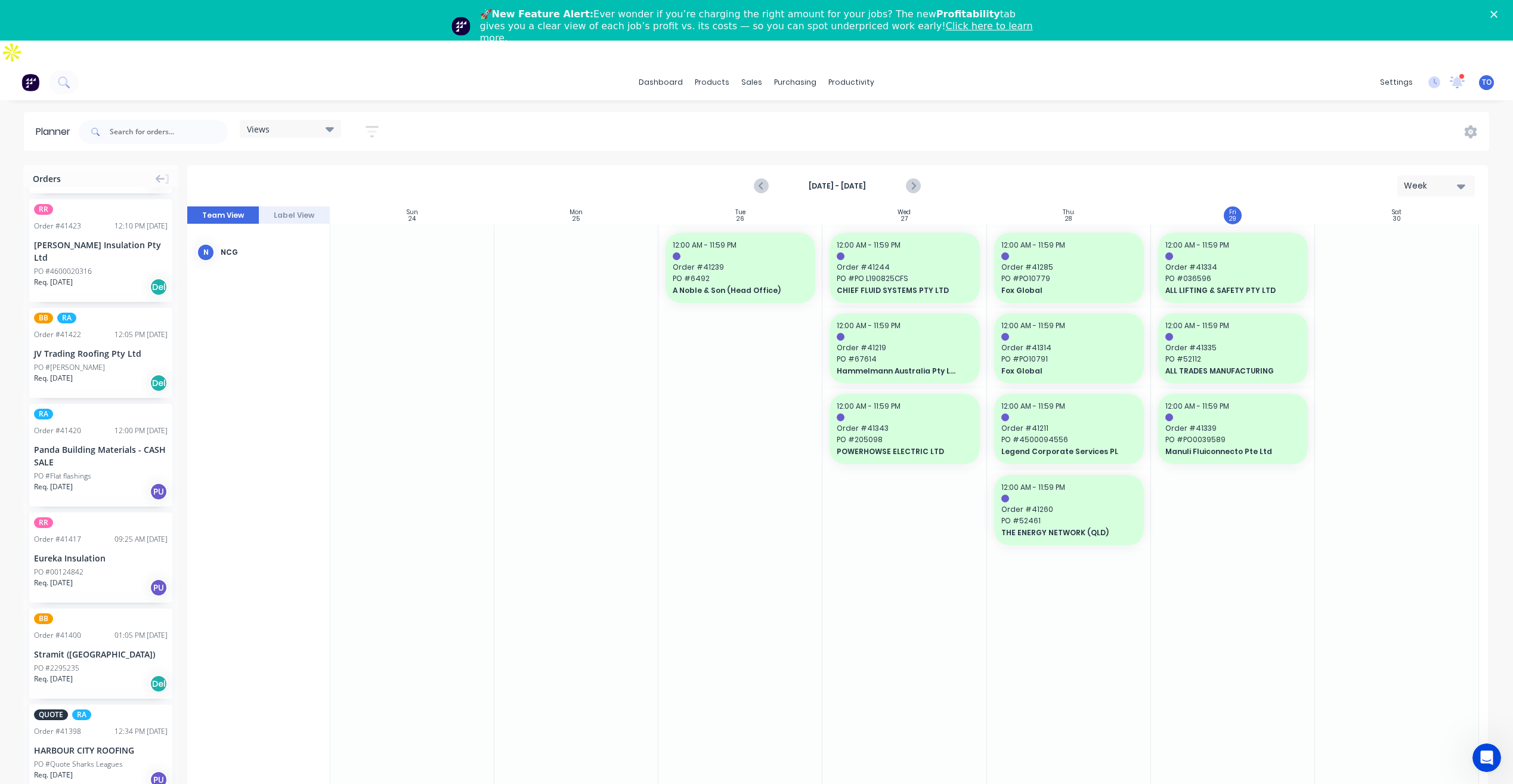
click at [1441, 180] on div "Week" at bounding box center [1431, 186] width 55 height 13
click at [504, 166] on div "Aug 24th - Aug 30th Week Day Week Month" at bounding box center [837, 186] width 1298 height 39
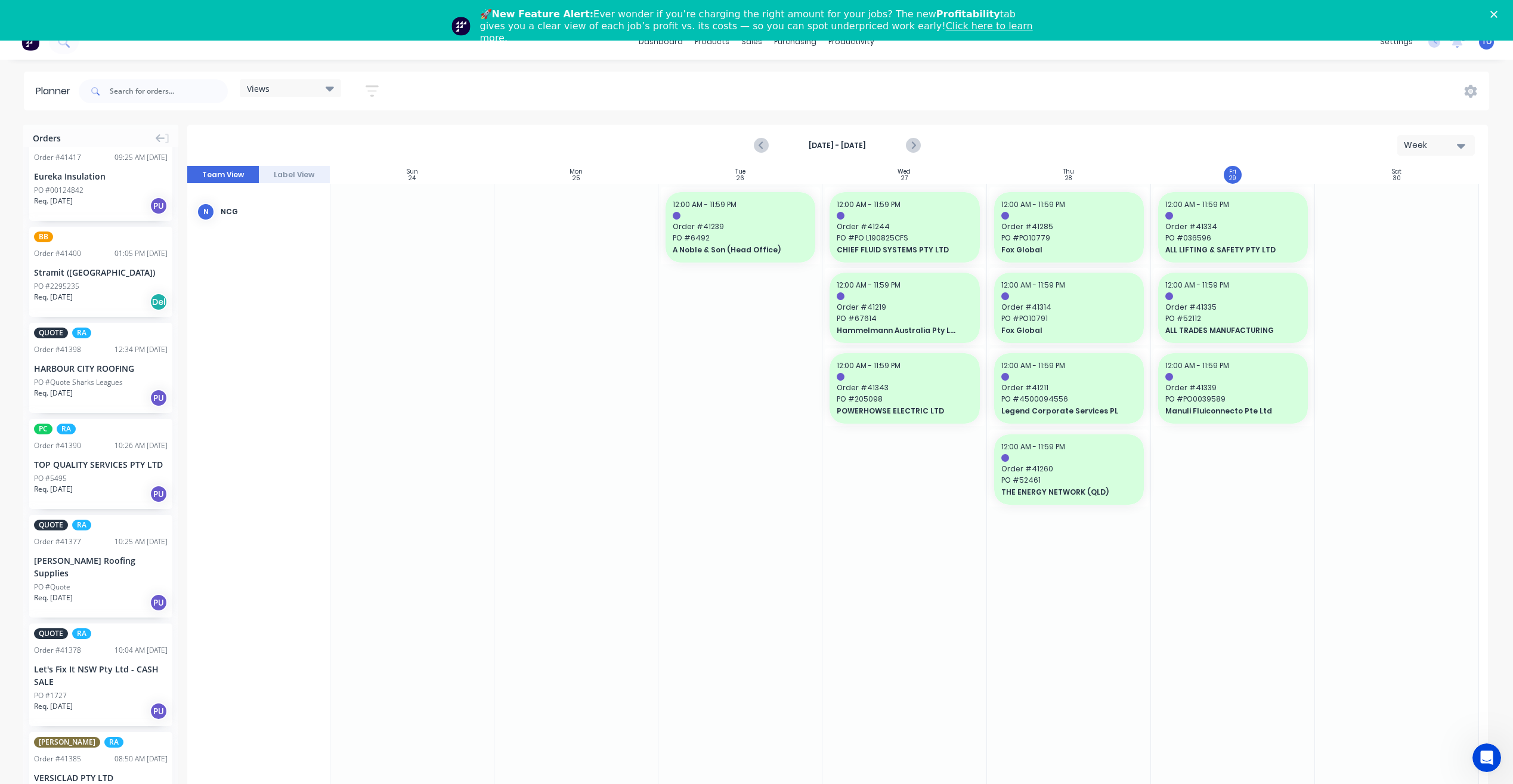
scroll to position [775, 0]
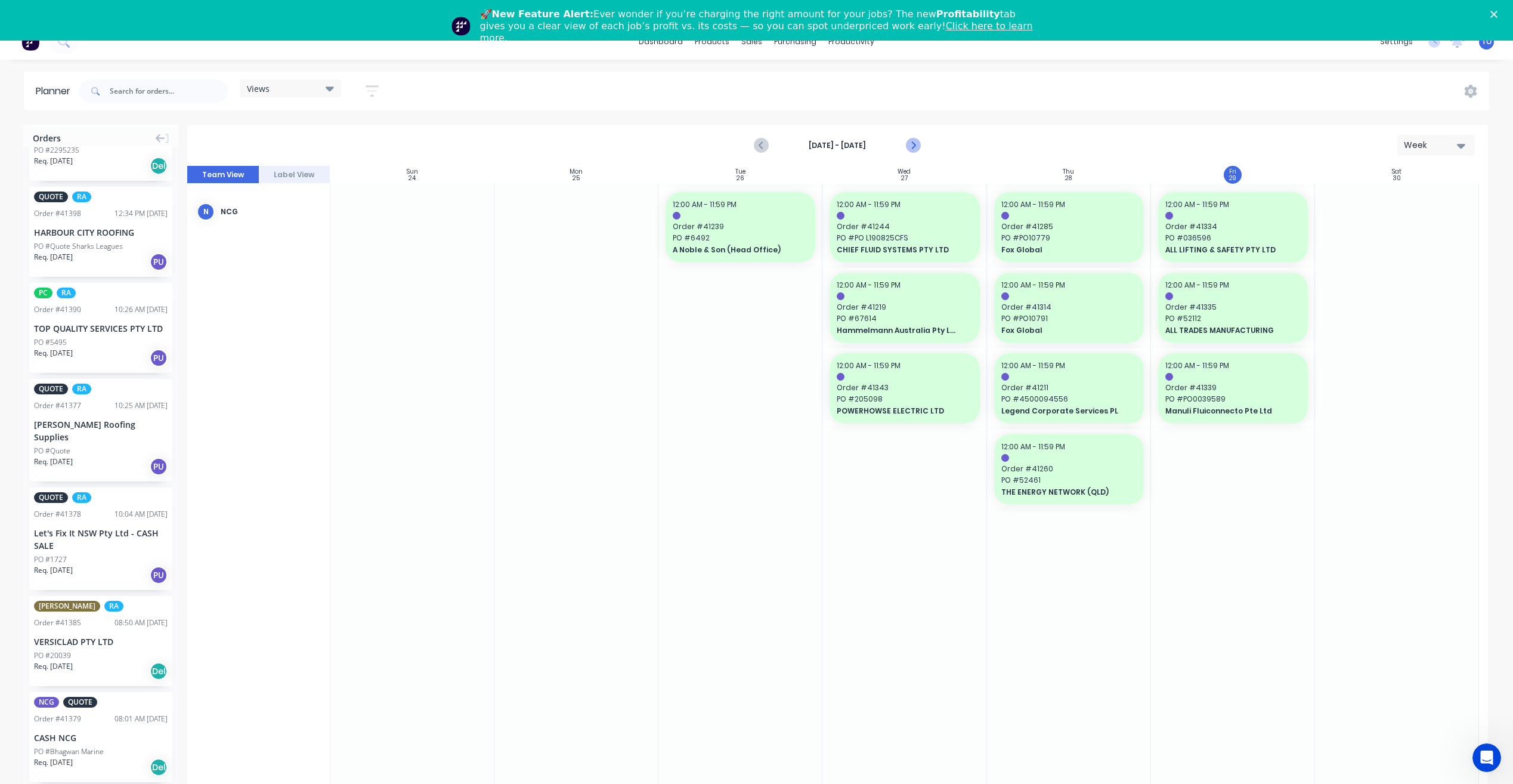
click at [922, 134] on button "Next page" at bounding box center [913, 146] width 24 height 24
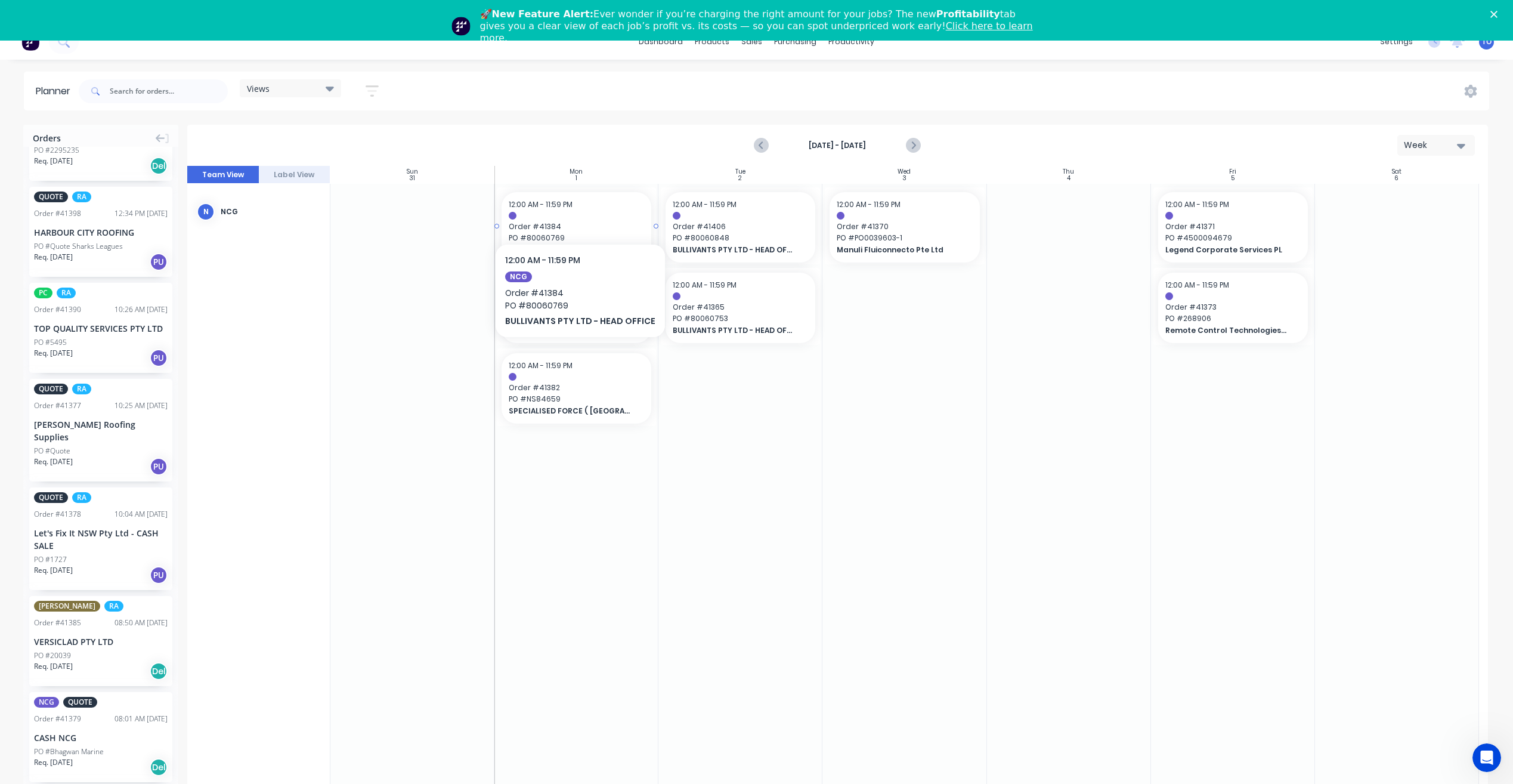
click at [612, 233] on span "PO # 80060769" at bounding box center [577, 238] width 135 height 11
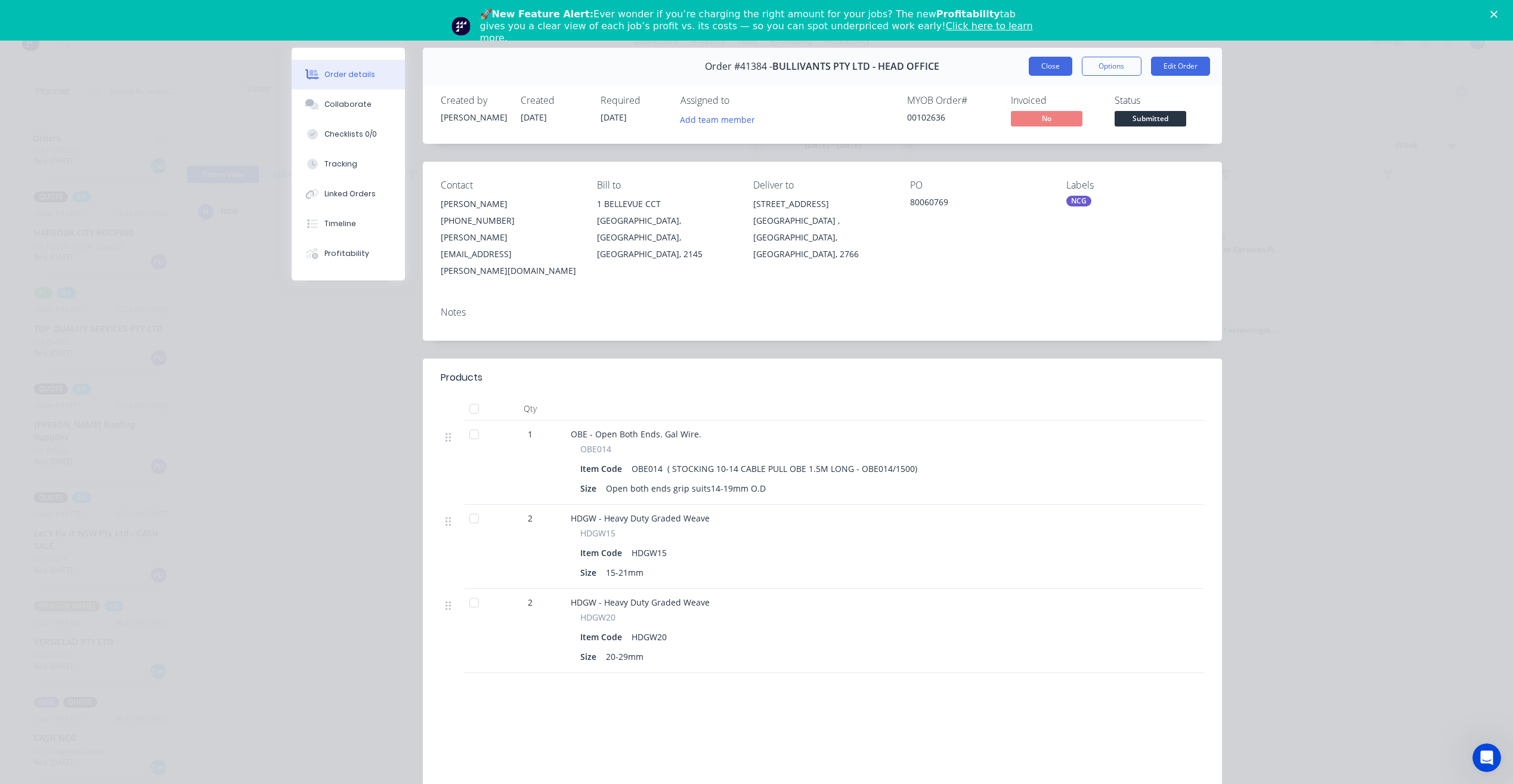
click at [1037, 66] on button "Close" at bounding box center [1051, 66] width 44 height 19
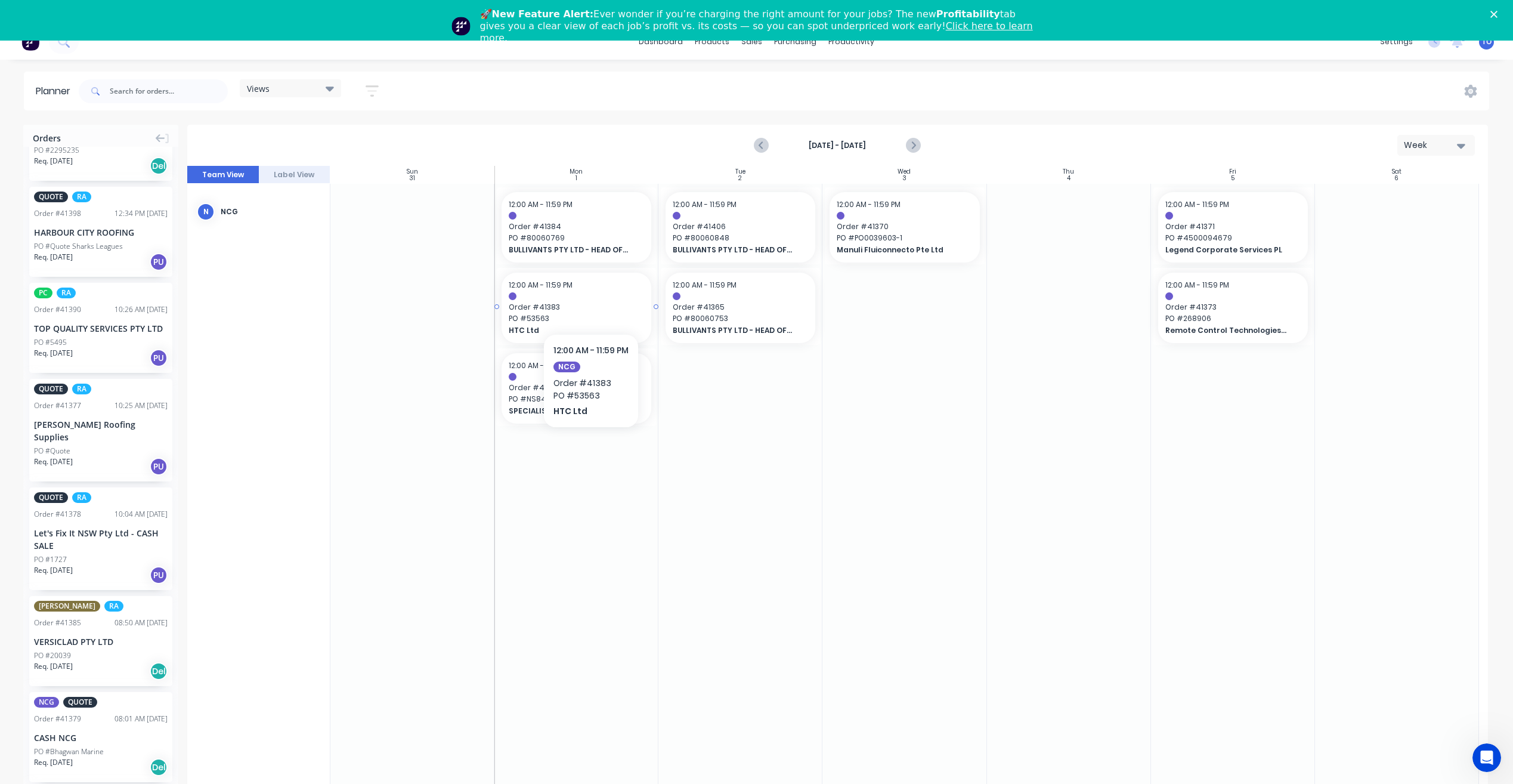
click at [590, 313] on span "PO # 53563" at bounding box center [577, 319] width 135 height 11
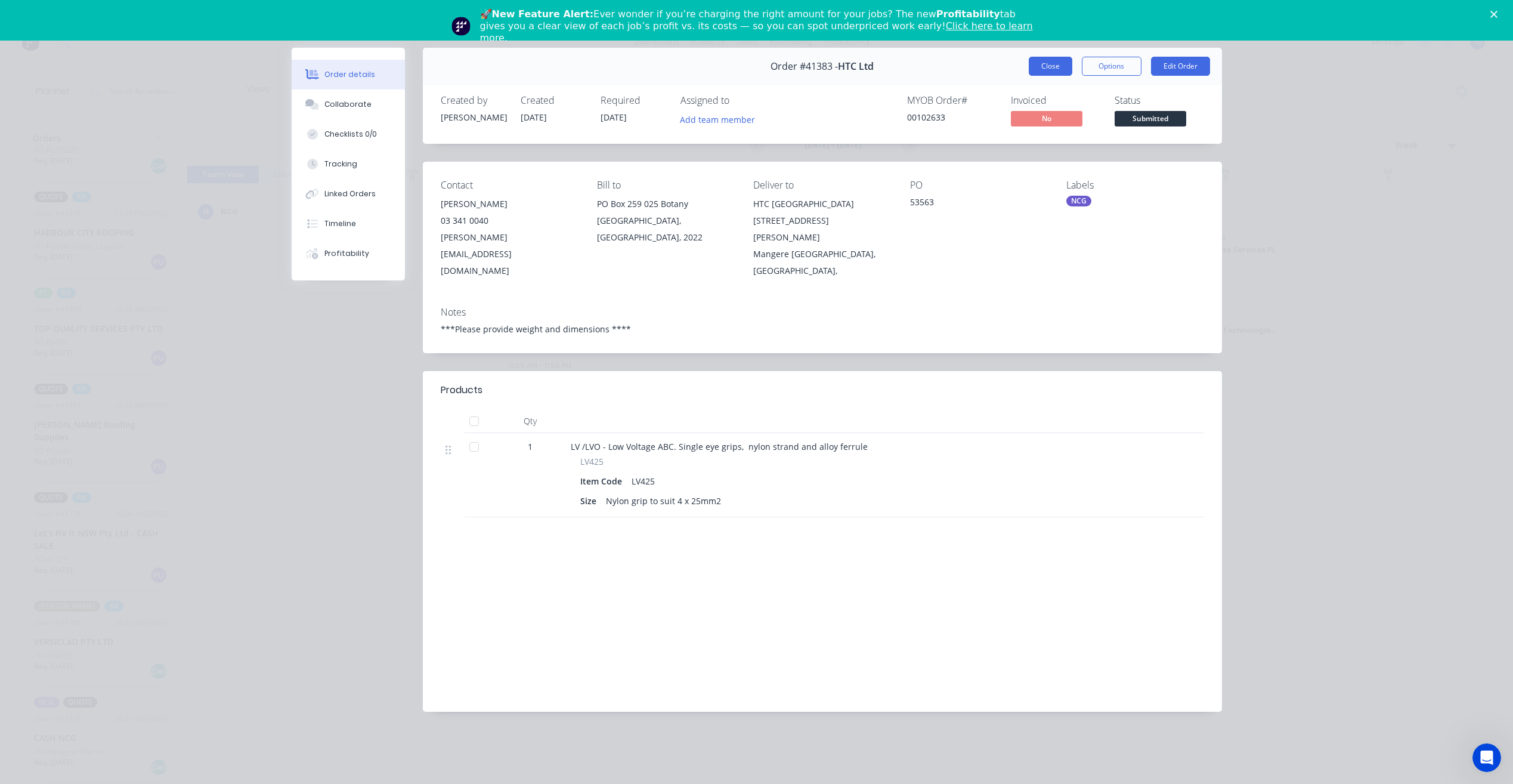
click at [1043, 62] on button "Close" at bounding box center [1051, 66] width 44 height 19
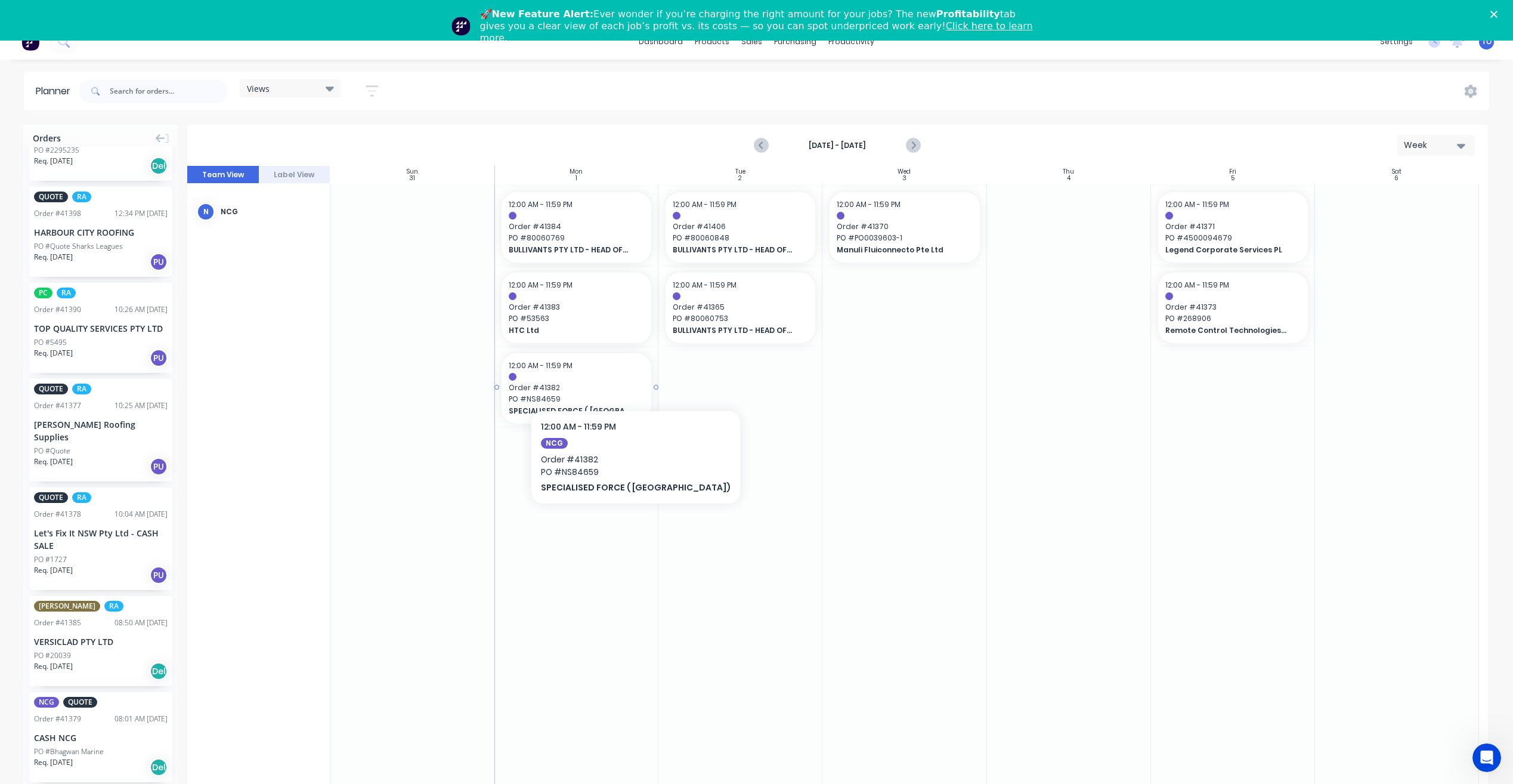
click at [596, 394] on span "PO # NS84659" at bounding box center [577, 399] width 135 height 11
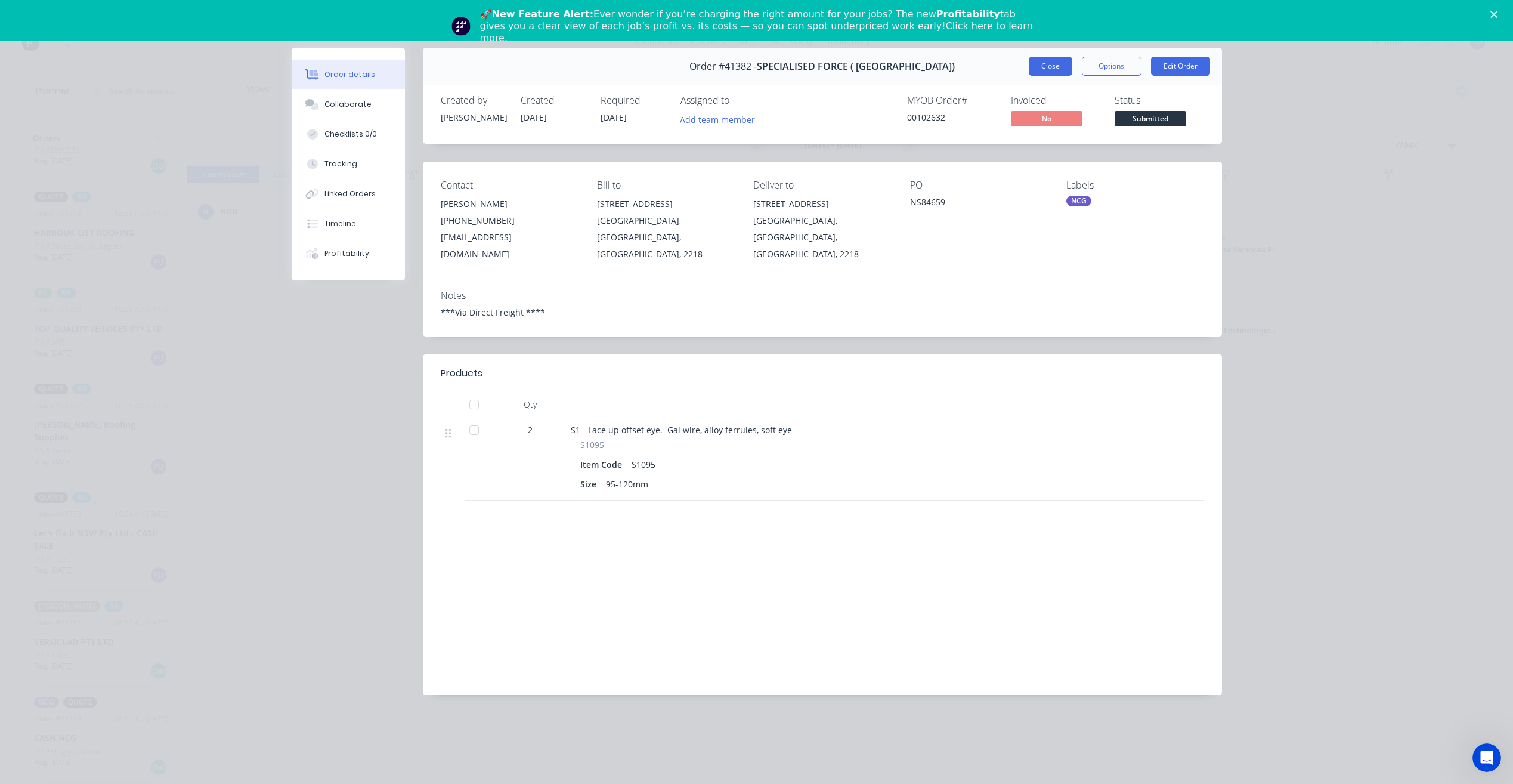
click at [1044, 70] on button "Close" at bounding box center [1051, 66] width 44 height 19
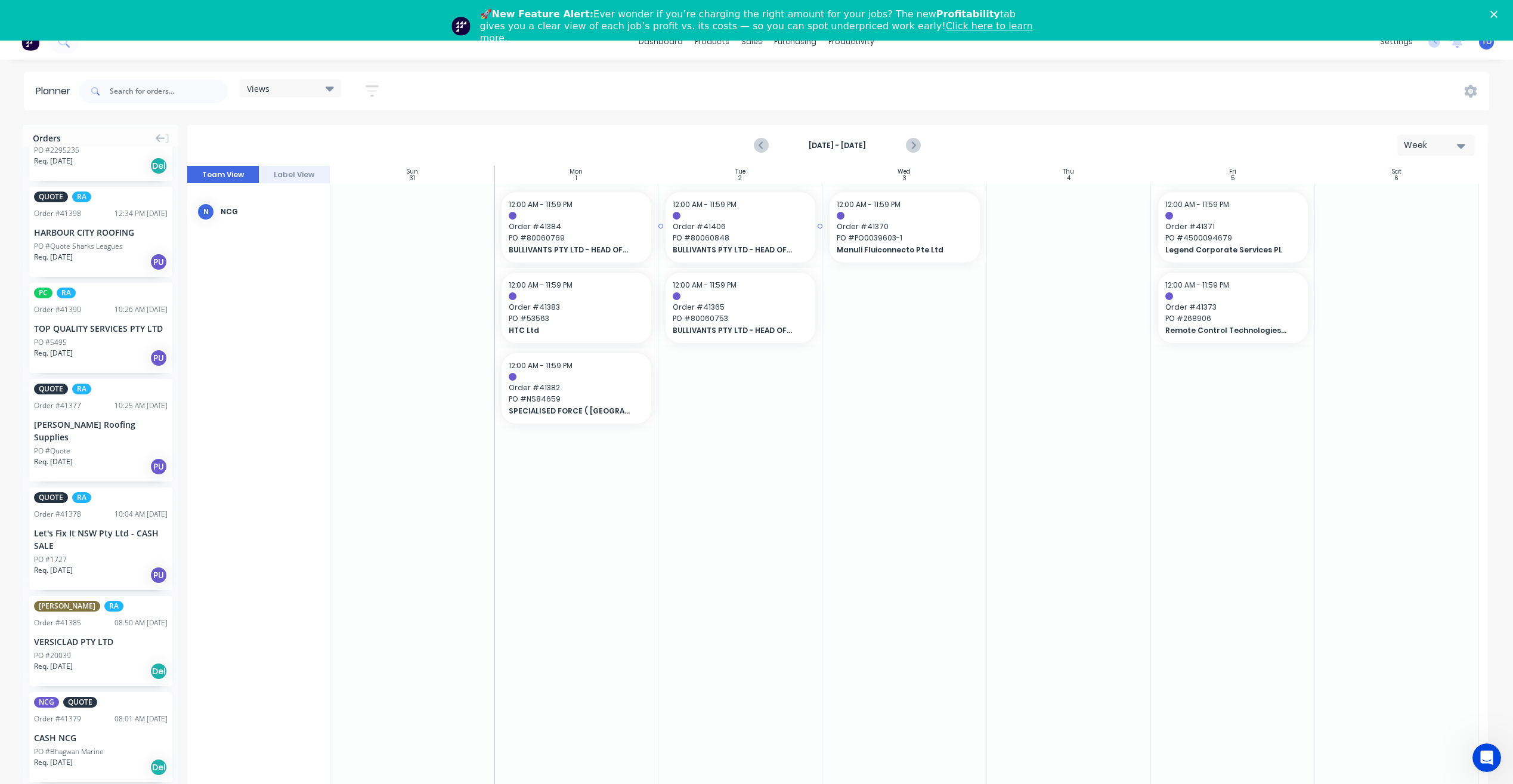
click at [770, 233] on span "PO # 80060848" at bounding box center [740, 238] width 135 height 11
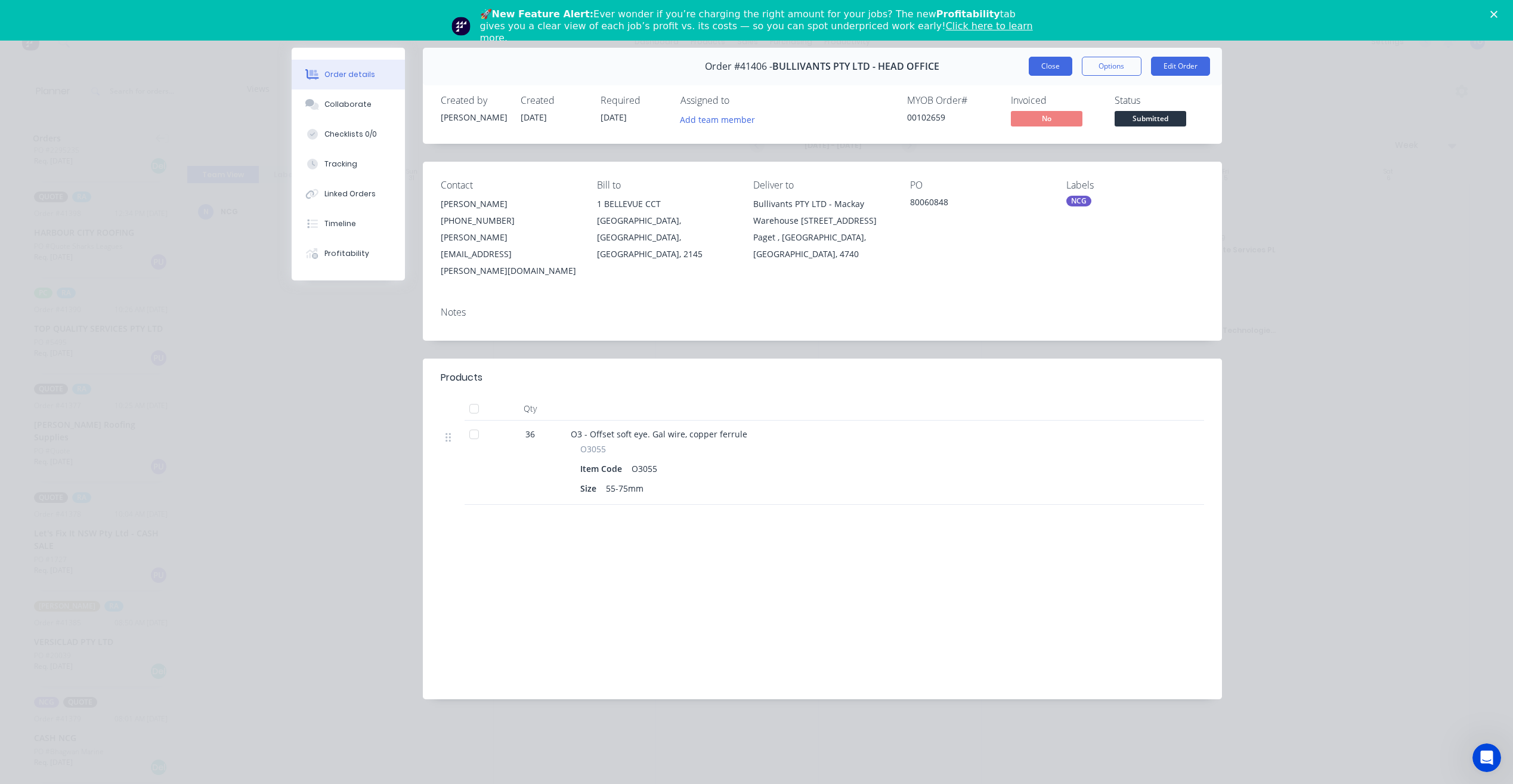
click at [1048, 70] on button "Close" at bounding box center [1051, 66] width 44 height 19
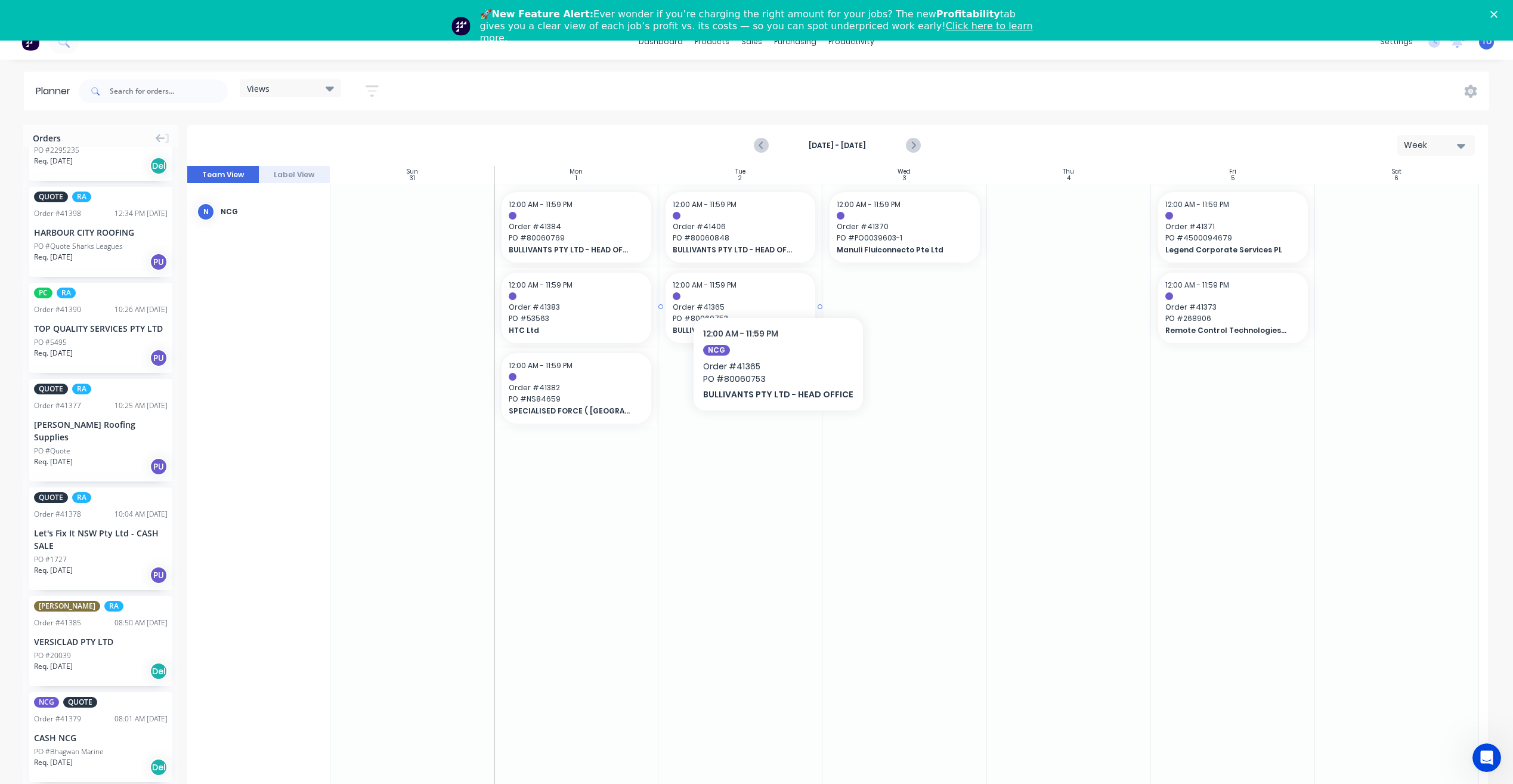
click at [774, 302] on span "Order # 41365" at bounding box center [740, 307] width 135 height 11
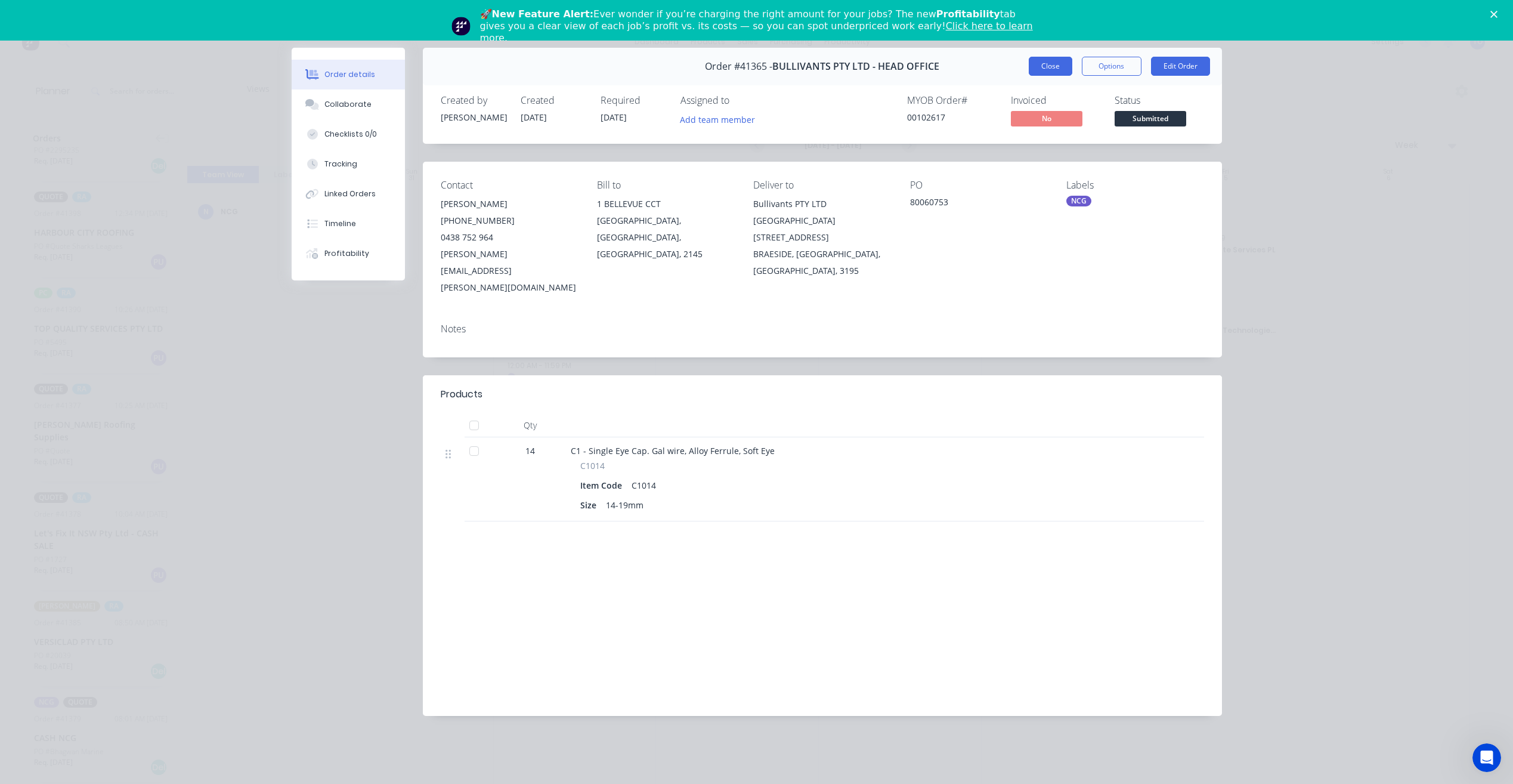
click at [1048, 67] on button "Close" at bounding box center [1051, 66] width 44 height 19
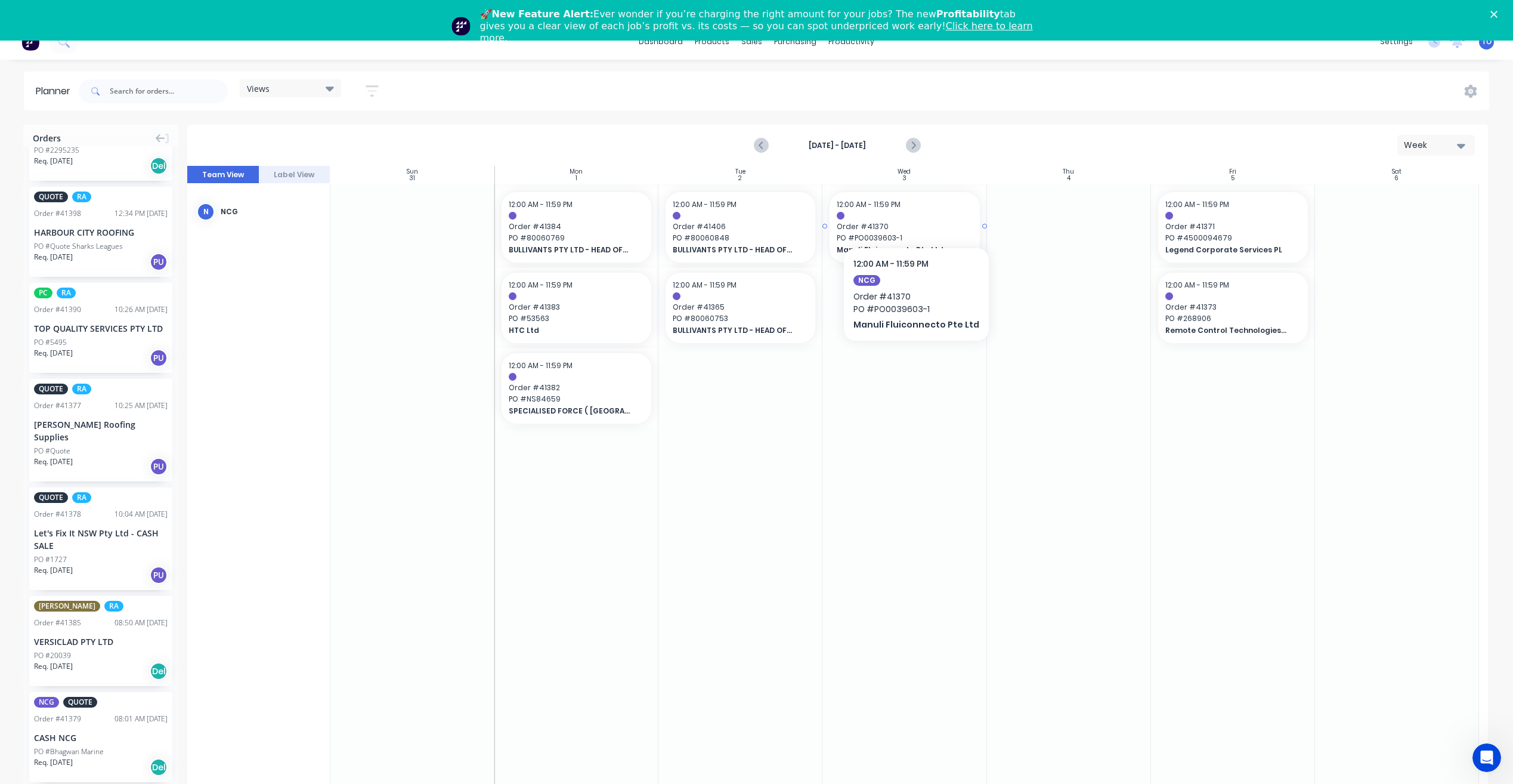
click at [911, 233] on span "PO # PO0039603-1" at bounding box center [905, 238] width 135 height 11
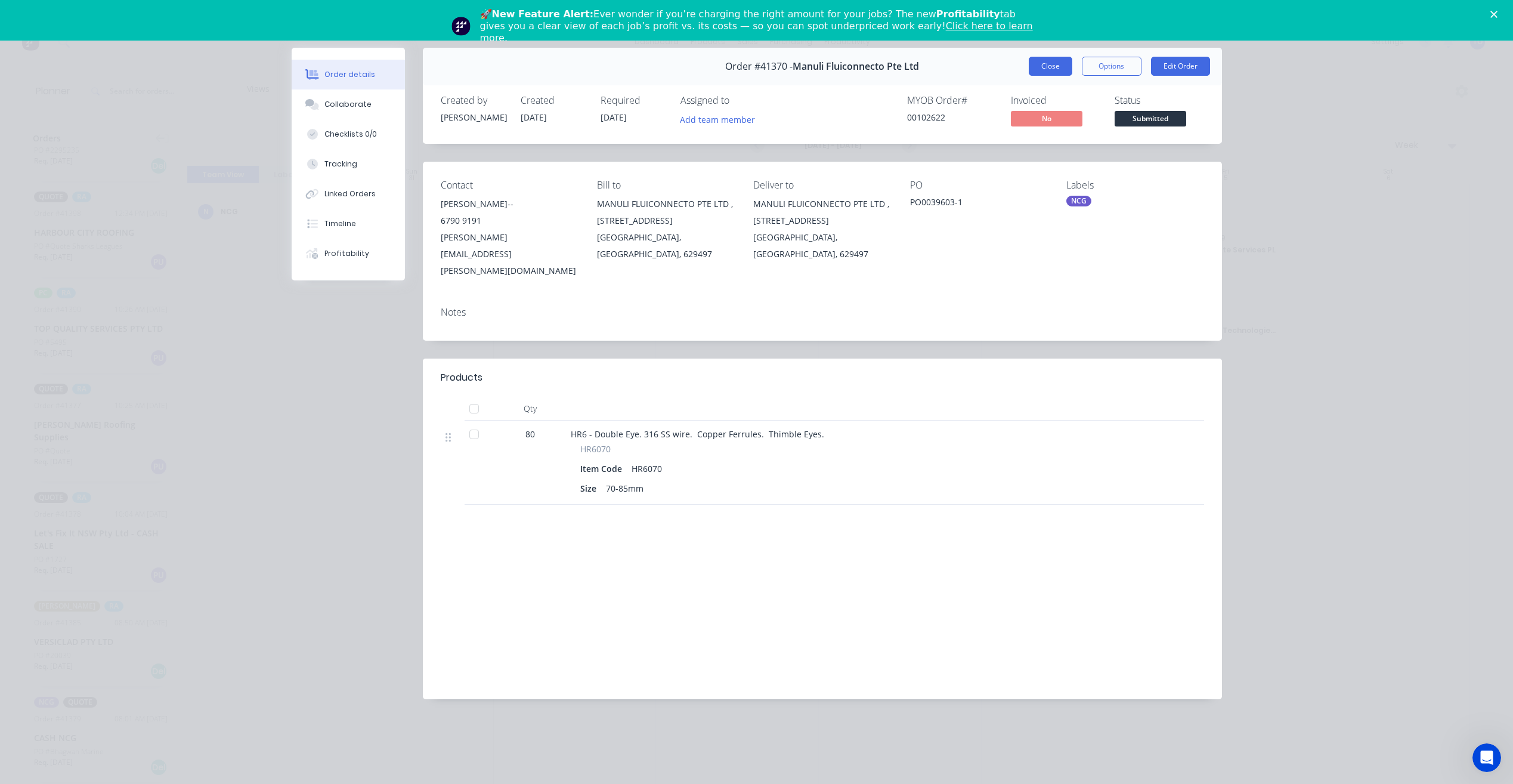
click at [1047, 66] on button "Close" at bounding box center [1051, 66] width 44 height 19
